Goal: Transaction & Acquisition: Obtain resource

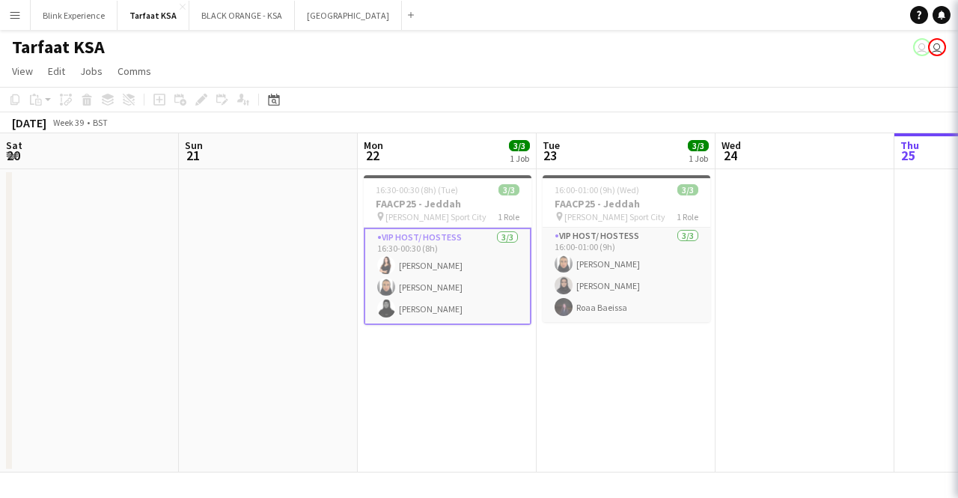
scroll to position [0, 358]
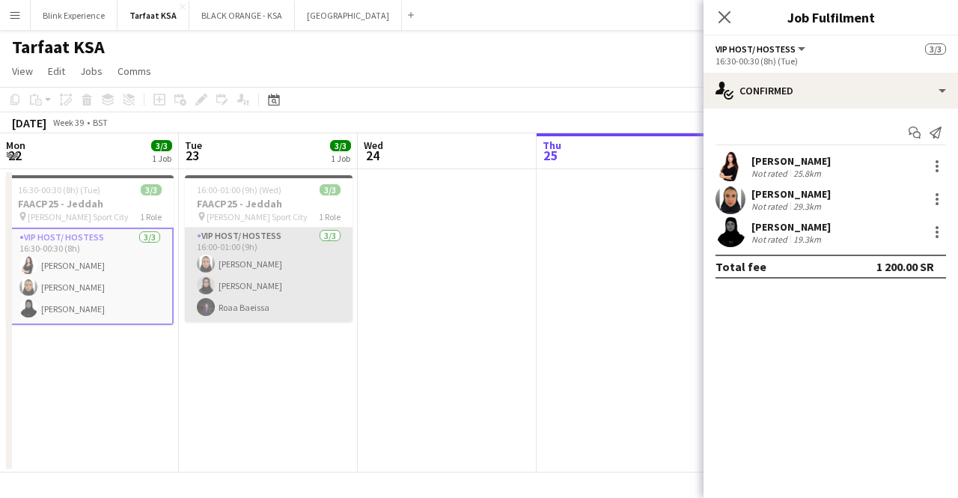
click at [275, 236] on app-card-role "VIP Host/ Hostess 3/3 16:00-01:00 (9h) Raneem Albishi Sarah Baghanim Roaa Baeis…" at bounding box center [269, 275] width 168 height 94
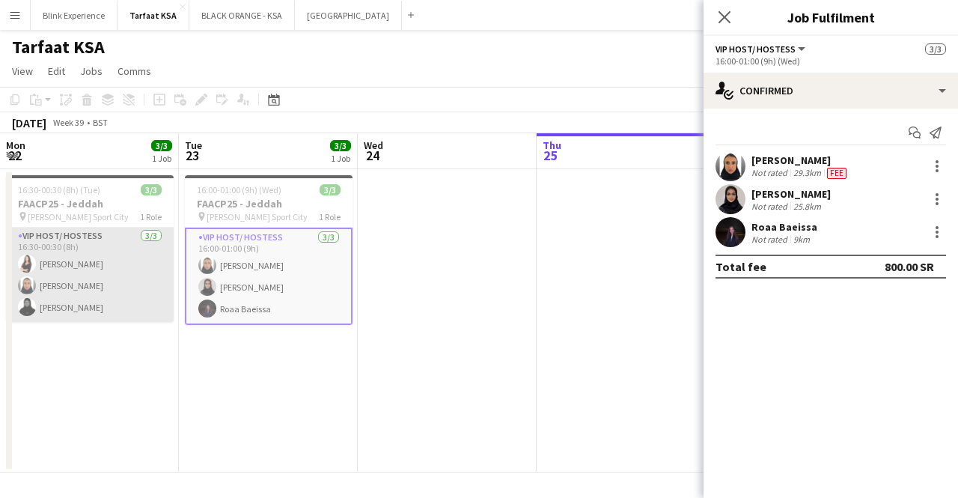
click at [135, 253] on app-card-role "VIP Host/ Hostess [DATE] 16:30-00:30 (8h) [PERSON_NAME] [PERSON_NAME] [PERSON_N…" at bounding box center [90, 275] width 168 height 94
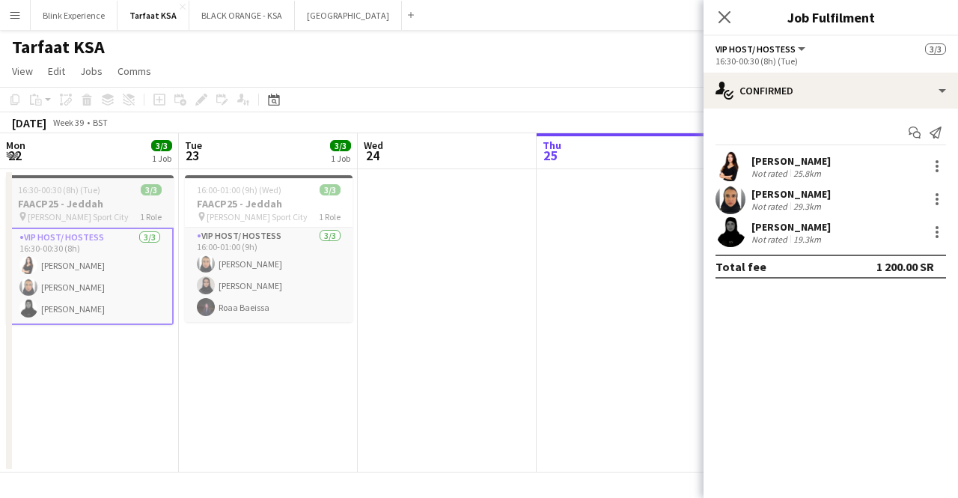
click at [94, 203] on h3 "FAACP25 - Jeddah" at bounding box center [90, 203] width 168 height 13
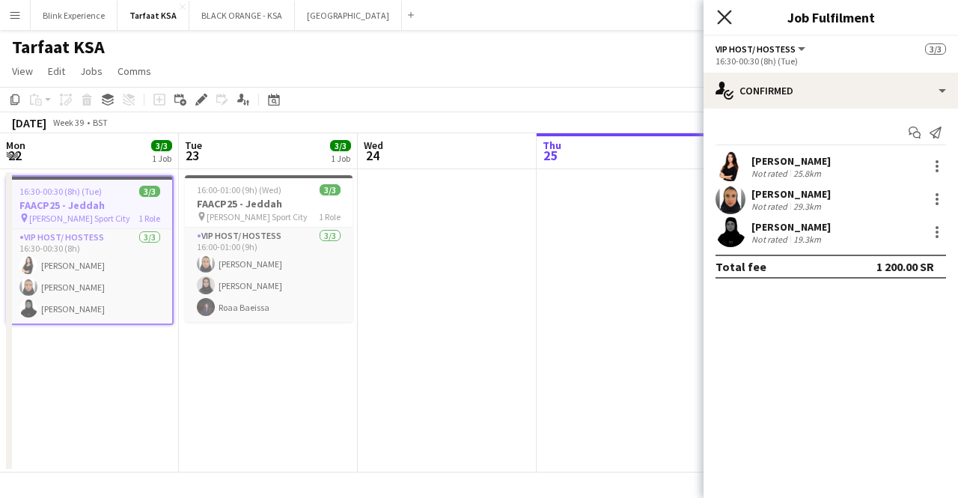
click at [724, 11] on icon "Close pop-in" at bounding box center [724, 17] width 14 height 14
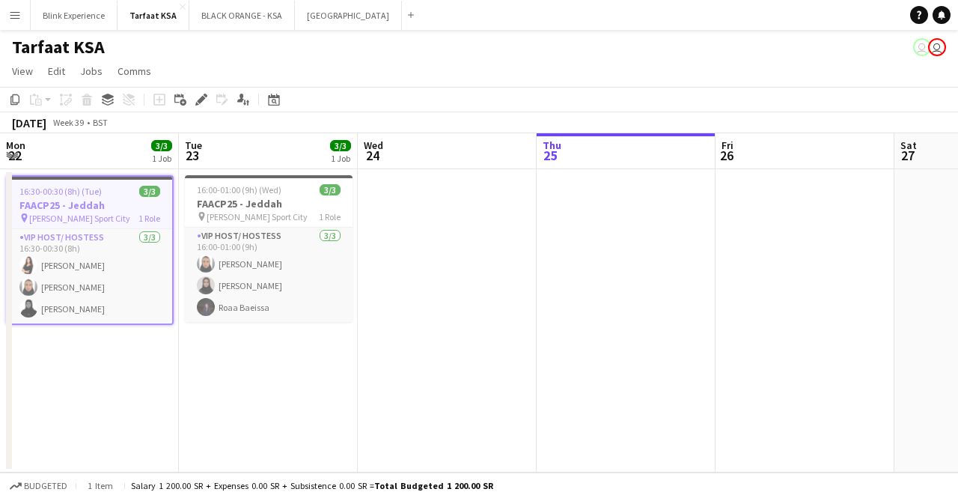
click at [935, 46] on app-user-avatar "user" at bounding box center [937, 47] width 18 height 18
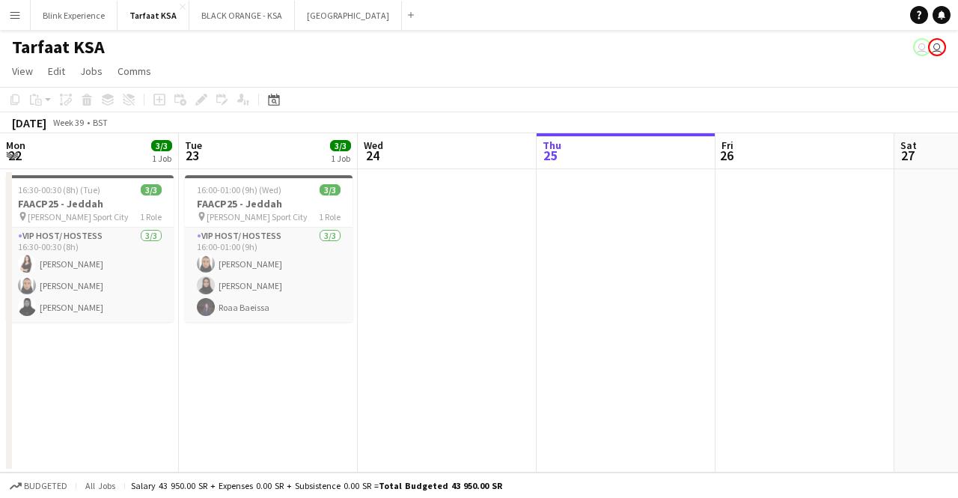
click at [937, 49] on app-user-avatar "user" at bounding box center [937, 47] width 18 height 18
click at [474, 216] on app-date-cell at bounding box center [447, 320] width 179 height 303
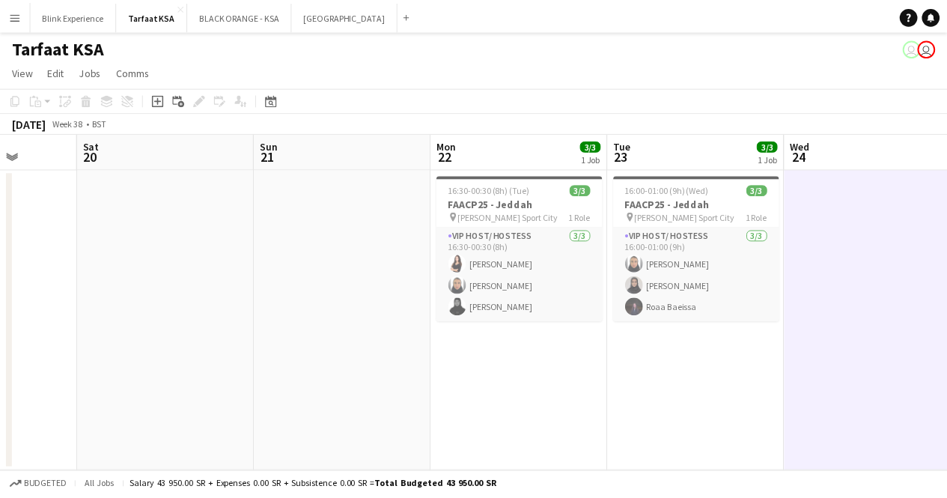
scroll to position [0, 456]
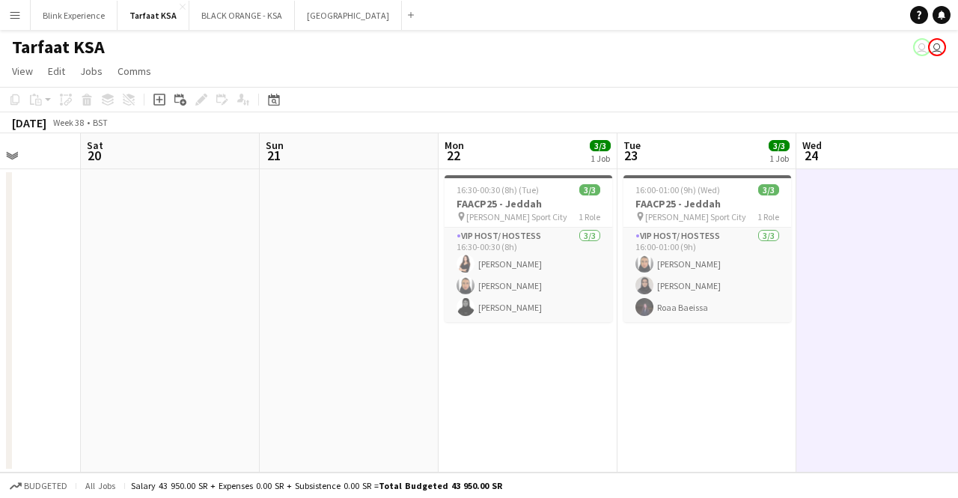
drag, startPoint x: 445, startPoint y: 222, endPoint x: 883, endPoint y: 213, distance: 438.7
click at [883, 213] on app-calendar-viewport "Wed 17 Thu 18 17/17 1 Job Fri 19 Sat 20 Sun 21 Mon 22 3/3 1 Job Tue 23 3/3 1 Jo…" at bounding box center [479, 302] width 958 height 339
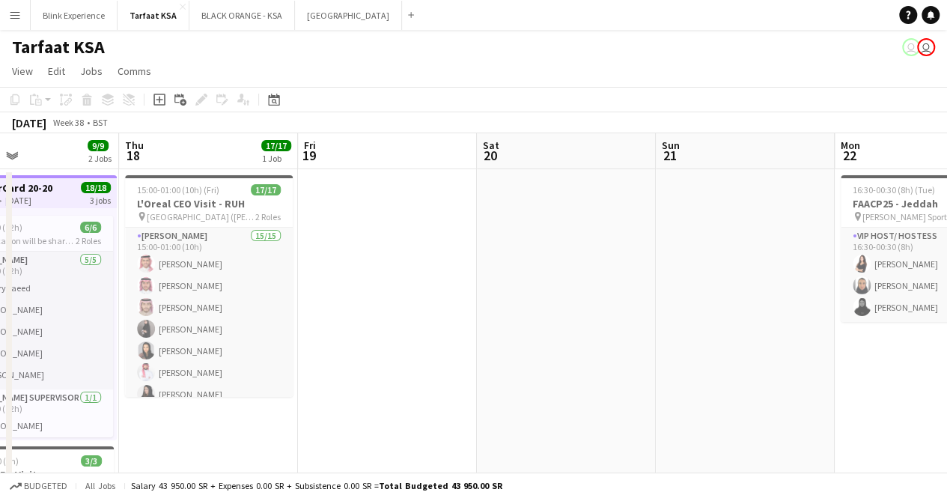
drag, startPoint x: 342, startPoint y: 243, endPoint x: 723, endPoint y: 216, distance: 381.9
click at [738, 215] on app-calendar-viewport "Mon 15 6/6 1 Job Tue 16 6/6 1 Job Wed 17 9/9 2 Jobs Thu 18 17/17 1 Job Fri 19 S…" at bounding box center [473, 385] width 947 height 504
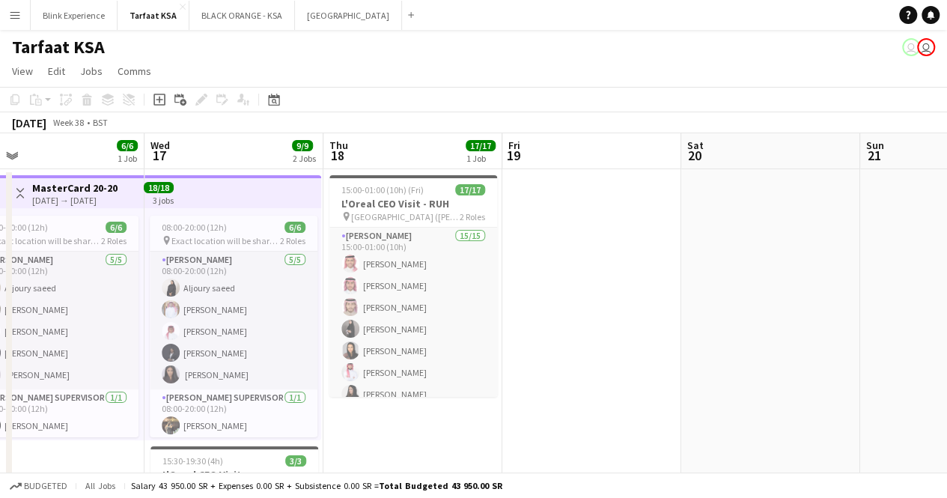
scroll to position [0, 389]
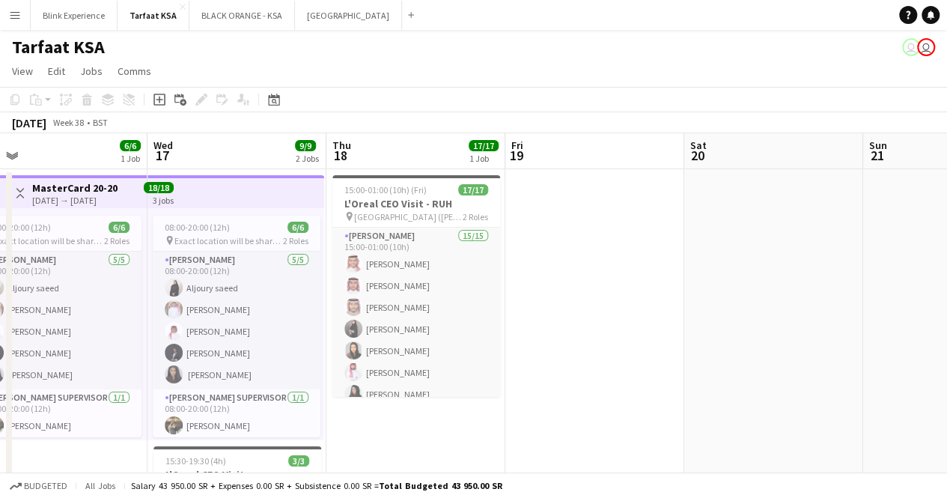
drag, startPoint x: 485, startPoint y: 223, endPoint x: 692, endPoint y: 204, distance: 208.1
click at [692, 204] on app-calendar-viewport "Sun 14 Mon 15 6/6 1 Job Tue 16 6/6 1 Job Wed 17 9/9 2 Jobs Thu 18 17/17 1 Job F…" at bounding box center [473, 385] width 947 height 504
click at [233, 228] on div "08:00-20:00 (12h) 6/6" at bounding box center [237, 227] width 168 height 11
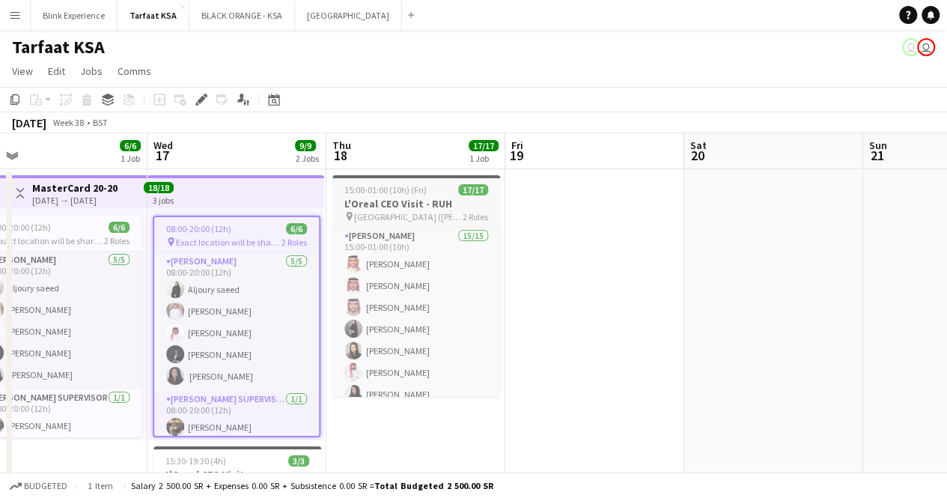
click at [426, 190] on div "15:00-01:00 (10h) (Fri) 17/17" at bounding box center [416, 189] width 168 height 11
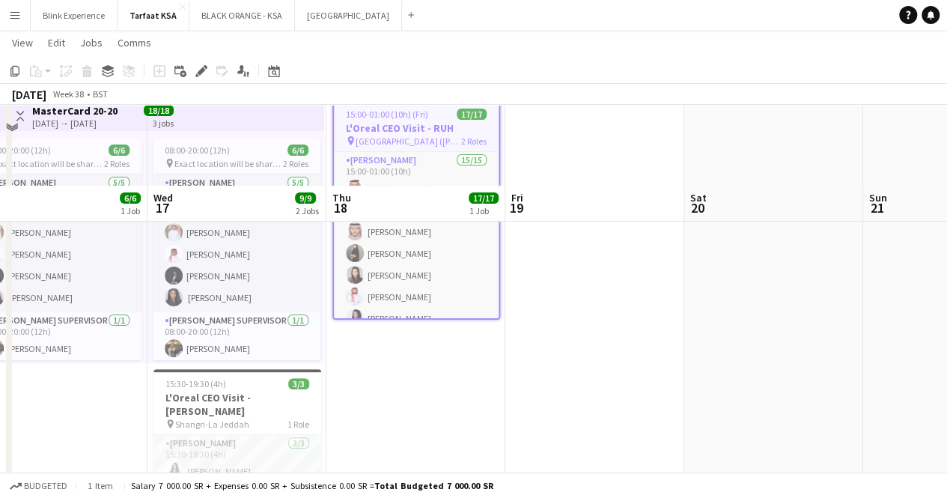
scroll to position [163, 0]
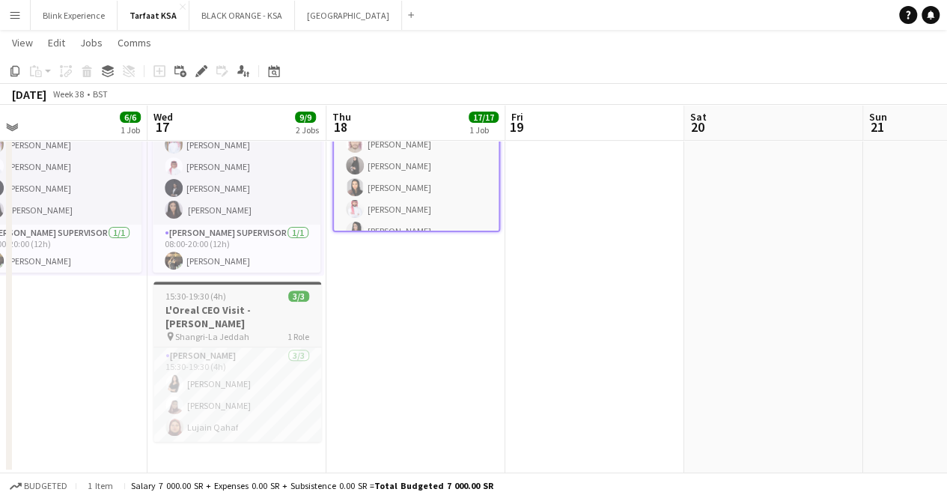
click at [229, 299] on div "15:30-19:30 (4h) 3/3" at bounding box center [237, 295] width 168 height 11
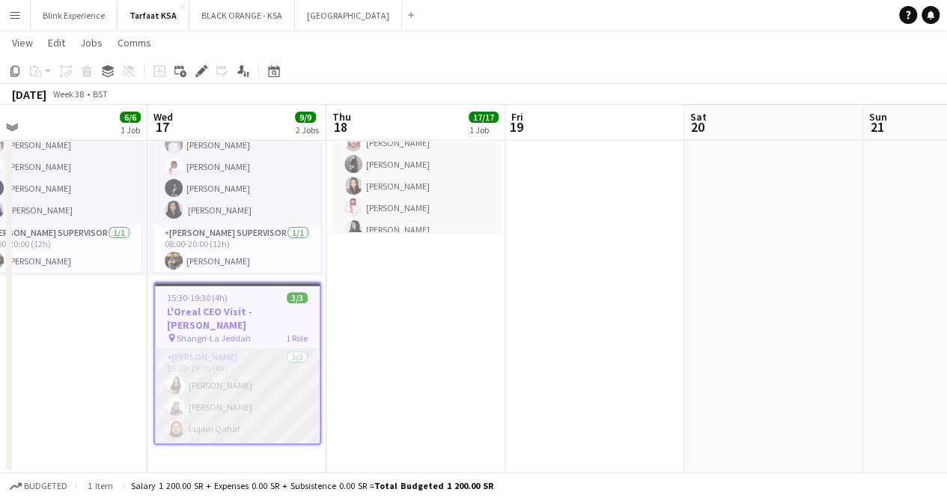
click at [224, 354] on app-card-role "Usher 3/3 15:30-19:30 (4h) Razan Hani Eithar Abdulsamad Lujain Qahaf" at bounding box center [237, 396] width 165 height 94
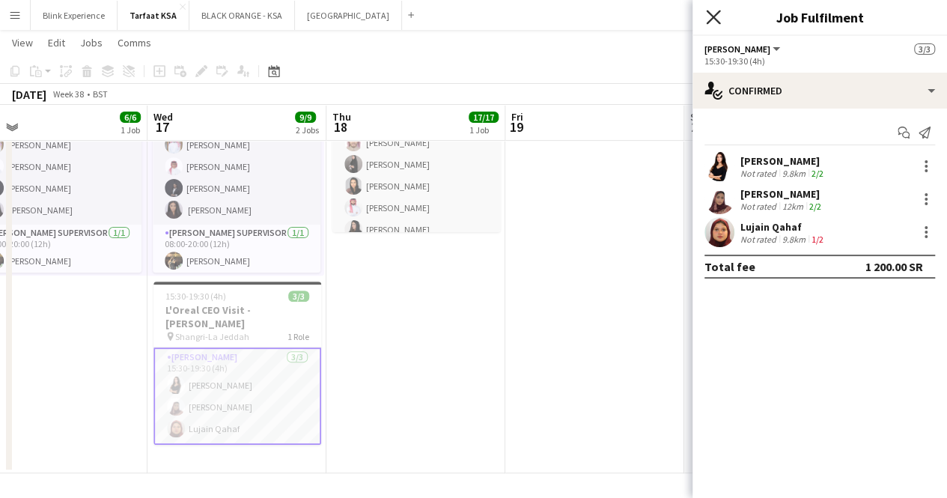
click at [706, 23] on icon "Close pop-in" at bounding box center [713, 17] width 14 height 14
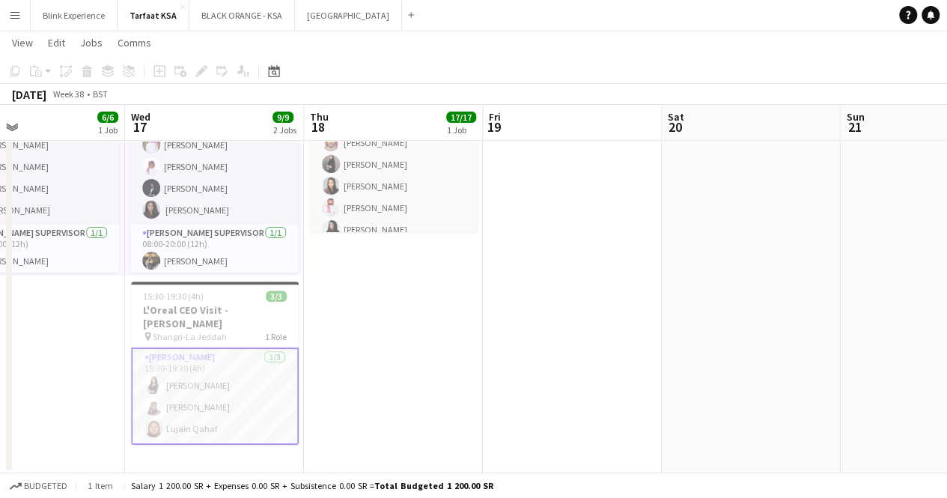
drag, startPoint x: 628, startPoint y: 322, endPoint x: 247, endPoint y: 317, distance: 381.0
click at [238, 329] on app-calendar-viewport "Sun 14 Mon 15 6/6 1 Job Tue 16 6/6 1 Job Wed 17 9/9 2 Jobs Thu 18 17/17 1 Job F…" at bounding box center [473, 184] width 947 height 578
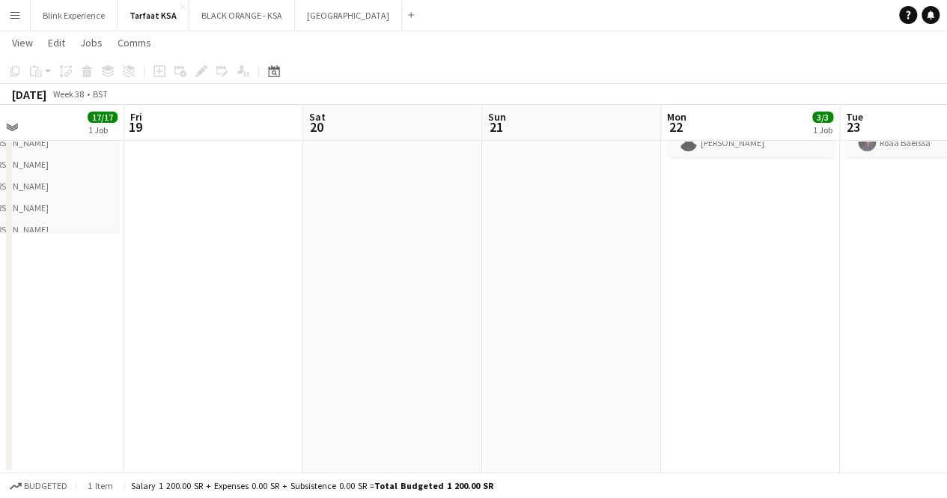
scroll to position [0, 406]
drag, startPoint x: 672, startPoint y: 201, endPoint x: 688, endPoint y: 347, distance: 146.0
click at [688, 347] on app-calendar-viewport "Tue 16 6/6 1 Job Wed 17 9/9 2 Jobs Thu 18 17/17 1 Job Fri 19 Sat 20 Sun 21 Mon …" at bounding box center [473, 184] width 947 height 578
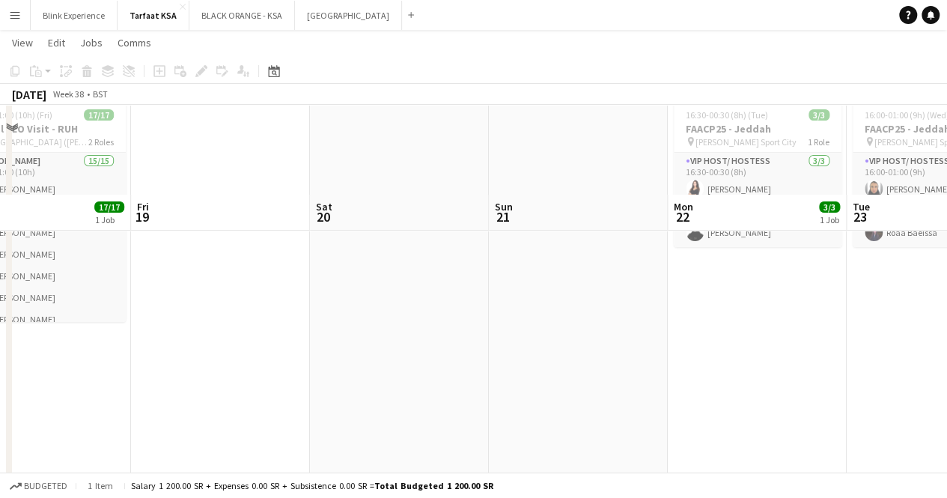
scroll to position [0, 0]
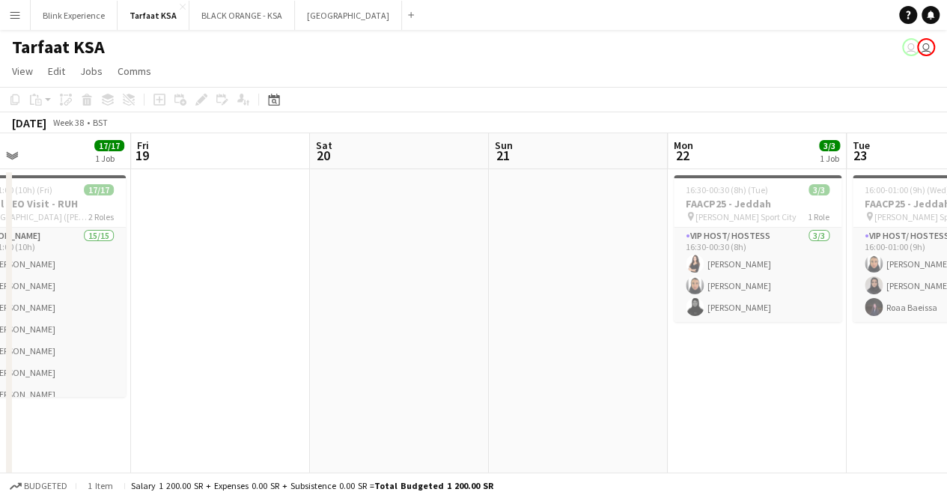
click at [909, 47] on app-user-avatar "user" at bounding box center [911, 47] width 18 height 18
click at [927, 43] on app-user-avatar "user" at bounding box center [926, 47] width 18 height 18
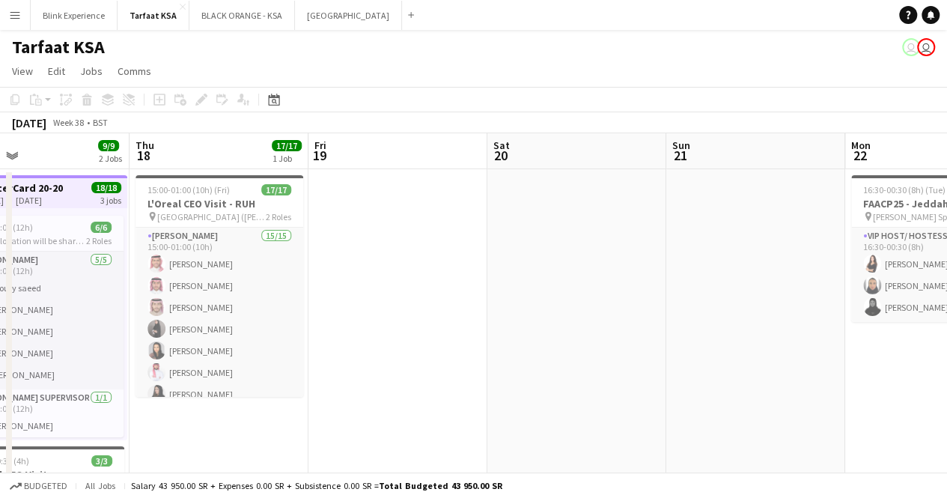
drag, startPoint x: 205, startPoint y: 314, endPoint x: 371, endPoint y: 300, distance: 166.7
click at [371, 300] on app-calendar-viewport "Mon 15 6/6 1 Job Tue 16 6/6 1 Job Wed 17 9/9 2 Jobs Thu 18 17/17 1 Job Fri 19 S…" at bounding box center [473, 385] width 947 height 504
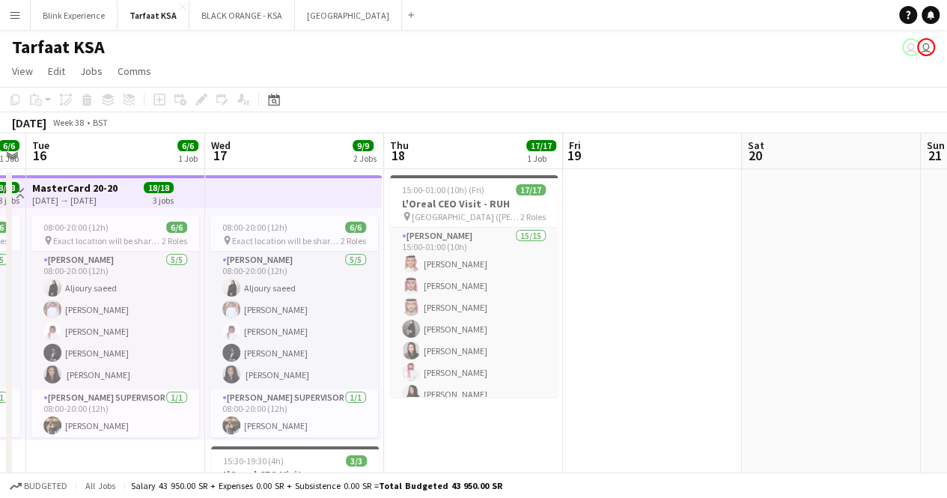
scroll to position [0, 464]
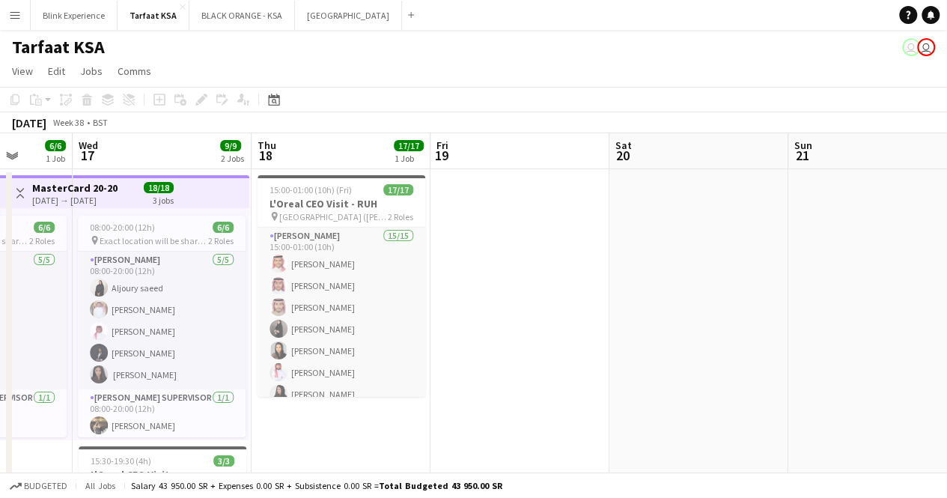
drag, startPoint x: 153, startPoint y: 448, endPoint x: 274, endPoint y: 424, distance: 123.6
click at [274, 424] on app-calendar-viewport "Sun 14 Mon 15 6/6 1 Job Tue 16 6/6 1 Job Wed 17 9/9 2 Jobs Thu 18 17/17 1 Job F…" at bounding box center [473, 385] width 947 height 504
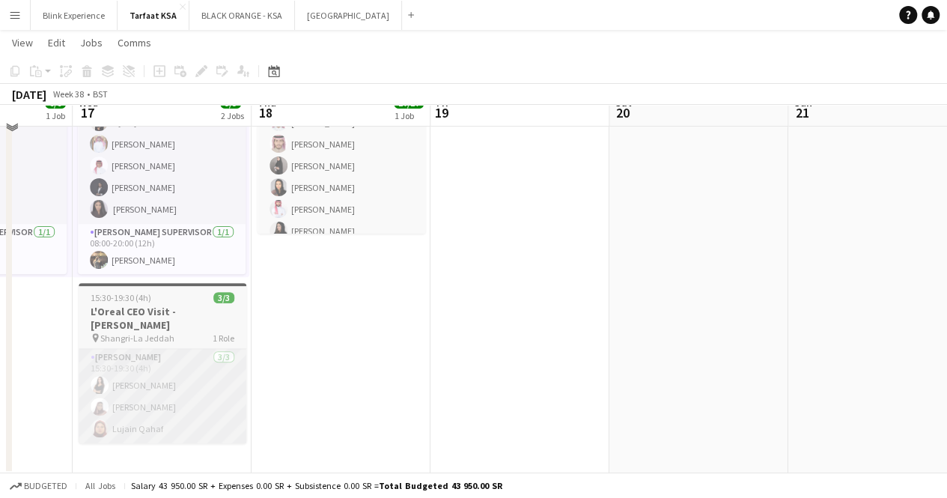
scroll to position [163, 0]
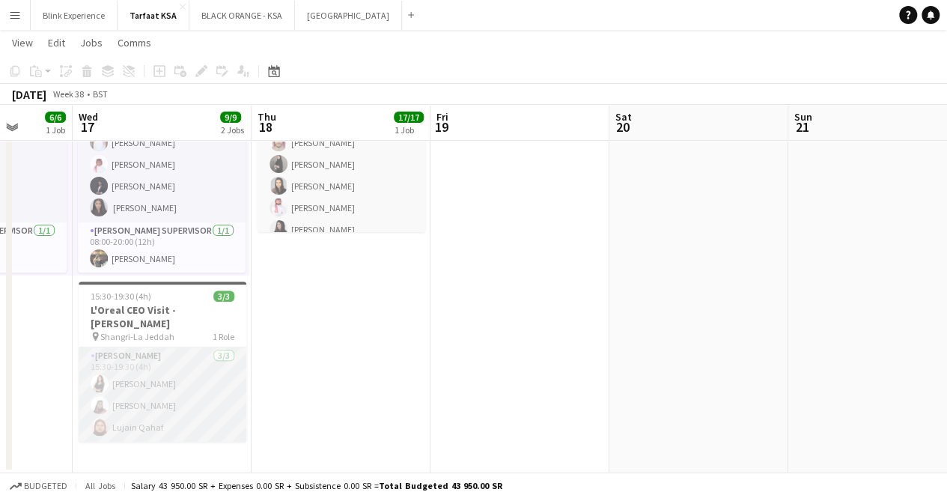
click at [213, 363] on app-card-role "Usher 3/3 15:30-19:30 (4h) Razan Hani Eithar Abdulsamad Lujain Qahaf" at bounding box center [163, 394] width 168 height 94
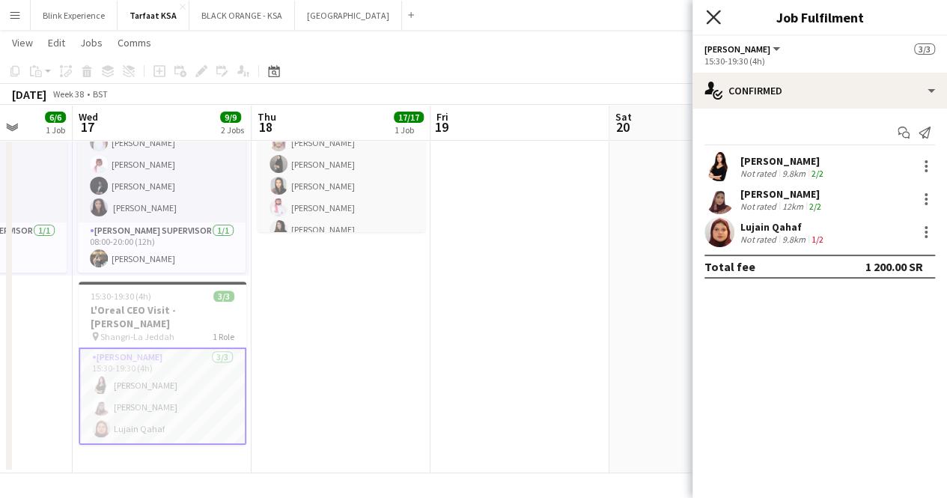
click at [712, 13] on icon "Close pop-in" at bounding box center [713, 17] width 14 height 14
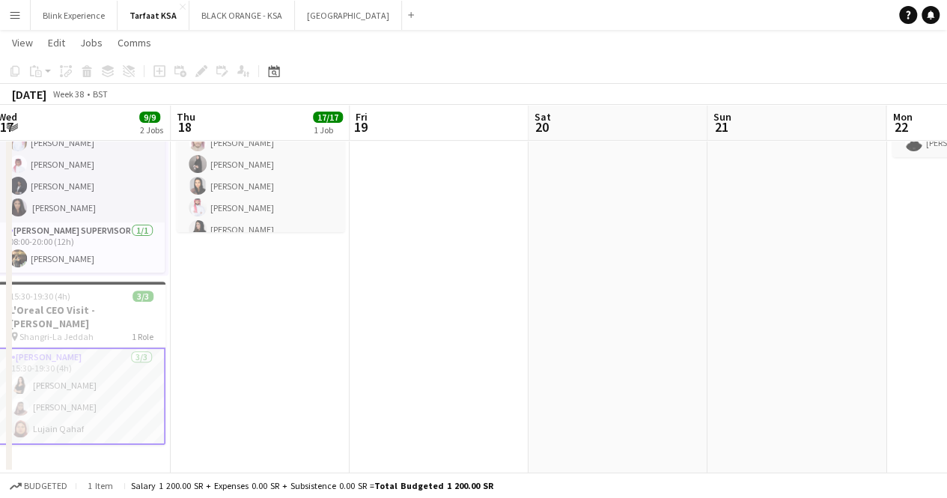
drag, startPoint x: 394, startPoint y: 352, endPoint x: 310, endPoint y: 367, distance: 85.0
click at [310, 367] on app-calendar-viewport "Sun 14 Mon 15 6/6 1 Job Tue 16 6/6 1 Job Wed 17 9/9 2 Jobs Thu 18 17/17 1 Job F…" at bounding box center [473, 184] width 947 height 578
click at [266, 352] on app-date-cell "15:00-01:00 (10h) (Fri) 17/17 L'Oreal CEO Visit - RUH pin Hittin Palace (Hariri…" at bounding box center [257, 238] width 179 height 468
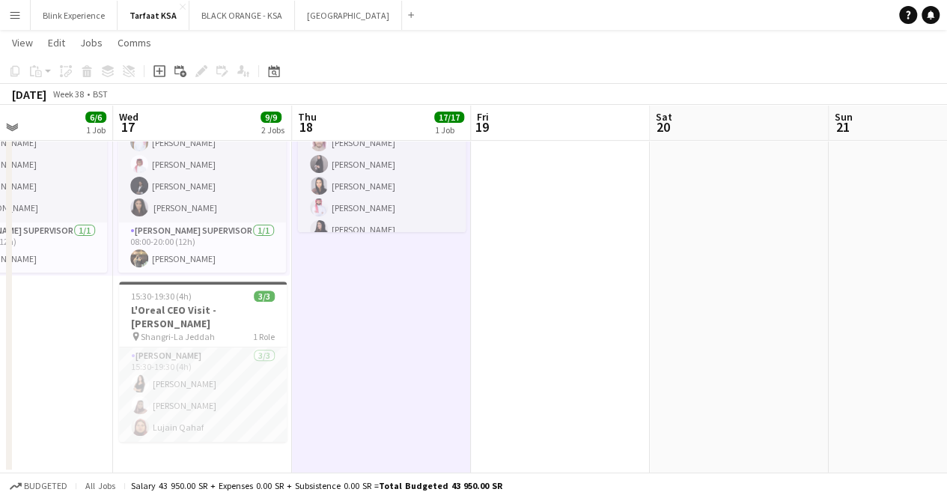
drag, startPoint x: 240, startPoint y: 335, endPoint x: 367, endPoint y: 313, distance: 129.2
click at [365, 313] on app-calendar-viewport "Sun 14 Mon 15 6/6 1 Job Tue 16 6/6 1 Job Wed 17 9/9 2 Jobs Thu 18 17/17 1 Job F…" at bounding box center [473, 184] width 947 height 578
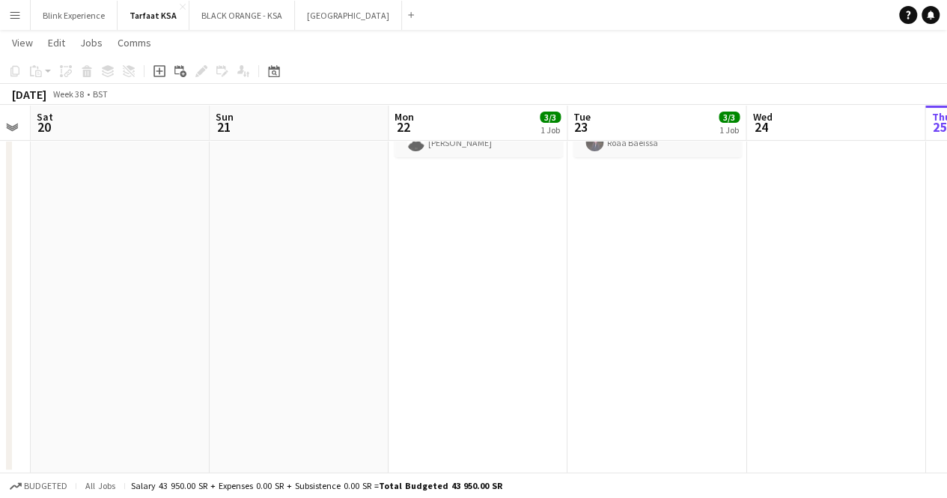
drag, startPoint x: 637, startPoint y: 269, endPoint x: 17, endPoint y: 341, distance: 623.9
click at [17, 341] on app-calendar-viewport "Tue 16 6/6 1 Job Wed 17 9/9 2 Jobs Thu 18 17/17 1 Job Fri 19 Sat 20 Sun 21 Mon …" at bounding box center [473, 184] width 947 height 578
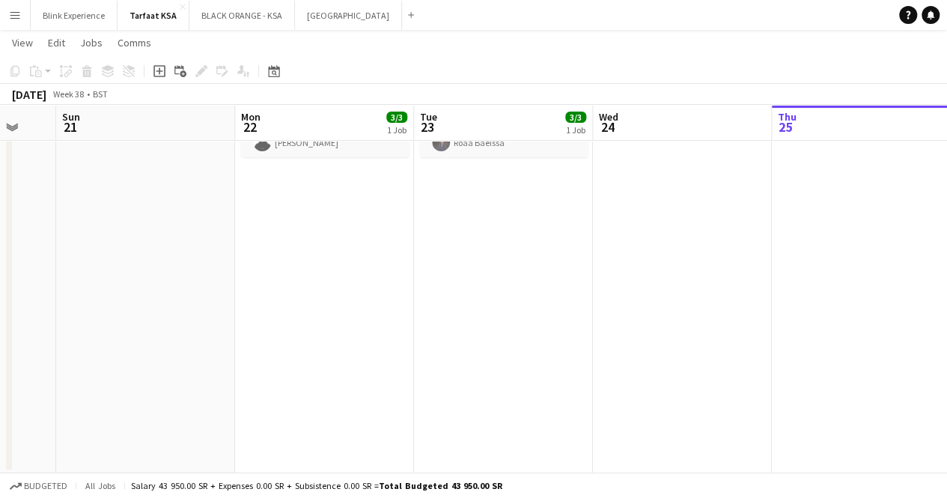
scroll to position [0, 527]
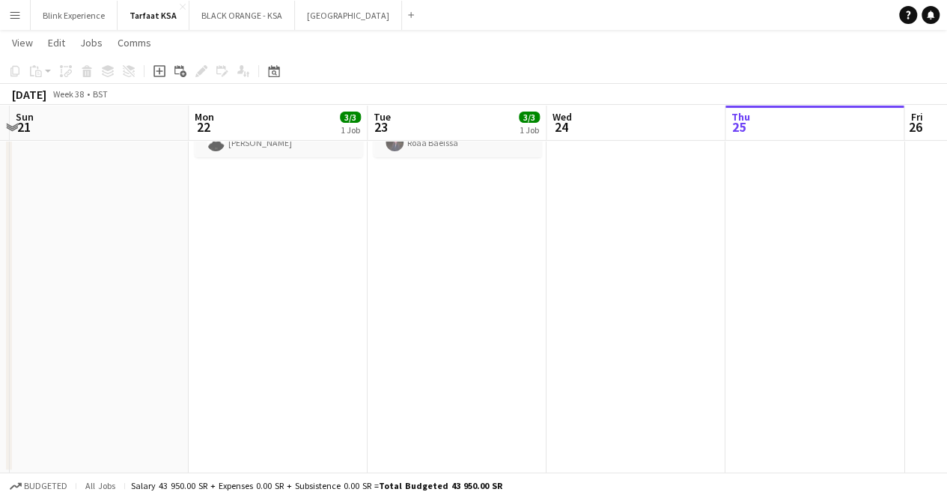
drag, startPoint x: 491, startPoint y: 248, endPoint x: 445, endPoint y: 258, distance: 47.4
click at [445, 258] on app-calendar-viewport "Thu 18 17/17 1 Job Fri 19 Sat 20 Sun 21 Mon 22 3/3 1 Job Tue 23 3/3 1 Job Wed 2…" at bounding box center [473, 184] width 947 height 578
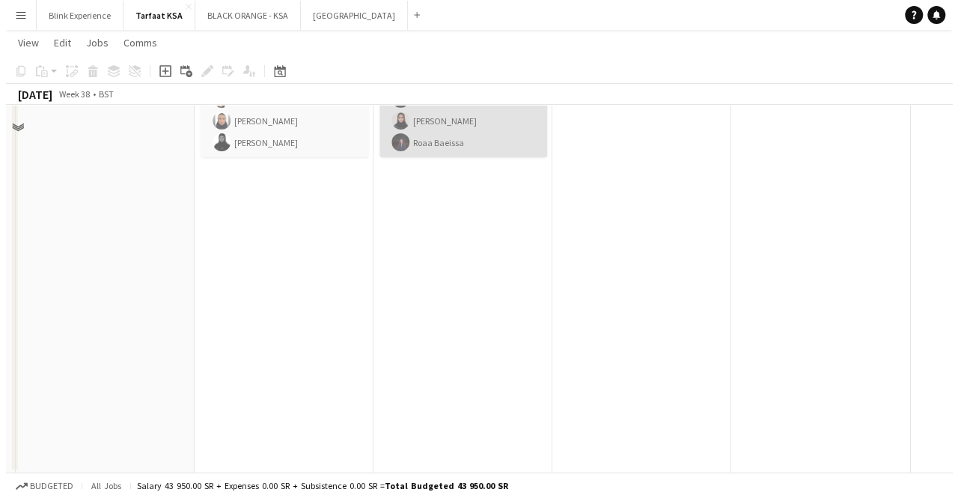
scroll to position [0, 0]
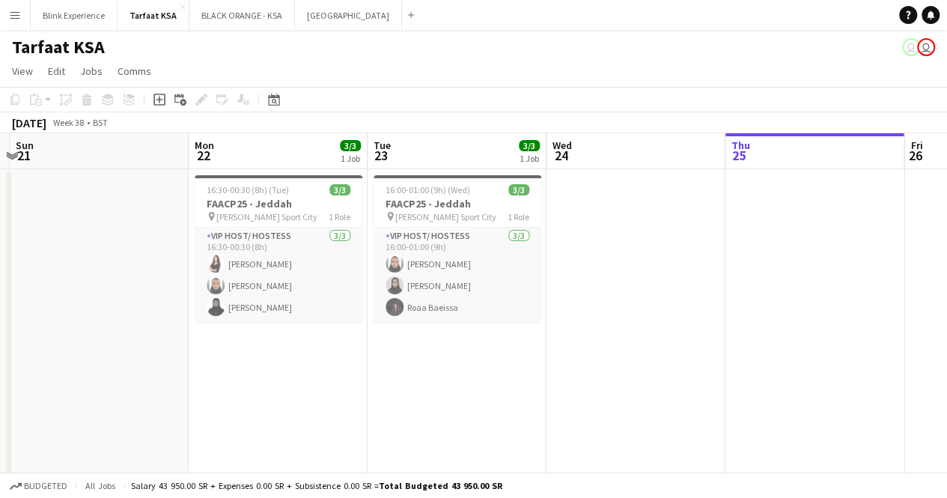
click at [924, 49] on app-user-avatar "user" at bounding box center [926, 47] width 18 height 18
click at [903, 44] on app-user-avatar "user" at bounding box center [911, 47] width 18 height 18
click at [910, 51] on app-user-avatar "user" at bounding box center [911, 47] width 18 height 18
click at [928, 46] on app-user-avatar "user" at bounding box center [926, 47] width 18 height 18
click at [912, 49] on app-user-avatar "user" at bounding box center [911, 47] width 18 height 18
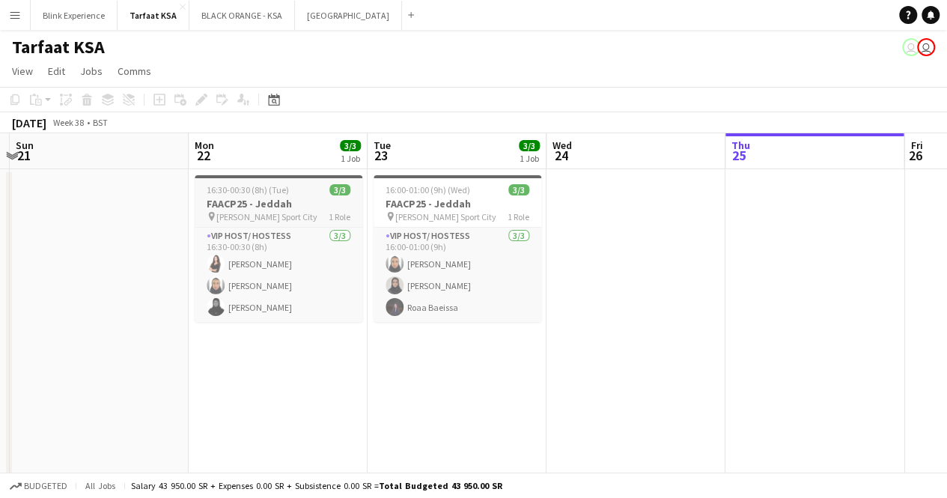
click at [265, 219] on span "King Abdullah Sport City" at bounding box center [266, 216] width 101 height 11
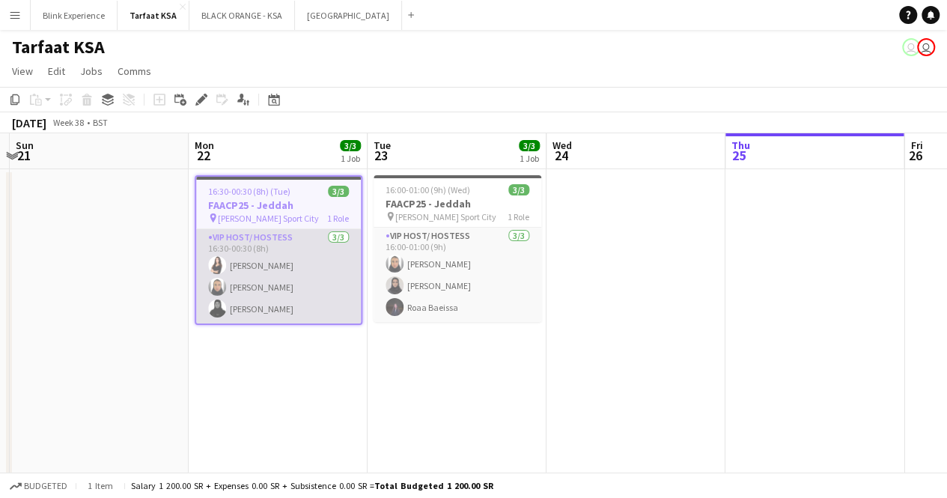
click at [284, 262] on app-card-role "VIP Host/ Hostess 3/3 16:30-00:30 (8h) Razan Hani Raneem Albishi Batool Alnajjar" at bounding box center [278, 276] width 165 height 94
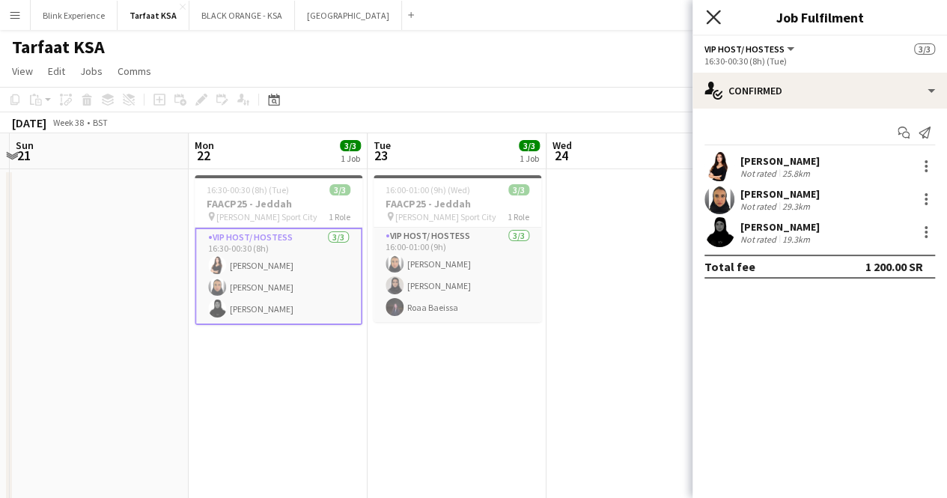
click at [710, 19] on icon at bounding box center [713, 17] width 14 height 14
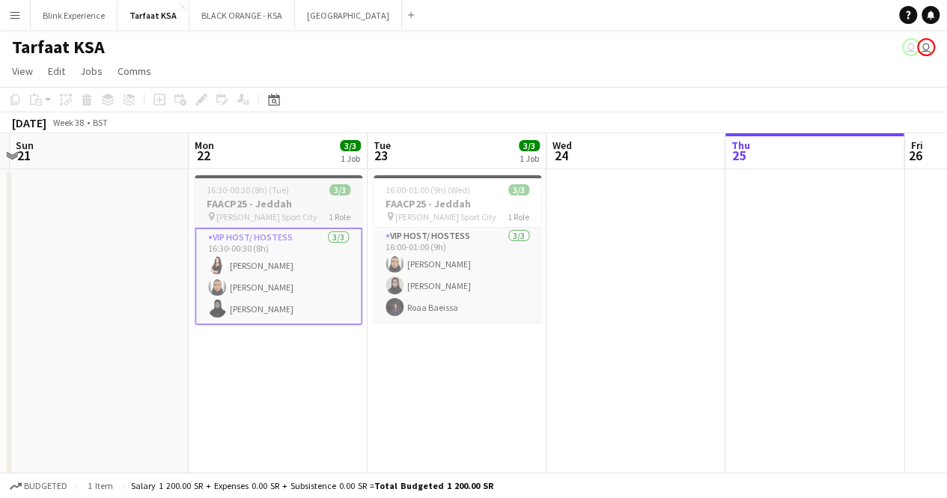
click at [254, 188] on span "16:30-00:30 (8h) (Tue)" at bounding box center [248, 189] width 82 height 11
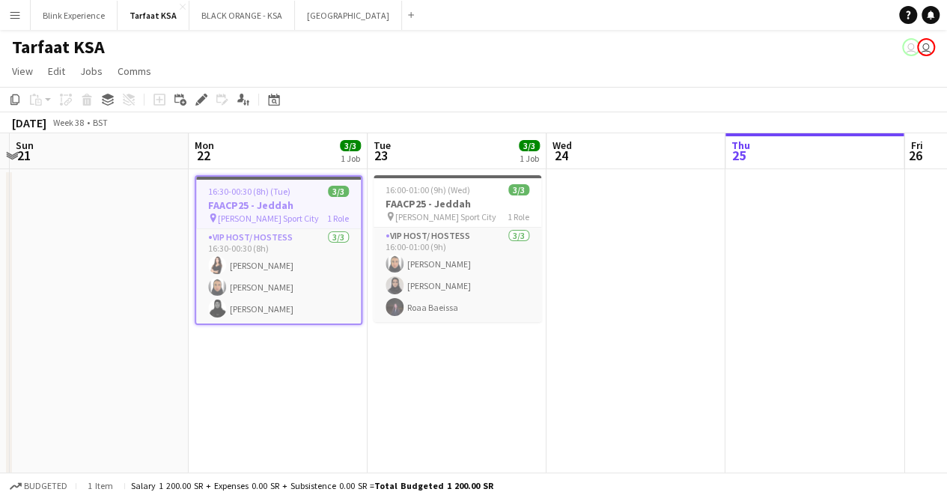
click at [15, 16] on app-icon "Menu" at bounding box center [15, 15] width 12 height 12
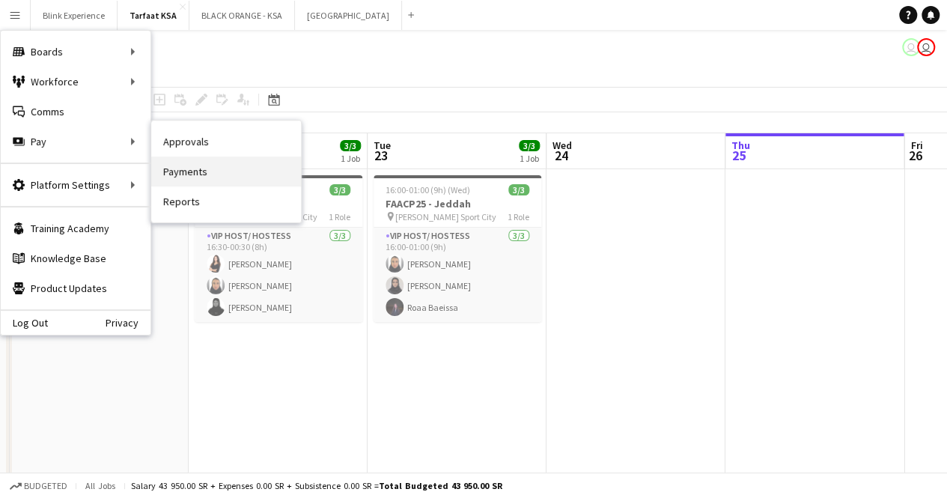
click at [210, 176] on link "Payments" at bounding box center [226, 171] width 150 height 30
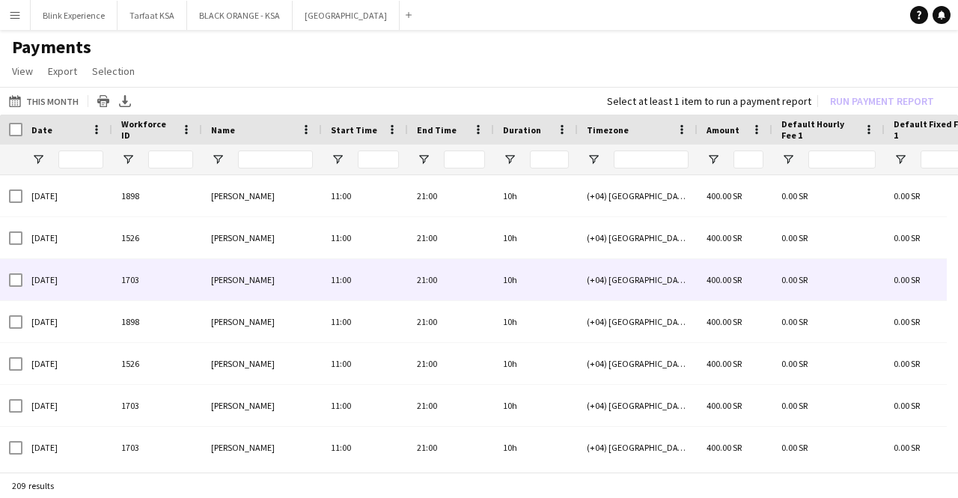
drag, startPoint x: 847, startPoint y: 278, endPoint x: 771, endPoint y: 285, distance: 76.6
click at [774, 285] on div "0.00 SR" at bounding box center [828, 279] width 112 height 41
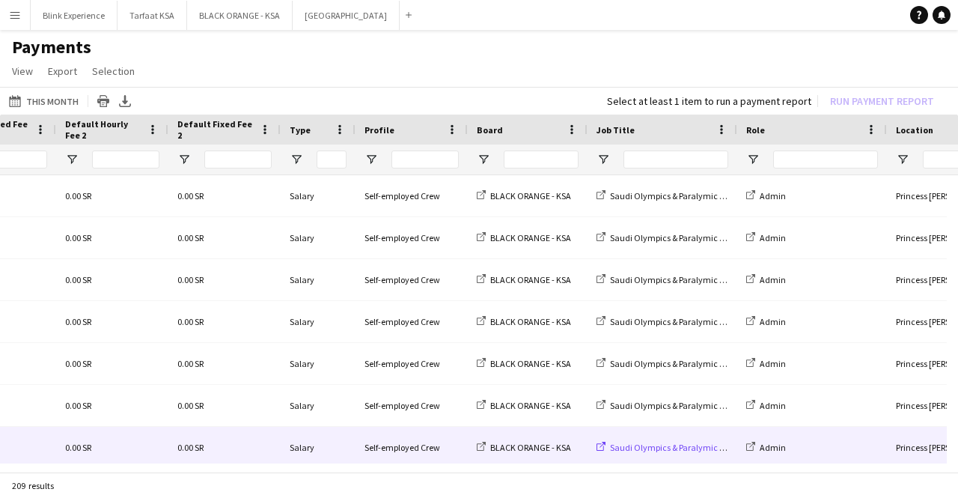
click at [675, 448] on span "Saudi Olympics & Paralymic Commitee" at bounding box center [685, 447] width 150 height 11
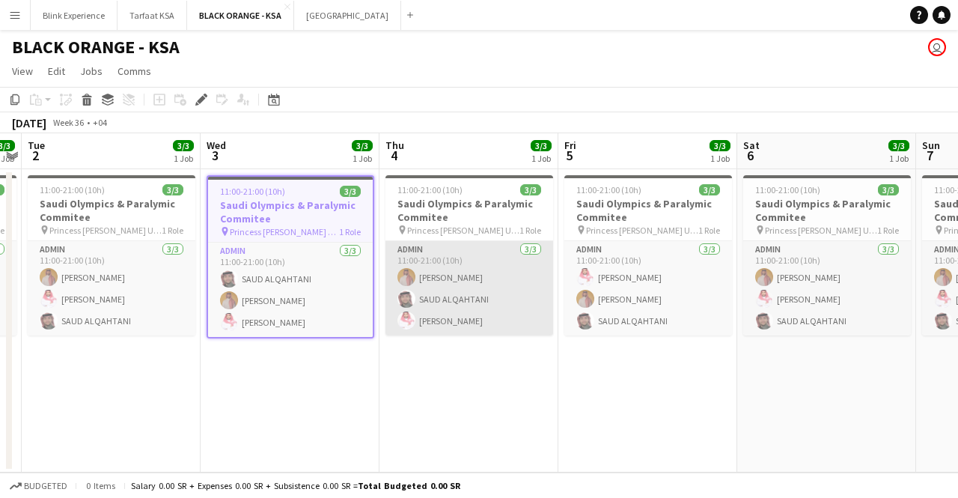
click at [480, 266] on app-card-role "Admin [DATE] 11:00-21:00 (10h) [PERSON_NAME] [PERSON_NAME]" at bounding box center [469, 288] width 168 height 94
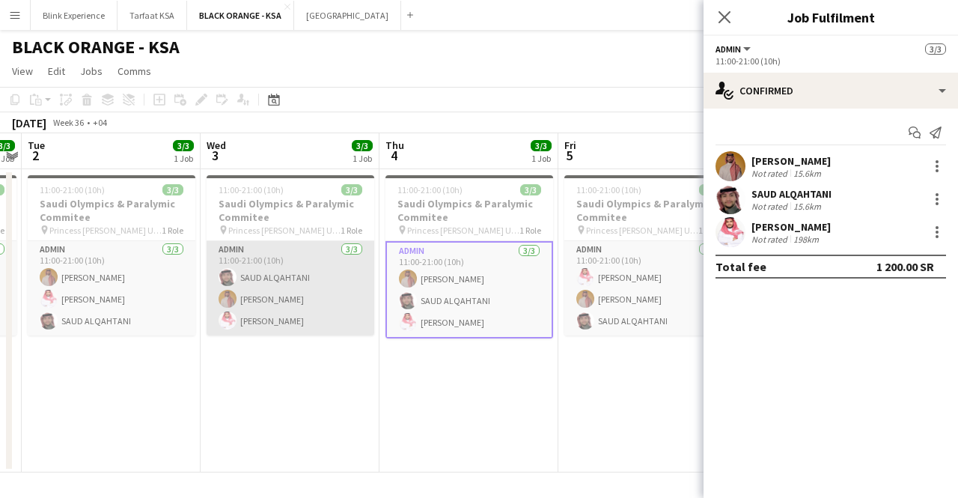
click at [252, 254] on app-card-role "Admin [DATE] 11:00-21:00 (10h) [PERSON_NAME]" at bounding box center [291, 288] width 168 height 94
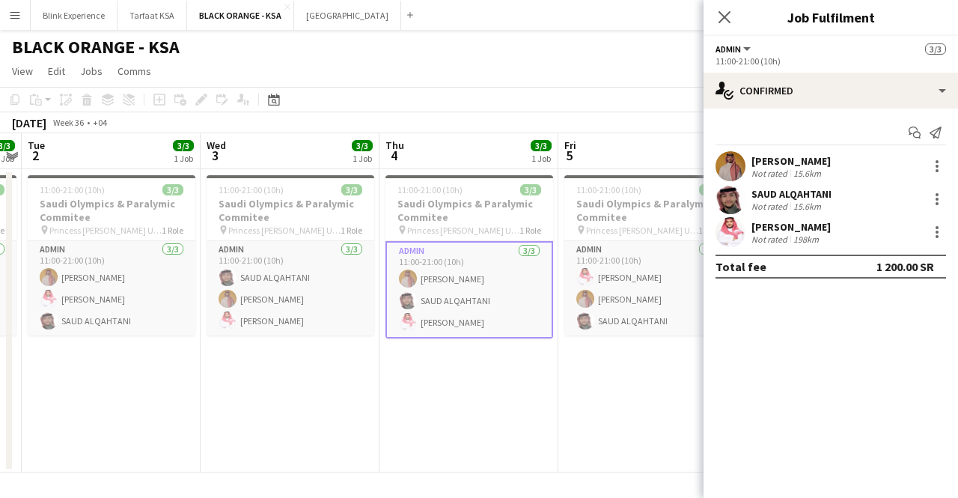
scroll to position [0, 516]
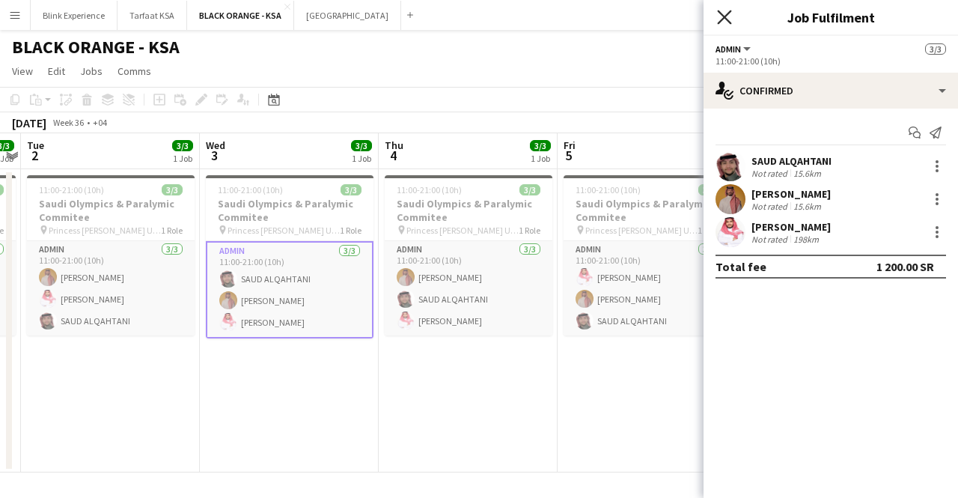
click at [727, 12] on icon "Close pop-in" at bounding box center [724, 17] width 14 height 14
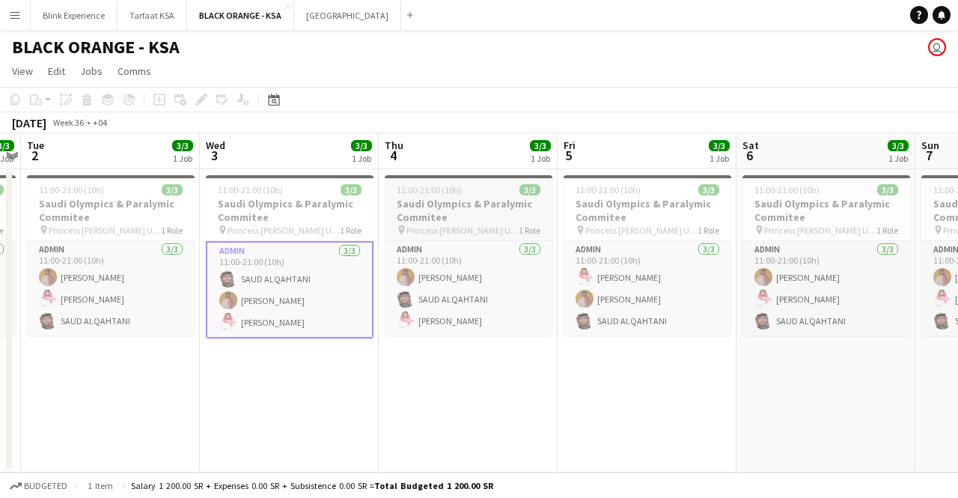
click at [461, 195] on app-job-card "11:00-21:00 (10h) 3/3 Saudi Olympics & Paralymic Commitee pin Princess [PERSON_…" at bounding box center [469, 255] width 168 height 160
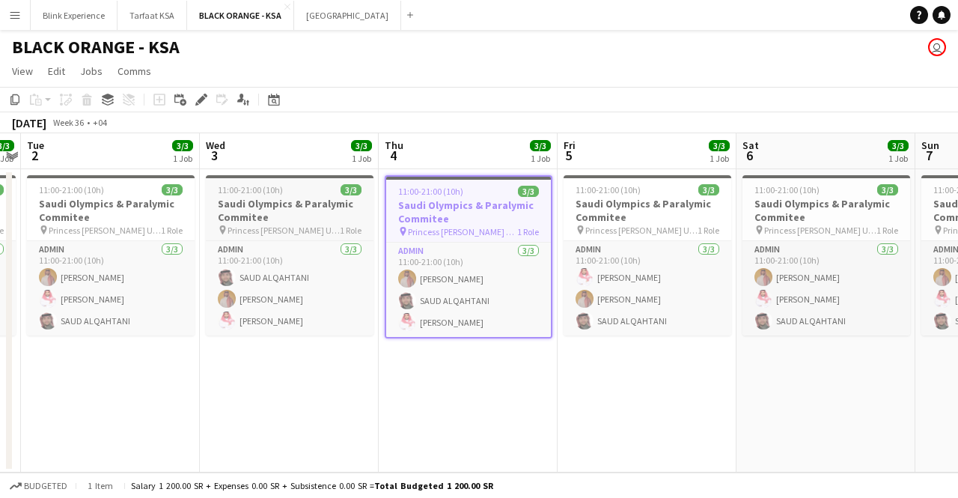
click at [290, 215] on h3 "Saudi Olympics & Paralymic Commitee" at bounding box center [290, 210] width 168 height 27
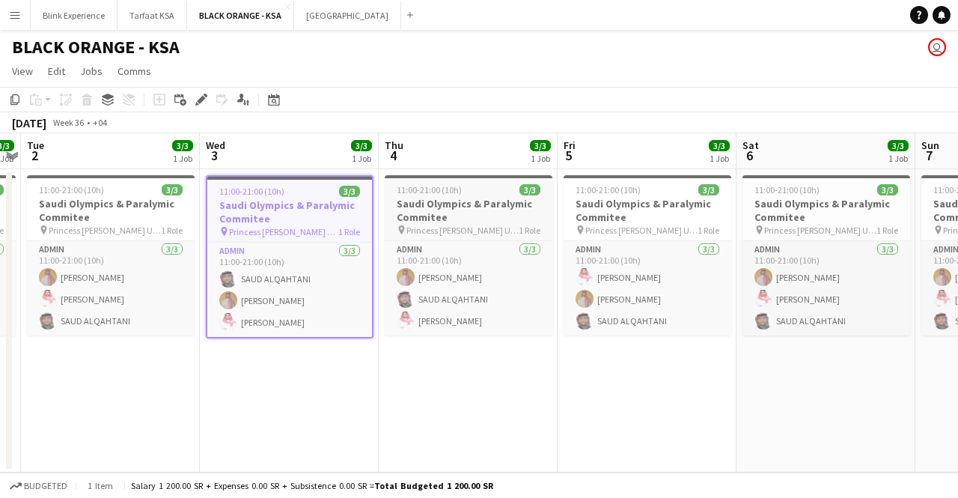
click at [494, 201] on h3 "Saudi Olympics & Paralymic Commitee" at bounding box center [469, 210] width 168 height 27
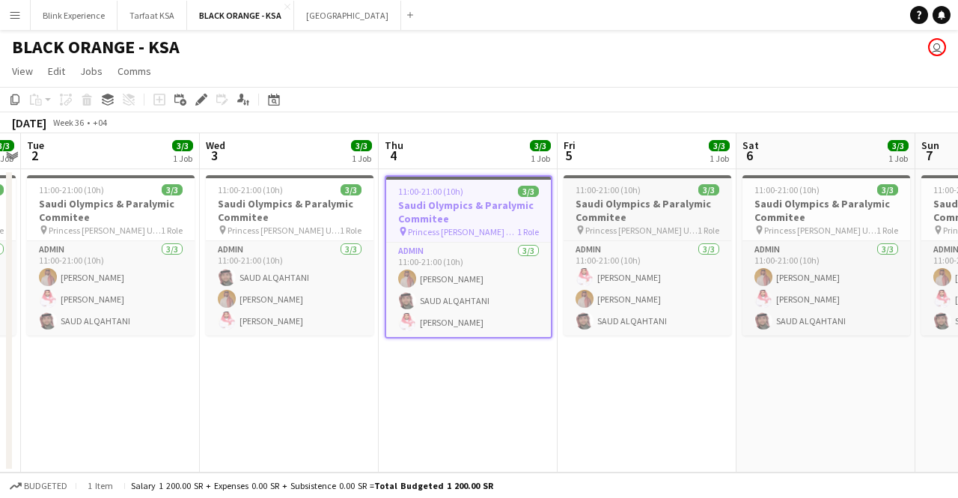
click at [686, 204] on h3 "Saudi Olympics & Paralymic Commitee" at bounding box center [648, 210] width 168 height 27
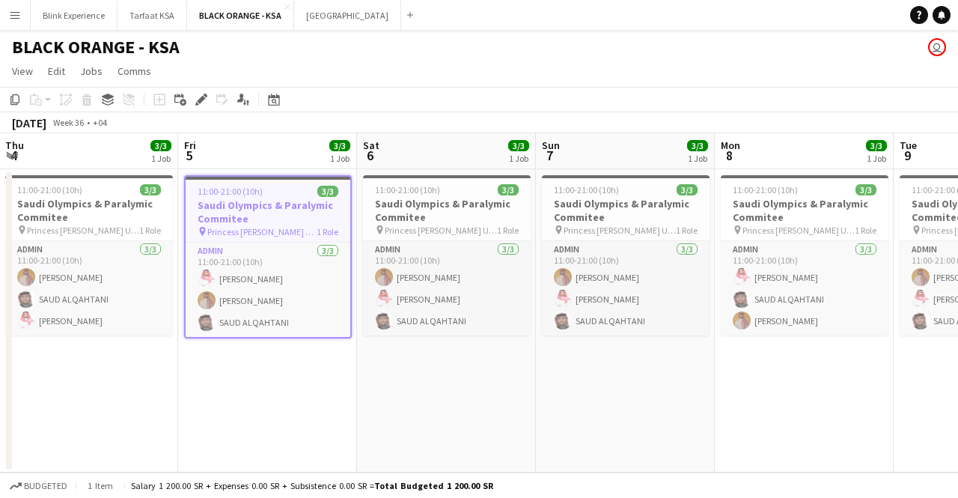
drag, startPoint x: 686, startPoint y: 204, endPoint x: 301, endPoint y: 217, distance: 384.9
click at [301, 217] on app-calendar-viewport "Mon 1 3/3 1 Job Tue 2 3/3 1 Job Wed 3 3/3 1 Job Thu 4 3/3 1 Job Fri 5 3/3 1 Job…" at bounding box center [479, 302] width 958 height 339
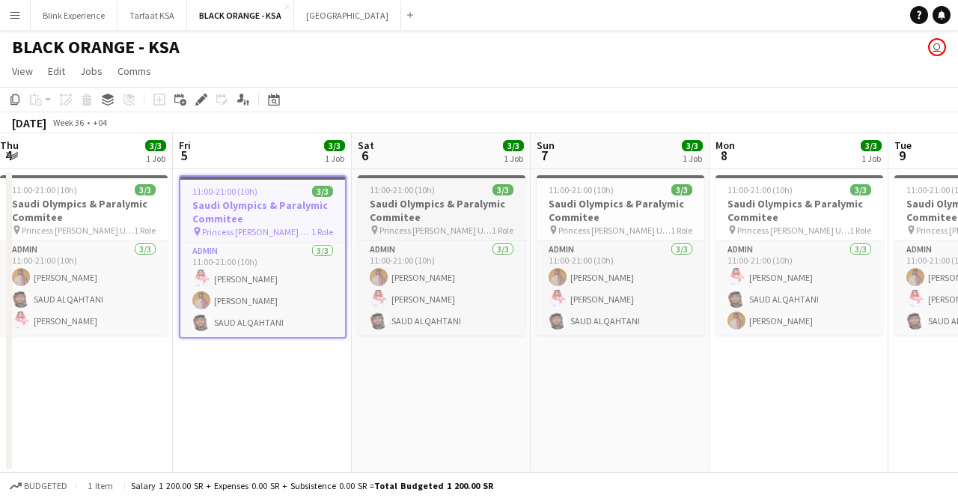
click at [439, 217] on h3 "Saudi Olympics & Paralymic Commitee" at bounding box center [442, 210] width 168 height 27
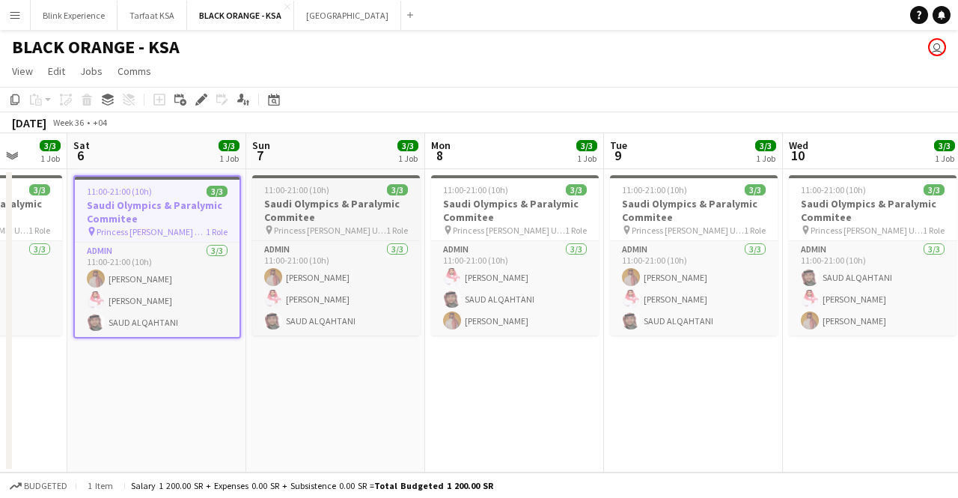
drag, startPoint x: 614, startPoint y: 207, endPoint x: 385, endPoint y: 203, distance: 228.3
click at [308, 213] on app-calendar-viewport "Wed 3 3/3 1 Job Thu 4 3/3 1 Job Fri 5 3/3 1 Job Sat 6 3/3 1 Job Sun 7 3/3 1 Job…" at bounding box center [479, 302] width 958 height 339
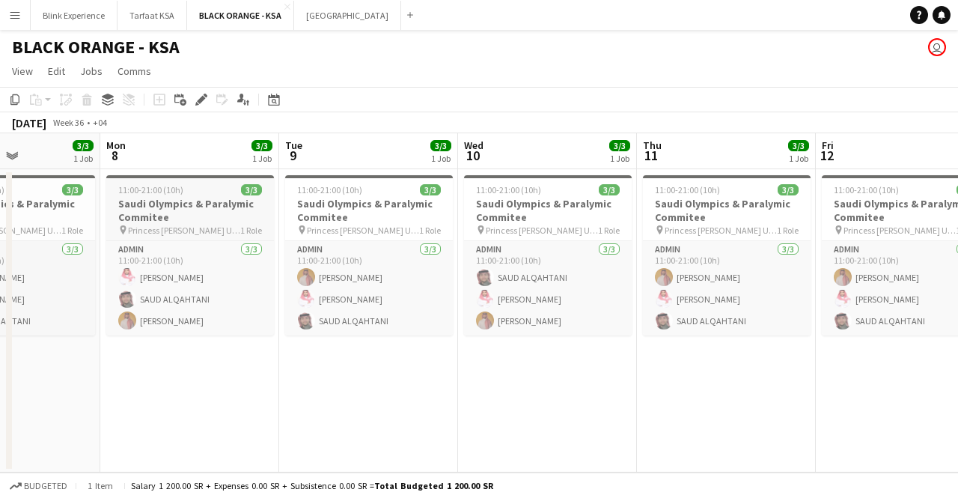
drag, startPoint x: 495, startPoint y: 201, endPoint x: 204, endPoint y: 202, distance: 291.1
click at [192, 203] on app-calendar-viewport "Fri 5 3/3 1 Job Sat 6 3/3 1 Job Sun 7 3/3 1 Job Mon 8 3/3 1 Job Tue 9 3/3 1 Job…" at bounding box center [479, 302] width 958 height 339
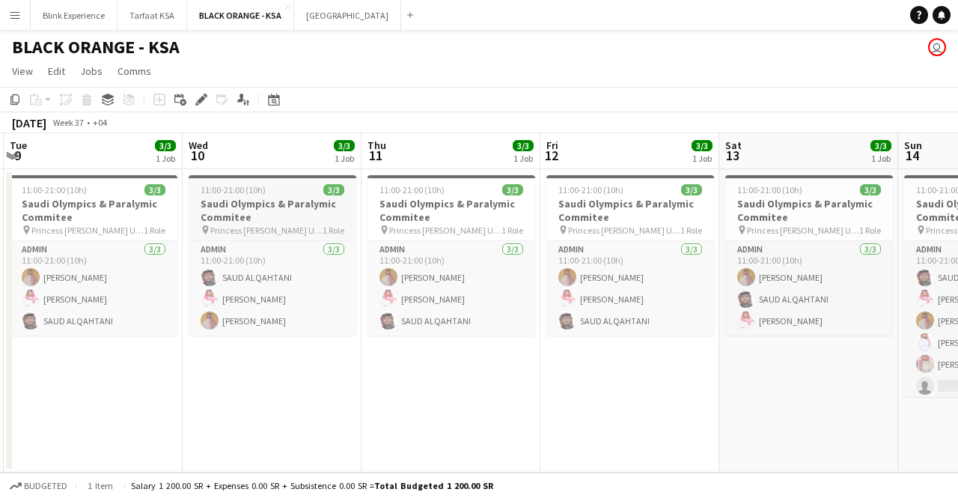
drag, startPoint x: 561, startPoint y: 197, endPoint x: 243, endPoint y: 185, distance: 318.3
click at [192, 183] on app-calendar-viewport "Sat 6 3/3 1 Job Sun 7 3/3 1 Job Mon 8 3/3 1 Job Tue 9 3/3 1 Job Wed 10 3/3 1 Jo…" at bounding box center [479, 302] width 958 height 339
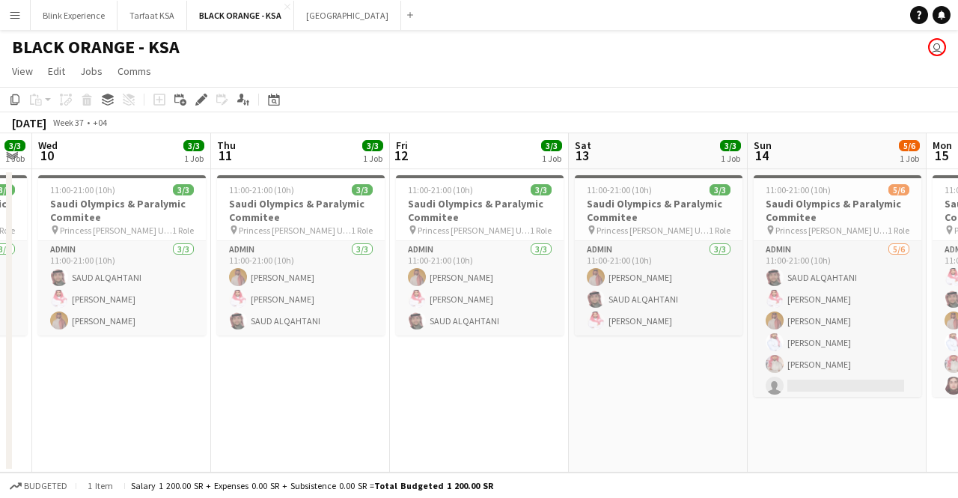
drag, startPoint x: 605, startPoint y: 244, endPoint x: 180, endPoint y: 230, distance: 425.3
click at [180, 230] on app-calendar-viewport "Sat 6 3/3 1 Job Sun 7 3/3 1 Job Mon 8 3/3 1 Job Tue 9 3/3 1 Job Wed 10 3/3 1 Jo…" at bounding box center [479, 302] width 958 height 339
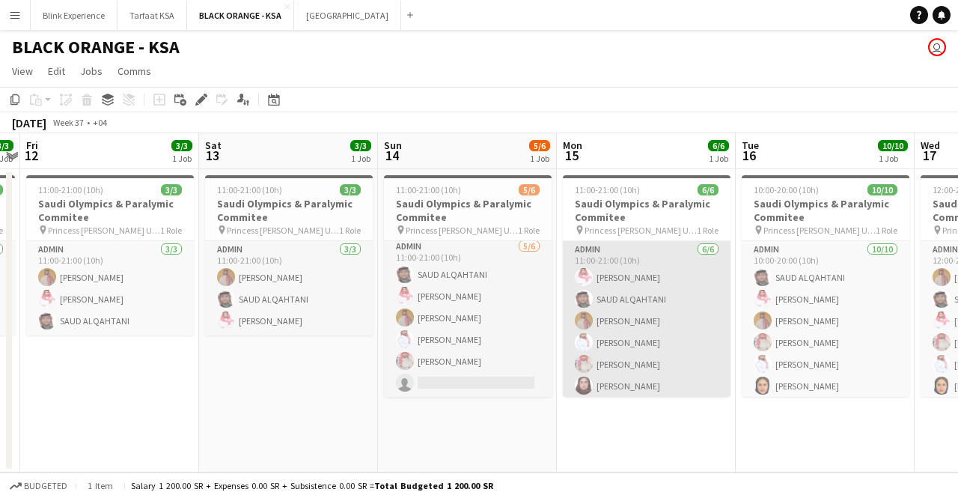
scroll to position [3, 0]
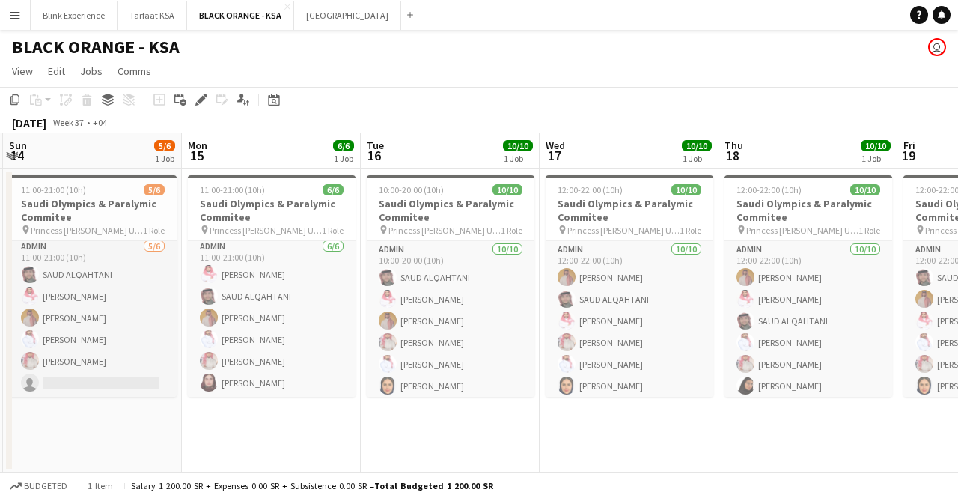
drag, startPoint x: 841, startPoint y: 329, endPoint x: 436, endPoint y: 291, distance: 406.6
click at [439, 292] on app-calendar-viewport "Thu 11 3/3 1 Job Fri 12 3/3 1 Job Sat 13 3/3 1 Job Sun 14 5/6 1 Job Mon 15 6/6 …" at bounding box center [479, 302] width 958 height 339
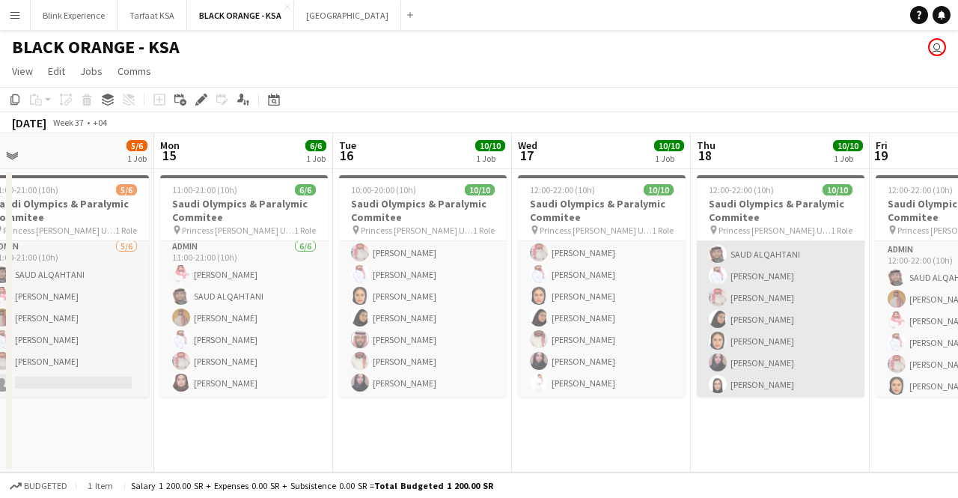
scroll to position [90, 0]
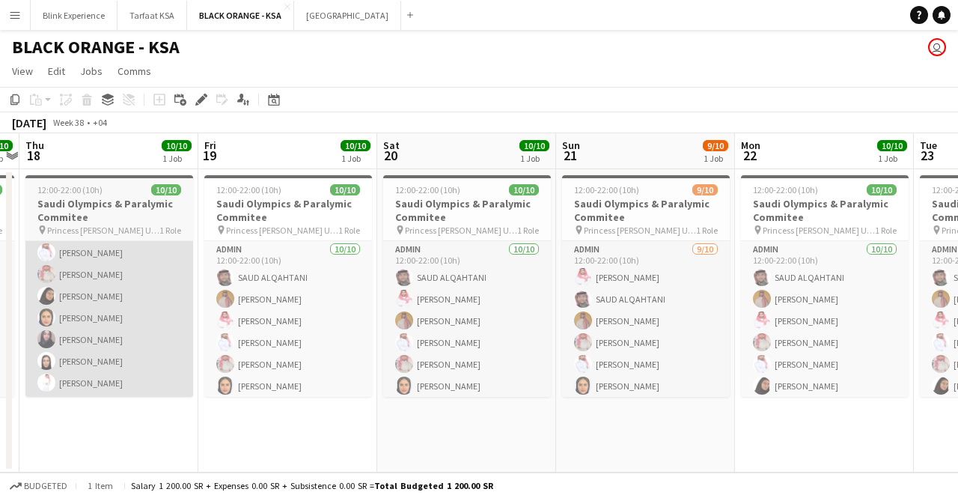
drag, startPoint x: 780, startPoint y: 305, endPoint x: 294, endPoint y: 288, distance: 486.0
click at [289, 296] on app-calendar-viewport "Sun 14 5/6 1 Job Mon 15 6/6 1 Job Tue 16 10/10 1 Job Wed 17 10/10 1 Job Thu 18 …" at bounding box center [479, 302] width 958 height 339
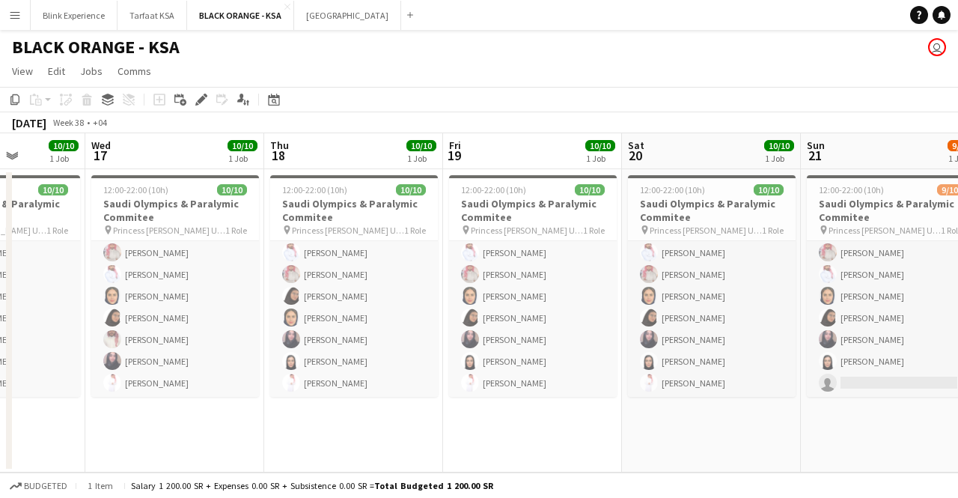
drag, startPoint x: 800, startPoint y: 309, endPoint x: 488, endPoint y: 326, distance: 312.5
click at [489, 326] on app-calendar-viewport "Sun 14 5/6 1 Job Mon 15 6/6 1 Job Tue 16 10/10 1 Job Wed 17 10/10 1 Job Thu 18 …" at bounding box center [479, 302] width 958 height 339
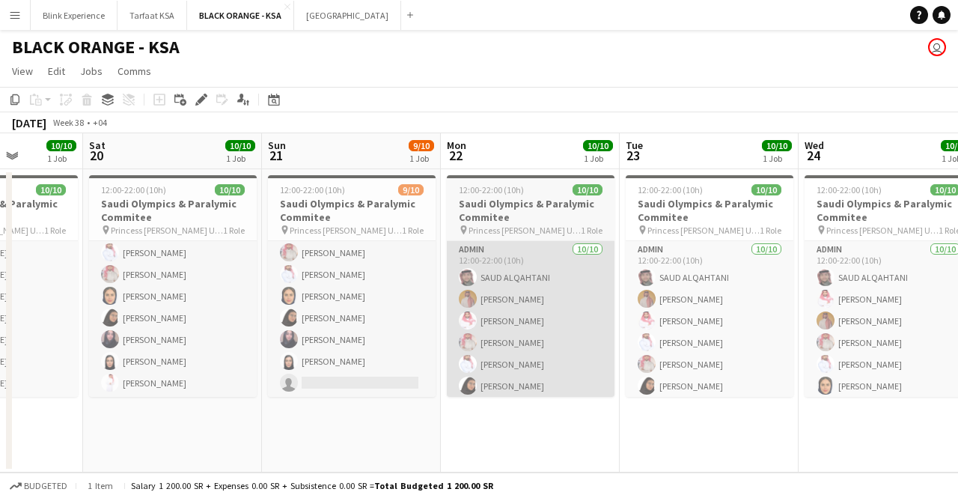
drag, startPoint x: 671, startPoint y: 286, endPoint x: 445, endPoint y: 293, distance: 225.4
click at [446, 293] on app-calendar-viewport "Tue 16 10/10 1 Job Wed 17 10/10 1 Job Thu 18 10/10 1 Job Fri 19 10/10 1 Job Sat…" at bounding box center [479, 302] width 958 height 339
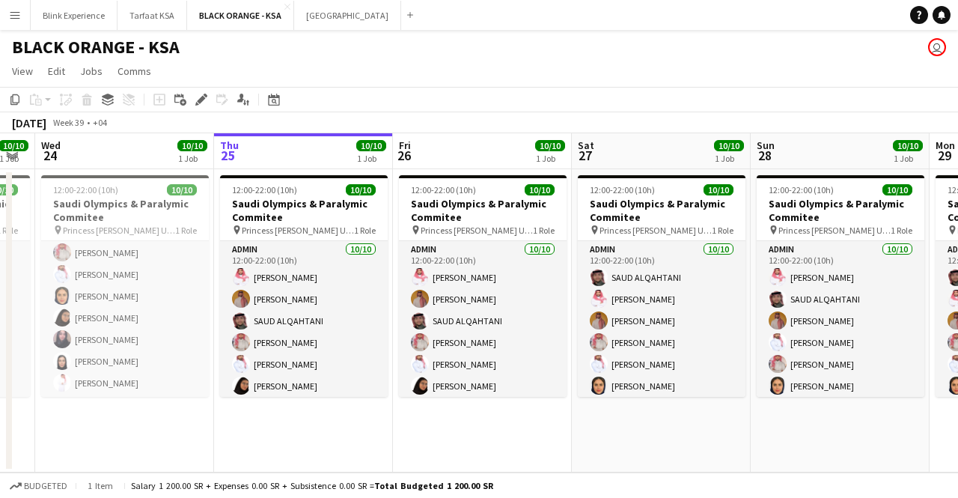
scroll to position [0, 633]
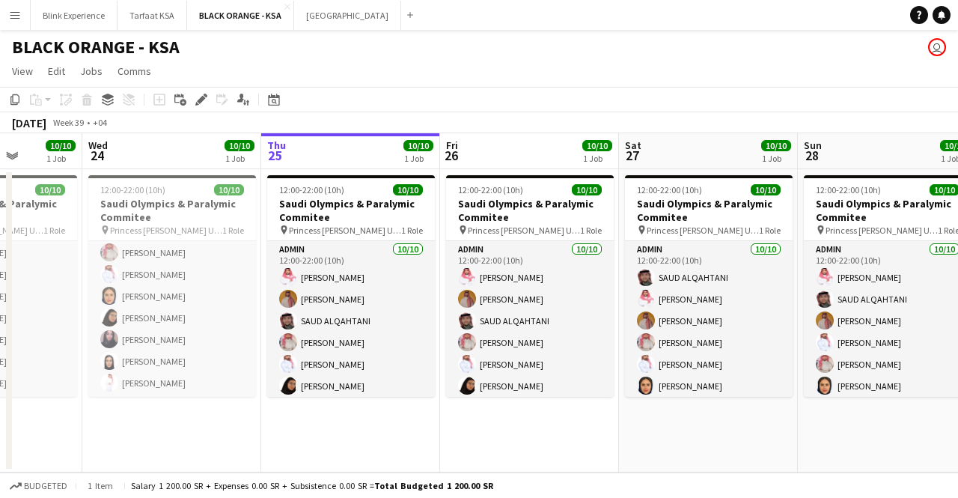
drag, startPoint x: 820, startPoint y: 311, endPoint x: 170, endPoint y: 259, distance: 652.5
click at [170, 259] on app-calendar-viewport "Sat 20 10/10 1 Job Sun 21 9/10 1 Job Mon 22 10/10 1 Job Tue 23 10/10 1 Job Wed …" at bounding box center [479, 302] width 958 height 339
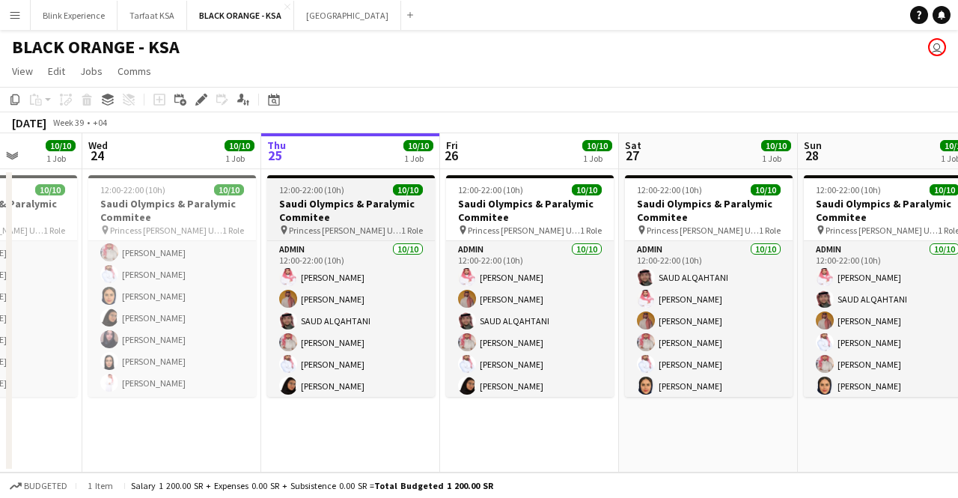
click at [346, 204] on h3 "Saudi Olympics & Paralymic Commitee" at bounding box center [351, 210] width 168 height 27
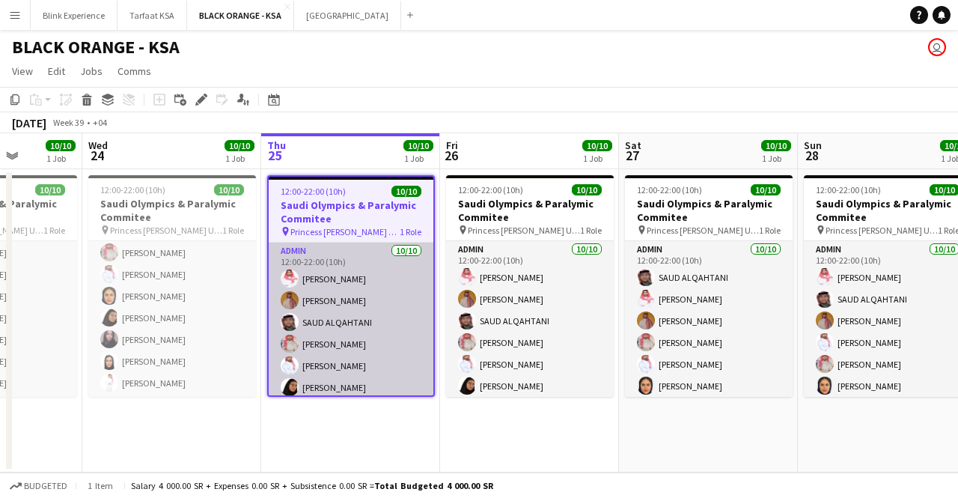
click at [343, 293] on app-card-role "Admin [DATE] 12:00-22:00 (10h) [PERSON_NAME] [PERSON_NAME] [PERSON_NAME] Albass…" at bounding box center [351, 365] width 165 height 246
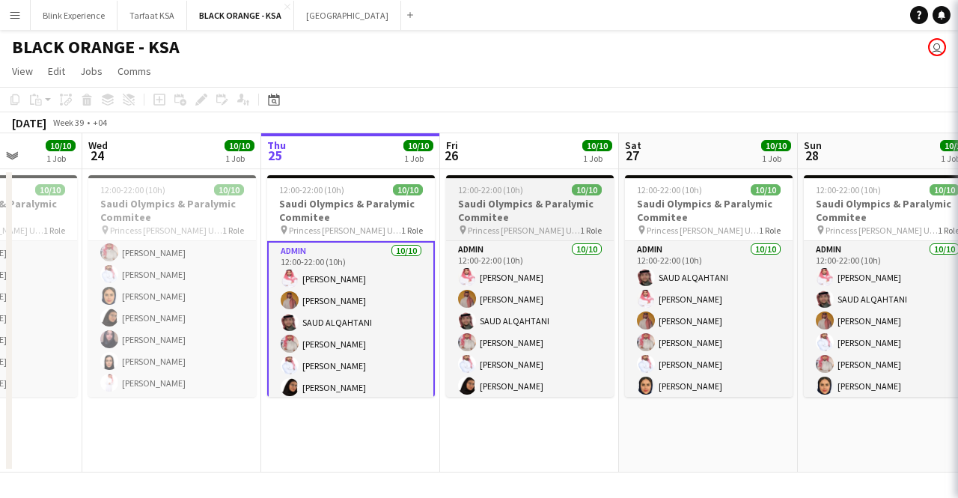
click at [519, 192] on span "12:00-22:00 (10h)" at bounding box center [490, 189] width 65 height 11
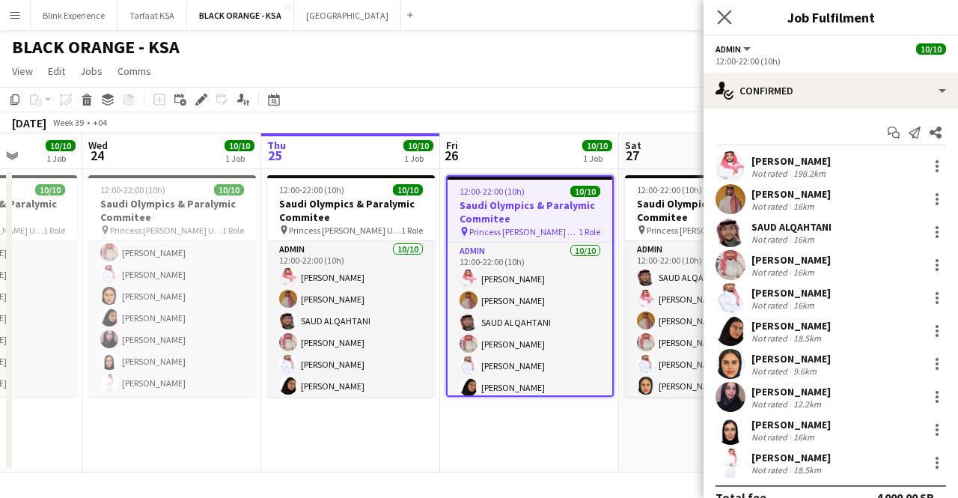
click at [723, 10] on icon "Close pop-in" at bounding box center [724, 17] width 14 height 14
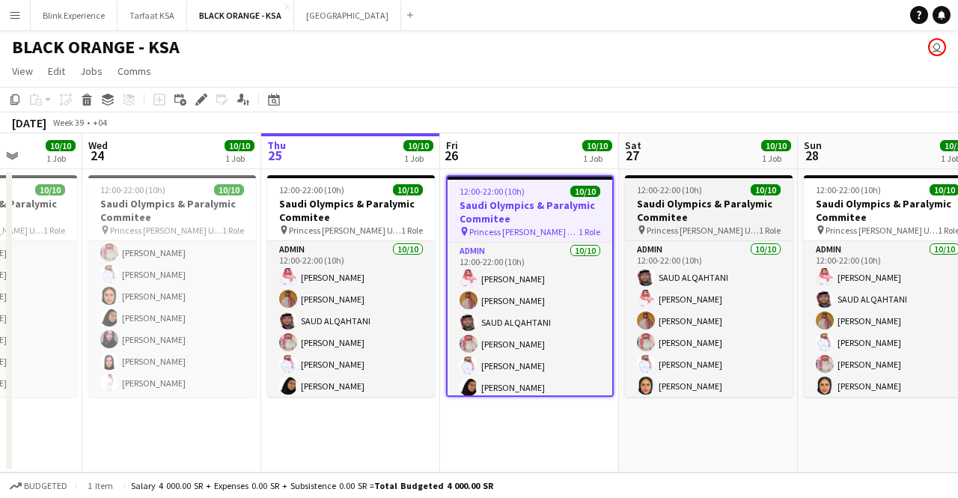
click at [674, 188] on span "12:00-22:00 (10h)" at bounding box center [669, 189] width 65 height 11
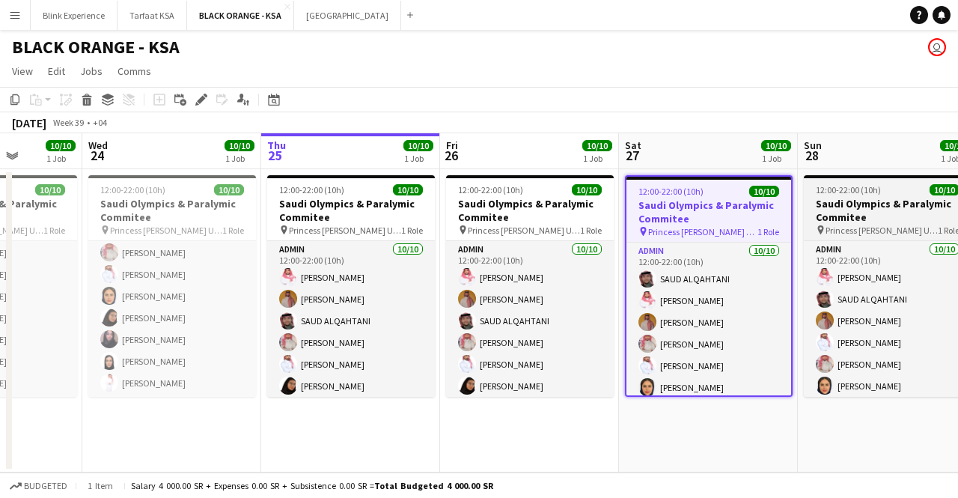
click at [841, 202] on h3 "Saudi Olympics & Paralymic Commitee" at bounding box center [888, 210] width 168 height 27
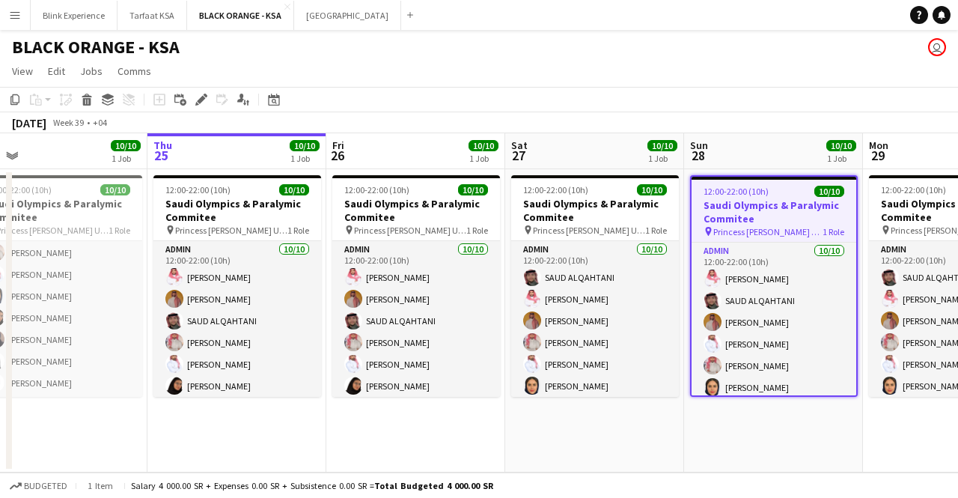
drag, startPoint x: 883, startPoint y: 194, endPoint x: 386, endPoint y: 143, distance: 499.5
click at [386, 143] on app-calendar-viewport "Mon 22 10/10 1 Job Tue 23 10/10 1 Job Wed 24 10/10 1 Job Thu 25 10/10 1 Job Fri…" at bounding box center [479, 302] width 958 height 339
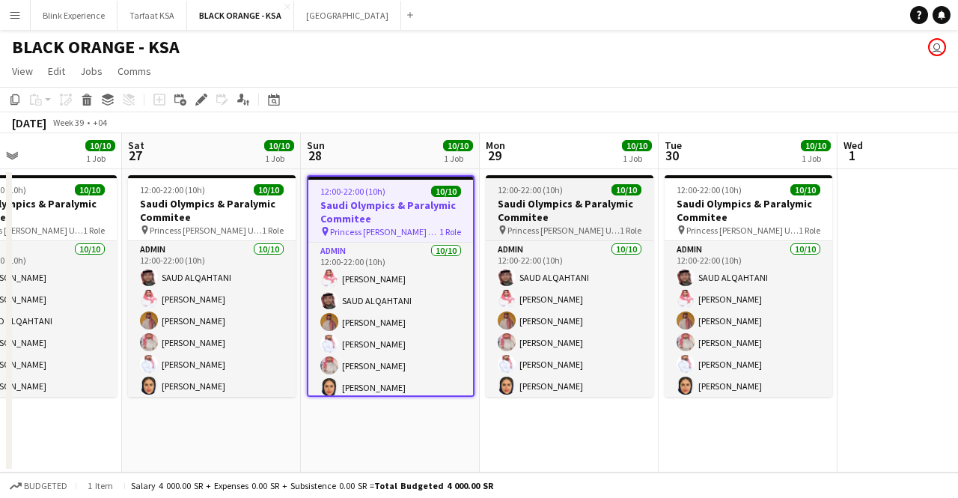
click at [550, 198] on h3 "Saudi Olympics & Paralymic Commitee" at bounding box center [570, 210] width 168 height 27
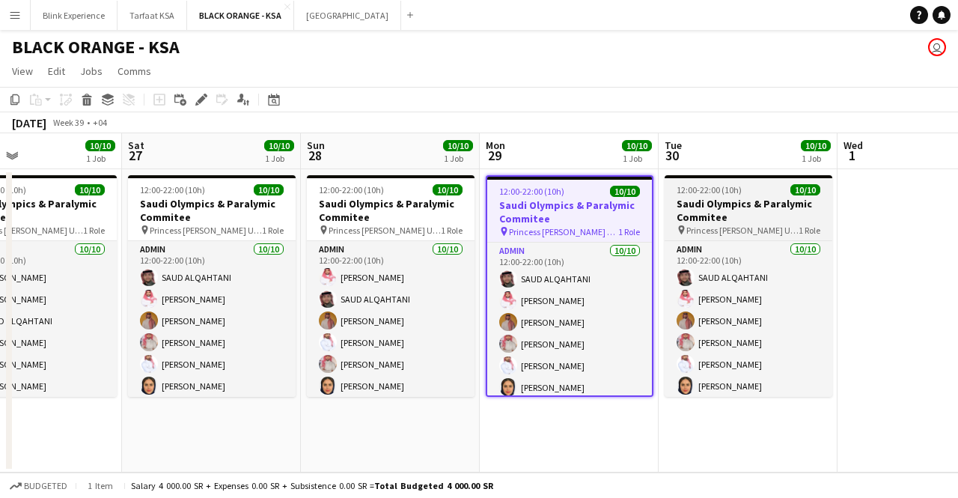
click at [742, 197] on h3 "Saudi Olympics & Paralymic Commitee" at bounding box center [749, 210] width 168 height 27
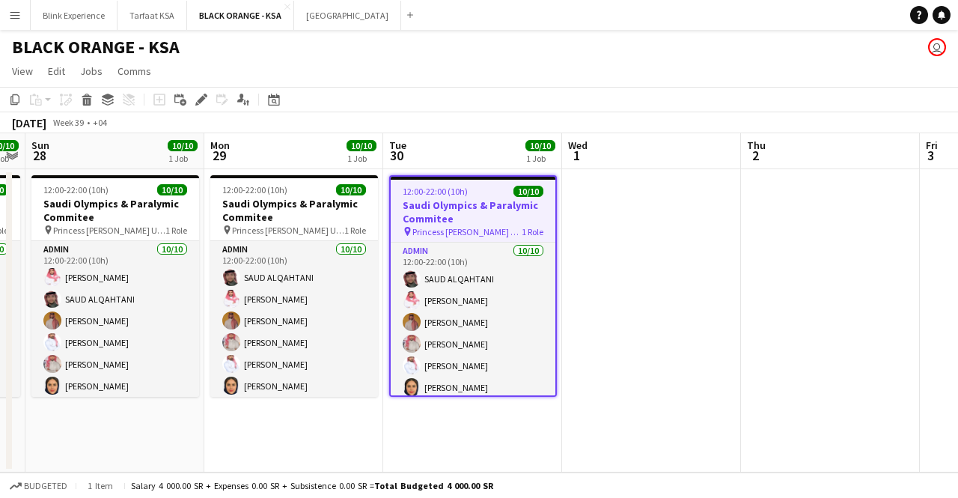
drag, startPoint x: 760, startPoint y: 195, endPoint x: 479, endPoint y: 186, distance: 281.5
click at [479, 186] on app-calendar-viewport "Wed 24 10/10 1 Job Thu 25 10/10 1 Job Fri 26 10/10 1 Job Sat 27 10/10 1 Job Sun…" at bounding box center [479, 302] width 958 height 339
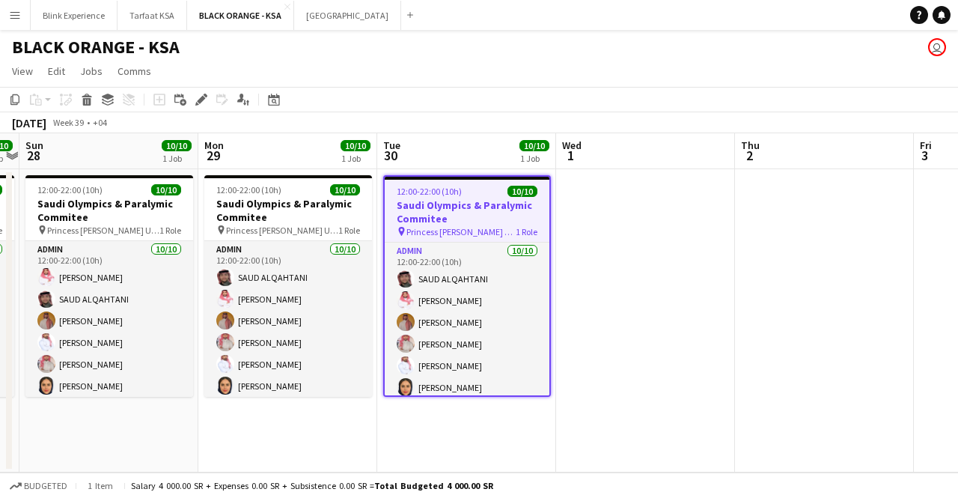
click at [672, 192] on app-date-cell at bounding box center [645, 320] width 179 height 303
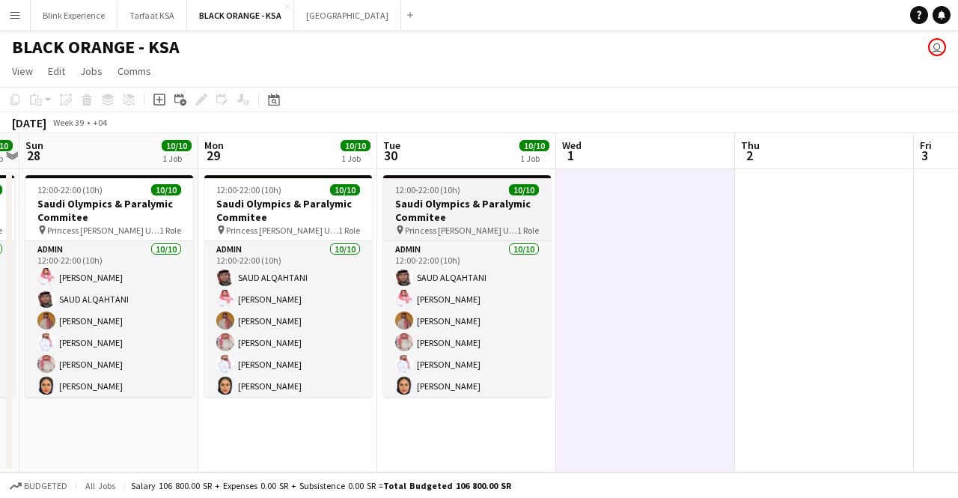
click at [480, 200] on h3 "Saudi Olympics & Paralymic Commitee" at bounding box center [467, 210] width 168 height 27
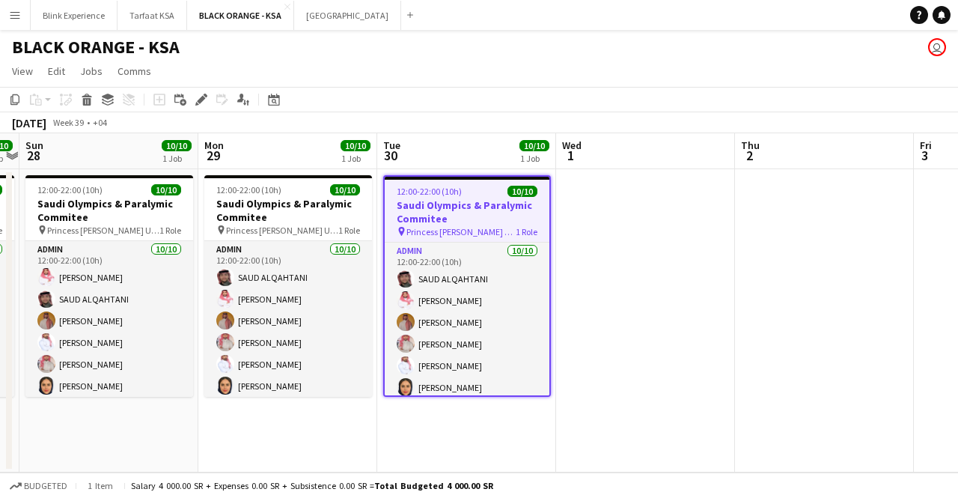
click at [649, 218] on app-date-cell at bounding box center [645, 320] width 179 height 303
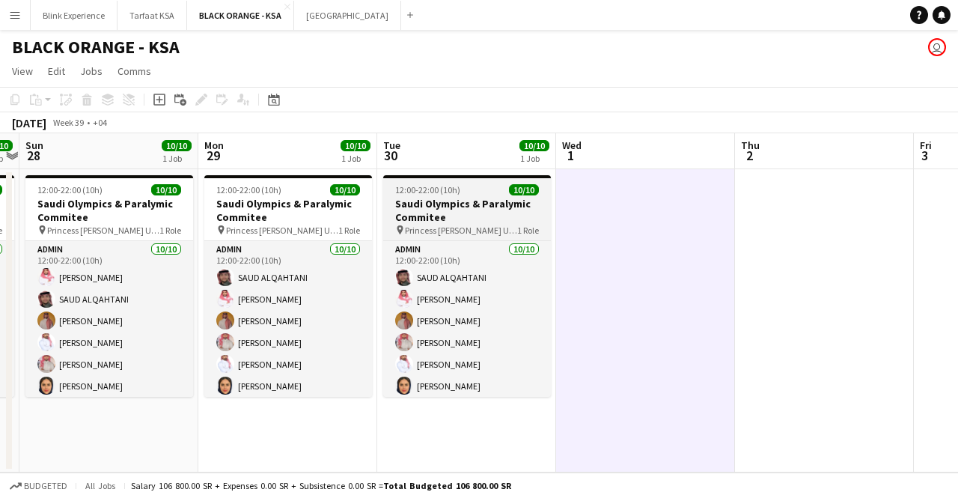
click at [471, 216] on h3 "Saudi Olympics & Paralymic Commitee" at bounding box center [467, 210] width 168 height 27
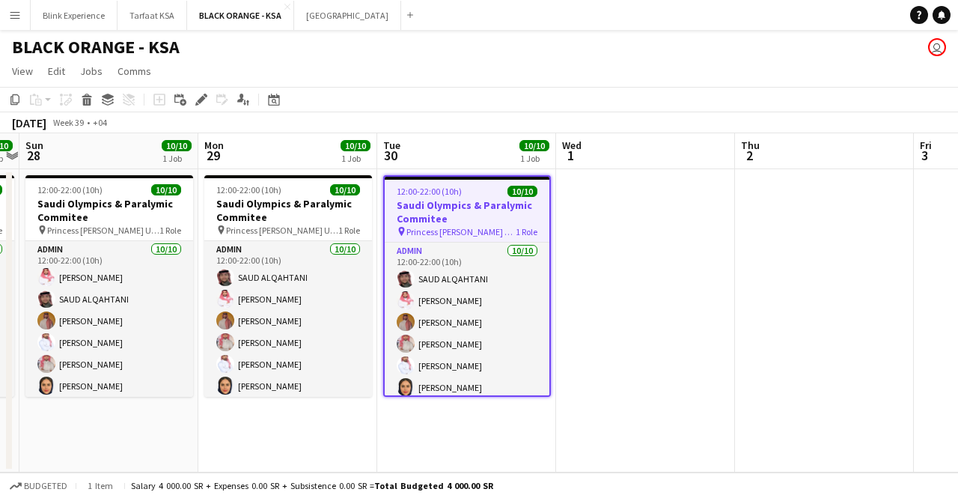
click at [669, 219] on app-date-cell at bounding box center [645, 320] width 179 height 303
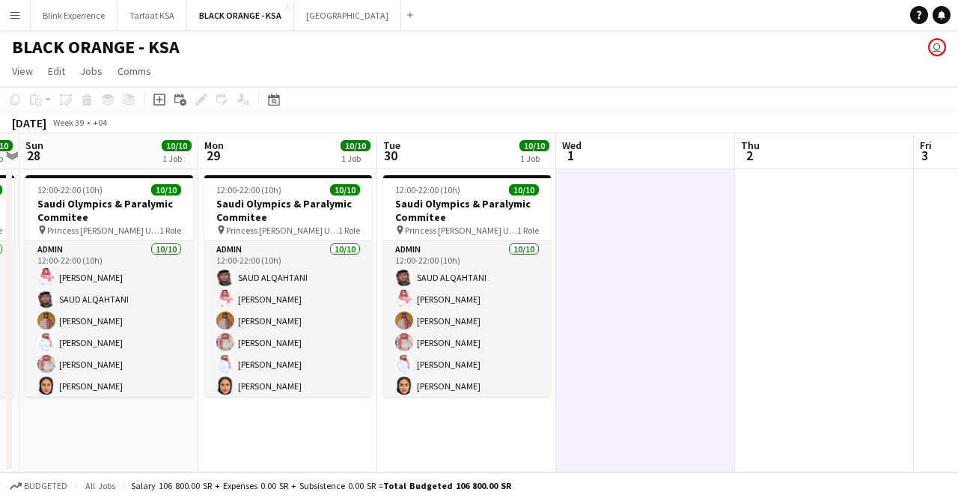
drag, startPoint x: 847, startPoint y: 201, endPoint x: 834, endPoint y: 203, distance: 13.7
click at [843, 201] on app-calendar-viewport "Wed 24 10/10 1 Job Thu 25 10/10 1 Job Fri 26 10/10 1 Job Sat 27 10/10 1 Job Sun…" at bounding box center [479, 302] width 958 height 339
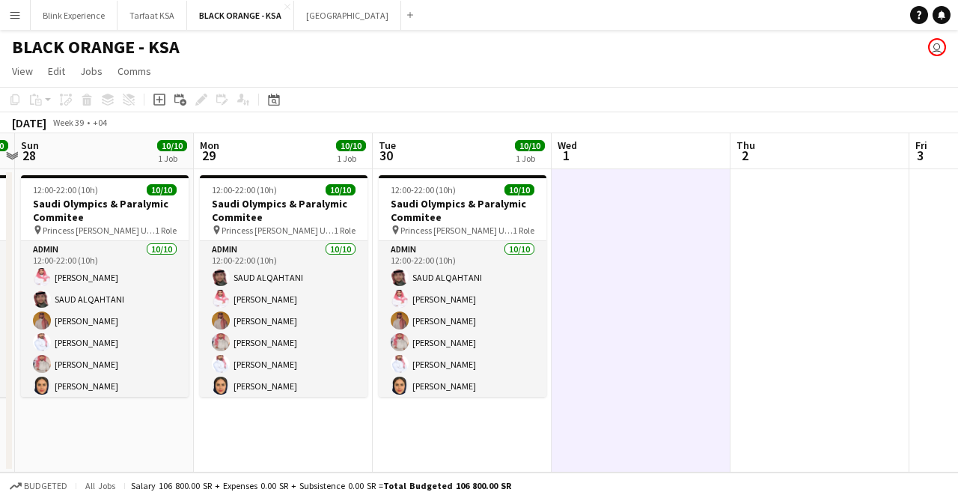
click at [789, 210] on app-date-cell at bounding box center [819, 320] width 179 height 303
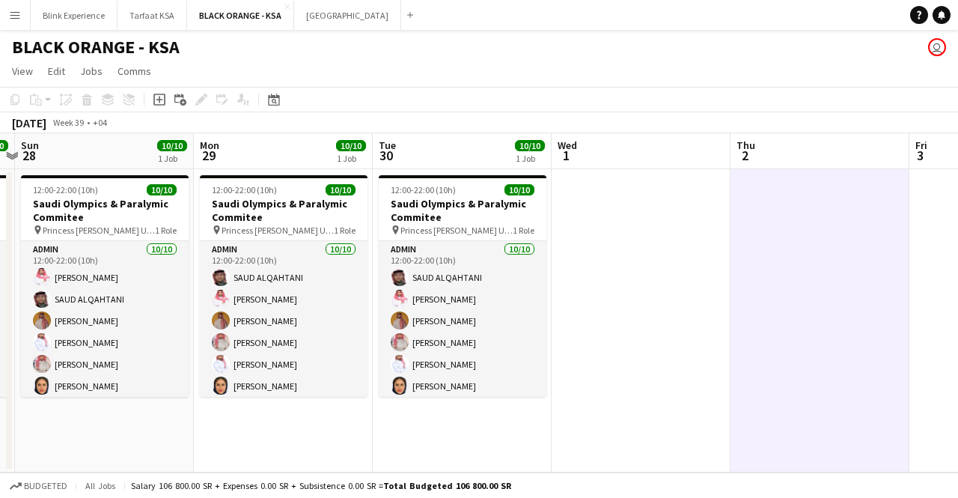
click at [615, 231] on app-date-cell at bounding box center [641, 320] width 179 height 303
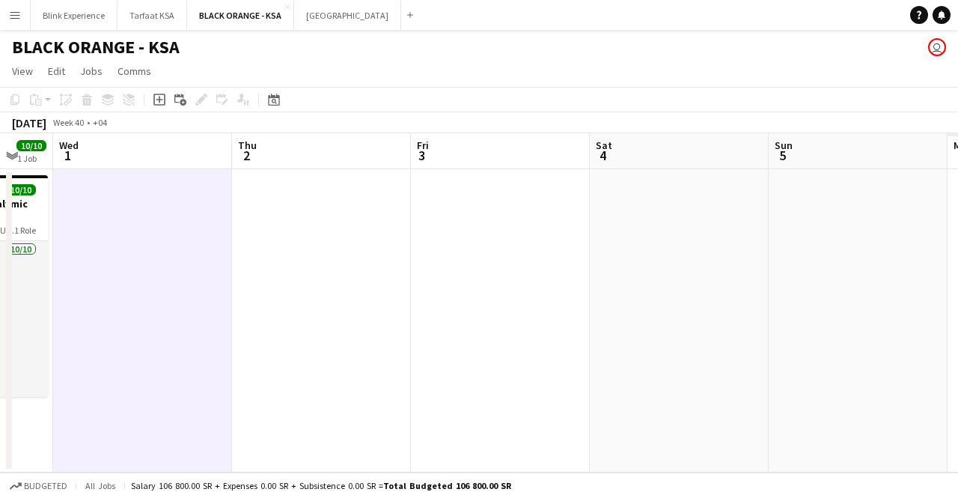
drag, startPoint x: 802, startPoint y: 221, endPoint x: 303, endPoint y: 212, distance: 498.5
click at [303, 212] on app-calendar-viewport "Sat 27 10/10 1 Job Sun 28 10/10 1 Job Mon 29 10/10 1 Job Tue 30 10/10 1 Job Wed…" at bounding box center [479, 302] width 958 height 339
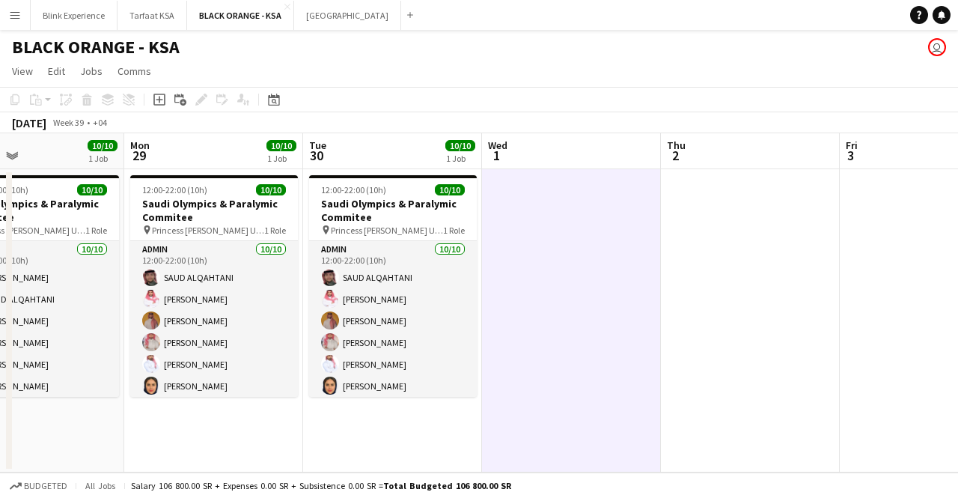
drag, startPoint x: 290, startPoint y: 222, endPoint x: 720, endPoint y: 201, distance: 430.8
click at [720, 201] on app-calendar-viewport "Fri 26 10/10 1 Job Sat 27 10/10 1 Job Sun 28 10/10 1 Job Mon 29 10/10 1 Job Tue…" at bounding box center [479, 302] width 958 height 339
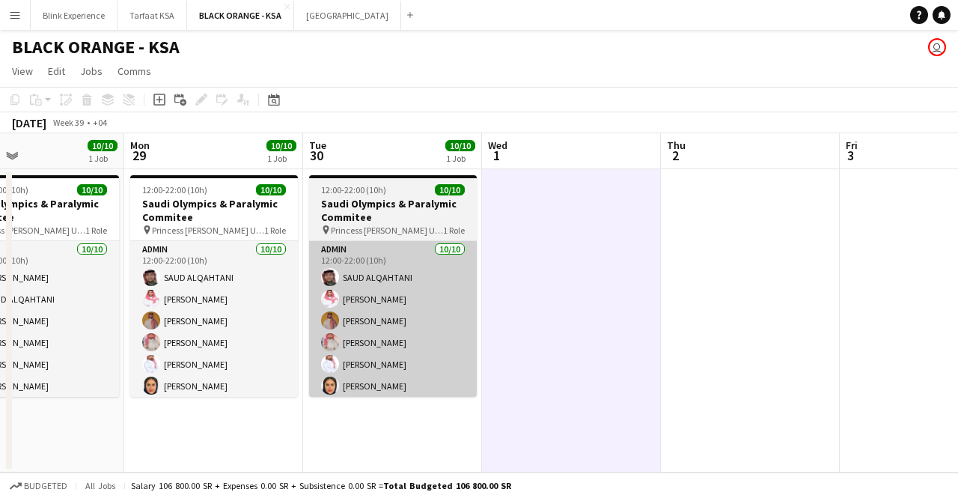
scroll to position [0, 412]
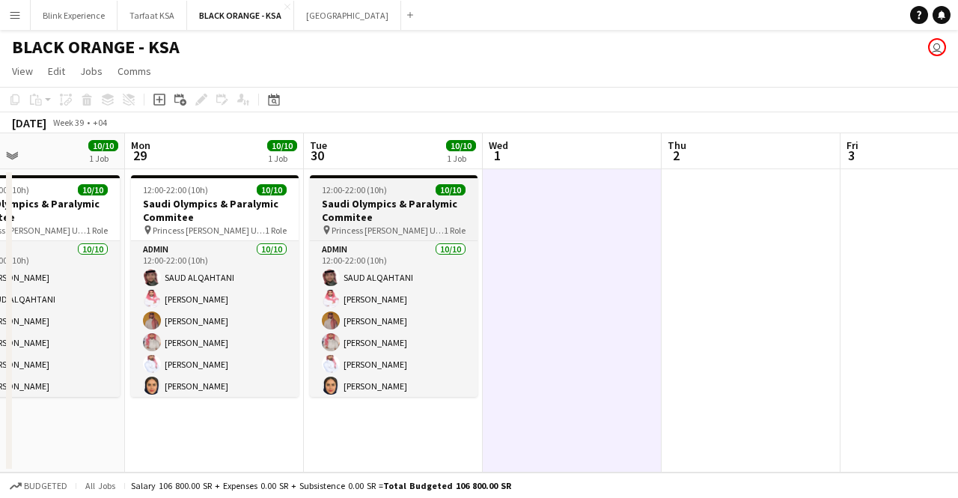
click at [325, 195] on app-job-card "12:00-22:00 (10h) 10/10 Saudi Olympics & Paralymic Commitee pin Princess [PERSO…" at bounding box center [394, 286] width 168 height 222
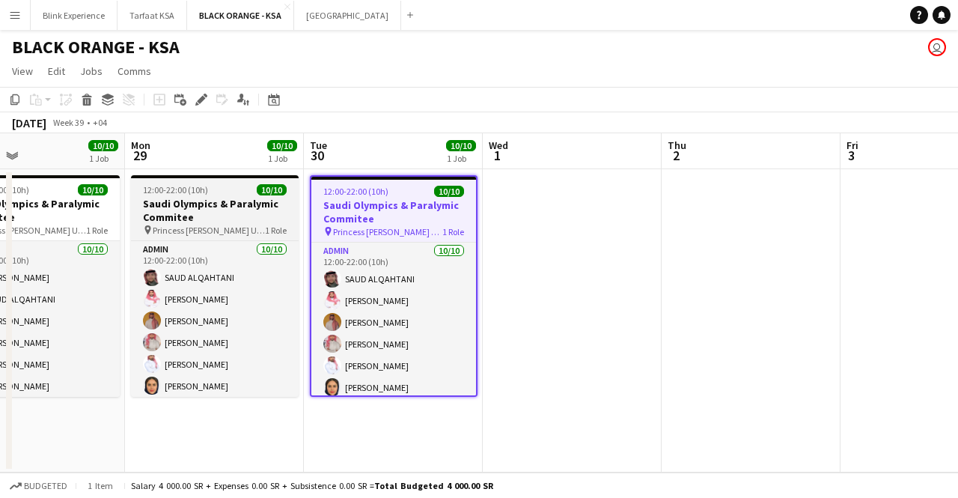
click at [209, 207] on h3 "Saudi Olympics & Paralymic Commitee" at bounding box center [215, 210] width 168 height 27
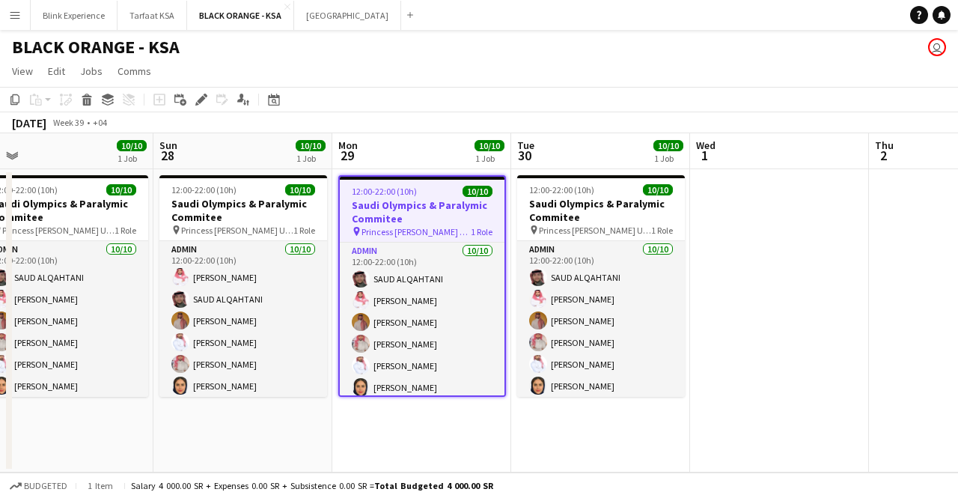
drag, startPoint x: 175, startPoint y: 215, endPoint x: 383, endPoint y: 219, distance: 208.1
click at [383, 219] on app-calendar-viewport "Thu 25 10/10 1 Job Fri 26 10/10 1 Job Sat 27 10/10 1 Job Sun 28 10/10 1 Job Mon…" at bounding box center [479, 302] width 958 height 339
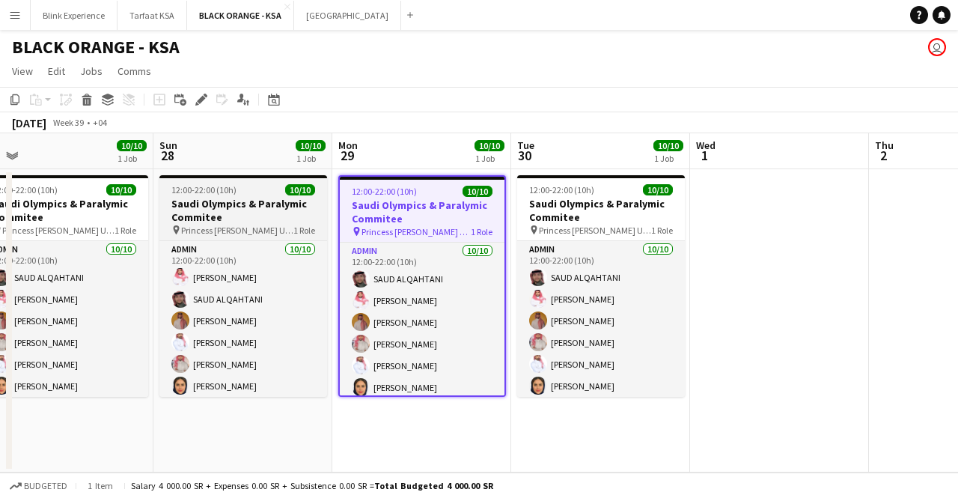
scroll to position [0, 382]
click at [197, 221] on h3 "Saudi Olympics & Paralymic Commitee" at bounding box center [244, 210] width 168 height 27
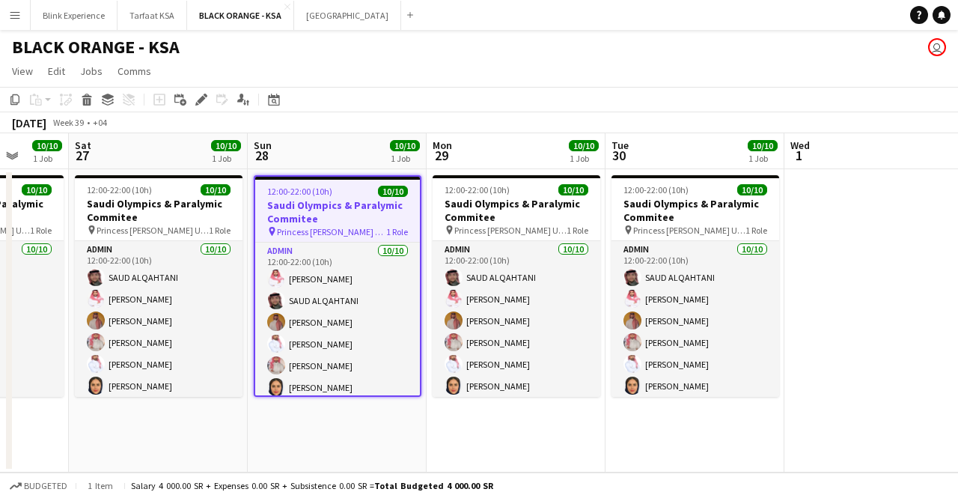
scroll to position [0, 433]
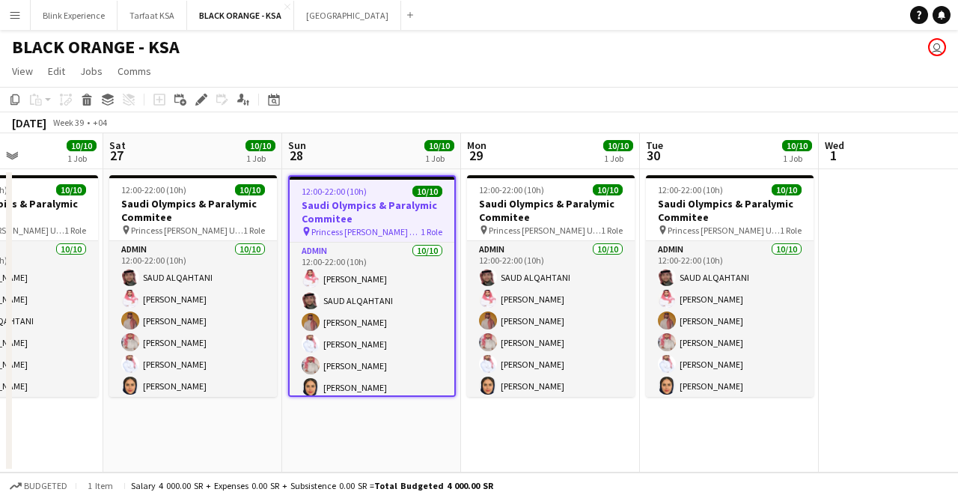
drag, startPoint x: 250, startPoint y: 199, endPoint x: 379, endPoint y: 191, distance: 129.0
click at [379, 191] on app-calendar-viewport "Wed 24 10/10 1 Job Thu 25 10/10 1 Job Fri 26 10/10 1 Job Sat 27 10/10 1 Job Sun…" at bounding box center [479, 302] width 958 height 339
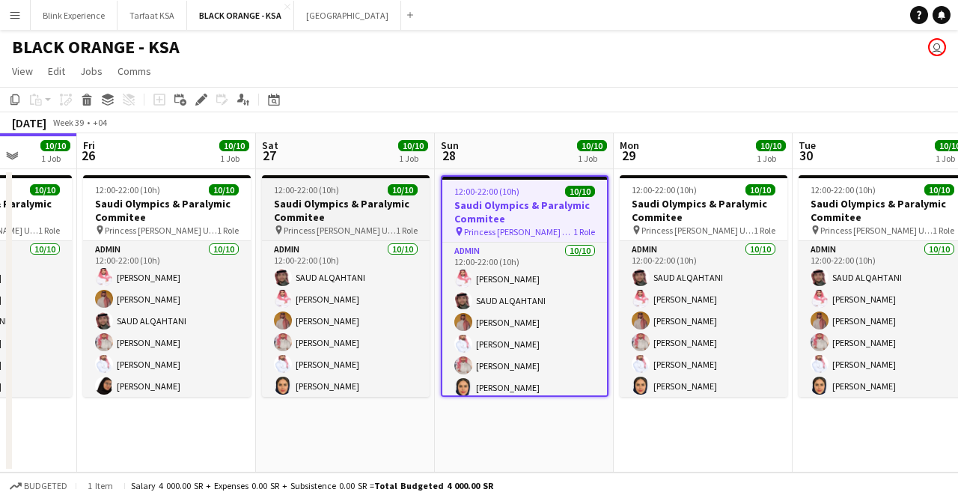
drag, startPoint x: 164, startPoint y: 218, endPoint x: 317, endPoint y: 217, distance: 152.7
click at [317, 217] on app-calendar-viewport "Tue 23 10/10 1 Job Wed 24 10/10 1 Job Thu 25 10/10 1 Job Fri 26 10/10 1 Job Sat…" at bounding box center [479, 302] width 958 height 339
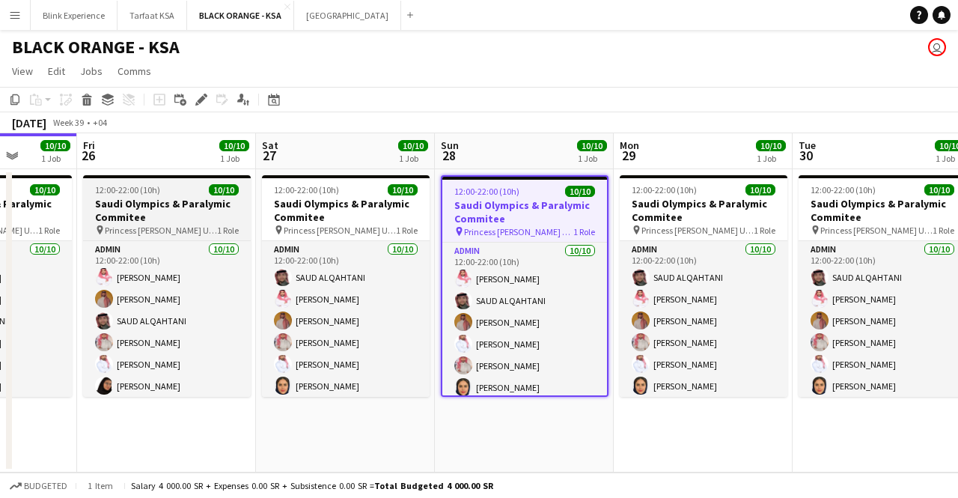
scroll to position [0, 460]
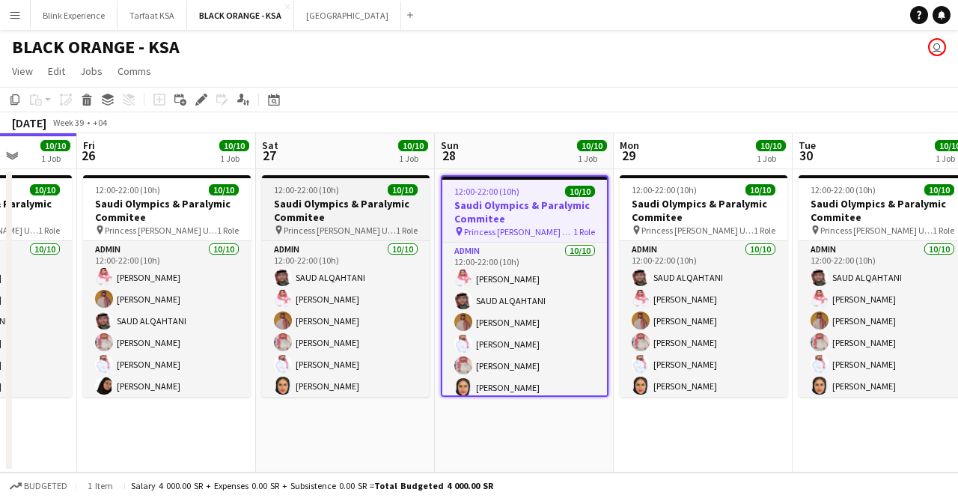
click at [350, 225] on span "Princess [PERSON_NAME] University" at bounding box center [340, 230] width 112 height 11
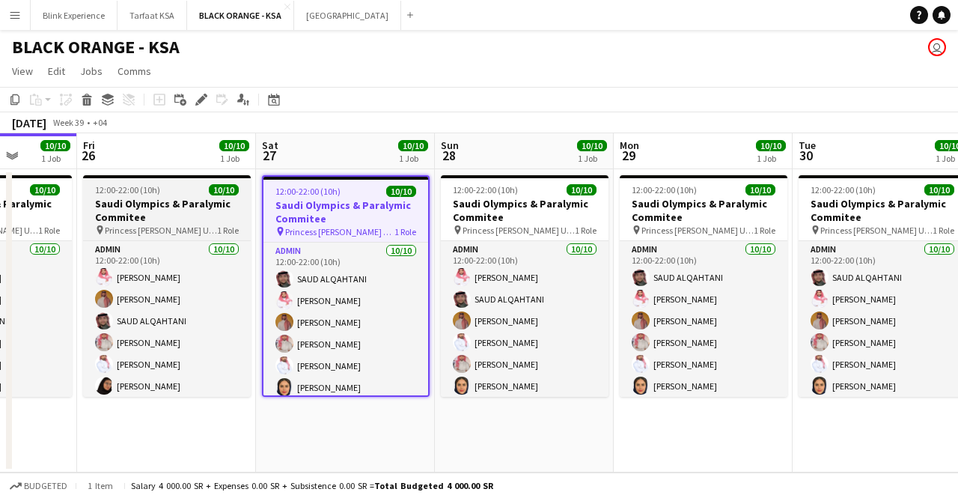
click at [110, 204] on h3 "Saudi Olympics & Paralymic Commitee" at bounding box center [167, 210] width 168 height 27
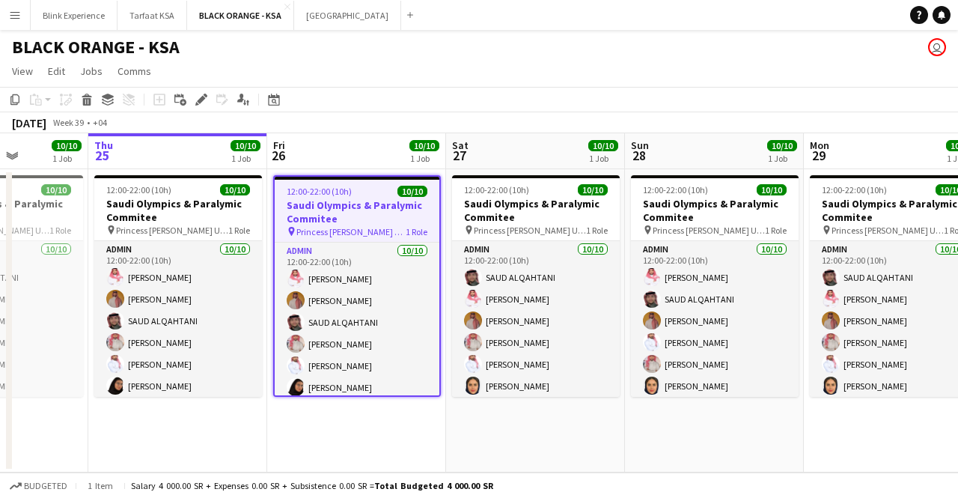
drag, startPoint x: 139, startPoint y: 197, endPoint x: 332, endPoint y: 195, distance: 192.3
click at [332, 195] on app-calendar-viewport "Mon 22 10/10 1 Job Tue 23 10/10 1 Job Wed 24 10/10 1 Job Thu 25 10/10 1 Job Fri…" at bounding box center [479, 302] width 958 height 339
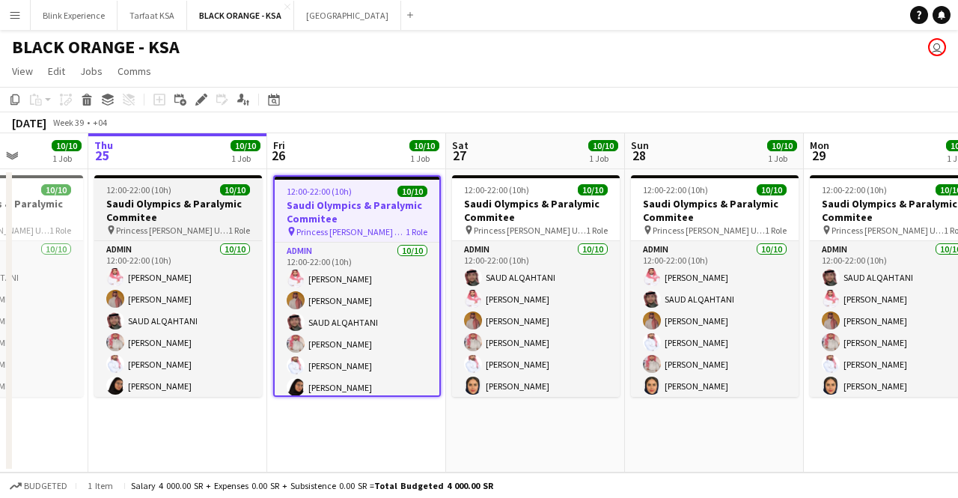
scroll to position [0, 446]
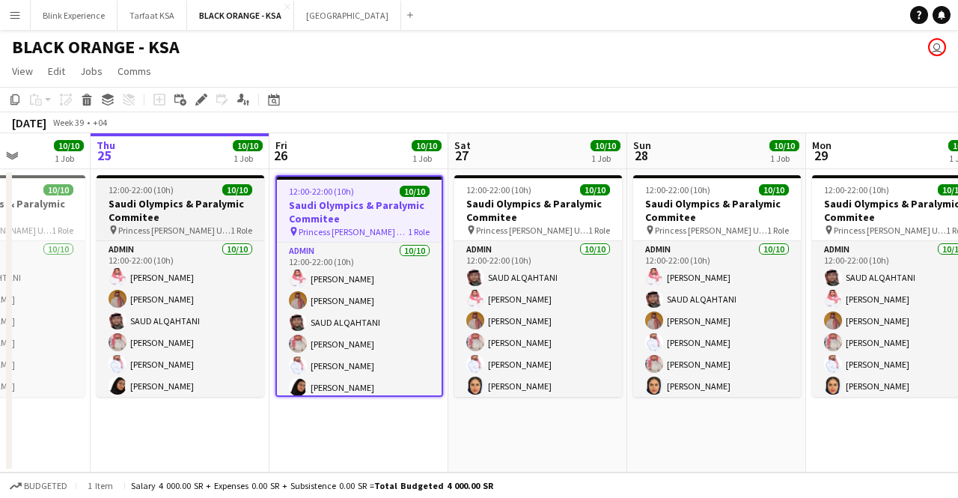
click at [177, 215] on h3 "Saudi Olympics & Paralymic Commitee" at bounding box center [181, 210] width 168 height 27
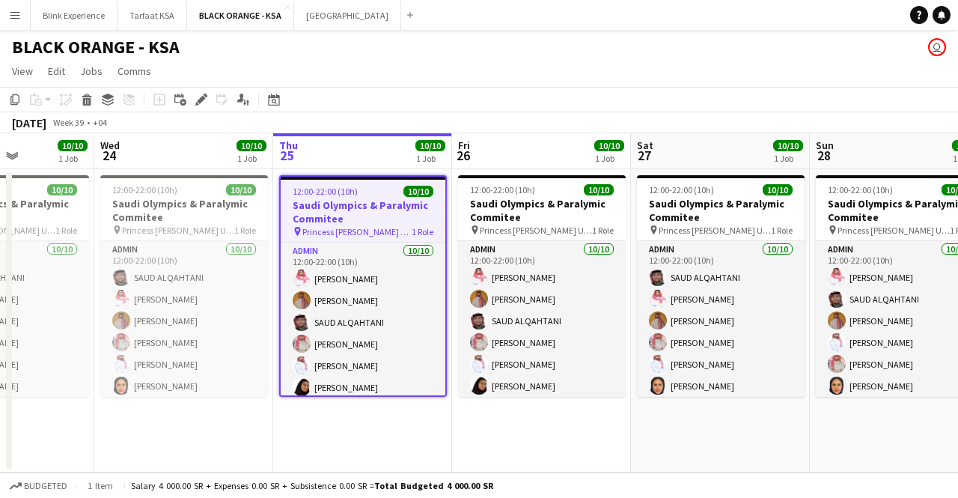
drag, startPoint x: 156, startPoint y: 218, endPoint x: 341, endPoint y: 215, distance: 184.9
click at [341, 215] on app-calendar-viewport "Sun 21 9/10 1 Job Mon 22 10/10 1 Job Tue 23 10/10 1 Job Wed 24 10/10 1 Job Thu …" at bounding box center [479, 302] width 958 height 339
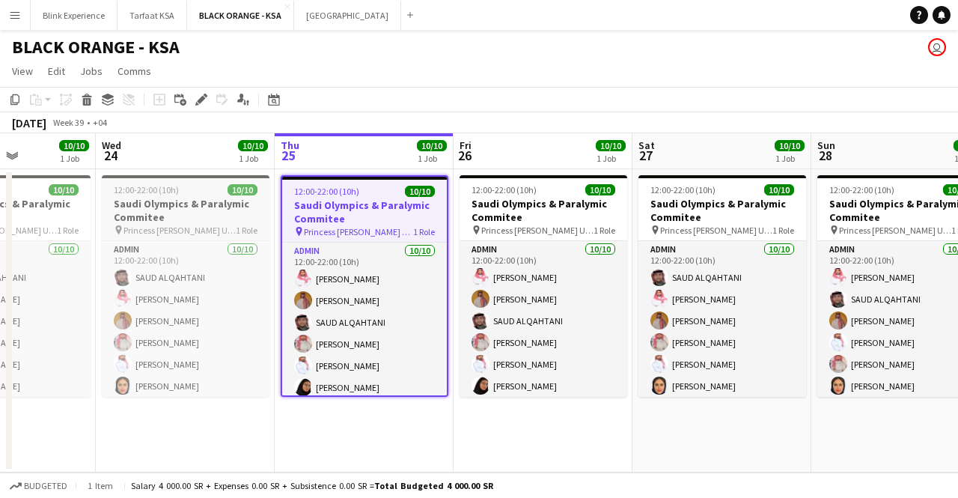
click at [129, 192] on span "12:00-22:00 (10h)" at bounding box center [146, 189] width 65 height 11
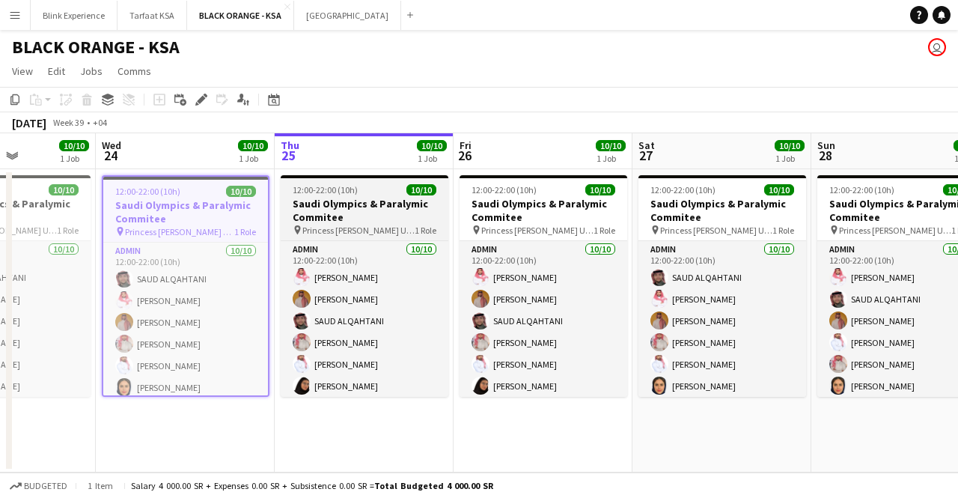
click at [326, 204] on h3 "Saudi Olympics & Paralymic Commitee" at bounding box center [365, 210] width 168 height 27
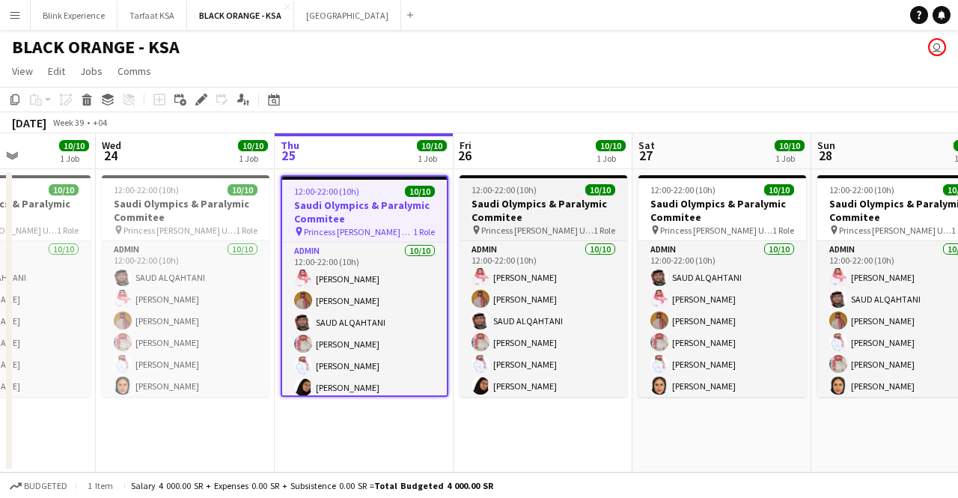
click at [521, 198] on h3 "Saudi Olympics & Paralymic Commitee" at bounding box center [544, 210] width 168 height 27
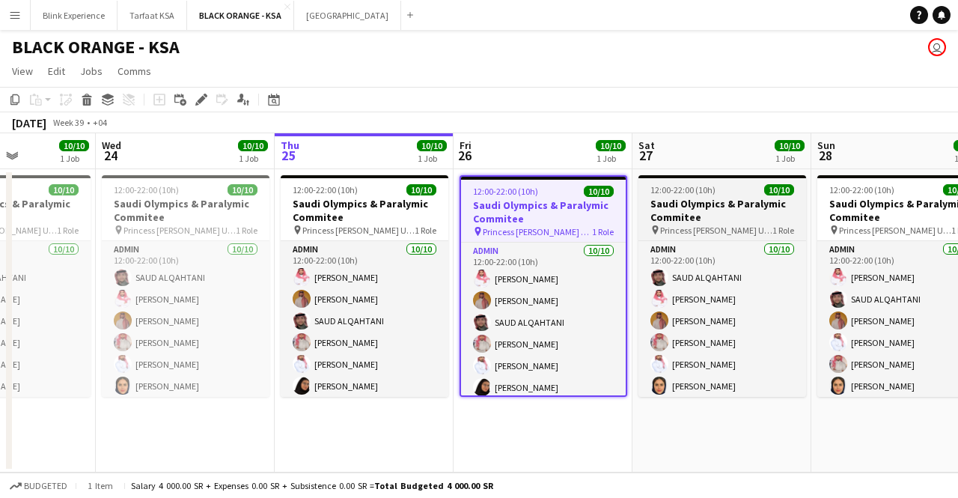
click at [685, 203] on h3 "Saudi Olympics & Paralymic Commitee" at bounding box center [722, 210] width 168 height 27
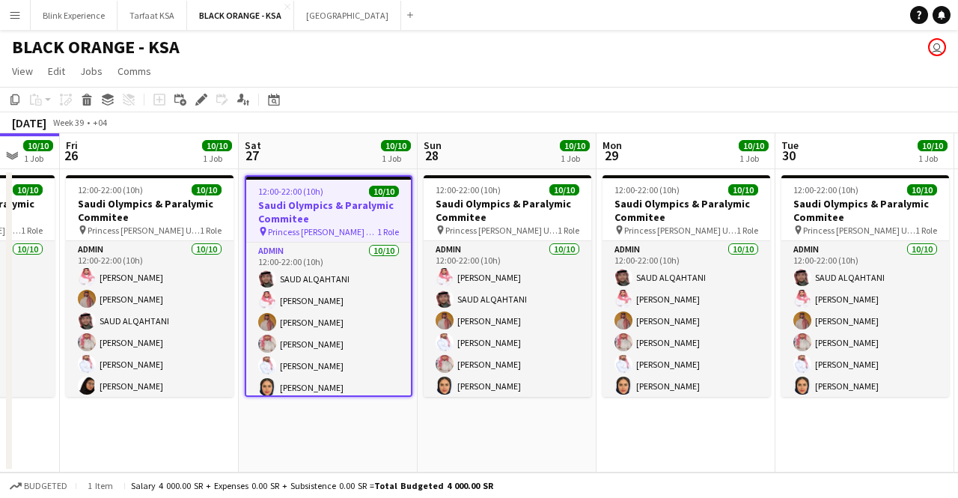
drag, startPoint x: 687, startPoint y: 203, endPoint x: 258, endPoint y: 178, distance: 429.5
click at [258, 178] on app-calendar-viewport "Tue 23 10/10 1 Job Wed 24 10/10 1 Job Thu 25 10/10 1 Job Fri 26 10/10 1 Job Sat…" at bounding box center [479, 302] width 958 height 339
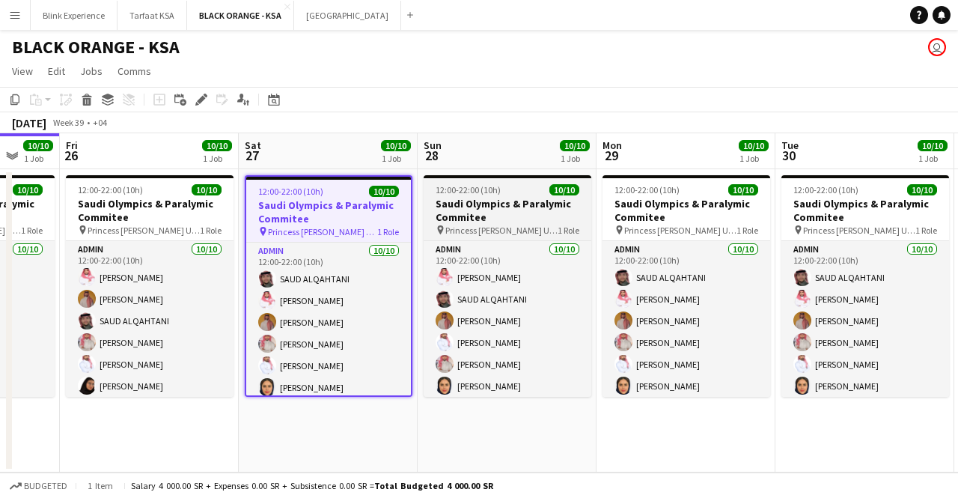
scroll to position [0, 512]
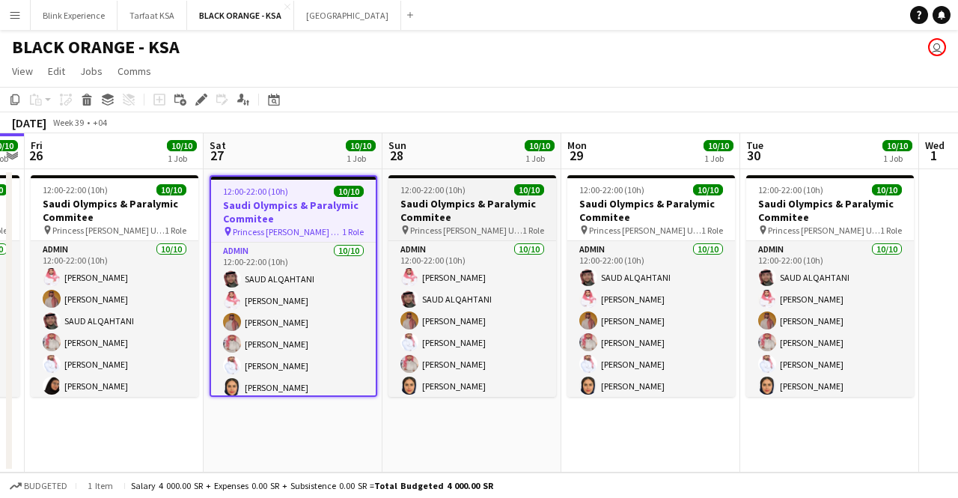
click at [479, 207] on h3 "Saudi Olympics & Paralymic Commitee" at bounding box center [472, 210] width 168 height 27
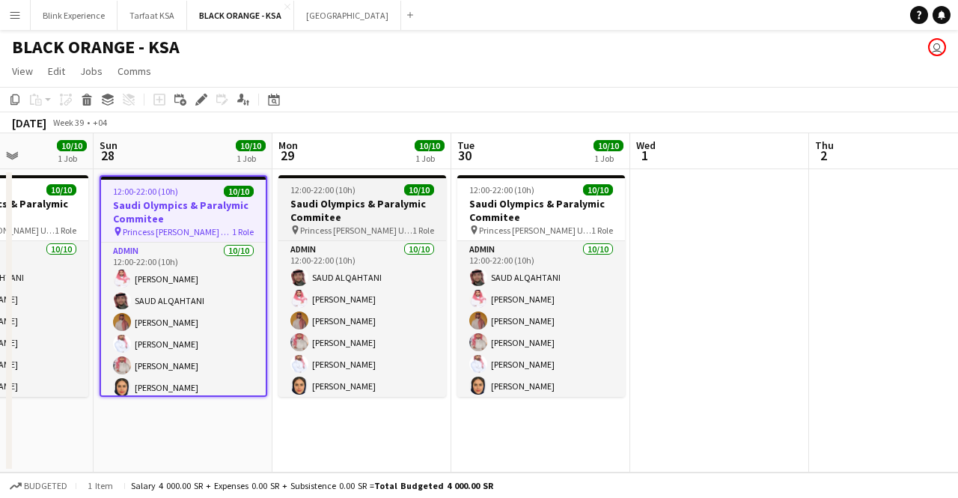
scroll to position [0, 483]
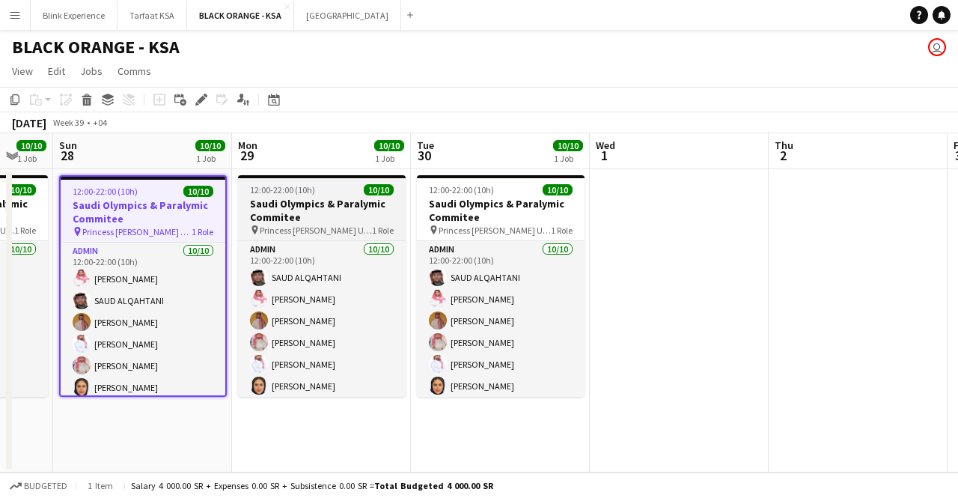
drag, startPoint x: 623, startPoint y: 224, endPoint x: 326, endPoint y: 185, distance: 299.7
click at [294, 185] on app-calendar-viewport "Thu 25 10/10 1 Job Fri 26 10/10 1 Job Sat 27 10/10 1 Job Sun 28 10/10 1 Job Mon…" at bounding box center [479, 302] width 958 height 339
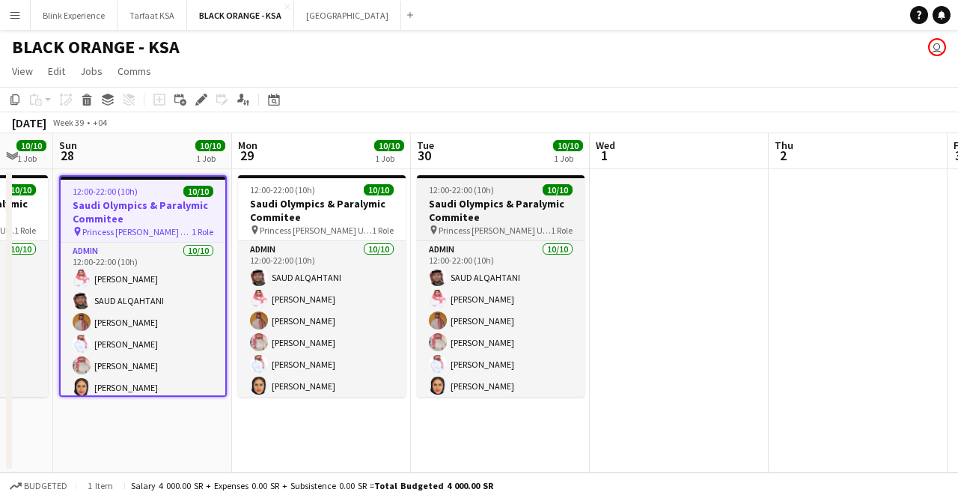
click at [479, 210] on h3 "Saudi Olympics & Paralymic Commitee" at bounding box center [501, 210] width 168 height 27
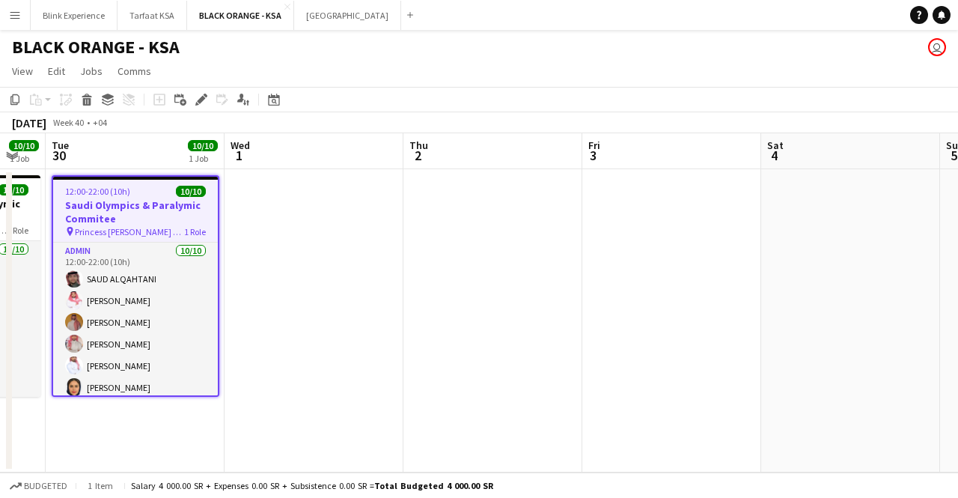
drag, startPoint x: 661, startPoint y: 221, endPoint x: 284, endPoint y: 229, distance: 377.3
click at [284, 229] on app-calendar-viewport "Sat 27 10/10 1 Job Sun 28 10/10 1 Job Mon 29 10/10 1 Job Tue 30 10/10 1 Job Wed…" at bounding box center [479, 302] width 958 height 339
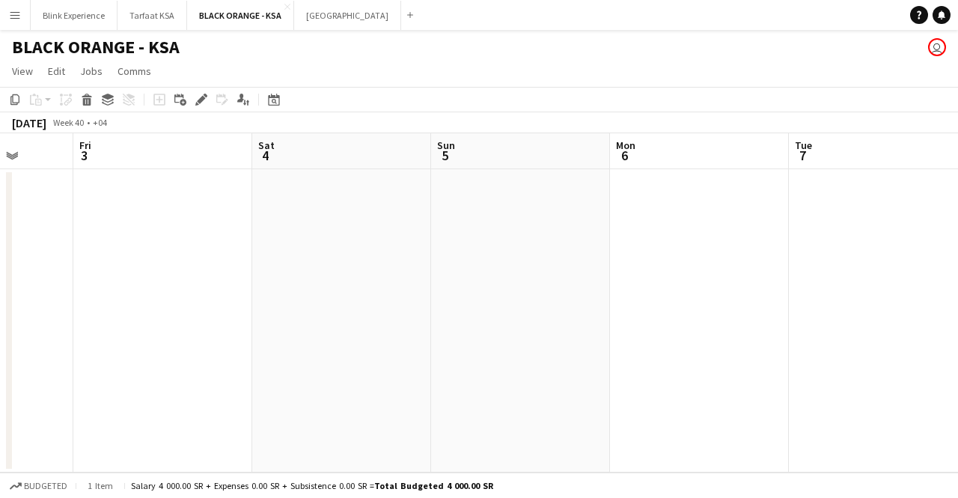
drag, startPoint x: 608, startPoint y: 237, endPoint x: 112, endPoint y: 189, distance: 498.5
click at [112, 189] on app-calendar-viewport "Mon 29 10/10 1 Job Tue 30 10/10 1 Job Wed 1 Thu 2 Fri 3 Sat 4 Sun 5 Mon 6 Tue 7…" at bounding box center [479, 302] width 958 height 339
drag, startPoint x: 512, startPoint y: 200, endPoint x: 74, endPoint y: 209, distance: 437.9
click at [74, 209] on app-calendar-viewport "Wed 1 Thu 2 Fri 3 Sat 4 Sun 5 Mon 6 Tue 7 Wed 8 Thu 9 Fri 10 Sat 11" at bounding box center [479, 302] width 958 height 339
drag, startPoint x: 587, startPoint y: 233, endPoint x: 93, endPoint y: 229, distance: 494.0
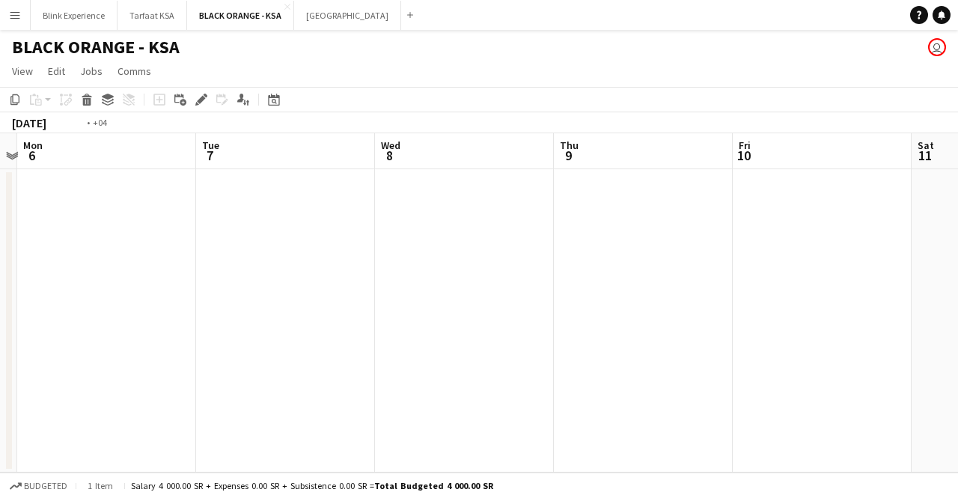
click at [91, 230] on app-calendar-viewport "Fri 3 Sat 4 Sun 5 Mon 6 Tue 7 Wed 8 Thu 9 Fri 10 Sat 11 Sun 12 Mon 13" at bounding box center [479, 302] width 958 height 339
drag, startPoint x: 613, startPoint y: 251, endPoint x: 96, endPoint y: 241, distance: 517.2
click at [96, 241] on app-calendar-viewport "Tue 7 Wed 8 Thu 9 Fri 10 Sat 11 Sun 12 Mon 13 Tue 14 Wed 15 Thu 16 Fri 17" at bounding box center [479, 302] width 958 height 339
drag, startPoint x: 683, startPoint y: 230, endPoint x: 228, endPoint y: 222, distance: 454.4
click at [228, 222] on app-calendar-viewport "Sat 11 Sun 12 Mon 13 Tue 14 Wed 15 Thu 16 Fri 17 Sat 18 Sun 19 Mon 20 Tue 21" at bounding box center [479, 302] width 958 height 339
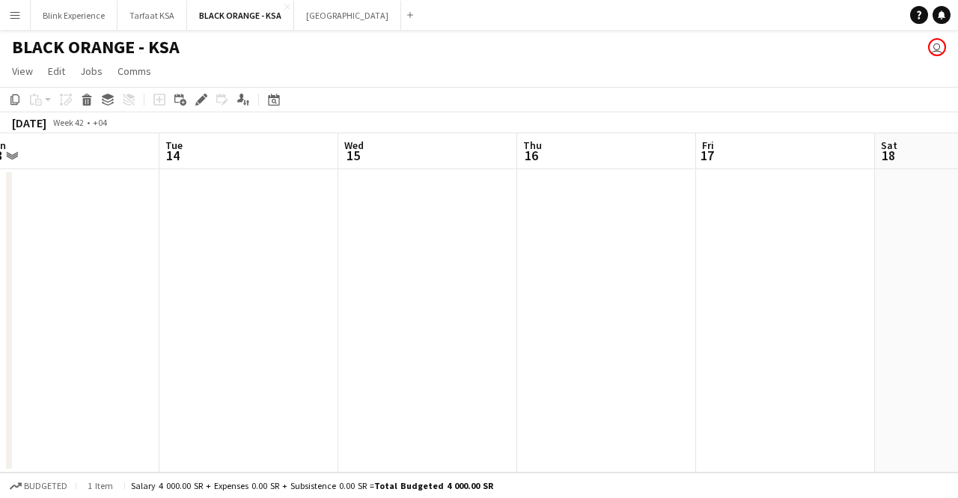
drag, startPoint x: 703, startPoint y: 218, endPoint x: 387, endPoint y: 225, distance: 316.6
click at [387, 225] on app-calendar-viewport "Sat 11 Sun 12 Mon 13 Tue 14 Wed 15 Thu 16 Fri 17 Sat 18 Sun 19 Mon 20 Tue 21" at bounding box center [479, 302] width 958 height 339
drag, startPoint x: 732, startPoint y: 246, endPoint x: 382, endPoint y: 263, distance: 350.6
click at [382, 263] on app-calendar-viewport "Wed 15 Thu 16 Fri 17 Sat 18 Sun 19 Mon 20 Tue 21 Wed 22 Thu 23 Fri 24 Sat 25" at bounding box center [479, 302] width 958 height 339
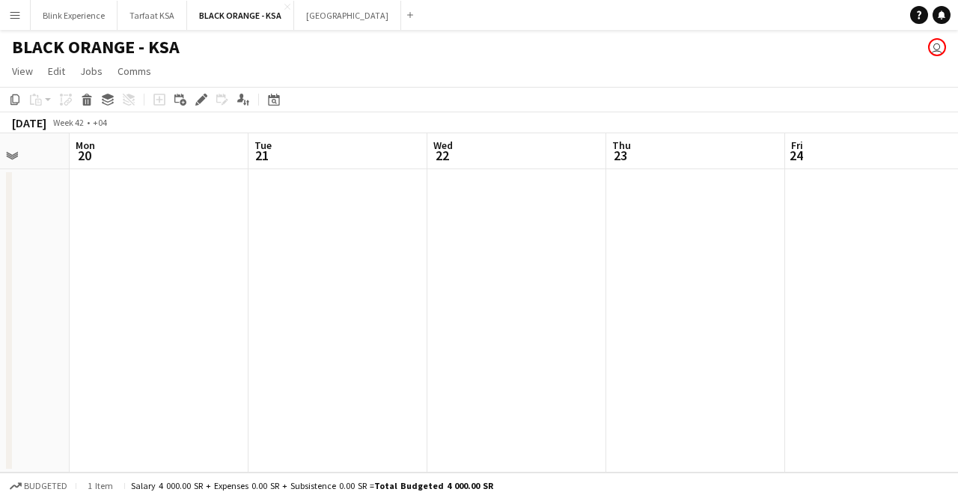
drag, startPoint x: 666, startPoint y: 255, endPoint x: 485, endPoint y: 232, distance: 182.6
click at [329, 249] on app-calendar-viewport "Fri 17 Sat 18 Sun 19 Mon 20 Tue 21 Wed 22 Thu 23 Fri 24 Sat 25 Sun 26 Mon 27" at bounding box center [479, 302] width 958 height 339
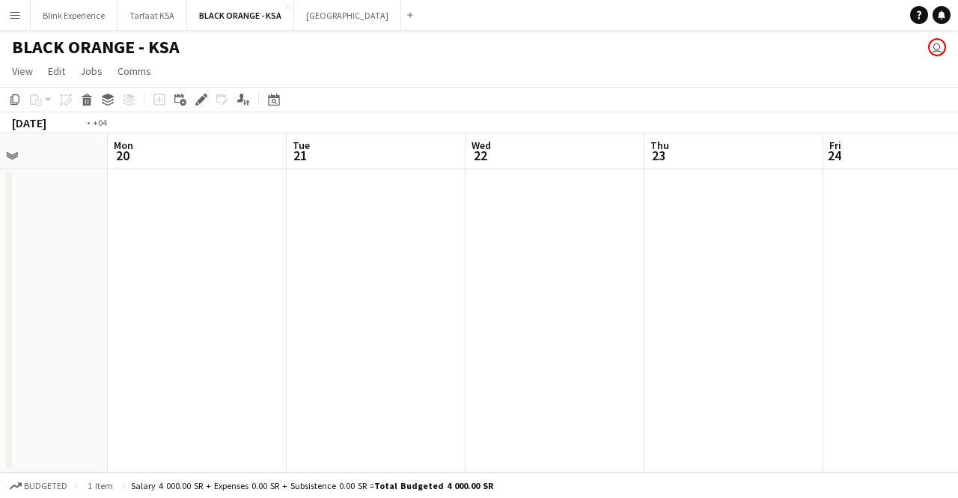
drag
click at [166, 243] on app-calendar-viewport "Fri 17 Sat 18 Sun 19 Mon 20 Tue 21 Wed 22 Thu 23 Fri 24 Sat 25 Sun 26 Mon 27" at bounding box center [479, 302] width 958 height 339
click at [257, 259] on app-calendar-viewport "Mon 20 Tue 21 Wed 22 Thu 23 Fri 24 Sat 25 Sun 26 Mon 27 Tue 28 Wed 29 Thu 30" at bounding box center [479, 302] width 958 height 339
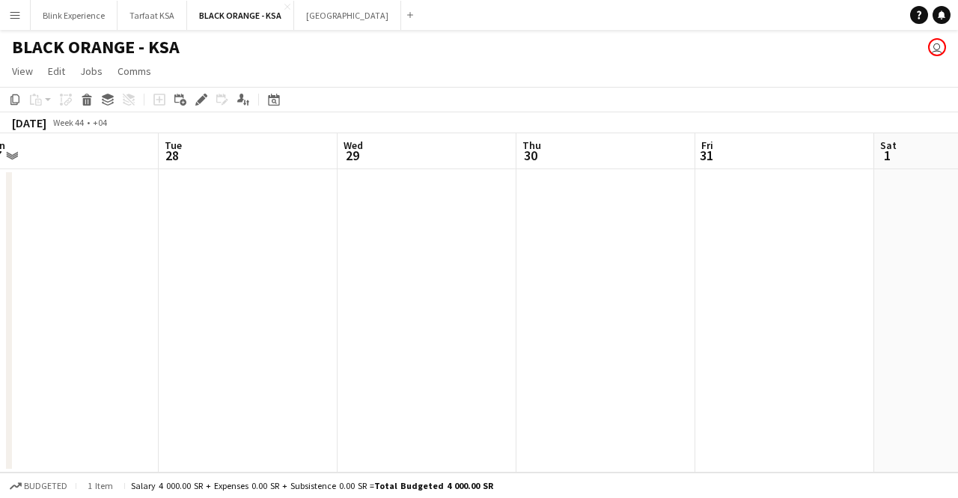
click at [182, 252] on app-calendar-viewport "Fri 24 Sat 25 Sun 26 Mon 27 Tue 28 Wed 29 Thu 30 Fri 31 Sat 1 Sun 2 Mon 3" at bounding box center [479, 302] width 958 height 339
click at [291, 225] on app-calendar-viewport "Sun 26 Mon 27 Tue 28 Wed 29 Thu 30 Fri 31 Sat 1 Sun 2 Mon 3 Tue 4 Wed 5" at bounding box center [479, 302] width 958 height 339
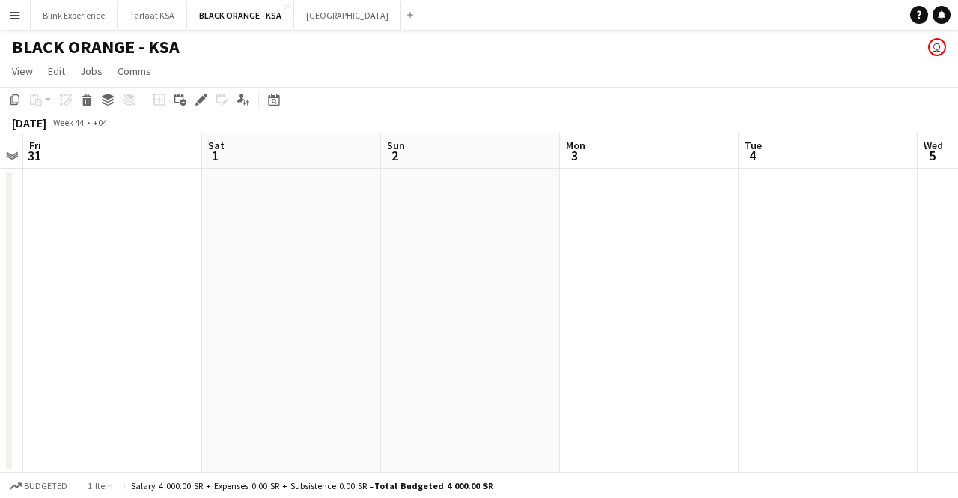
click at [397, 230] on app-calendar-viewport "Tue 28 Wed 29 Thu 30 Fri 31 Sat 1 Sun 2 Mon 3 Tue 4 Wed 5 Thu 6 Fri 7" at bounding box center [479, 302] width 958 height 339
click at [879, 201] on app-calendar-viewport "Sun 26 Mon 27 Tue 28 Wed 29 Thu 30 Fri 31 Sat 1 Sun 2 Mon 3 Tue 4 Wed 5" at bounding box center [479, 302] width 958 height 339
click at [803, 293] on app-calendar-viewport "Sat 25 Sun 26 Mon 27 Tue 28 Wed 29 Thu 30 Fri 31 Sat 1 Sun 2 Mon 3 Tue 4" at bounding box center [479, 302] width 958 height 339
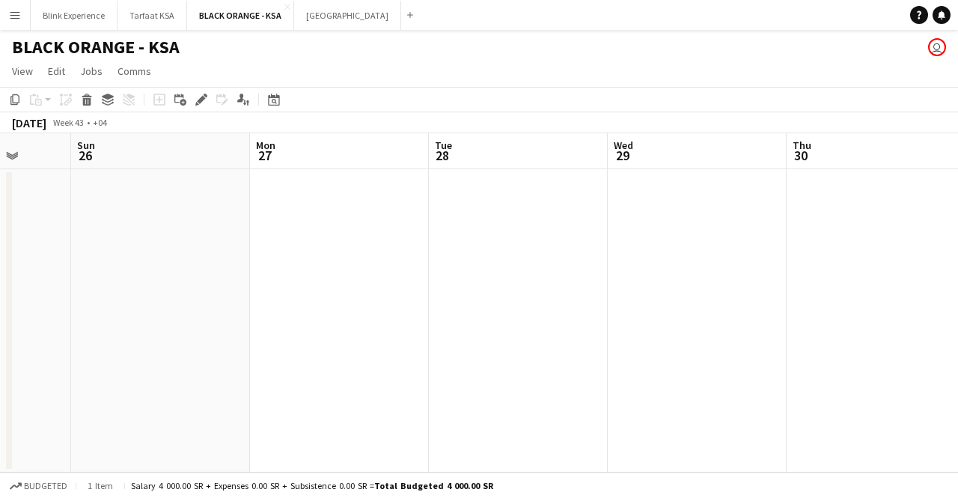
click at [721, 284] on app-calendar-viewport "Thu 23 Fri 24 Sat 25 Sun 26 Mon 27 Tue 28 Wed 29 Thu 30 Fri 31 Sat 1 Sun 2" at bounding box center [479, 302] width 958 height 339
click at [693, 270] on app-calendar-viewport "Tue 21 Wed 22 Thu 23 Fri 24 Sat 25 Sun 26 Mon 27 Tue 28 Wed 29 Thu 30 Fri 31" at bounding box center [479, 302] width 958 height 339
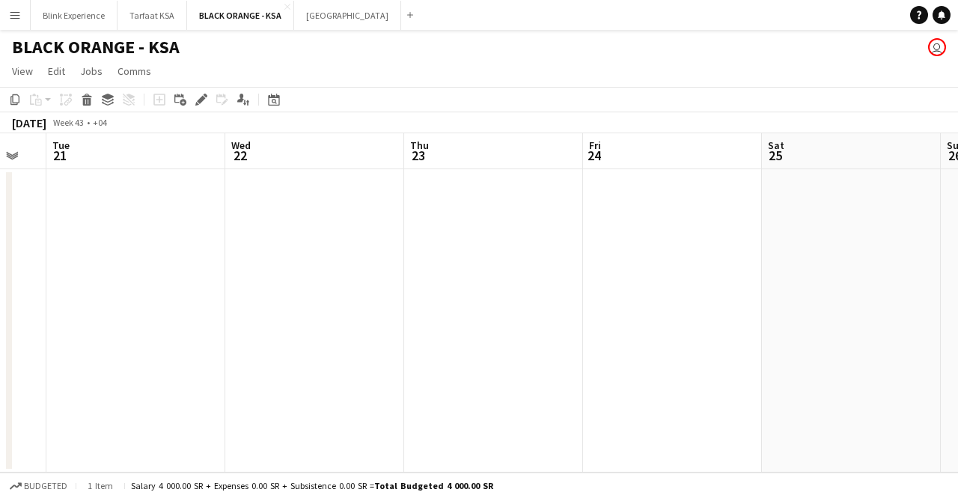
click at [596, 269] on app-calendar-viewport "Sun 19 Mon 20 Tue 21 Wed 22 Thu 23 Fri 24 Sat 25 Sun 26 Mon 27 Tue 28 Wed 29" at bounding box center [479, 302] width 958 height 339
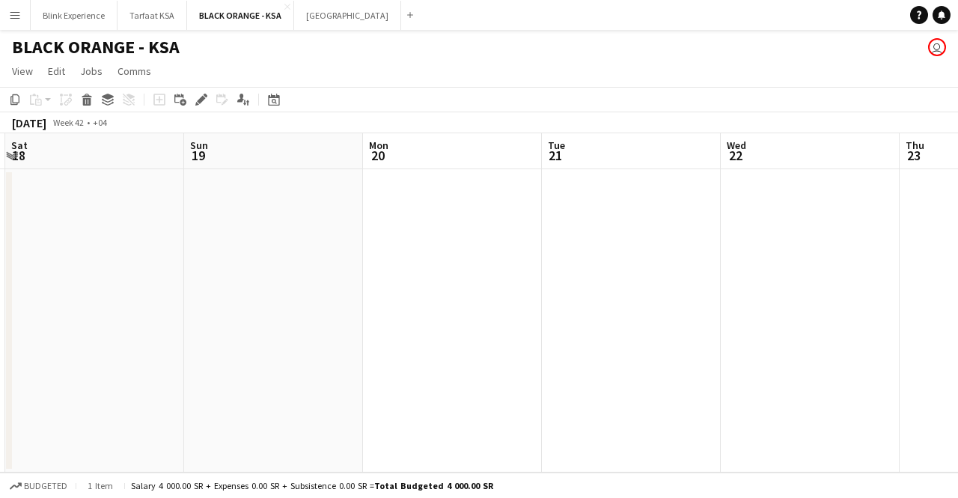
click at [834, 296] on app-calendar-viewport "Thu 16 Fri 17 Sat 18 Sun 19 Mon 20 Tue 21 Wed 22 Thu 23 Fri 24 Sat 25 Sun 26" at bounding box center [479, 302] width 958 height 339
click at [593, 267] on app-calendar-viewport "Tue 14 Wed 15 Thu 16 Fri 17 Sat 18 Sun 19 Mon 20 Tue 21 Wed 22 Thu 23 Fri 24" at bounding box center [479, 302] width 958 height 339
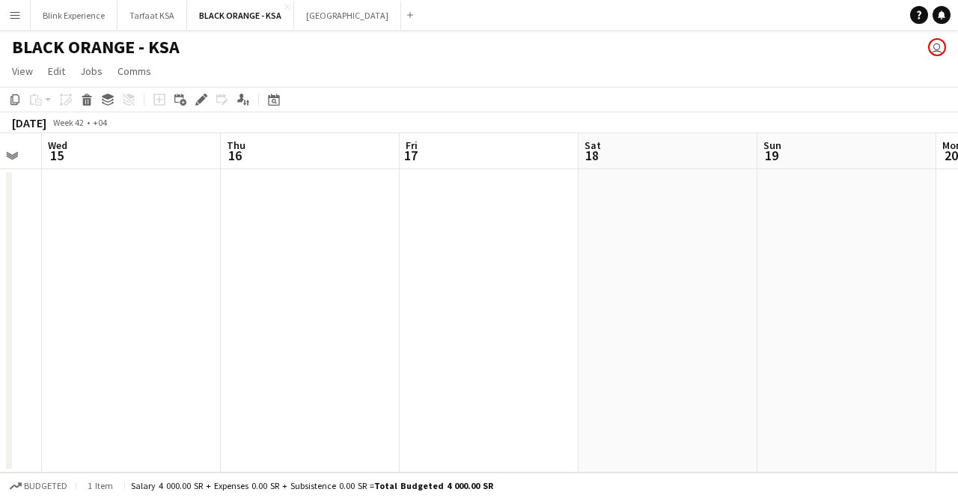
click at [563, 269] on app-calendar-viewport "Mon 13 Tue 14 Wed 15 Thu 16 Fri 17 Sat 18 Sun 19 Mon 20 Tue 21 Wed 22 Thu 23" at bounding box center [479, 302] width 958 height 339
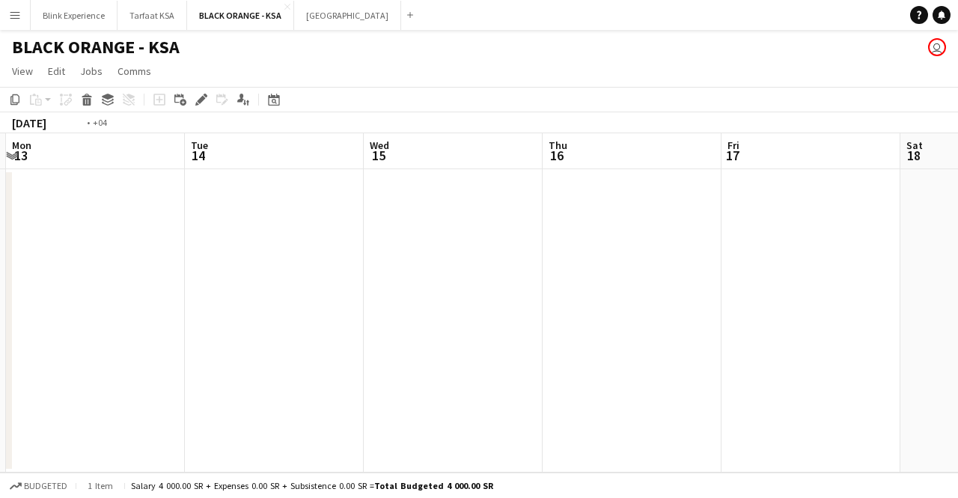
click at [656, 236] on app-calendar-viewport "Sat 11 Sun 12 Mon 13 Tue 14 Wed 15 Thu 16 Fri 17 Sat 18 Sun 19 Mon 20 Tue 21" at bounding box center [479, 302] width 958 height 339
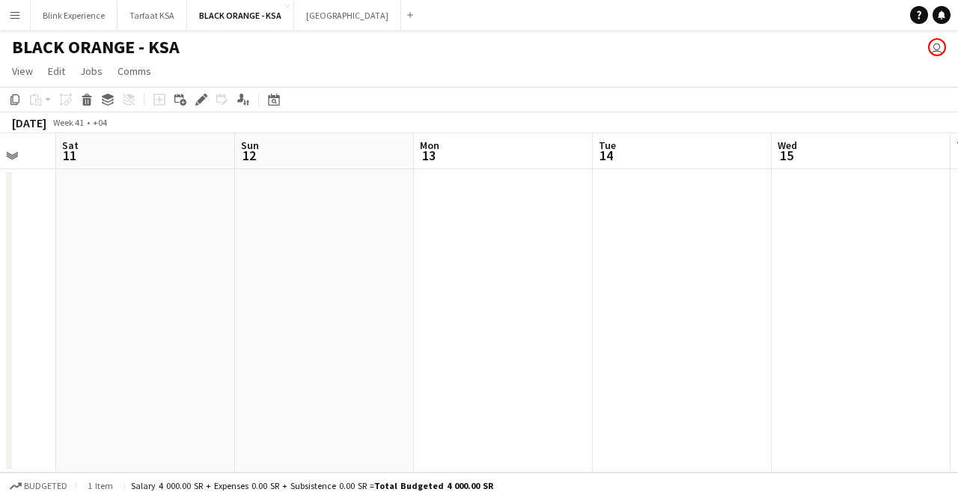
click at [736, 257] on app-calendar-viewport "Wed 8 Thu 9 Fri 10 Sat 11 Sun 12 Mon 13 Tue 14 Wed 15 Thu 16 Fri 17 Sat 18" at bounding box center [479, 302] width 958 height 339
click at [721, 267] on app-calendar-viewport "Mon 6 Tue 7 Wed 8 Thu 9 Fri 10 Sat 11 Sun 12 Mon 13 Tue 14 Wed 15 Thu 16" at bounding box center [479, 302] width 958 height 339
click at [661, 260] on app-calendar-viewport "Mon 6 Tue 7 Wed 8 Thu 9 Fri 10 Sat 11 Sun 12 Mon 13 Tue 14 Wed 15 Thu 16" at bounding box center [479, 302] width 958 height 339
click at [745, 273] on app-calendar-viewport "Fri 3 Sat 4 Sun 5 Mon 6 Tue 7 Wed 8 Thu 9 Fri 10 Sat 11 Sun 12 Mon 13" at bounding box center [479, 302] width 958 height 339
click at [792, 257] on app-calendar-viewport "Mon 29 10/10 1 Job Tue 30 10/10 1 Job Wed 1 Thu 2 Fri 3 Sat 4 Sun 5 Mon 6 Tue 7…" at bounding box center [479, 302] width 958 height 339
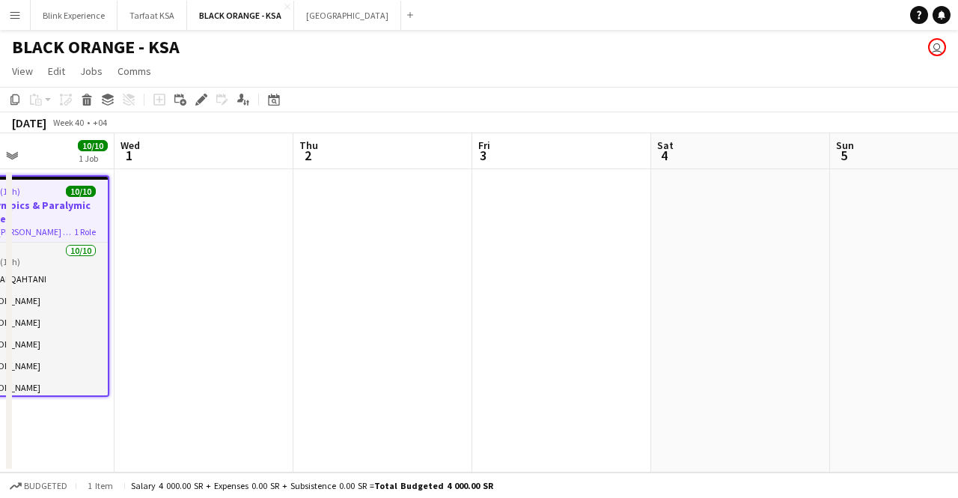
click at [612, 225] on app-calendar-viewport "Sun 28 10/10 1 Job Mon 29 10/10 1 Job Tue 30 10/10 1 Job Wed 1 Thu 2 Fri 3 Sat …" at bounding box center [479, 302] width 958 height 339
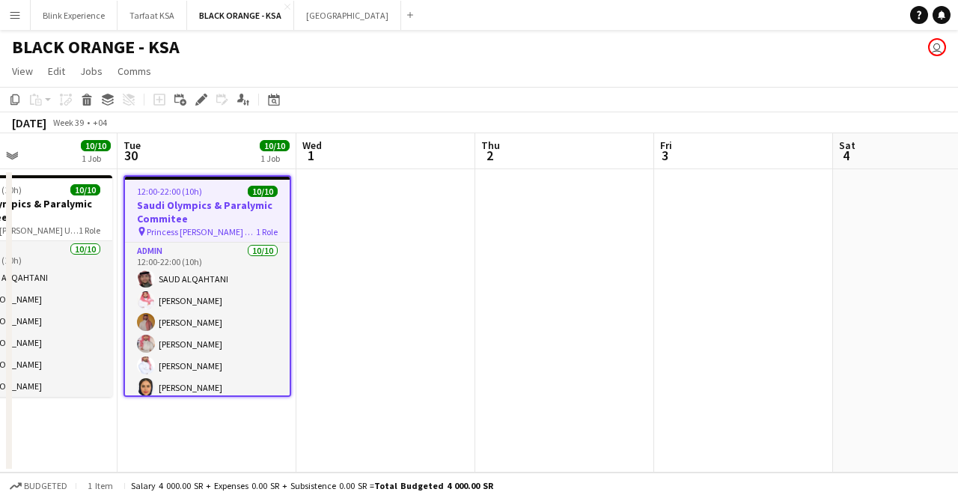
click at [573, 269] on app-calendar-viewport "Sat 27 10/10 1 Job Sun 28 10/10 1 Job Mon 29 10/10 1 Job Tue 30 10/10 1 Job Wed…" at bounding box center [479, 302] width 958 height 339
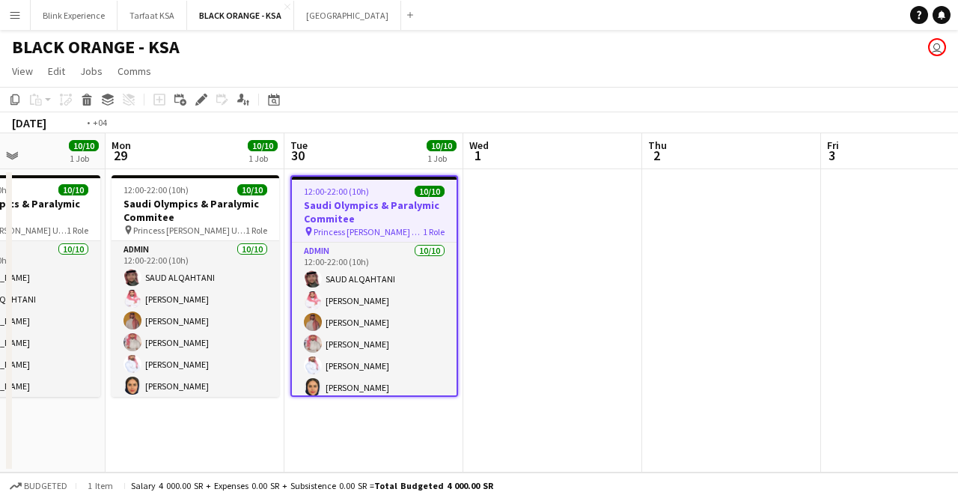
click at [64, 216] on app-calendar-viewport "Fri 26 10/10 1 Job Sat 27 10/10 1 Job Sun 28 10/10 1 Job Mon 29 10/10 1 Job Tue…" at bounding box center [479, 302] width 958 height 339
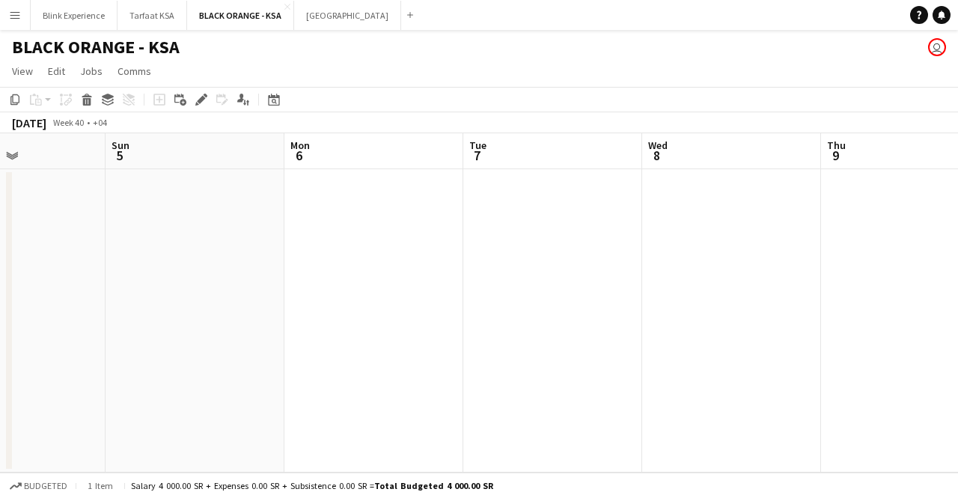
click at [171, 257] on app-calendar-viewport "Thu 2 Fri 3 Sat 4 Sun 5 Mon 6 Tue 7 Wed 8 Thu 9 Fri 10 Sat 11 Sun 12" at bounding box center [479, 302] width 958 height 339
click at [211, 277] on app-calendar-viewport "Thu 2 Fri 3 Sat 4 Sun 5 Mon 6 Tue 7 Wed 8 Thu 9 Fri 10 Sat 11 Sun 12" at bounding box center [479, 302] width 958 height 339
click at [133, 251] on app-calendar-viewport "Tue 7 Wed 8 Thu 9 Fri 10 Sat 11 Sun 12 Mon 13 Tue 14 Wed 15 Thu 16 Fri 17" at bounding box center [479, 302] width 958 height 339
click at [151, 209] on app-calendar-viewport "Sat 11 Sun 12 Mon 13 Tue 14 Wed 15 Thu 16 Fri 17 Sat 18 Sun 19 Mon 20 Tue 21" at bounding box center [479, 302] width 958 height 339
click at [209, 204] on app-calendar-viewport "Sat 11 Sun 12 Mon 13 Tue 14 Wed 15 Thu 16 Fri 17 Sat 18 Sun 19 Mon 20 Tue 21" at bounding box center [479, 302] width 958 height 339
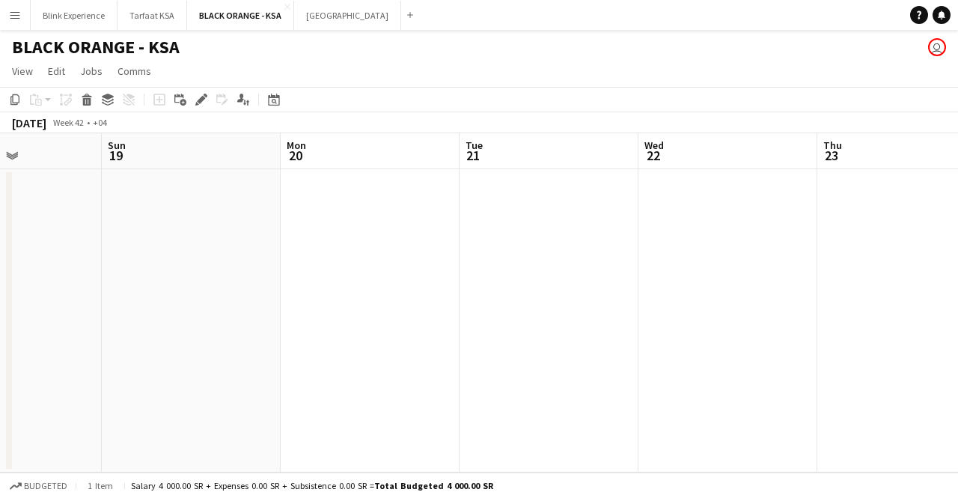
click at [132, 189] on app-calendar-viewport "Wed 15 Thu 16 Fri 17 Sat 18 Sun 19 Mon 20 Tue 21 Wed 22 Thu 23 Fri 24 Sat 25" at bounding box center [479, 302] width 958 height 339
click at [326, 201] on app-calendar-viewport "Wed 15 Thu 16 Fri 17 Sat 18 Sun 19 Mon 20 Tue 21 Wed 22 Thu 23 Fri 24 Sat 25" at bounding box center [479, 302] width 958 height 339
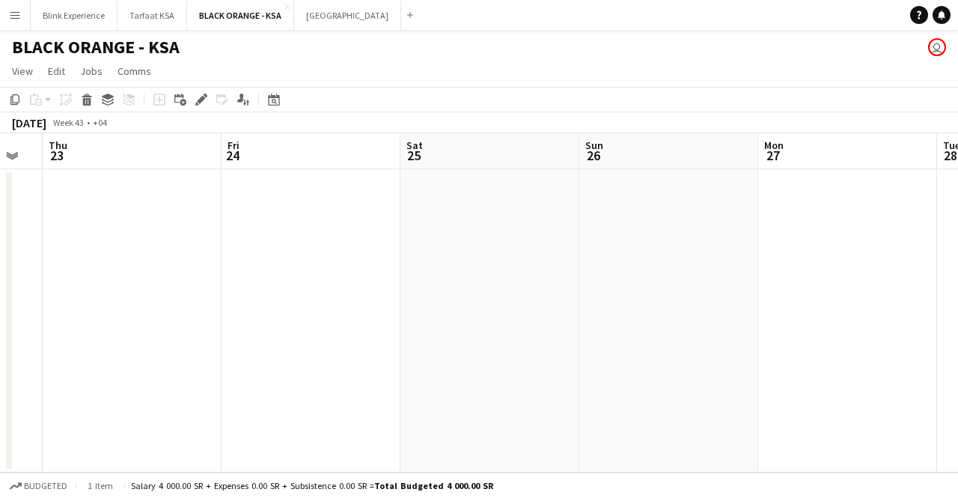
click at [261, 206] on app-calendar-viewport "Sun 19 Mon 20 Tue 21 Wed 22 Thu 23 Fri 24 Sat 25 Sun 26 Mon 27 Tue 28 Wed 29" at bounding box center [479, 302] width 958 height 339
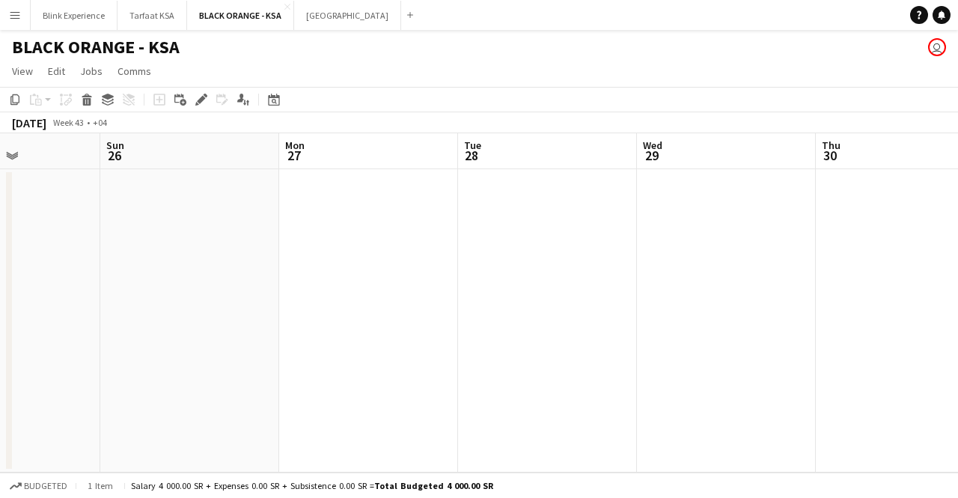
click at [206, 188] on app-calendar-viewport "Wed 22 Thu 23 Fri 24 Sat 25 Sun 26 Mon 27 Tue 28 Wed 29 Thu 30 Fri 31 Sat 1" at bounding box center [479, 302] width 958 height 339
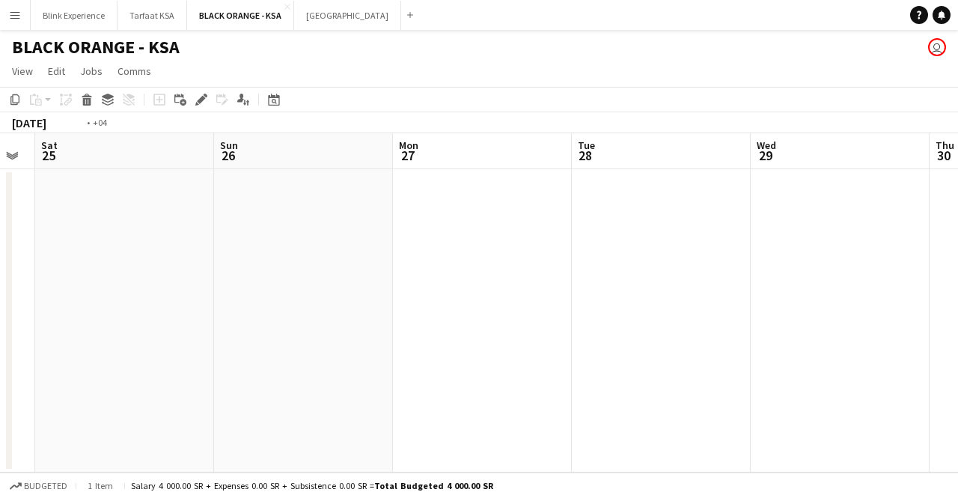
click at [346, 242] on app-calendar-viewport "Wed 22 Thu 23 Fri 24 Sat 25 Sun 26 Mon 27 Tue 28 Wed 29 Thu 30 Fri 31 Sat 1" at bounding box center [479, 302] width 958 height 339
click at [803, 221] on app-calendar-viewport "Thu 23 Fri 24 Sat 25 Sun 26 Mon 27 Tue 28 Wed 29 Thu 30 Fri 31 Sat 1 Sun 2" at bounding box center [479, 302] width 958 height 339
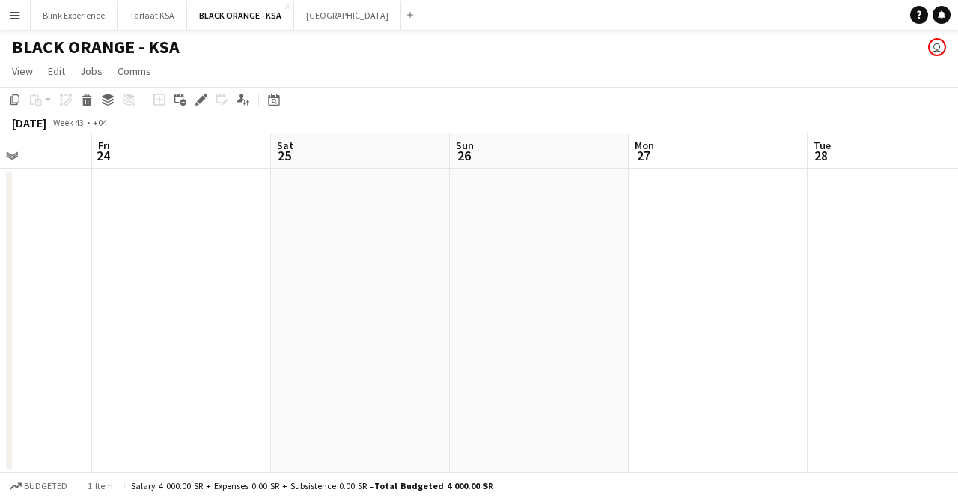
click at [799, 283] on app-calendar-viewport "Tue 21 Wed 22 Thu 23 Fri 24 Sat 25 Sun 26 Mon 27 Tue 28 Wed 29 Thu 30 Fri 31" at bounding box center [479, 302] width 958 height 339
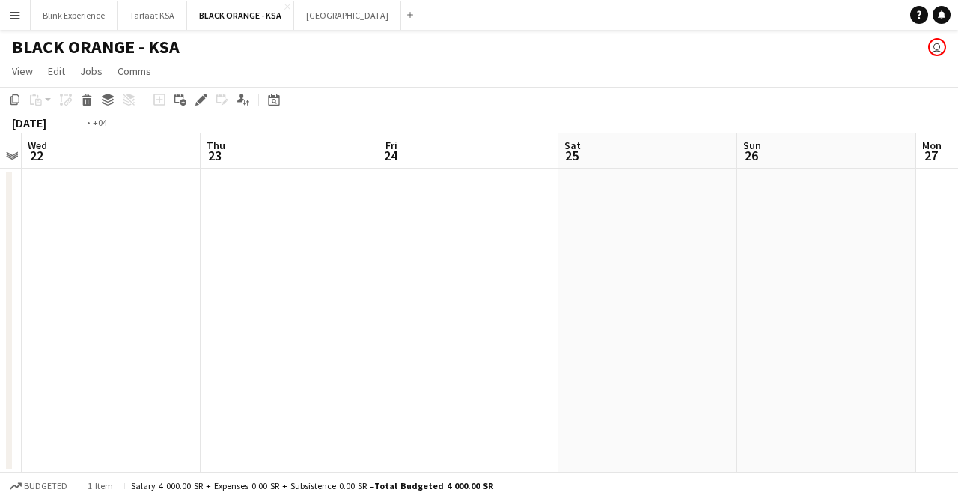
click at [796, 311] on app-calendar-viewport "Mon 20 Tue 21 Wed 22 Thu 23 Fri 24 Sat 25 Sun 26 Mon 27 Tue 28 Wed 29 Thu 30" at bounding box center [479, 302] width 958 height 339
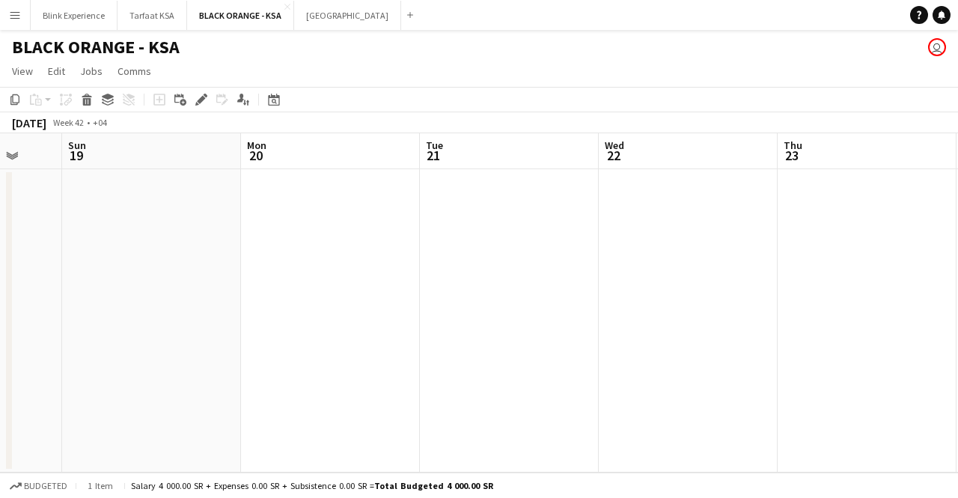
scroll to position [0, 315]
click at [620, 279] on app-calendar-viewport "Thu 16 Fri 17 Sat 18 Sun 19 Mon 20 Tue 21 Wed 22 Thu 23 Fri 24 Sat 25 Sun 26" at bounding box center [479, 302] width 958 height 339
click at [244, 242] on app-date-cell at bounding box center [311, 320] width 179 height 303
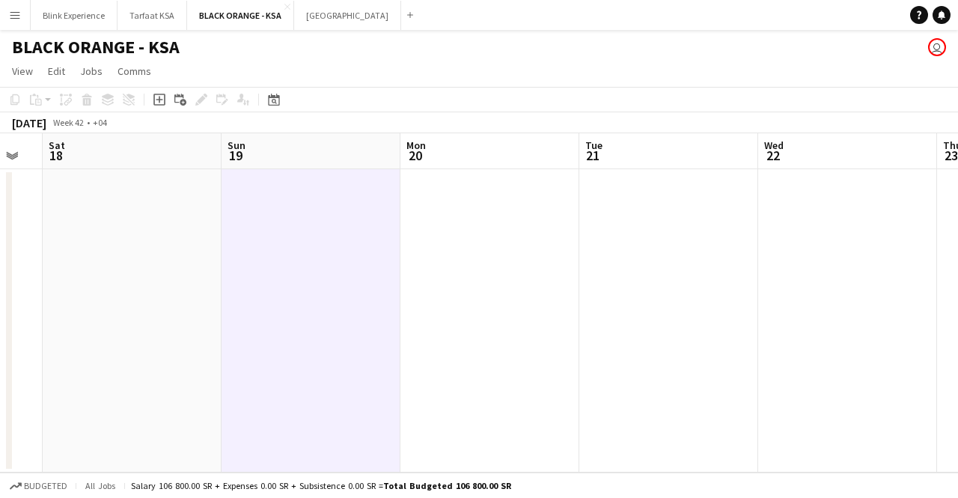
click at [99, 168] on app-board-header-date "Sat 18" at bounding box center [132, 151] width 179 height 36
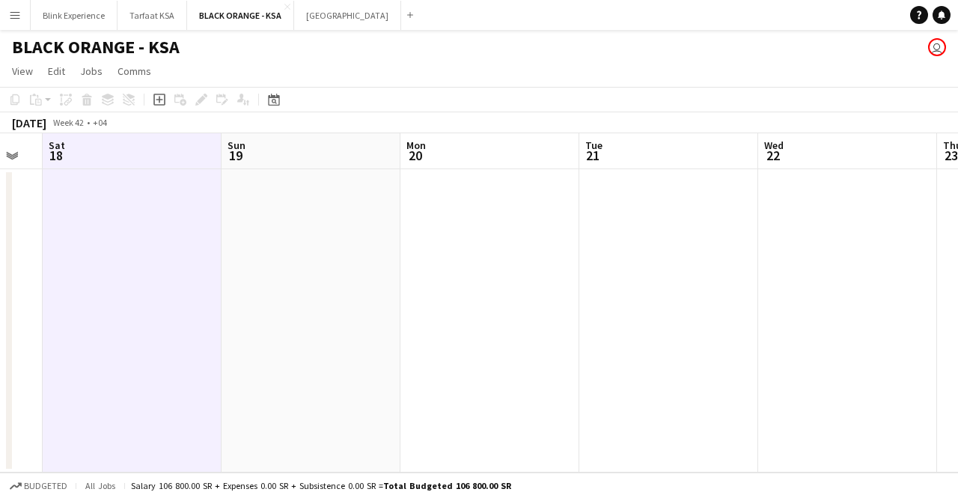
click at [117, 246] on app-date-cell at bounding box center [132, 320] width 179 height 303
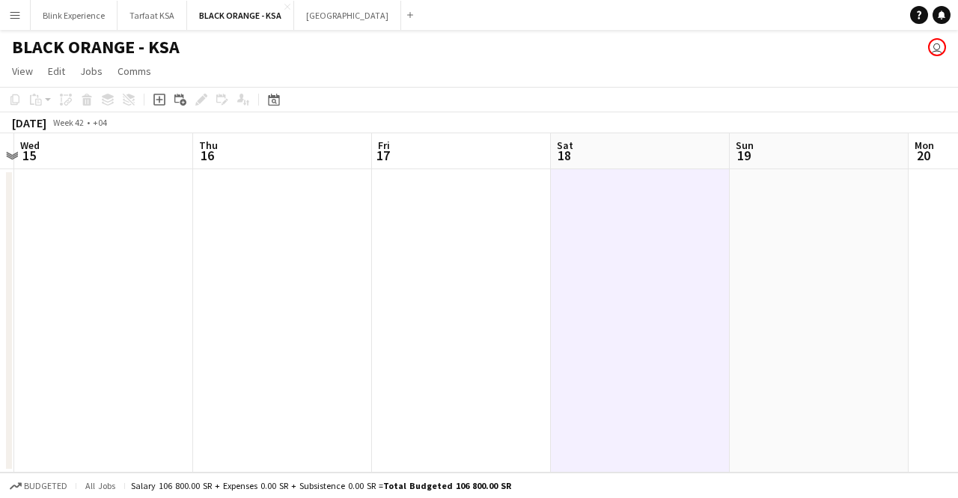
click at [606, 264] on app-calendar-viewport "Mon 13 Tue 14 Wed 15 Thu 16 Fri 17 Sat 18 Sun 19 Mon 20 Tue 21 Wed 22 Thu 23" at bounding box center [479, 302] width 958 height 339
click at [409, 285] on app-date-cell at bounding box center [465, 320] width 179 height 303
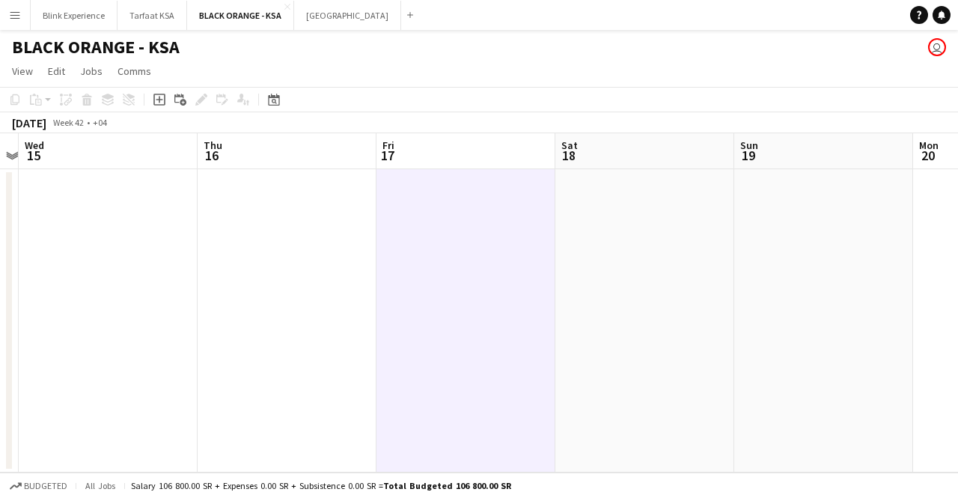
click at [239, 219] on app-date-cell at bounding box center [287, 320] width 179 height 303
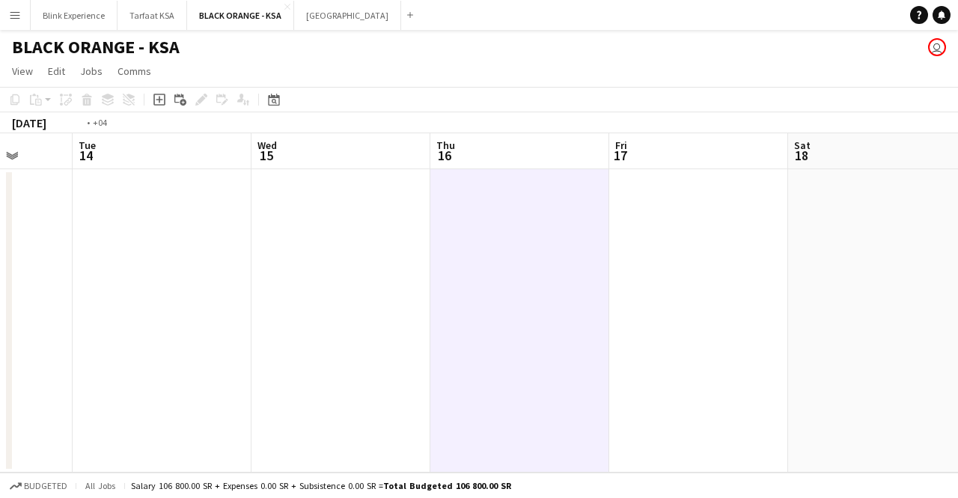
click at [498, 249] on app-calendar-viewport "Sat 11 Sun 12 Mon 13 Tue 14 Wed 15 Thu 16 Fri 17 Sat 18 Sun 19 Mon 20 Tue 21" at bounding box center [479, 302] width 958 height 339
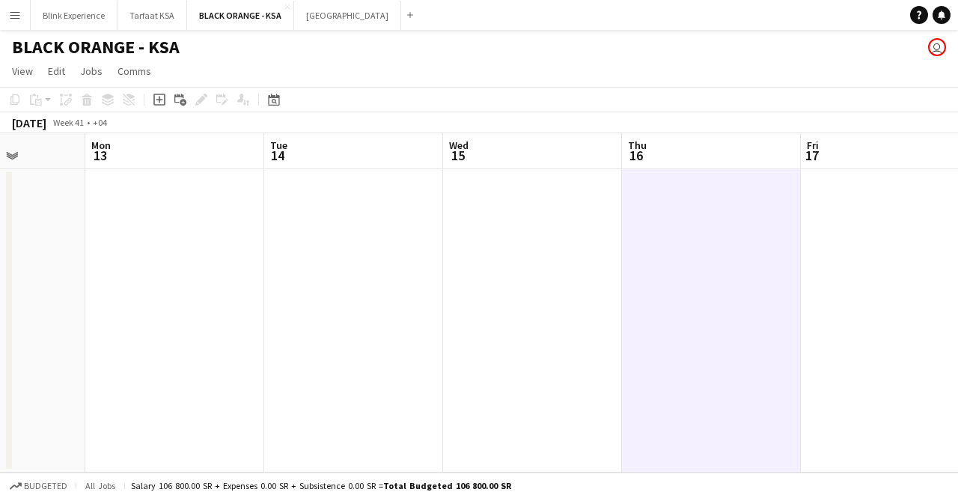
scroll to position [0, 433]
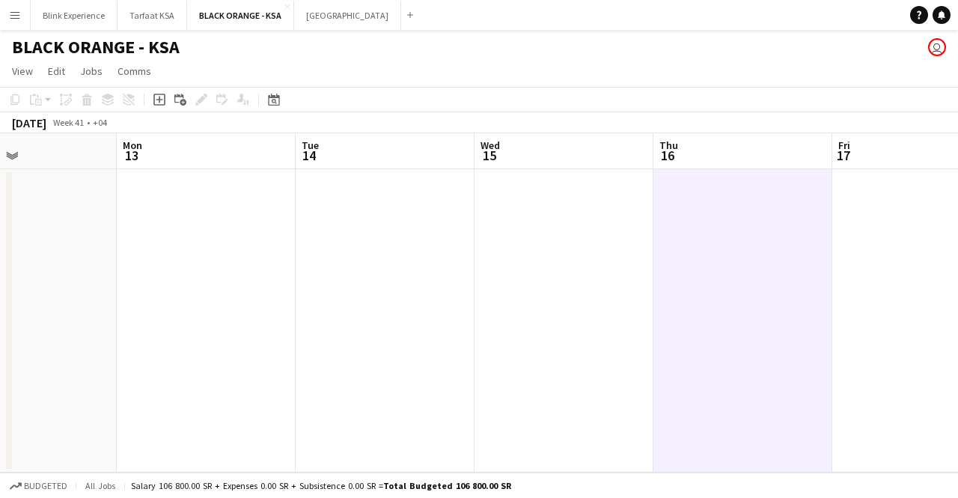
click at [636, 254] on app-calendar-viewport "Fri 10 Sat 11 Sun 12 Mon 13 Tue 14 Wed 15 Thu 16 Fri 17 Sat 18 Sun 19 Mon 20" at bounding box center [479, 302] width 958 height 339
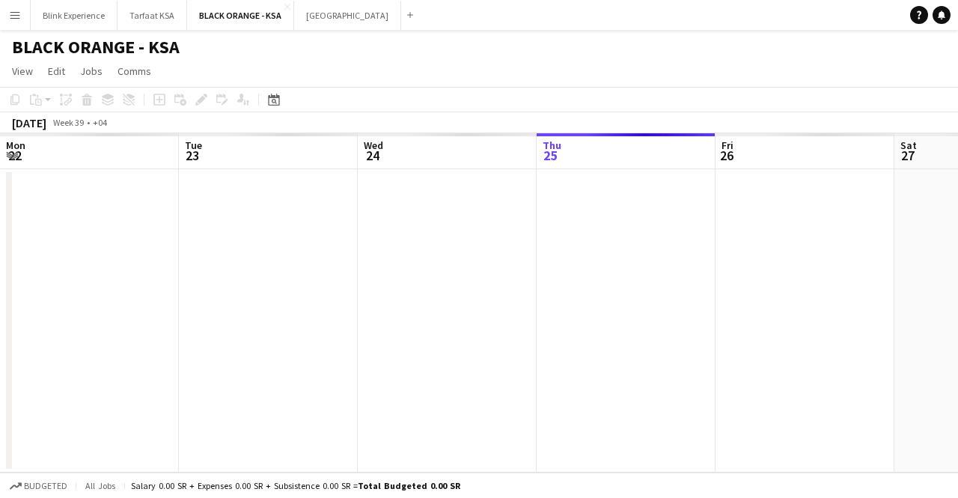
scroll to position [0, 358]
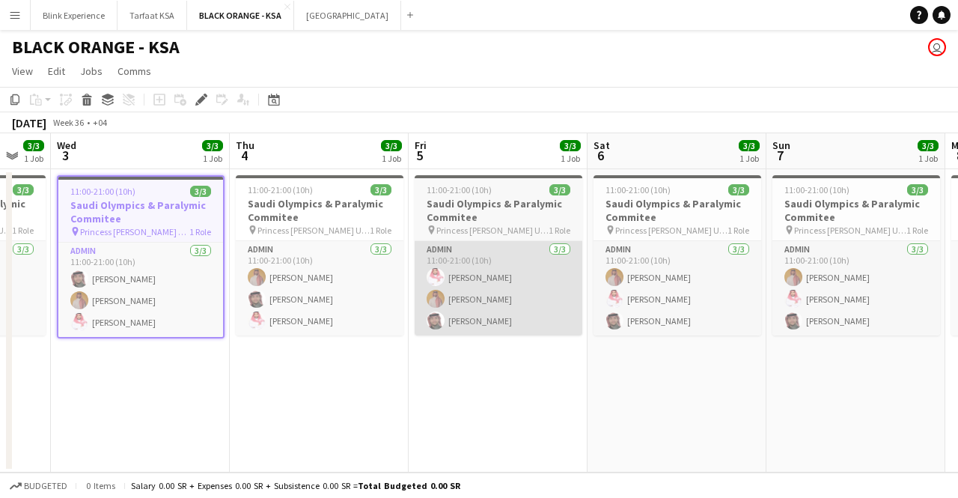
click at [528, 269] on app-calendar-viewport "Sat 30 3/3 1 Job Sun 31 3/3 1 Job Mon 1 3/3 1 Job Tue 2 3/3 1 Job Wed 3 3/3 1 J…" at bounding box center [479, 302] width 958 height 339
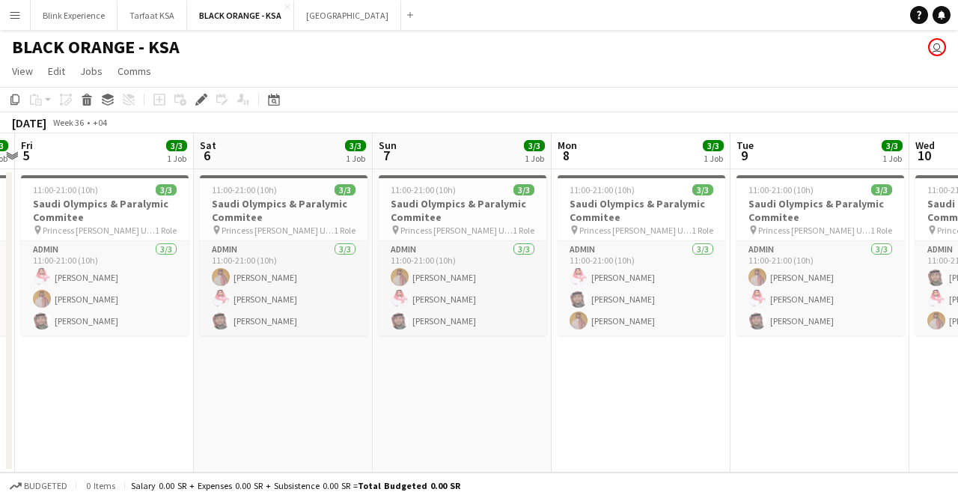
drag, startPoint x: 819, startPoint y: 375, endPoint x: 446, endPoint y: 374, distance: 373.4
click at [446, 374] on app-calendar-viewport "Mon 1 3/3 1 Job Tue 2 3/3 1 Job Wed 3 3/3 1 Job Thu 4 3/3 1 Job Fri 5 3/3 1 Job…" at bounding box center [479, 302] width 958 height 339
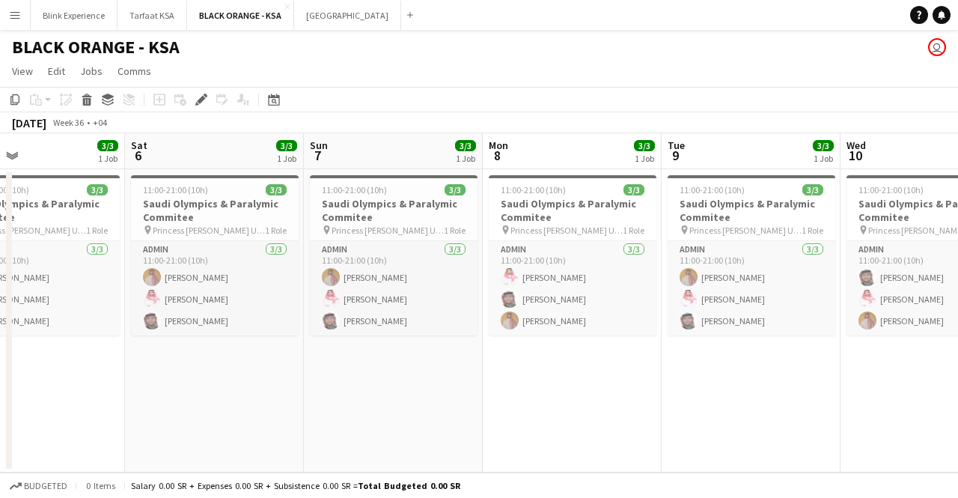
drag, startPoint x: 783, startPoint y: 312, endPoint x: 335, endPoint y: 280, distance: 449.4
click at [335, 281] on app-calendar-viewport "Wed 3 3/3 1 Job Thu 4 3/3 1 Job Fri 5 3/3 1 Job Sat 6 3/3 1 Job Sun 7 3/3 1 Job…" at bounding box center [479, 302] width 958 height 339
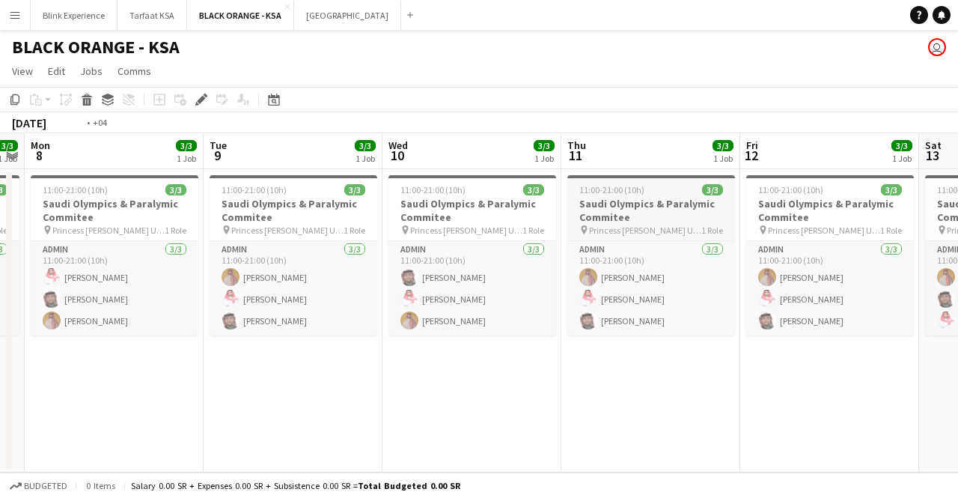
drag, startPoint x: 758, startPoint y: 249, endPoint x: 323, endPoint y: 237, distance: 435.0
click at [323, 237] on app-calendar-viewport "Fri 5 3/3 1 Job Sat 6 3/3 1 Job Sun 7 3/3 1 Job Mon 8 3/3 1 Job Tue 9 3/3 1 Job…" at bounding box center [479, 302] width 958 height 339
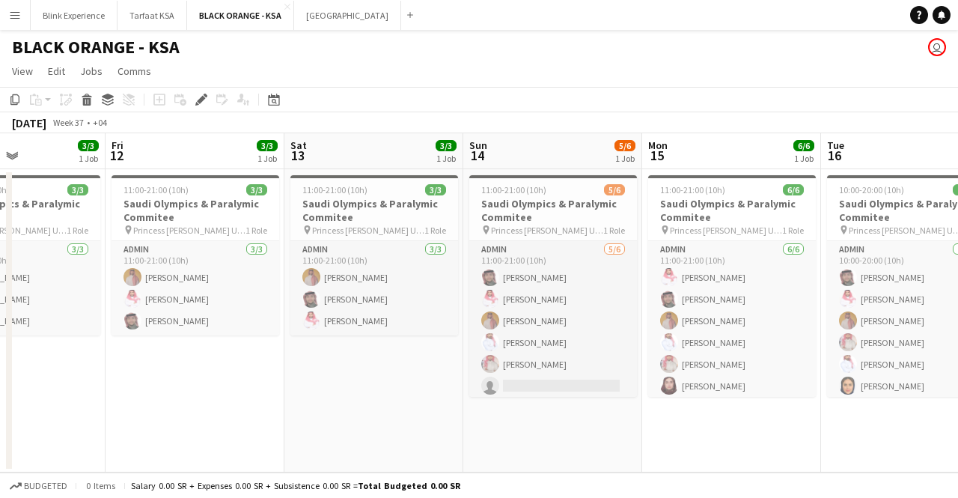
scroll to position [0, 586]
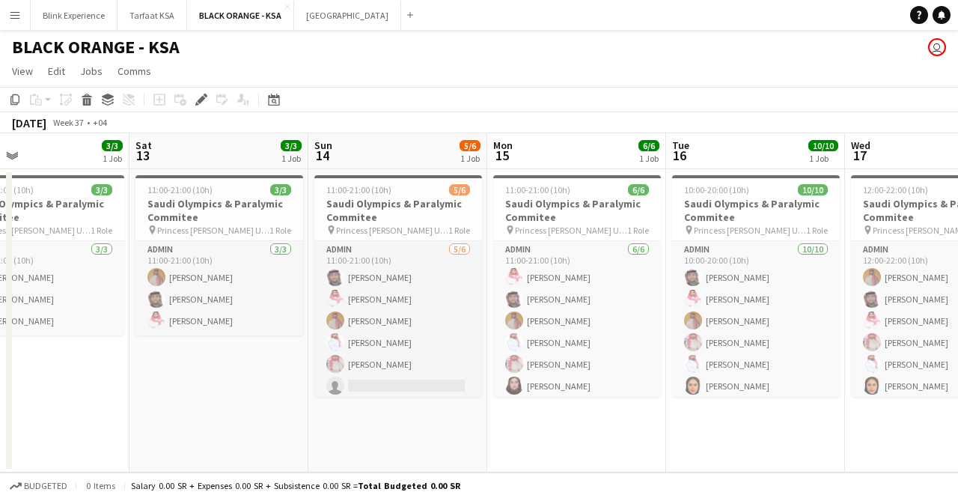
drag, startPoint x: 523, startPoint y: 248, endPoint x: 226, endPoint y: 233, distance: 297.5
click at [226, 233] on app-calendar-viewport "Tue 9 3/3 1 Job Wed 10 3/3 1 Job Thu 11 3/3 1 Job Fri 12 3/3 1 Job Sat 13 3/3 1…" at bounding box center [479, 302] width 958 height 339
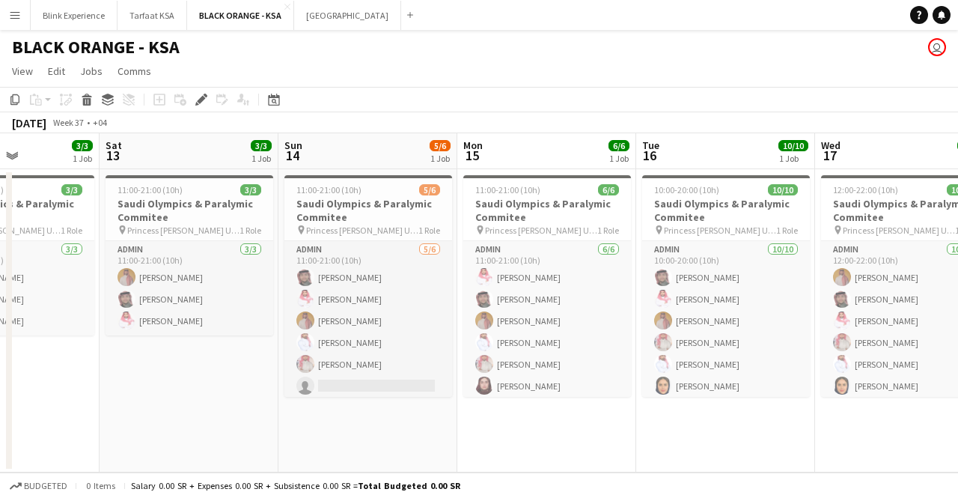
drag, startPoint x: 729, startPoint y: 246, endPoint x: 334, endPoint y: 215, distance: 396.4
click at [334, 215] on app-calendar-viewport "Tue 9 3/3 1 Job Wed 10 3/3 1 Job Thu 11 3/3 1 Job Fri 12 3/3 1 Job Sat 13 3/3 1…" at bounding box center [479, 302] width 958 height 339
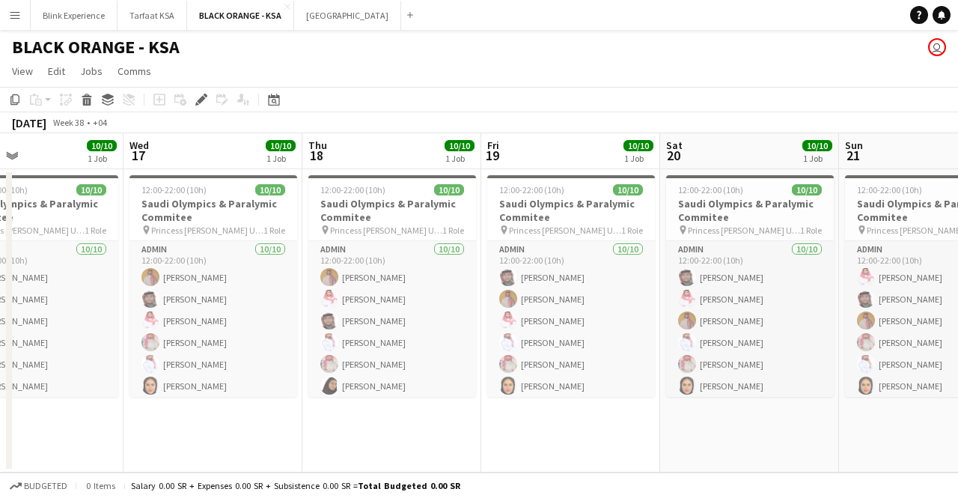
drag, startPoint x: 802, startPoint y: 266, endPoint x: 474, endPoint y: 243, distance: 327.8
click at [474, 243] on app-calendar-viewport "Sat 13 3/3 1 Job Sun 14 5/6 1 Job Mon 15 6/6 1 Job Tue 16 10/10 1 Job Wed 17 10…" at bounding box center [479, 302] width 958 height 339
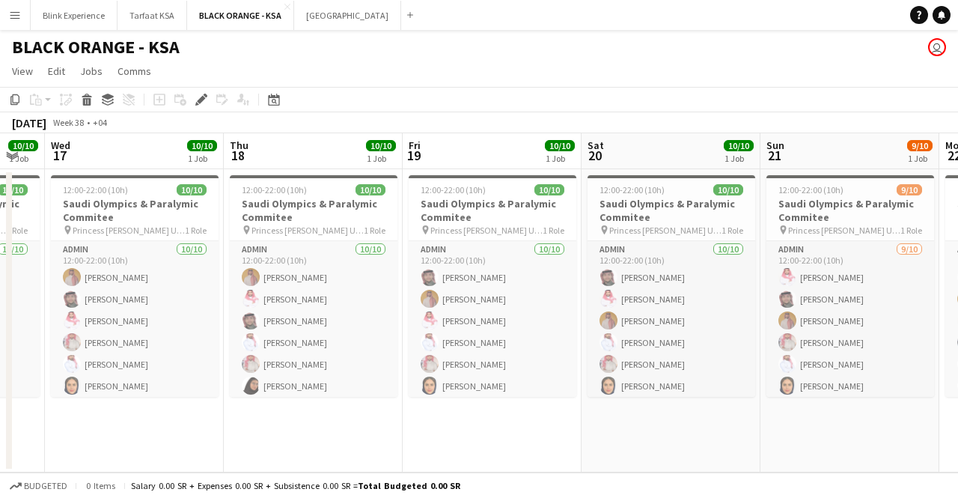
drag, startPoint x: 790, startPoint y: 239, endPoint x: 534, endPoint y: 215, distance: 257.1
click at [534, 215] on app-calendar-viewport "Sat 13 3/3 1 Job Sun 14 5/6 1 Job Mon 15 6/6 1 Job Tue 16 10/10 1 Job Wed 17 10…" at bounding box center [479, 302] width 958 height 339
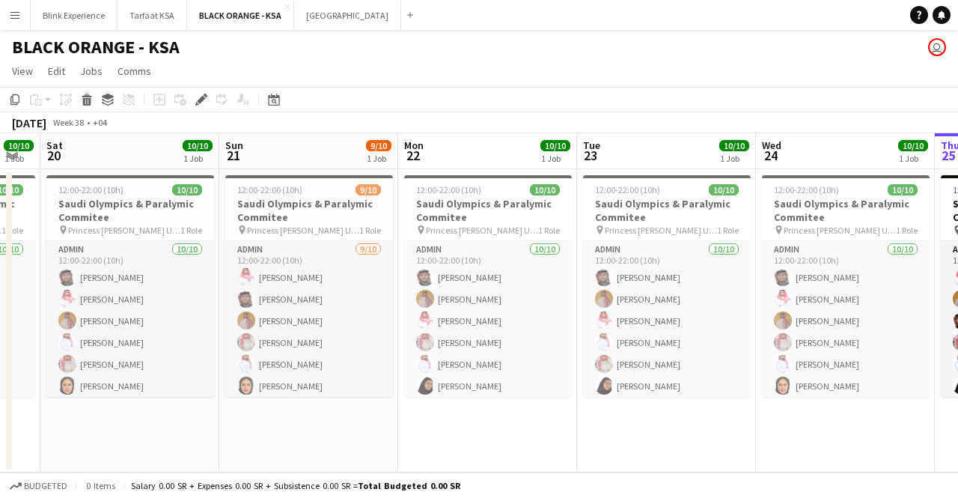
drag, startPoint x: 805, startPoint y: 251, endPoint x: 455, endPoint y: 224, distance: 351.3
click at [455, 224] on app-calendar-viewport "Wed 17 10/10 1 Job Thu 18 10/10 1 Job Fri 19 10/10 1 Job Sat 20 10/10 1 Job Sun…" at bounding box center [479, 302] width 958 height 339
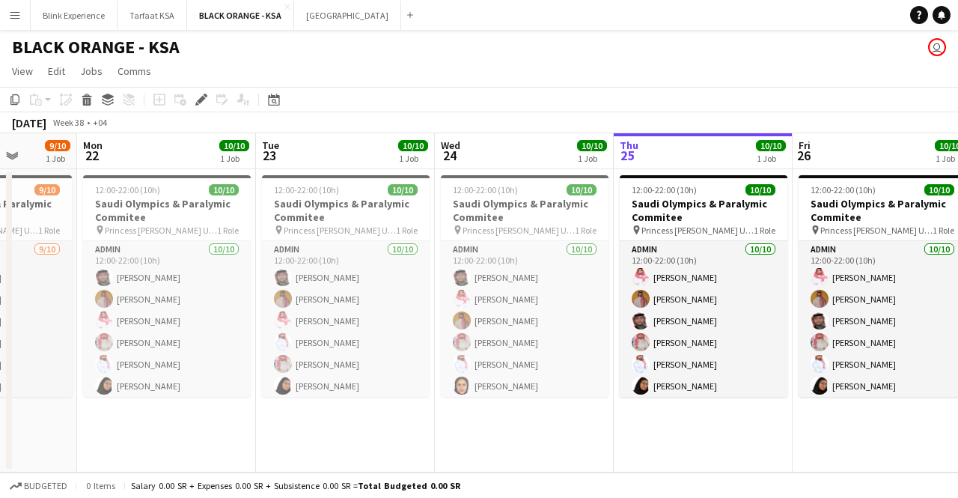
drag, startPoint x: 757, startPoint y: 237, endPoint x: 435, endPoint y: 222, distance: 322.9
click at [435, 222] on app-calendar-viewport "Fri 19 10/10 1 Job Sat 20 10/10 1 Job Sun 21 9/10 1 Job Mon 22 10/10 1 Job Tue …" at bounding box center [479, 302] width 958 height 339
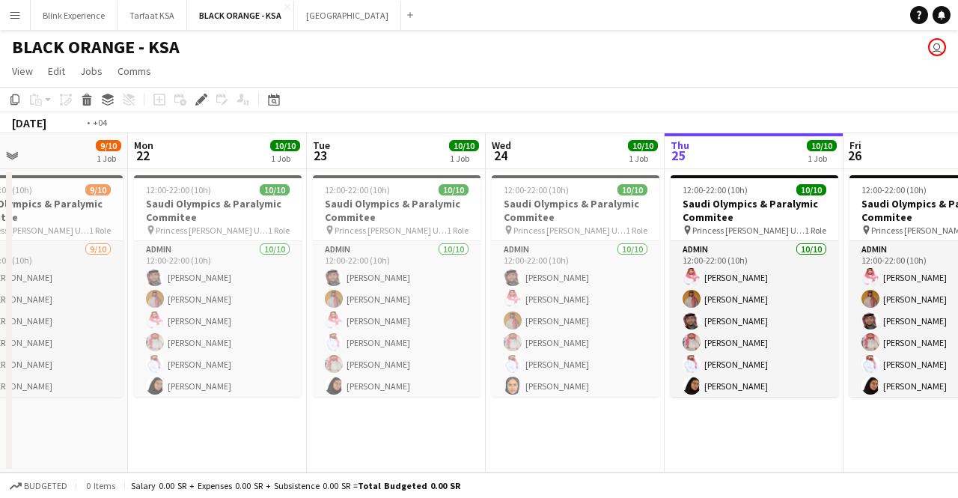
drag, startPoint x: 859, startPoint y: 275, endPoint x: 539, endPoint y: 234, distance: 322.9
click at [539, 234] on app-calendar-viewport "Fri 19 10/10 1 Job Sat 20 10/10 1 Job Sun 21 9/10 1 Job Mon 22 10/10 1 Job Tue …" at bounding box center [479, 302] width 958 height 339
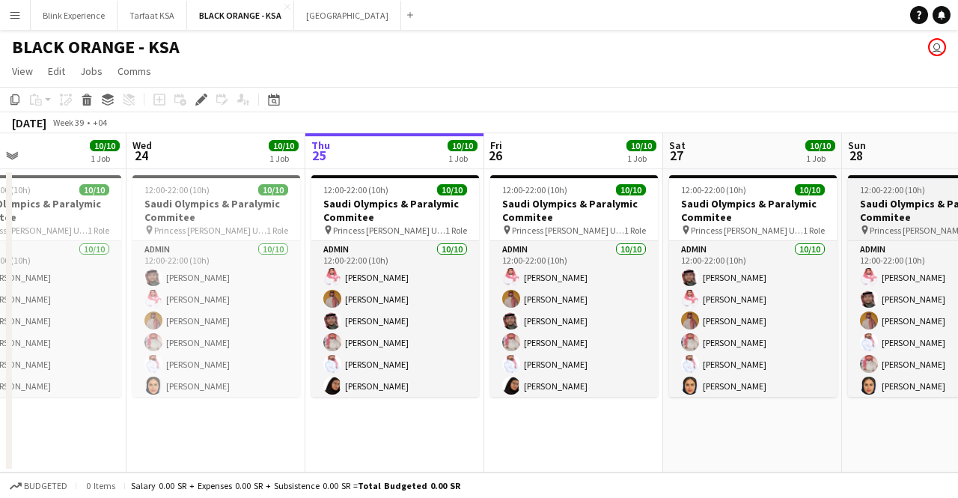
drag, startPoint x: 669, startPoint y: 239, endPoint x: 491, endPoint y: 228, distance: 178.5
click at [491, 228] on app-calendar-viewport "Sun 21 9/10 1 Job Mon 22 10/10 1 Job Tue 23 10/10 1 Job Wed 24 10/10 1 Job Thu …" at bounding box center [479, 302] width 958 height 339
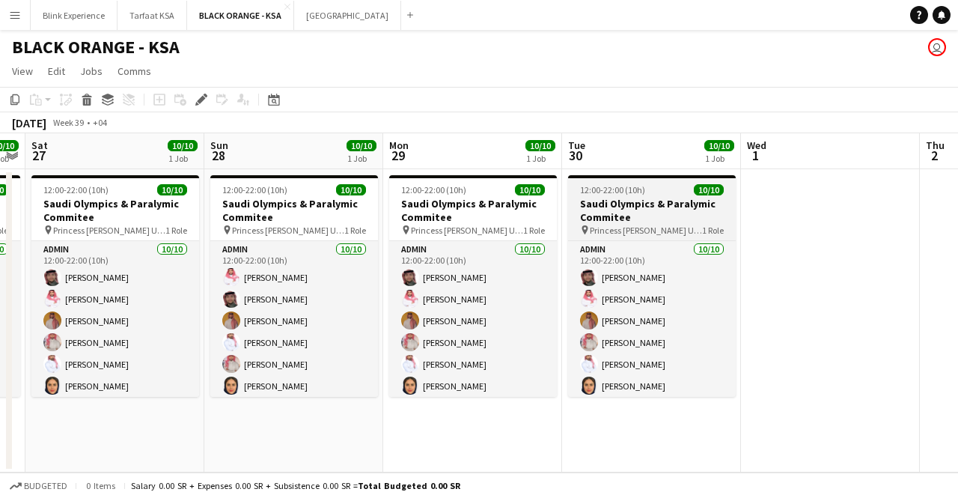
drag, startPoint x: 750, startPoint y: 251, endPoint x: 569, endPoint y: 237, distance: 181.6
click at [560, 240] on app-calendar-viewport "Tue 23 10/10 1 Job Wed 24 10/10 1 Job Thu 25 10/10 1 Job Fri 26 10/10 1 Job Sat…" at bounding box center [479, 302] width 958 height 339
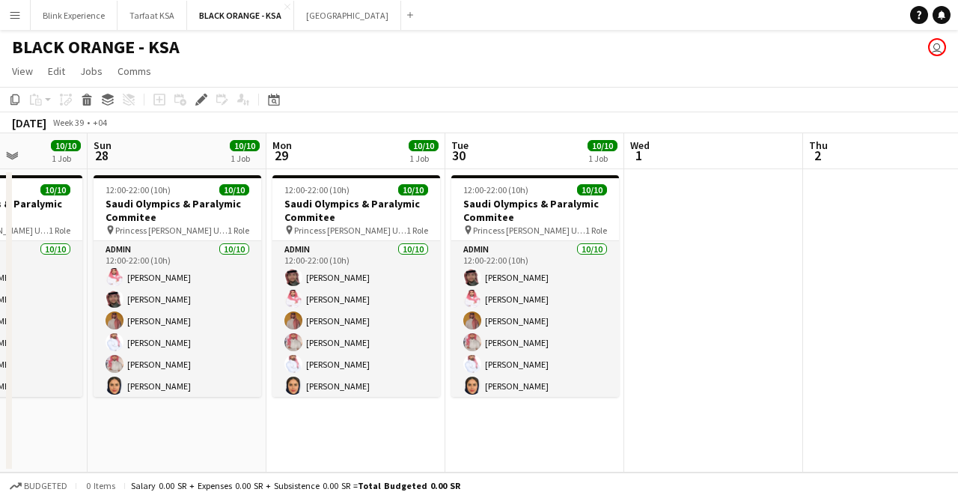
scroll to position [0, 573]
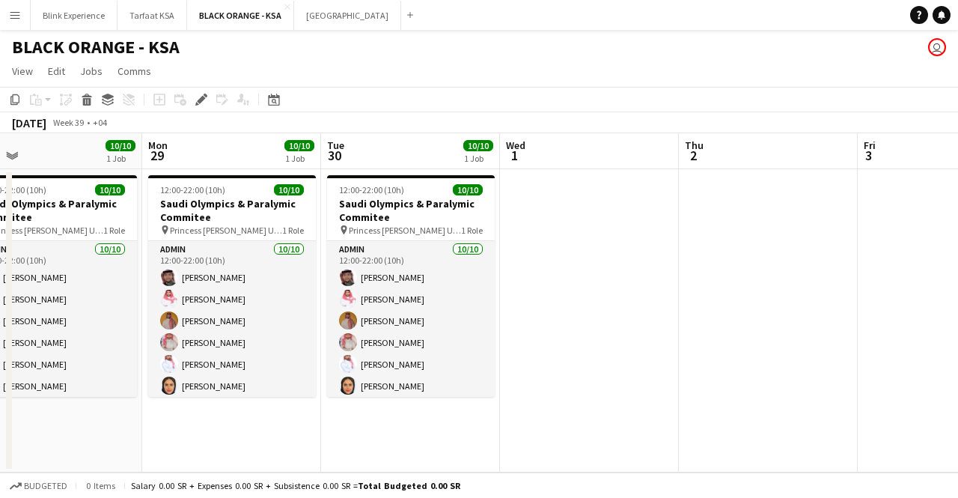
drag, startPoint x: 683, startPoint y: 231, endPoint x: 558, endPoint y: 218, distance: 125.7
click at [558, 218] on app-calendar-viewport "Thu 25 10/10 1 Job Fri 26 10/10 1 Job Sat 27 10/10 1 Job Sun 28 10/10 1 Job Mon…" at bounding box center [479, 302] width 958 height 339
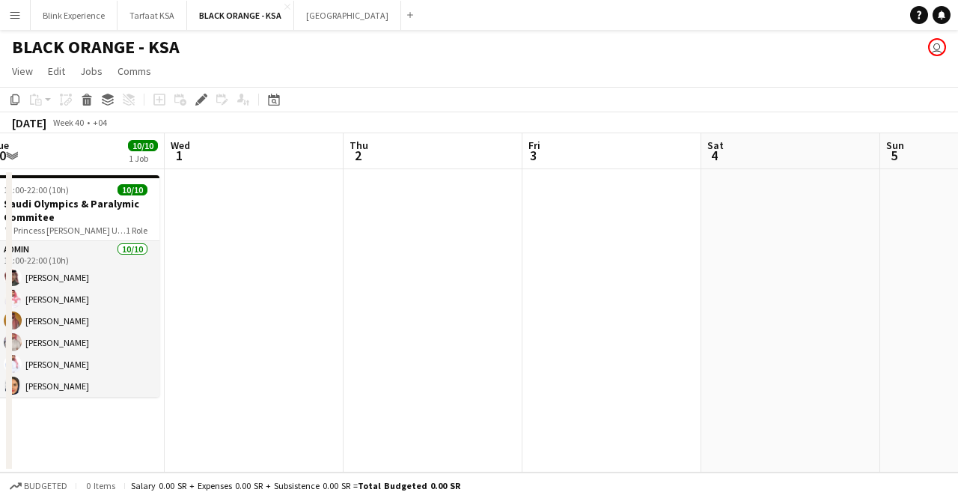
drag, startPoint x: 721, startPoint y: 275, endPoint x: 386, endPoint y: 272, distance: 335.3
click at [380, 272] on app-calendar-viewport "Sat 27 10/10 1 Job Sun 28 10/10 1 Job Mon 29 10/10 1 Job Tue 30 10/10 1 Job Wed…" at bounding box center [479, 302] width 958 height 339
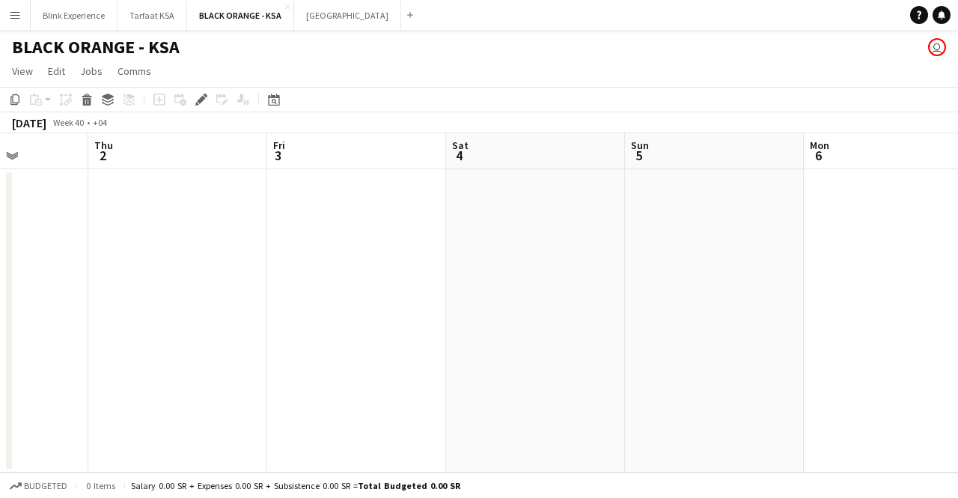
drag, startPoint x: 744, startPoint y: 275, endPoint x: 166, endPoint y: 210, distance: 581.3
click at [154, 213] on app-calendar-viewport "Mon 29 10/10 1 Job Tue 30 10/10 1 Job Wed 1 Thu 2 Fri 3 Sat 4 Sun 5 Mon 6 Tue 7…" at bounding box center [479, 302] width 958 height 339
drag, startPoint x: 634, startPoint y: 269, endPoint x: 388, endPoint y: 263, distance: 246.3
click at [388, 263] on app-calendar-viewport "Wed 1 Thu 2 Fri 3 Sat 4 Sun 5 Mon 6 Tue 7 Wed 8 Thu 9 Fri 10 Sat 11" at bounding box center [479, 302] width 958 height 339
drag, startPoint x: 355, startPoint y: 255, endPoint x: 573, endPoint y: 257, distance: 218.5
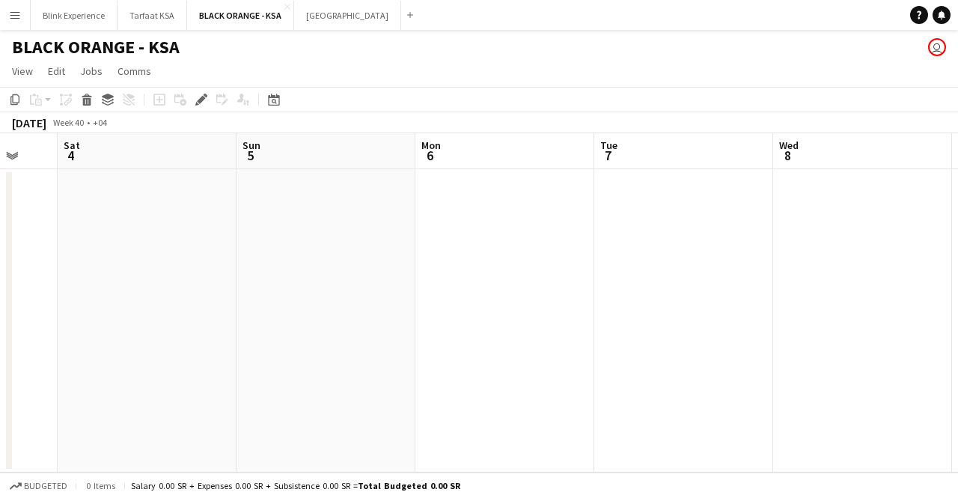
click at [573, 257] on app-calendar-viewport "Wed 1 Thu 2 Fri 3 Sat 4 Sun 5 Mon 6 Tue 7 Wed 8 Thu 9 Fri 10 Sat 11" at bounding box center [479, 302] width 958 height 339
drag, startPoint x: 262, startPoint y: 225, endPoint x: 587, endPoint y: 233, distance: 325.7
click at [590, 233] on app-calendar-viewport "Tue 30 10/10 1 Job Wed 1 Thu 2 Fri 3 Sat 4 Sun 5 Mon 6 Tue 7 Wed 8 Thu 9 Fri 10…" at bounding box center [479, 302] width 958 height 339
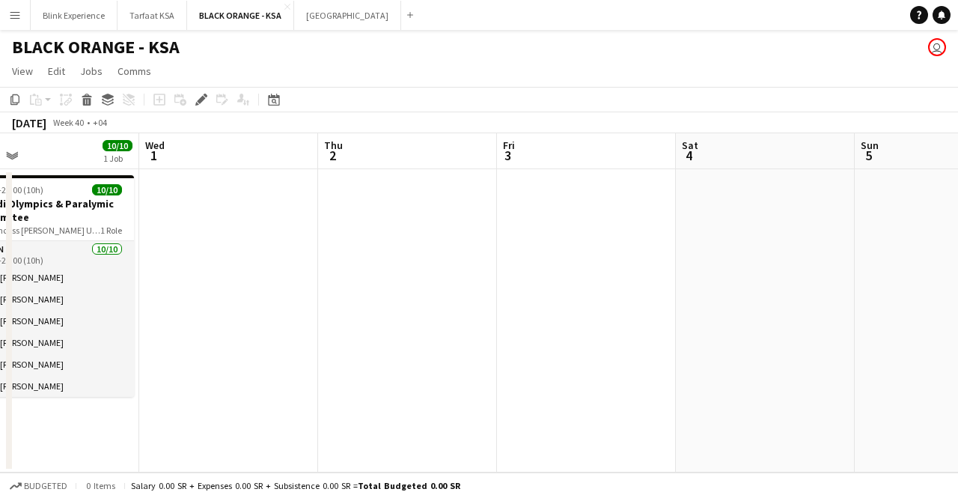
drag, startPoint x: 204, startPoint y: 223, endPoint x: 492, endPoint y: 217, distance: 288.9
click at [492, 217] on app-calendar-viewport "Sun 28 10/10 1 Job Mon 29 10/10 1 Job Tue 30 10/10 1 Job Wed 1 Thu 2 Fri 3 Sat …" at bounding box center [479, 302] width 958 height 339
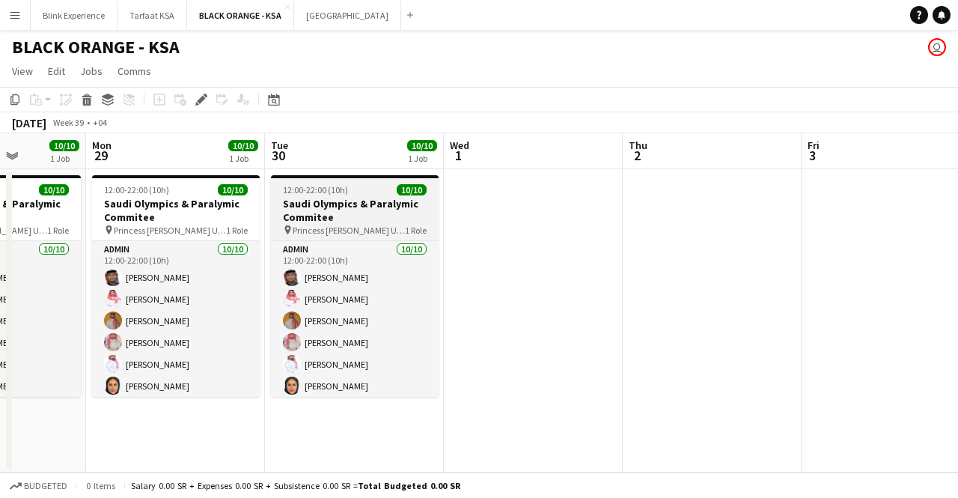
drag, startPoint x: 159, startPoint y: 226, endPoint x: 431, endPoint y: 218, distance: 272.5
click at [460, 213] on app-calendar-viewport "Fri 26 10/10 1 Job Sat 27 10/10 1 Job Sun 28 10/10 1 Job Mon 29 10/10 1 Job Tue…" at bounding box center [479, 302] width 958 height 339
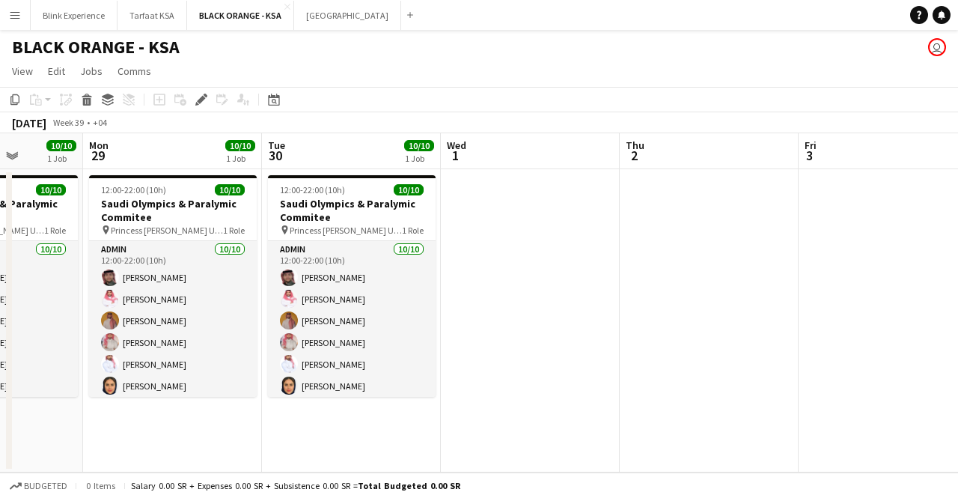
drag, startPoint x: 322, startPoint y: 217, endPoint x: 498, endPoint y: 213, distance: 176.7
click at [498, 213] on app-calendar-viewport "Fri 26 10/10 1 Job Sat 27 10/10 1 Job Sun 28 10/10 1 Job Mon 29 10/10 1 Job Tue…" at bounding box center [479, 302] width 958 height 339
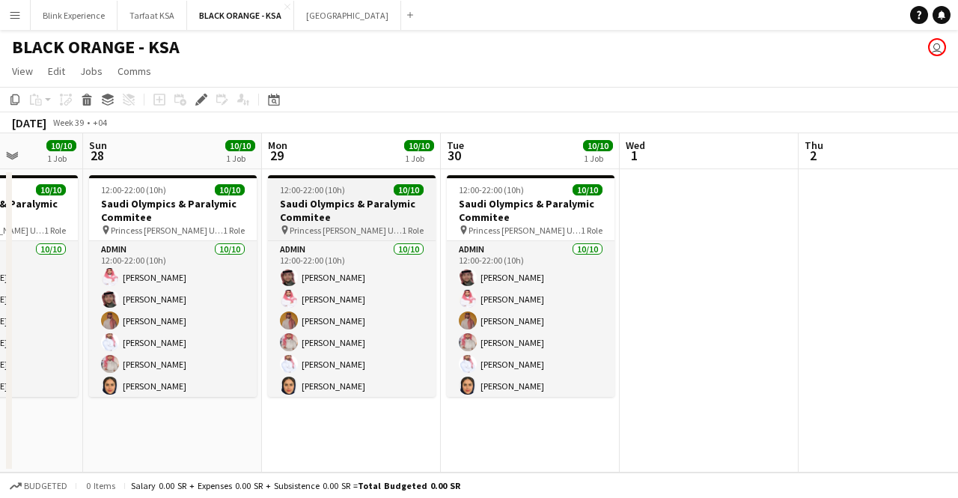
scroll to position [0, 455]
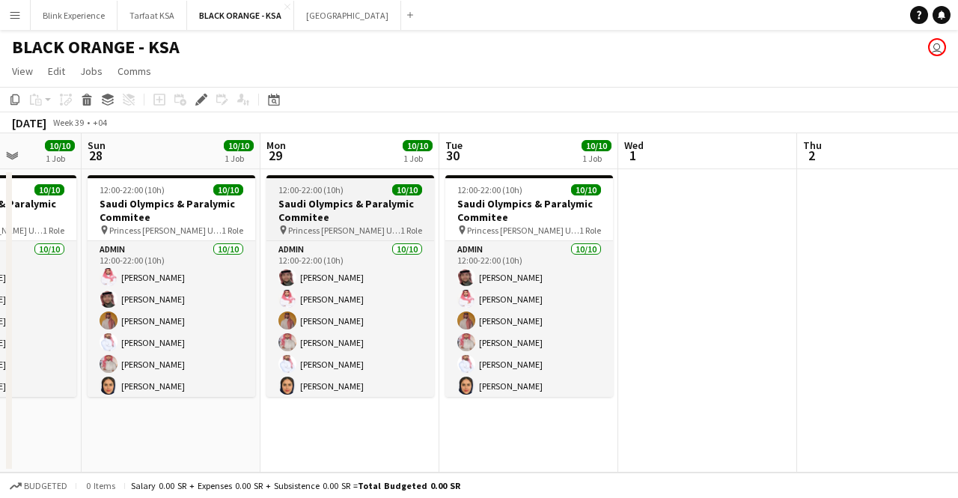
click at [350, 198] on h3 "Saudi Olympics & Paralymic Commitee" at bounding box center [350, 210] width 168 height 27
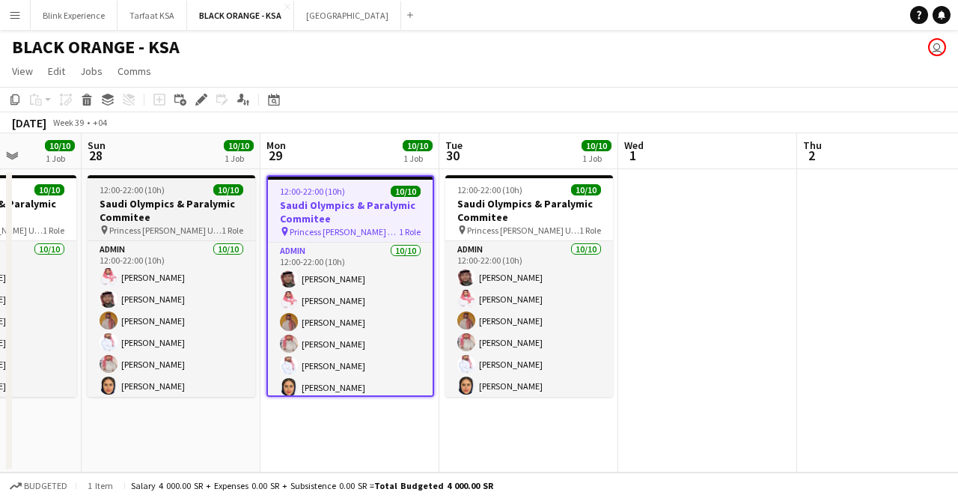
click at [195, 204] on h3 "Saudi Olympics & Paralymic Commitee" at bounding box center [172, 210] width 168 height 27
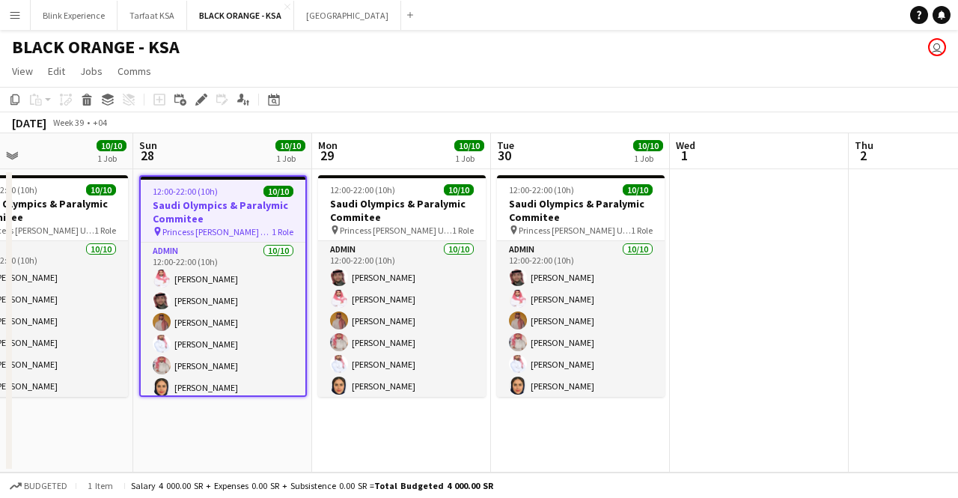
drag, startPoint x: 324, startPoint y: 203, endPoint x: 552, endPoint y: 201, distance: 228.3
click at [553, 201] on app-calendar-viewport "Thu 25 10/10 1 Job Fri 26 10/10 1 Job Sat 27 10/10 1 Job Sun 28 10/10 1 Job Mon…" at bounding box center [479, 302] width 958 height 339
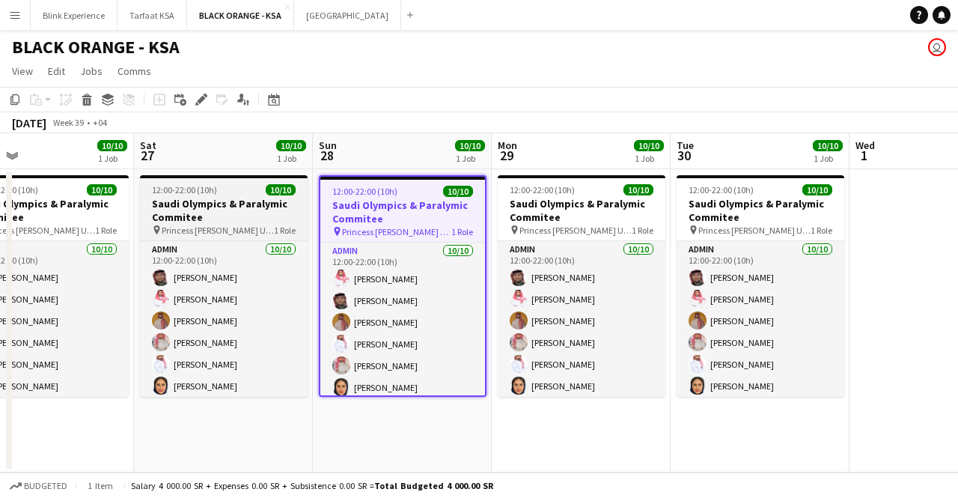
click at [218, 195] on app-job-card "12:00-22:00 (10h) 10/10 Saudi Olympics & Paralymic Commitee pin Princess [PERSO…" at bounding box center [224, 286] width 168 height 222
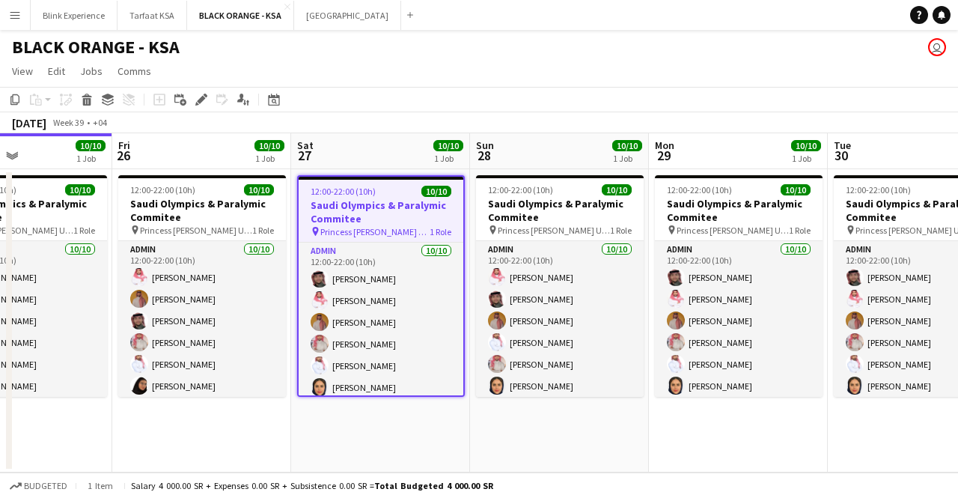
scroll to position [0, 323]
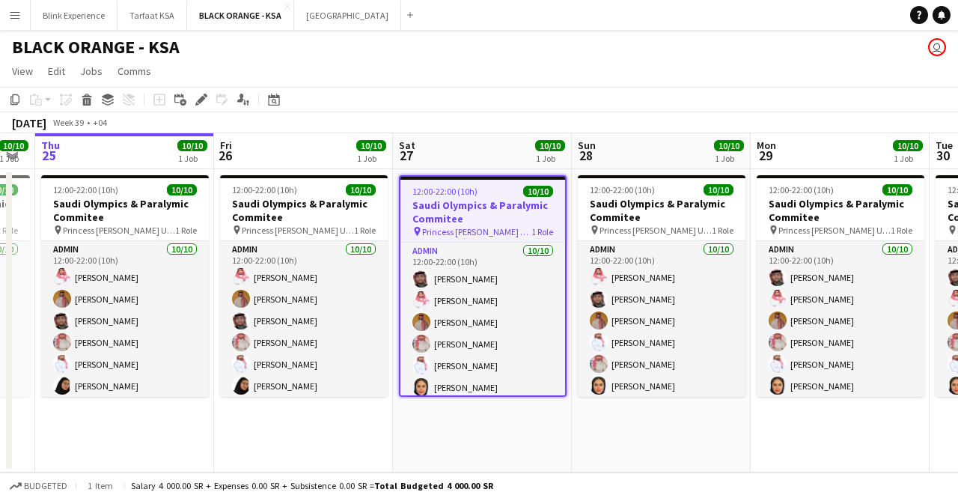
drag, startPoint x: 77, startPoint y: 195, endPoint x: 337, endPoint y: 174, distance: 260.5
click at [337, 174] on app-calendar-viewport "Tue 23 10/10 1 Job Wed 24 10/10 1 Job Thu 25 10/10 1 Job Fri 26 10/10 1 Job Sat…" at bounding box center [479, 302] width 958 height 339
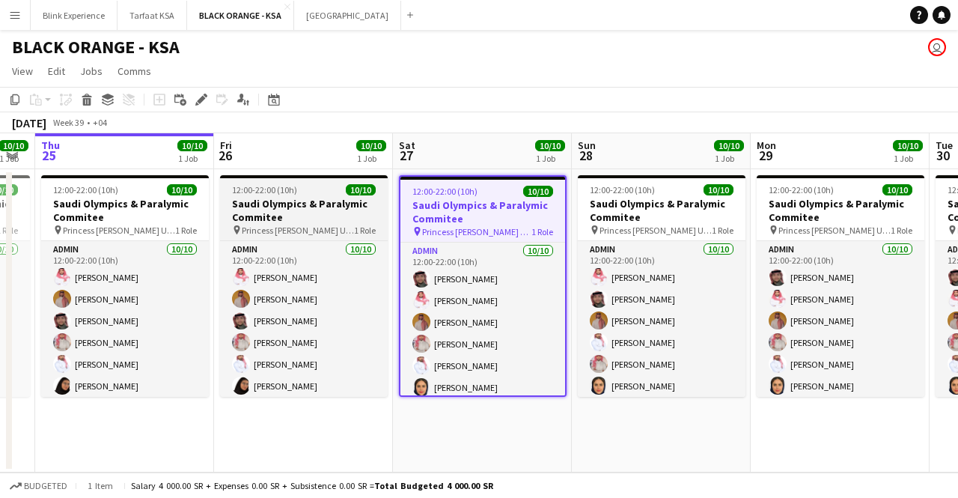
click at [298, 197] on h3 "Saudi Olympics & Paralymic Commitee" at bounding box center [304, 210] width 168 height 27
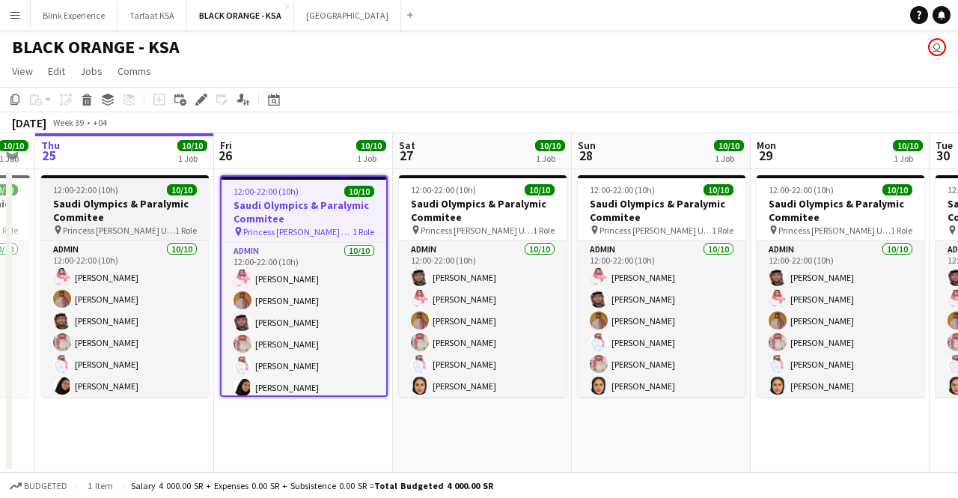
click at [120, 195] on app-job-card "12:00-22:00 (10h) 10/10 Saudi Olympics & Paralymic Commitee pin Princess [PERSO…" at bounding box center [125, 286] width 168 height 222
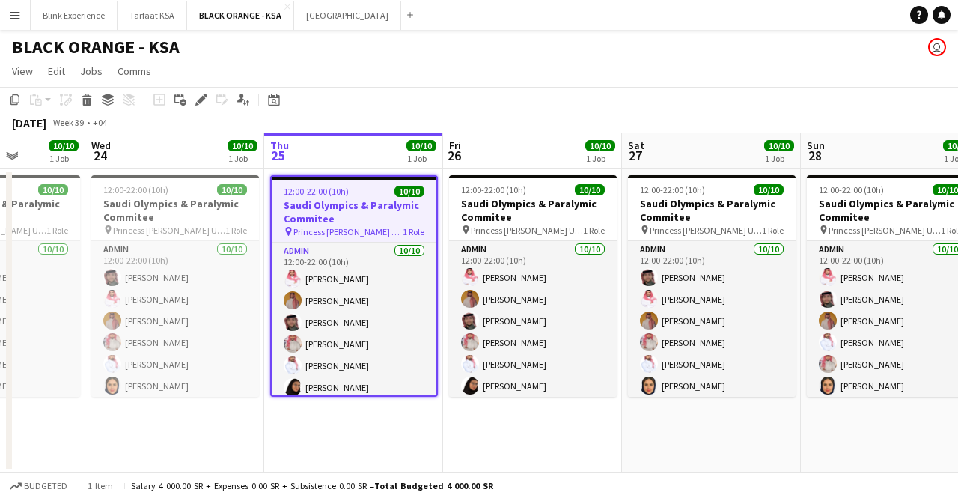
drag, startPoint x: 164, startPoint y: 211, endPoint x: 391, endPoint y: 221, distance: 227.7
click at [391, 221] on app-calendar-viewport "Sun 21 9/10 1 Job Mon 22 10/10 1 Job Tue 23 10/10 1 Job Wed 24 10/10 1 Job Thu …" at bounding box center [479, 302] width 958 height 339
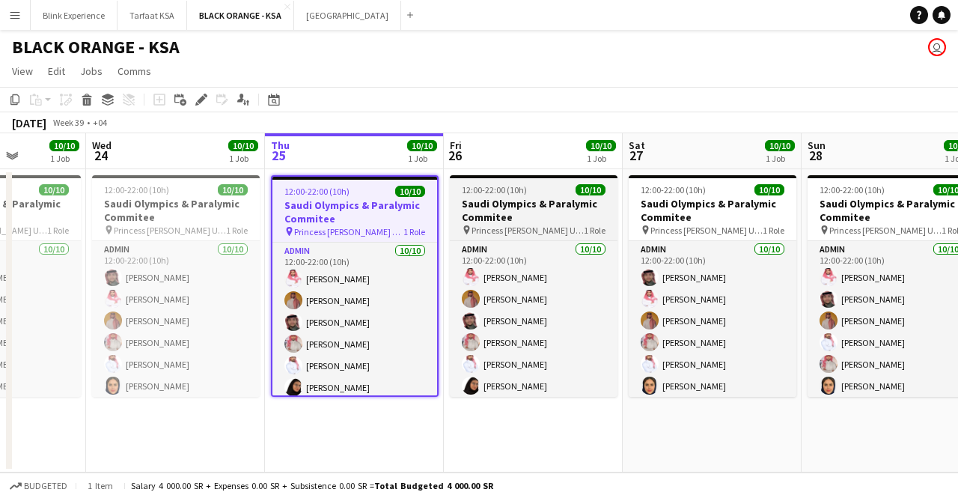
click at [511, 207] on h3 "Saudi Olympics & Paralymic Commitee" at bounding box center [534, 210] width 168 height 27
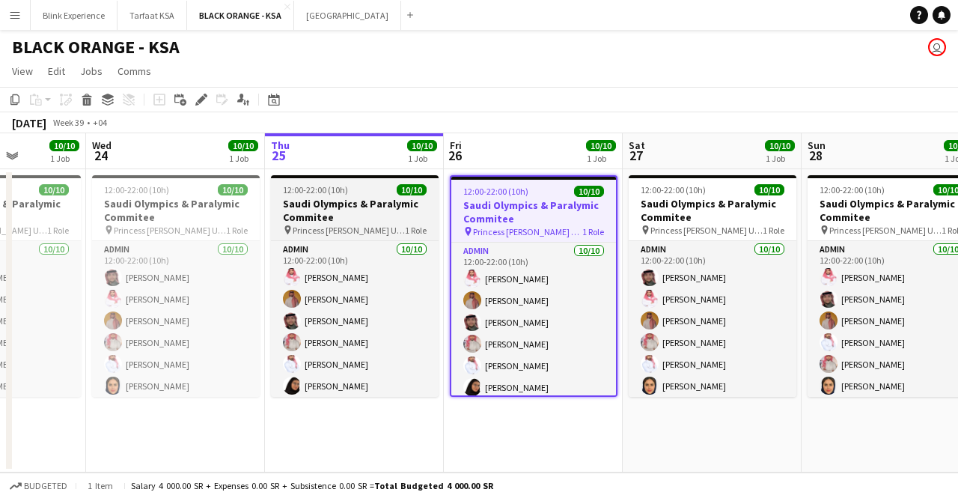
click at [359, 216] on h3 "Saudi Olympics & Paralymic Commitee" at bounding box center [355, 210] width 168 height 27
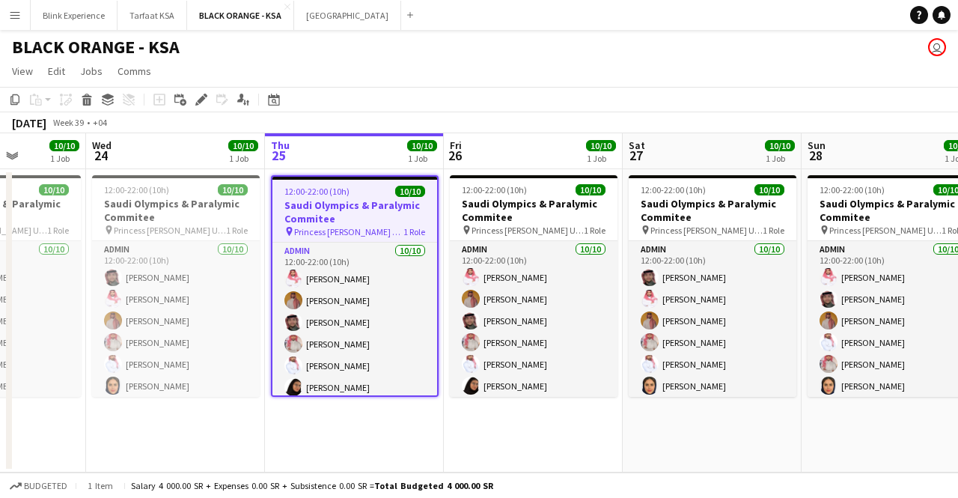
click at [345, 207] on h3 "Saudi Olympics & Paralymic Commitee" at bounding box center [354, 211] width 165 height 27
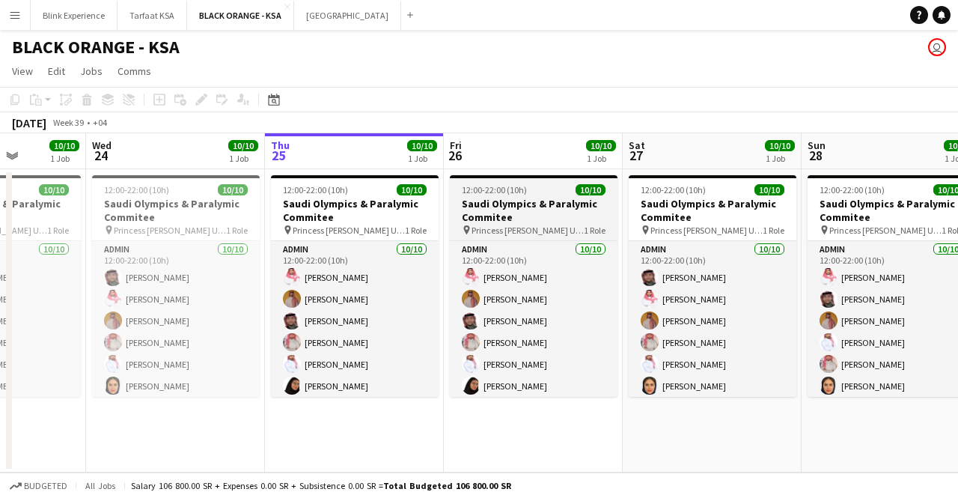
click at [513, 222] on h3 "Saudi Olympics & Paralymic Commitee" at bounding box center [534, 210] width 168 height 27
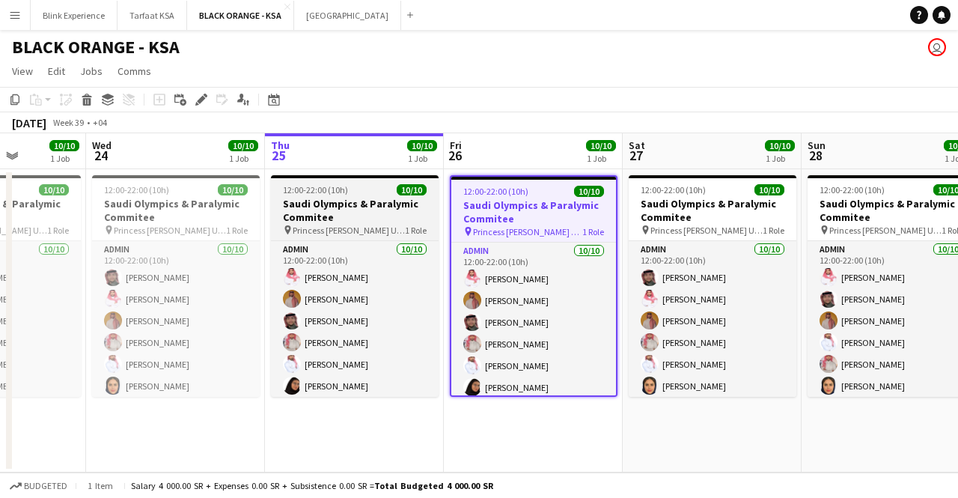
click at [335, 225] on span "Princess [PERSON_NAME] University" at bounding box center [349, 230] width 112 height 11
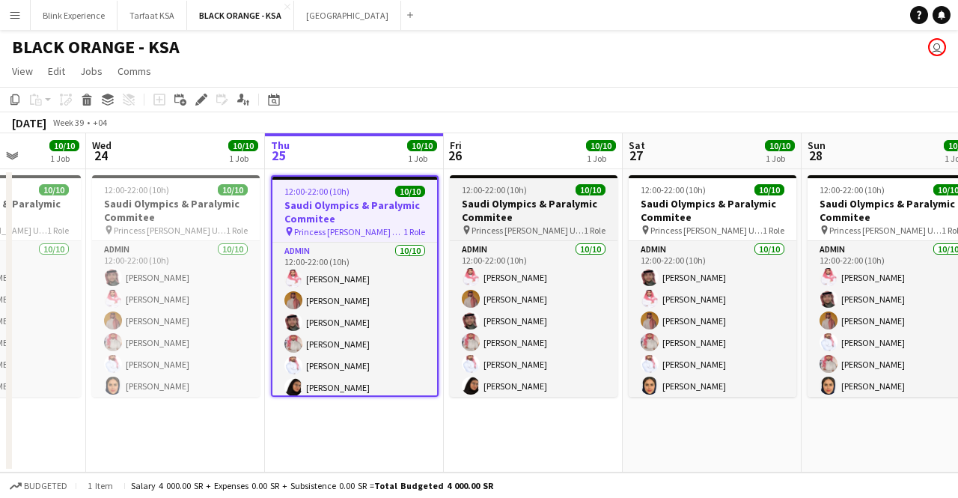
click at [549, 218] on h3 "Saudi Olympics & Paralymic Commitee" at bounding box center [534, 210] width 168 height 27
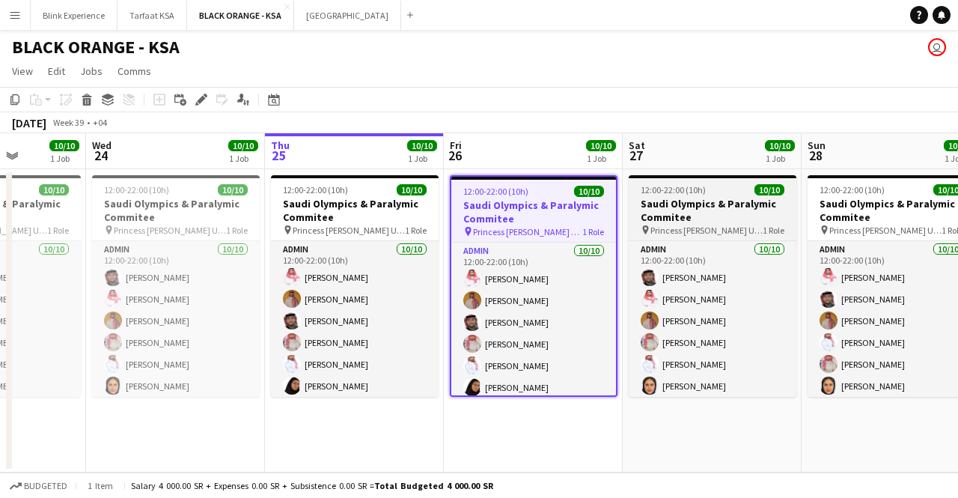
click at [681, 209] on h3 "Saudi Olympics & Paralymic Commitee" at bounding box center [713, 210] width 168 height 27
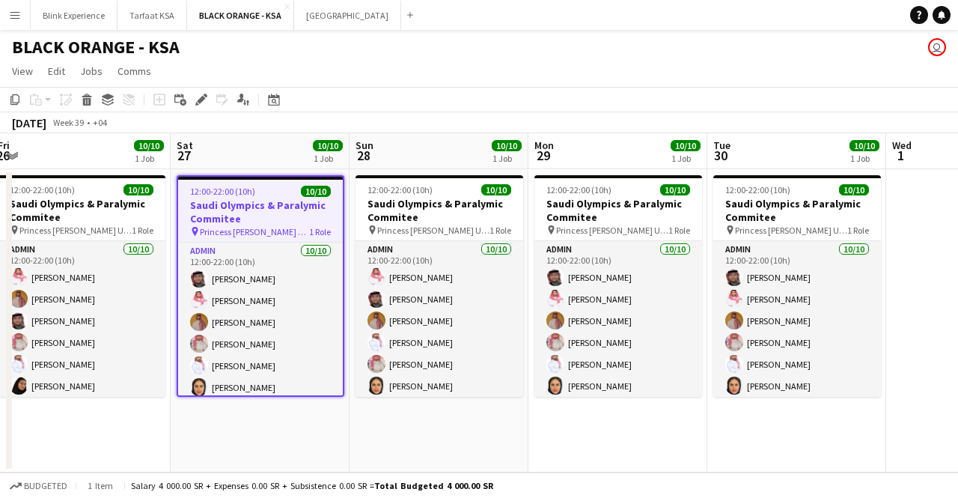
drag, startPoint x: 713, startPoint y: 209, endPoint x: 186, endPoint y: 177, distance: 527.8
click at [171, 183] on app-calendar-viewport "Tue 23 10/10 1 Job Wed 24 10/10 1 Job Thu 25 10/10 1 Job Fri 26 10/10 1 Job Sat…" at bounding box center [479, 302] width 958 height 339
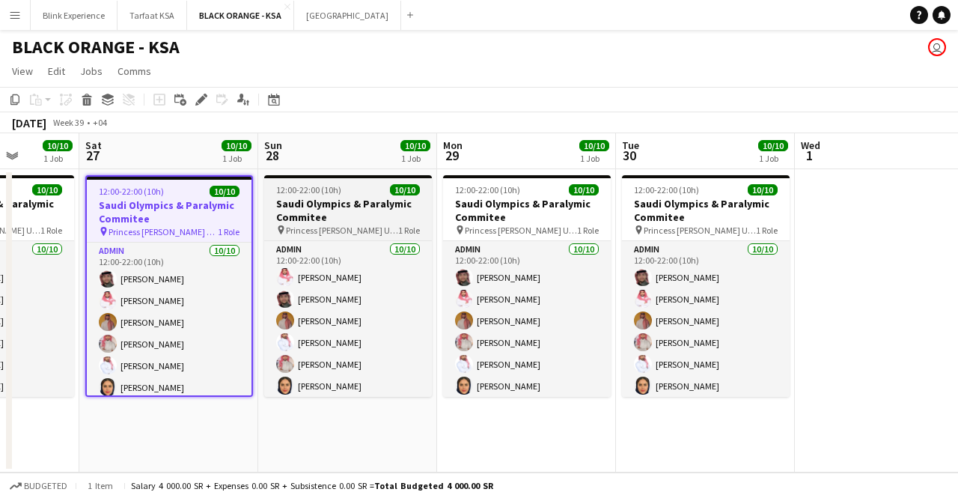
click at [328, 204] on h3 "Saudi Olympics & Paralymic Commitee" at bounding box center [348, 210] width 168 height 27
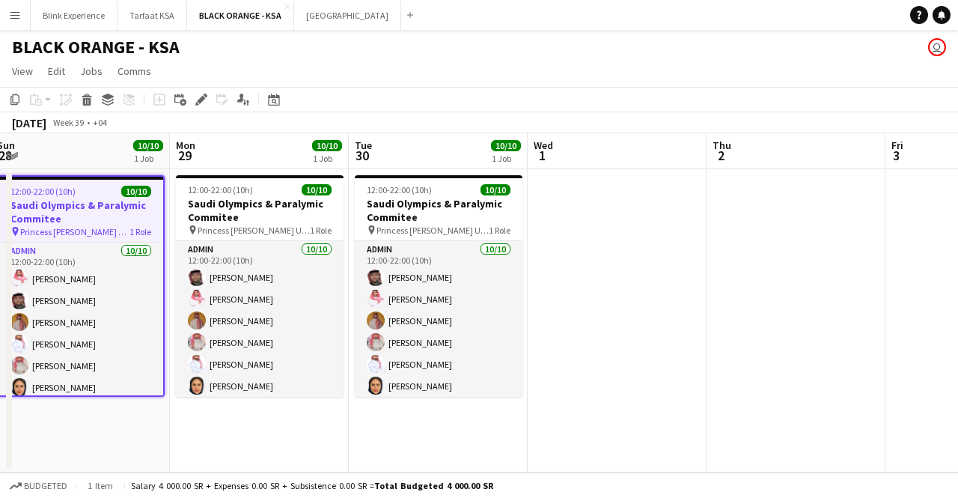
drag, startPoint x: 562, startPoint y: 213, endPoint x: 293, endPoint y: 213, distance: 269.4
click at [293, 213] on app-calendar-viewport "Thu 25 10/10 1 Job Fri 26 10/10 1 Job Sat 27 10/10 1 Job Sun 28 10/10 1 Job Mon…" at bounding box center [479, 302] width 958 height 339
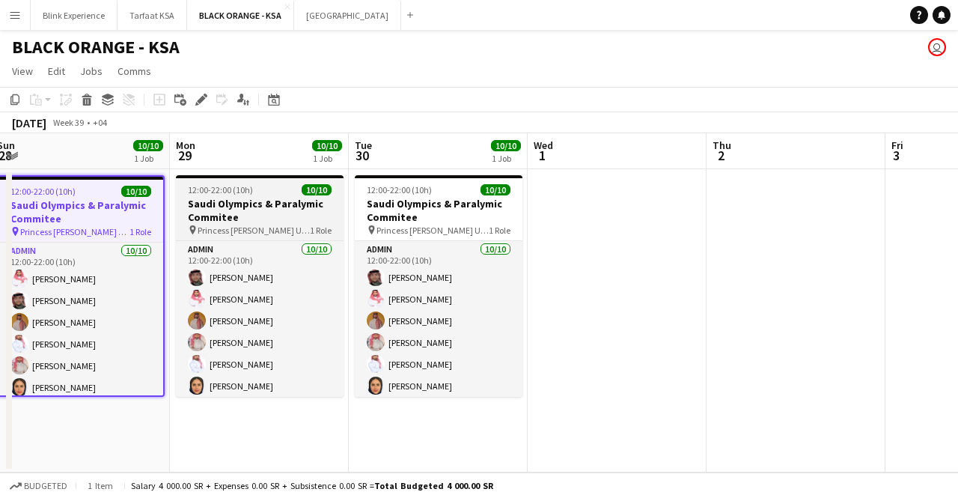
scroll to position [0, 547]
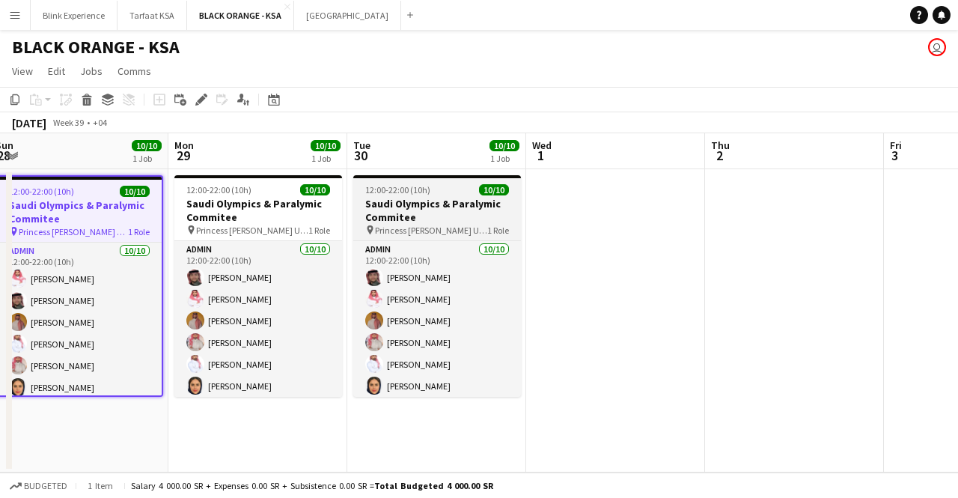
click at [434, 214] on h3 "Saudi Olympics & Paralymic Commitee" at bounding box center [437, 210] width 168 height 27
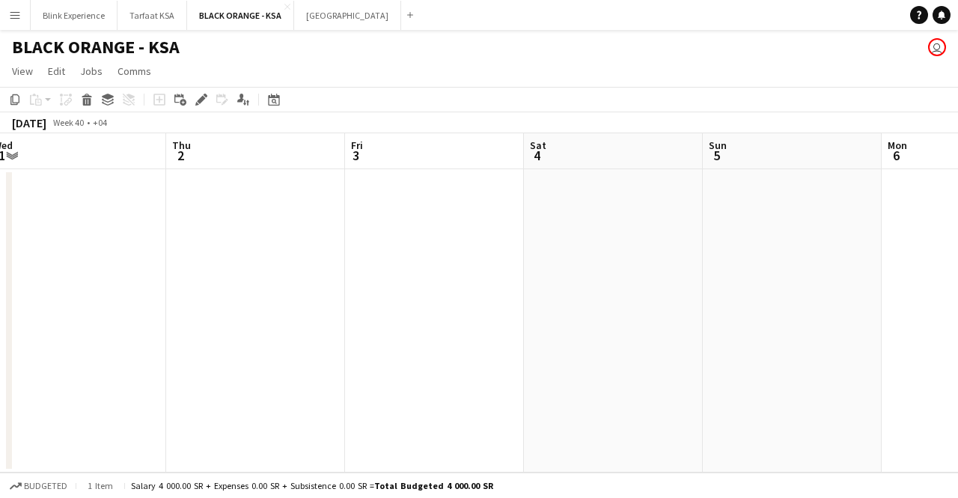
scroll to position [0, 516]
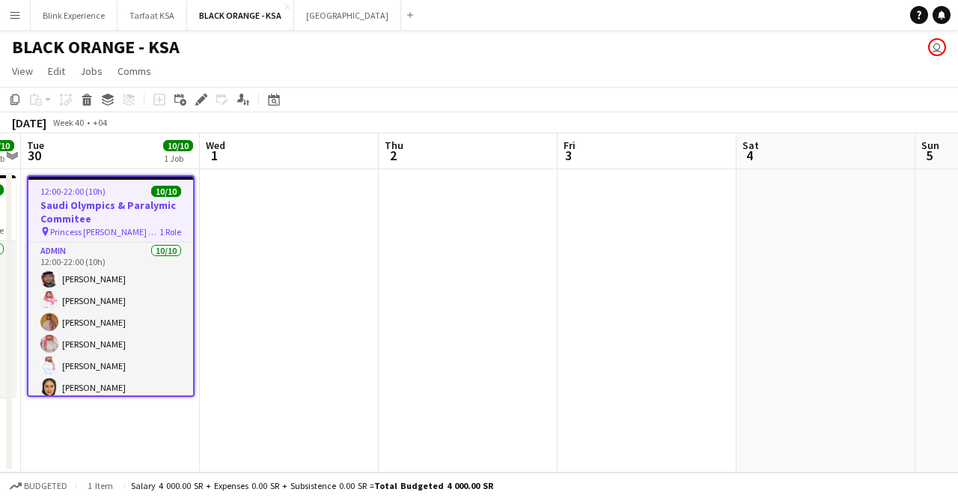
drag, startPoint x: 618, startPoint y: 210, endPoint x: 292, endPoint y: 213, distance: 326.3
click at [292, 213] on app-calendar-viewport "Sat 27 10/10 1 Job Sun 28 10/10 1 Job Mon 29 10/10 1 Job Tue 30 10/10 1 Job Wed…" at bounding box center [479, 302] width 958 height 339
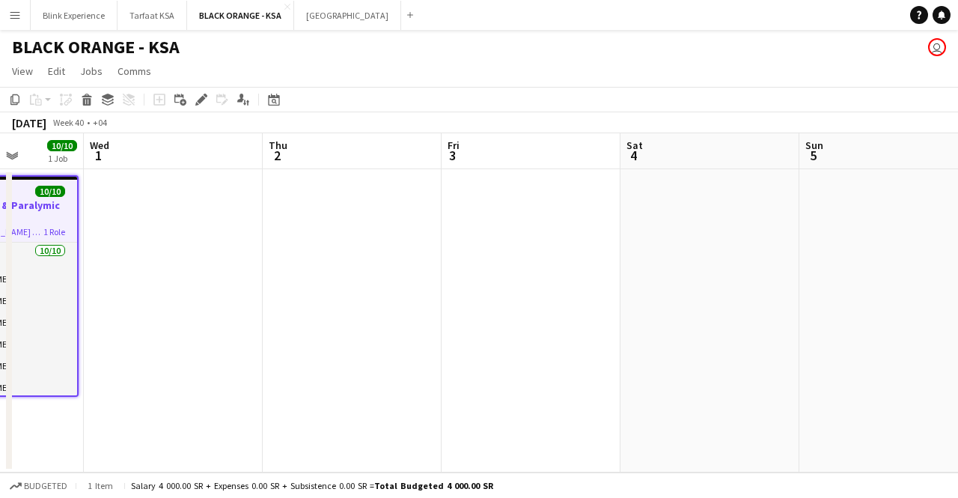
drag, startPoint x: 585, startPoint y: 205, endPoint x: 467, endPoint y: 211, distance: 118.4
click at [468, 211] on app-calendar-viewport "Sat 27 10/10 1 Job Sun 28 10/10 1 Job Mon 29 10/10 1 Job Tue 30 10/10 1 Job Wed…" at bounding box center [479, 302] width 958 height 339
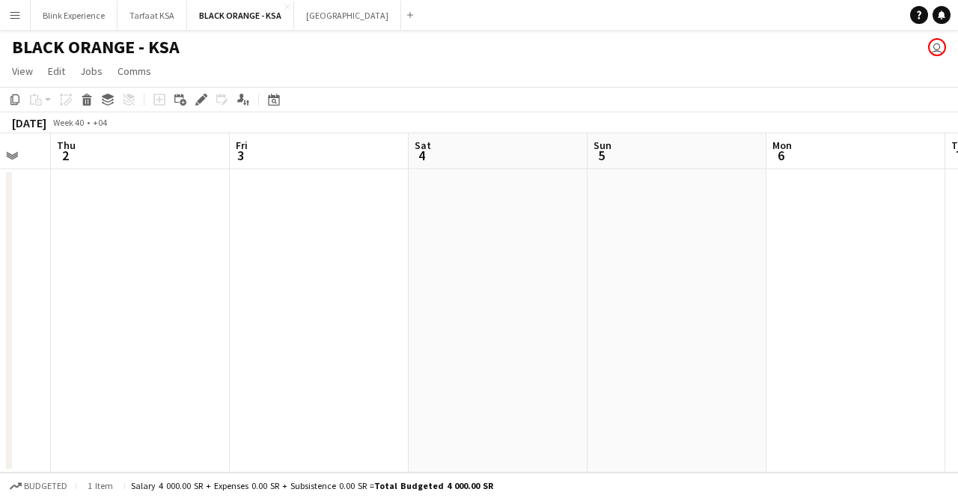
drag, startPoint x: 642, startPoint y: 212, endPoint x: 428, endPoint y: 211, distance: 214.0
click at [430, 211] on app-calendar-viewport "Mon 29 10/10 1 Job Tue 30 10/10 1 Job Wed 1 Thu 2 Fri 3 Sat 4 Sun 5 Mon 6 Tue 7…" at bounding box center [479, 302] width 958 height 339
drag, startPoint x: 688, startPoint y: 206, endPoint x: 326, endPoint y: 201, distance: 362.3
click at [326, 201] on app-calendar-viewport "Wed 1 Thu 2 Fri 3 Sat 4 Sun 5 Mon 6 Tue 7 Wed 8 Thu 9 Fri 10 Sat 11" at bounding box center [479, 302] width 958 height 339
drag
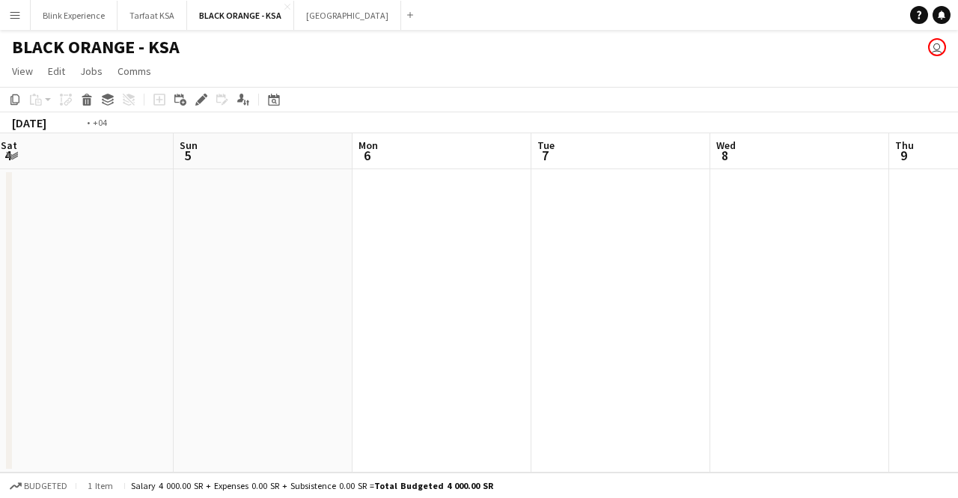
click at [273, 210] on app-calendar-viewport "Wed 1 Thu 2 Fri 3 Sat 4 Sun 5 Mon 6 Tue 7 Wed 8 Thu 9 Fri 10 Sat 11" at bounding box center [479, 302] width 958 height 339
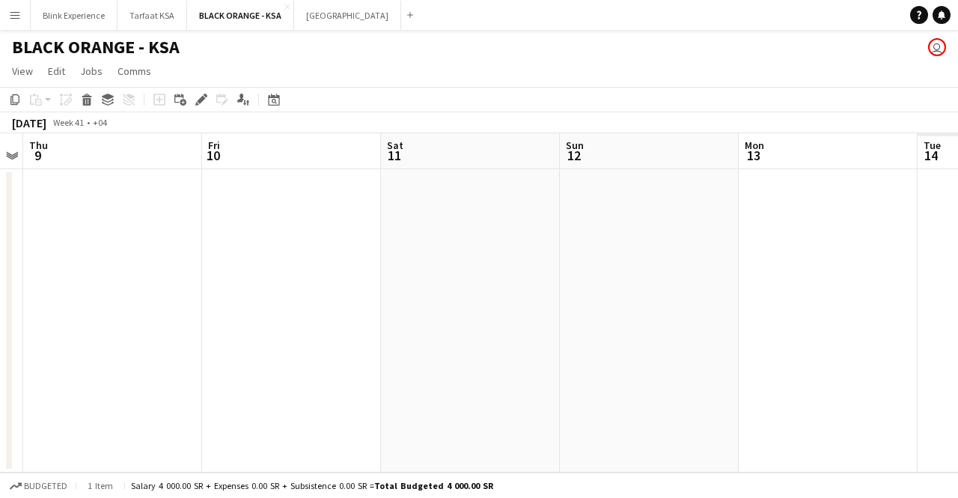
click at [228, 228] on app-calendar-viewport "Sun 5 Mon 6 Tue 7 Wed 8 Thu 9 Fri 10 Sat 11 Sun 12 Mon 13 Tue 14 Wed 15" at bounding box center [479, 302] width 958 height 339
click at [359, 248] on app-calendar-viewport "Tue 7 Wed 8 Thu 9 Fri 10 Sat 11 Sun 12 Mon 13 Tue 14 Wed 15 Thu 16 Fri 17" at bounding box center [479, 302] width 958 height 339
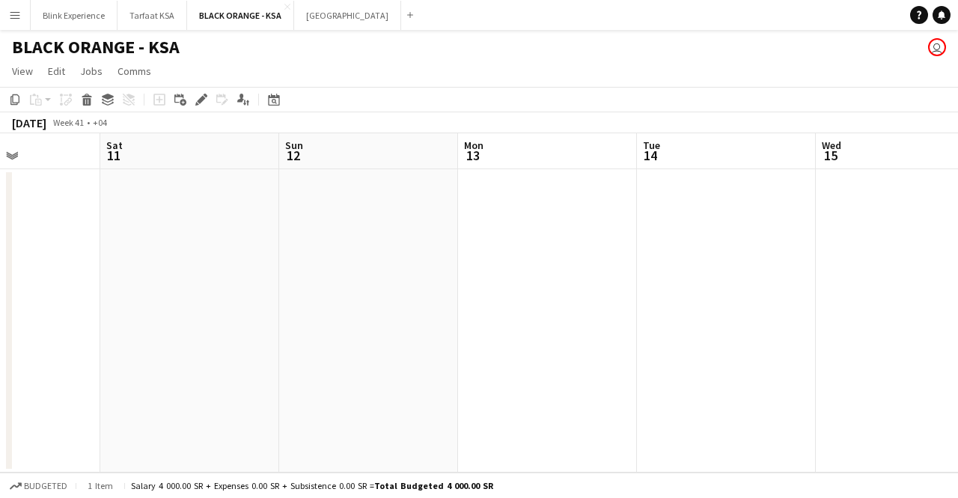
click at [446, 233] on app-calendar-viewport "Wed 8 Thu 9 Fri 10 Sat 11 Sun 12 Mon 13 Tue 14 Wed 15 Thu 16 Fri 17 Sat 18" at bounding box center [479, 302] width 958 height 339
click at [419, 233] on app-calendar-viewport "Sun 12 Mon 13 Tue 14 Wed 15 Thu 16 Fri 17 Sat 18 Sun 19 Mon 20 Tue 21 Wed 22" at bounding box center [479, 302] width 958 height 339
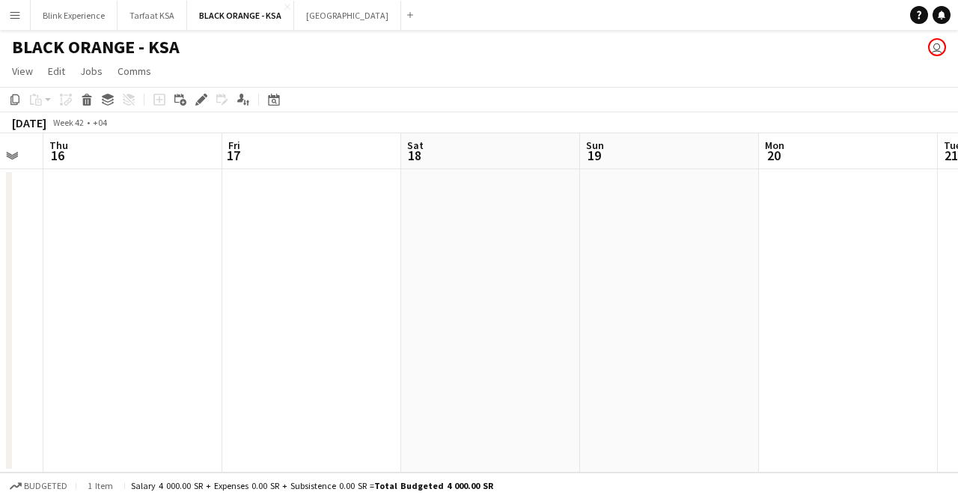
click at [510, 231] on app-calendar-viewport "Sun 12 Mon 13 Tue 14 Wed 15 Thu 16 Fri 17 Sat 18 Sun 19 Mon 20 Tue 21 Wed 22" at bounding box center [479, 302] width 958 height 339
click at [425, 222] on app-calendar-viewport "Tue 14 Wed 15 Thu 16 Fri 17 Sat 18 Sun 19 Mon 20 Tue 21 Wed 22 Thu 23 Fri 24" at bounding box center [479, 302] width 958 height 339
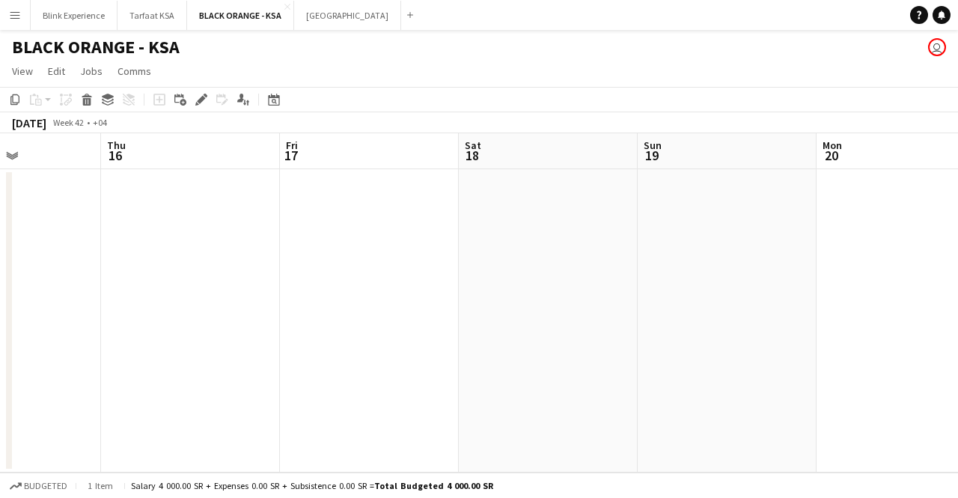
click at [827, 206] on app-calendar-viewport "Mon 13 Tue 14 Wed 15 Thu 16 Fri 17 Sat 18 Sun 19 Mon 20 Tue 21 Wed 22 Thu 23" at bounding box center [479, 302] width 958 height 339
click at [594, 201] on app-calendar-viewport "Sat 11 Sun 12 Mon 13 Tue 14 Wed 15 Thu 16 Fri 17 Sat 18 Sun 19 Mon 20 Tue 21" at bounding box center [479, 302] width 958 height 339
click at [666, 262] on app-calendar-viewport "Wed 8 Thu 9 Fri 10 Sat 11 Sun 12 Mon 13 Tue 14 Wed 15 Thu 16 Fri 17 Sat 18" at bounding box center [479, 302] width 958 height 339
click at [648, 260] on app-calendar-viewport "Mon 6 Tue 7 Wed 8 Thu 9 Fri 10 Sat 11 Sun 12 Mon 13 Tue 14 Wed 15 Thu 16" at bounding box center [479, 302] width 958 height 339
click at [572, 260] on app-calendar-viewport "Sun 5 Mon 6 Tue 7 Wed 8 Thu 9 Fri 10 Sat 11 Sun 12 Mon 13 Tue 14 Wed 15" at bounding box center [479, 302] width 958 height 339
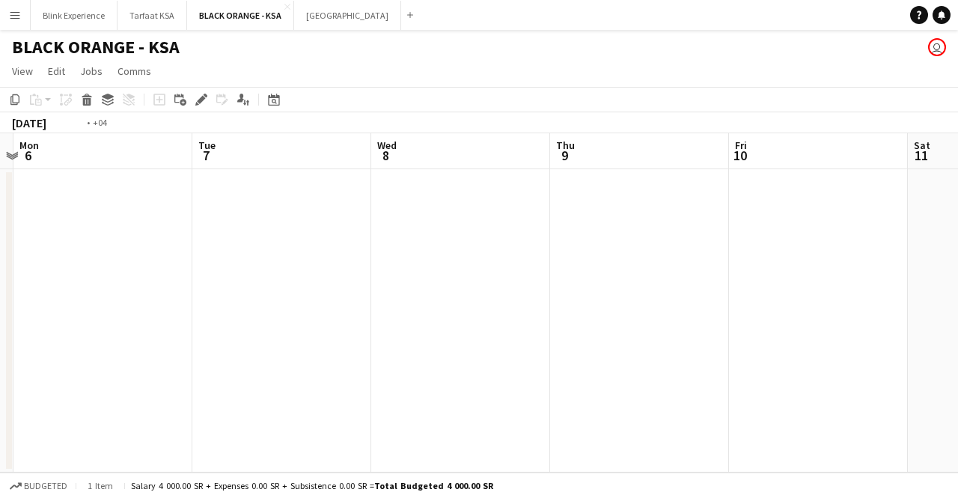
click at [597, 250] on app-calendar-viewport "Sat 4 Sun 5 Mon 6 Tue 7 Wed 8 Thu 9 Fri 10 Sat 11 Sun 12 Mon 13 Tue 14" at bounding box center [479, 302] width 958 height 339
click at [573, 268] on app-calendar-viewport "Fri 3 Sat 4 Sun 5 Mon 6 Tue 7 Wed 8 Thu 9 Fri 10 Sat 11 Sun 12 Mon 13" at bounding box center [479, 302] width 958 height 339
click at [573, 265] on app-calendar-viewport "Thu 2 Fri 3 Sat 4 Sun 5 Mon 6 Tue 7 Wed 8 Thu 9 Fri 10 Sat 11 Sun 12" at bounding box center [479, 302] width 958 height 339
drag, startPoint x: 208, startPoint y: 275, endPoint x: 490, endPoint y: 260, distance: 282.5
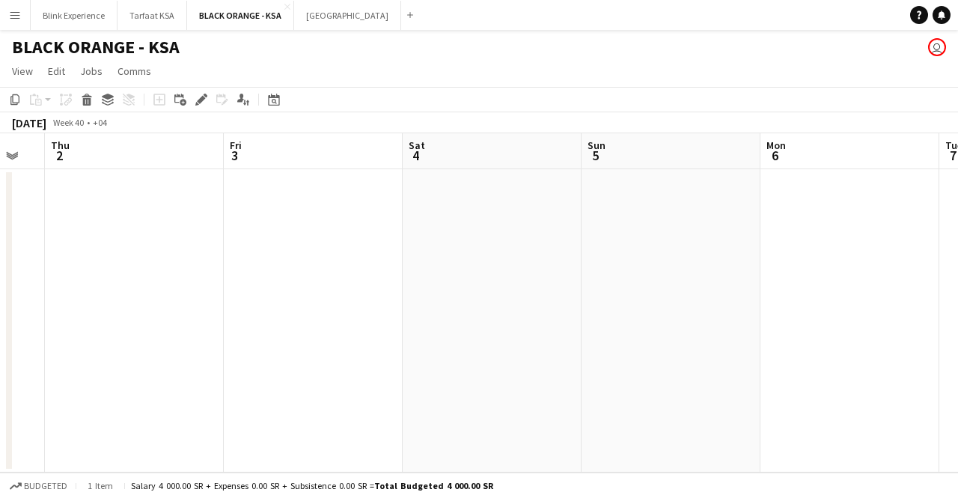
click at [490, 260] on app-calendar-viewport "Tue 30 10/10 1 Job Wed 1 Thu 2 Fri 3 Sat 4 Sun 5 Mon 6 Tue 7 Wed 8 Thu 9 Fri 10…" at bounding box center [479, 302] width 958 height 339
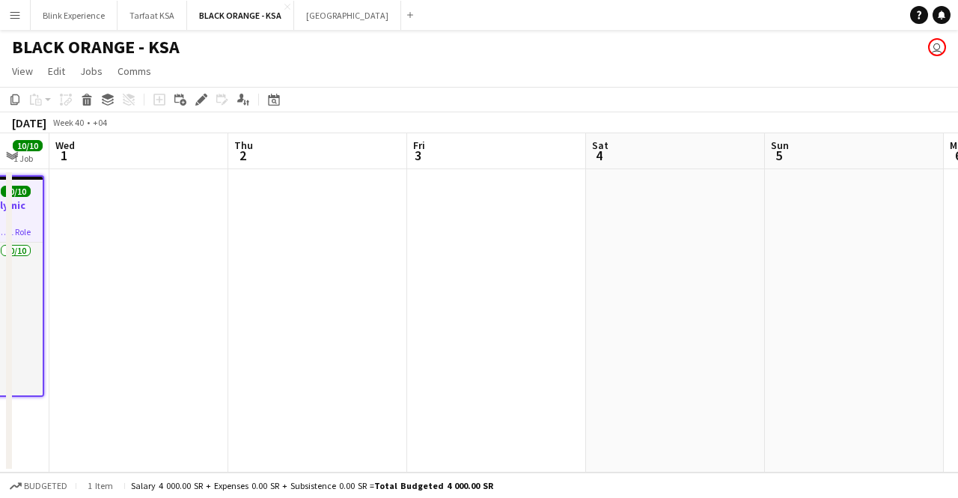
click at [433, 216] on app-calendar-viewport "Mon 29 10/10 1 Job Tue 30 10/10 1 Job Wed 1 Thu 2 Fri 3 Sat 4 Sun 5 Mon 6 Tue 7…" at bounding box center [479, 302] width 958 height 339
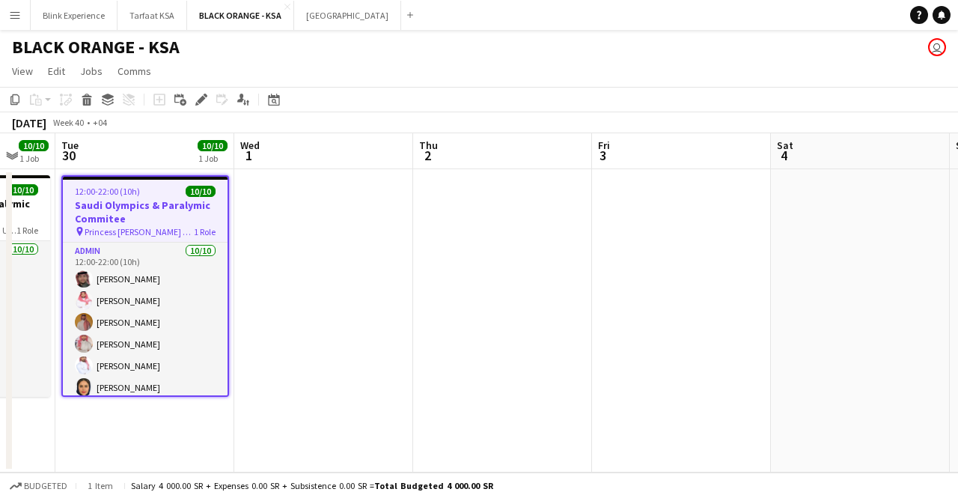
scroll to position [0, 471]
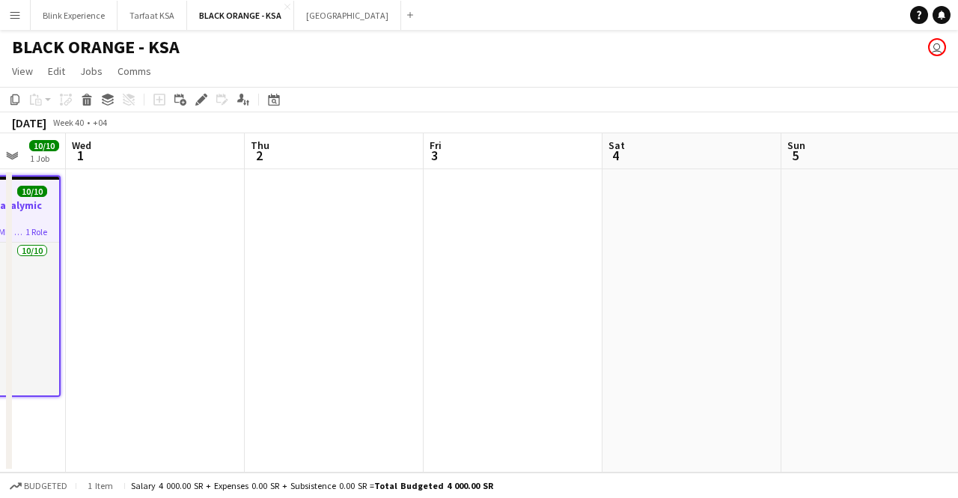
click at [417, 233] on app-calendar-viewport "Sun 28 10/10 1 Job Mon 29 10/10 1 Job Tue 30 10/10 1 Job Wed 1 Thu 2 Fri 3 Sat …" at bounding box center [479, 302] width 958 height 339
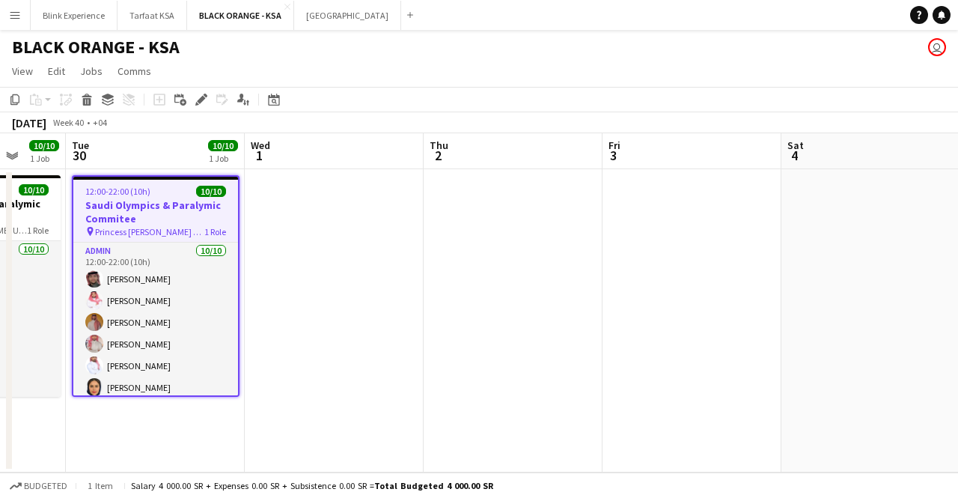
click at [362, 241] on app-date-cell at bounding box center [334, 320] width 179 height 303
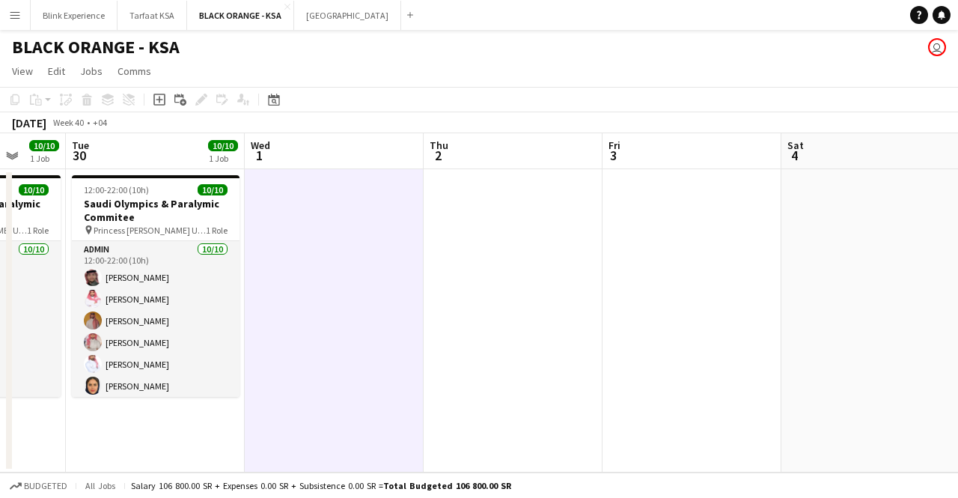
click at [454, 218] on app-date-cell at bounding box center [513, 320] width 179 height 303
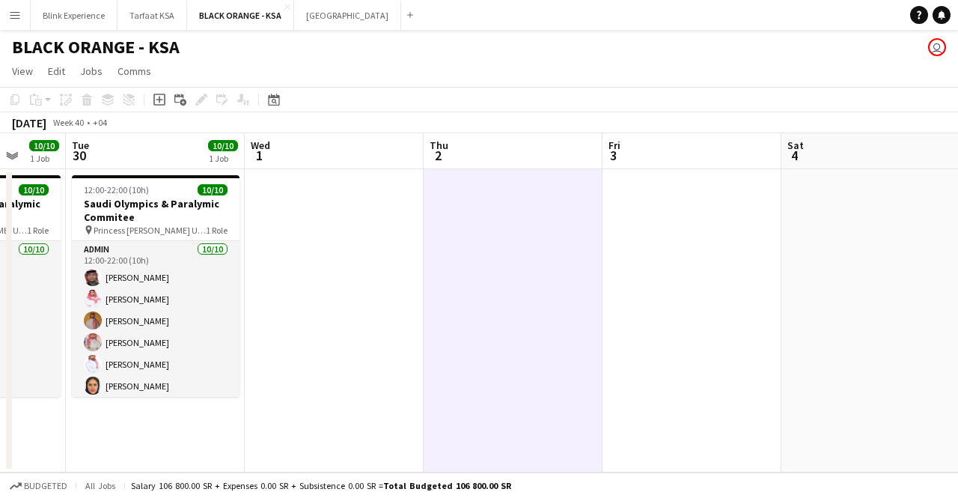
click at [313, 219] on app-date-cell at bounding box center [334, 320] width 179 height 303
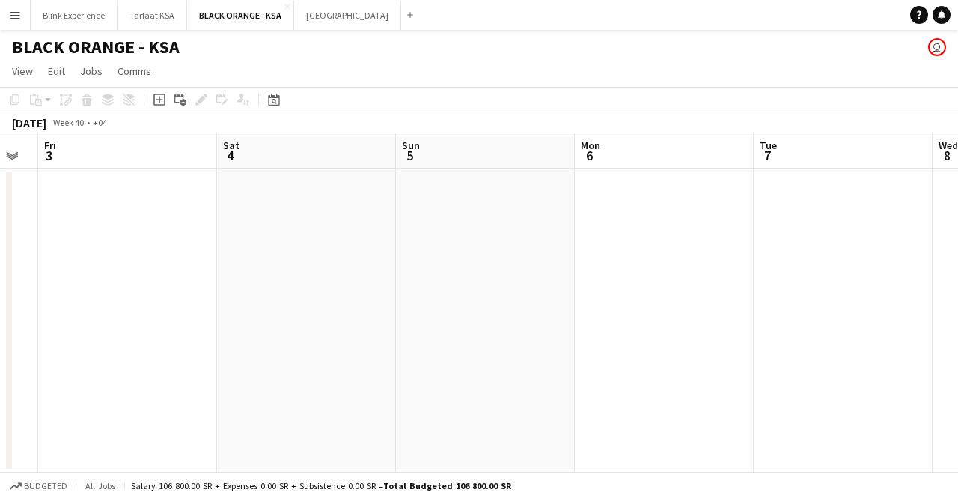
scroll to position [0, 434]
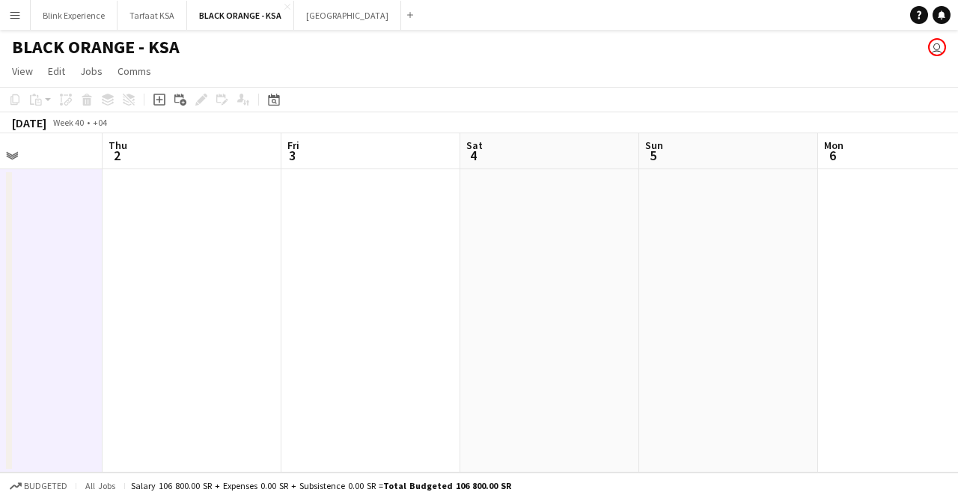
drag, startPoint x: 479, startPoint y: 290, endPoint x: 477, endPoint y: 260, distance: 30.0
click at [242, 258] on app-calendar-viewport "Mon 29 10/10 1 Job Tue 30 10/10 1 Job Wed 1 Thu 2 Fri 3 Sat 4 Sun 5 Mon 6 Tue 7…" at bounding box center [479, 302] width 958 height 339
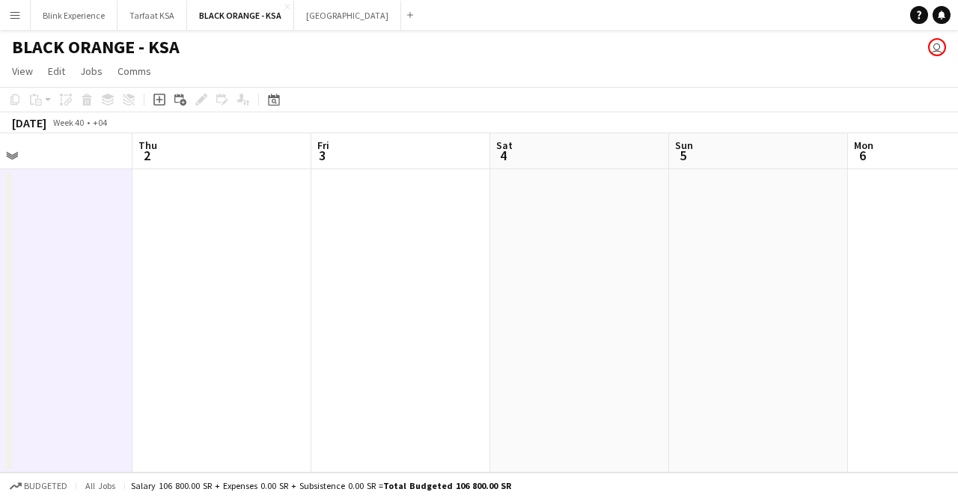
drag, startPoint x: 616, startPoint y: 275, endPoint x: 282, endPoint y: 252, distance: 334.5
click at [283, 252] on app-calendar-viewport "Mon 29 10/10 1 Job Tue 30 10/10 1 Job Wed 1 Thu 2 Fri 3 Sat 4 Sun 5 Mon 6 Tue 7…" at bounding box center [479, 302] width 958 height 339
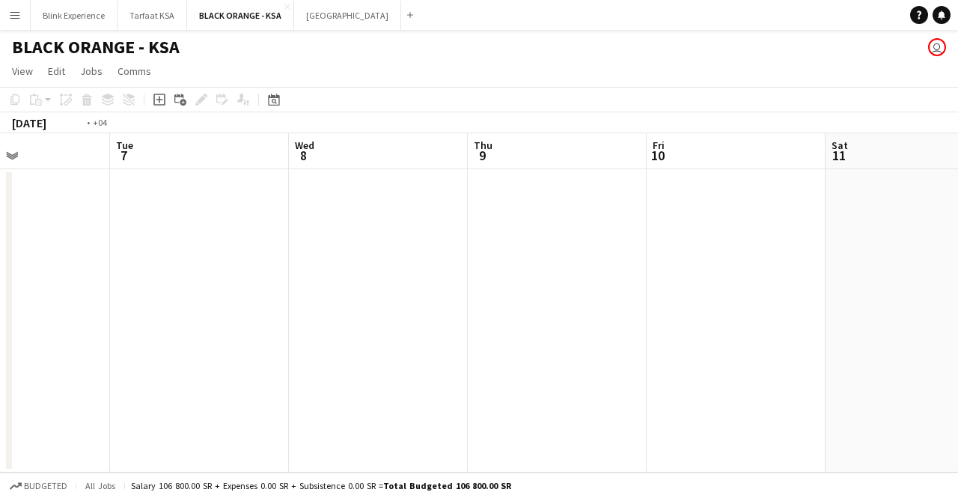
drag, startPoint x: 733, startPoint y: 259, endPoint x: 176, endPoint y: 222, distance: 558.1
click at [176, 222] on app-calendar-viewport "Fri 3 Sat 4 Sun 5 Mon 6 Tue 7 Wed 8 Thu 9 Fri 10 Sat 11 Sun 12 Mon 13" at bounding box center [479, 302] width 958 height 339
drag, startPoint x: 104, startPoint y: 235, endPoint x: 471, endPoint y: 234, distance: 367.5
click at [516, 230] on app-calendar-viewport "Fri 3 Sat 4 Sun 5 Mon 6 Tue 7 Wed 8 Thu 9 Fri 10 Sat 11 Sun 12 Mon 13" at bounding box center [479, 302] width 958 height 339
drag, startPoint x: 112, startPoint y: 192, endPoint x: 543, endPoint y: 204, distance: 430.5
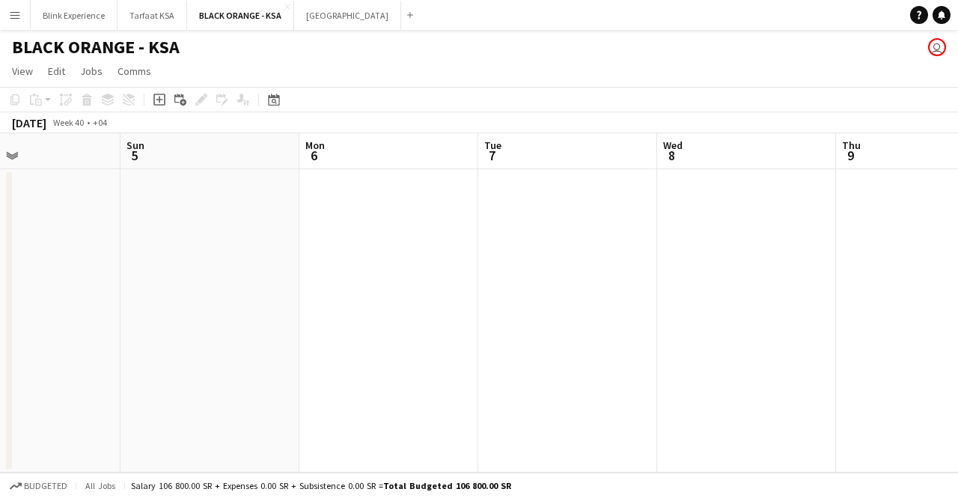
click at [543, 204] on app-calendar-viewport "Thu 2 Fri 3 Sat 4 Sun 5 Mon 6 Tue 7 Wed 8 Thu 9 Fri 10 Sat 11 Sun 12" at bounding box center [479, 302] width 958 height 339
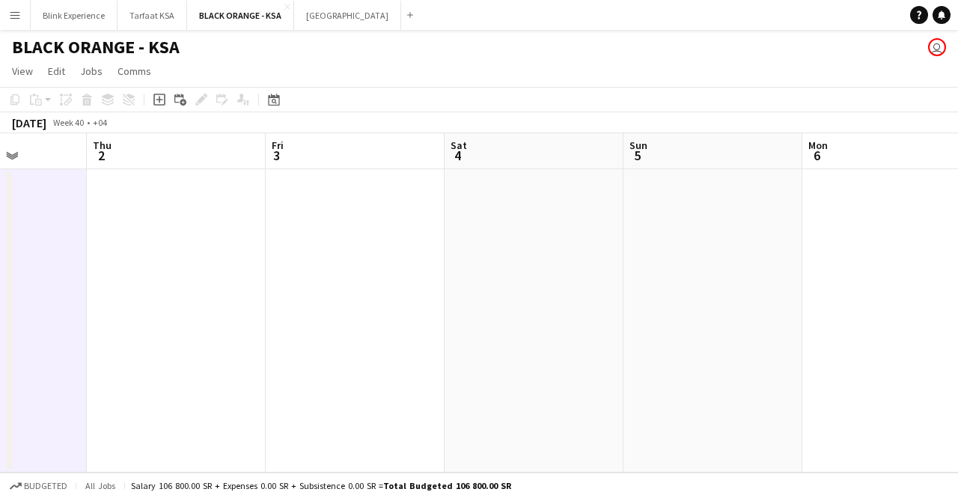
scroll to position [0, 397]
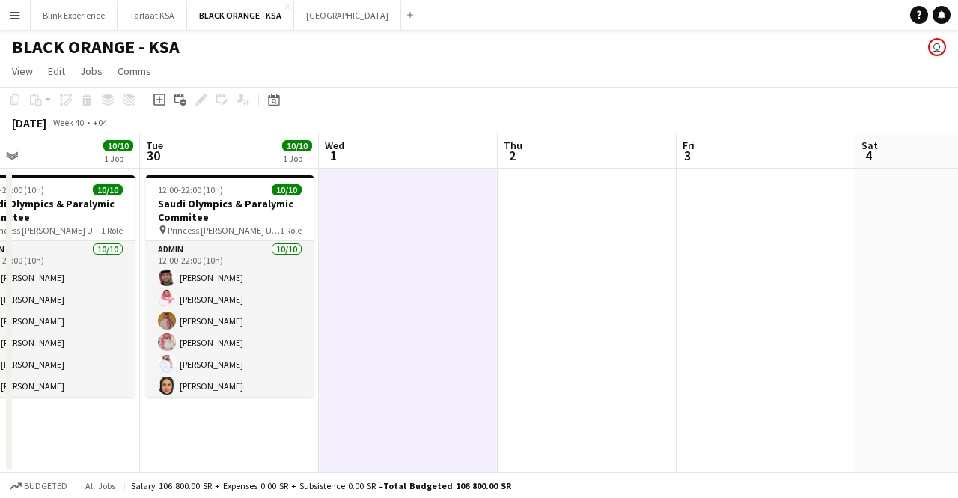
drag, startPoint x: 205, startPoint y: 232, endPoint x: 579, endPoint y: 249, distance: 373.8
click at [579, 249] on app-calendar-viewport "Sat 27 10/10 1 Job Sun 28 10/10 1 Job Mon 29 10/10 1 Job Tue 30 10/10 1 Job Wed…" at bounding box center [479, 302] width 958 height 339
click at [551, 223] on app-date-cell at bounding box center [587, 320] width 179 height 303
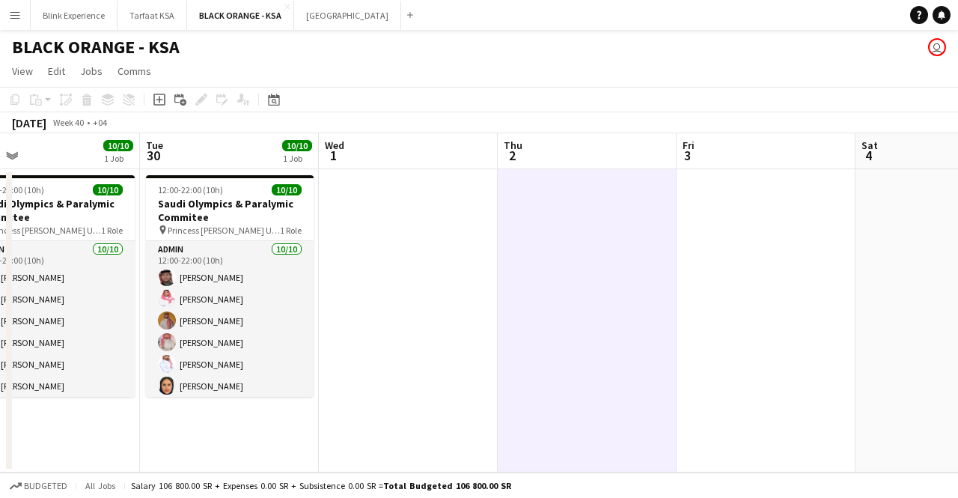
click at [419, 234] on app-date-cell at bounding box center [408, 320] width 179 height 303
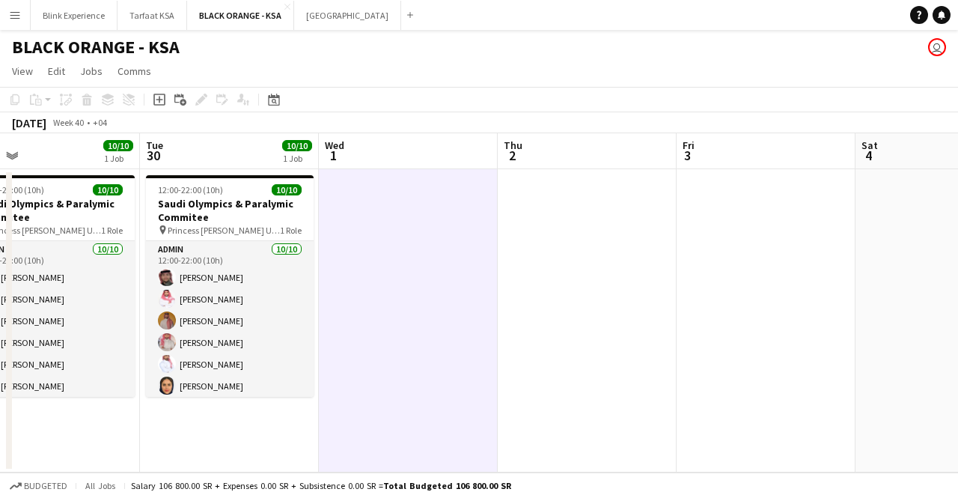
click at [593, 245] on app-date-cell at bounding box center [587, 320] width 179 height 303
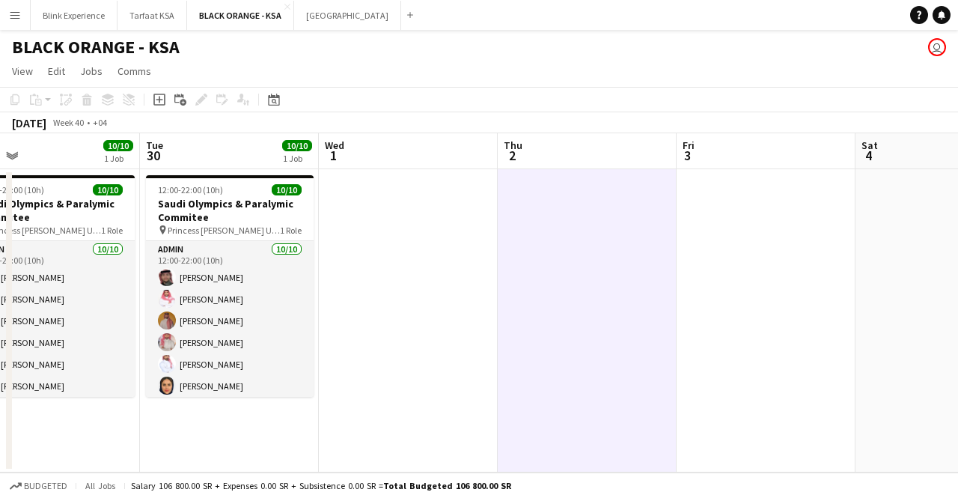
click at [741, 221] on app-date-cell at bounding box center [766, 320] width 179 height 303
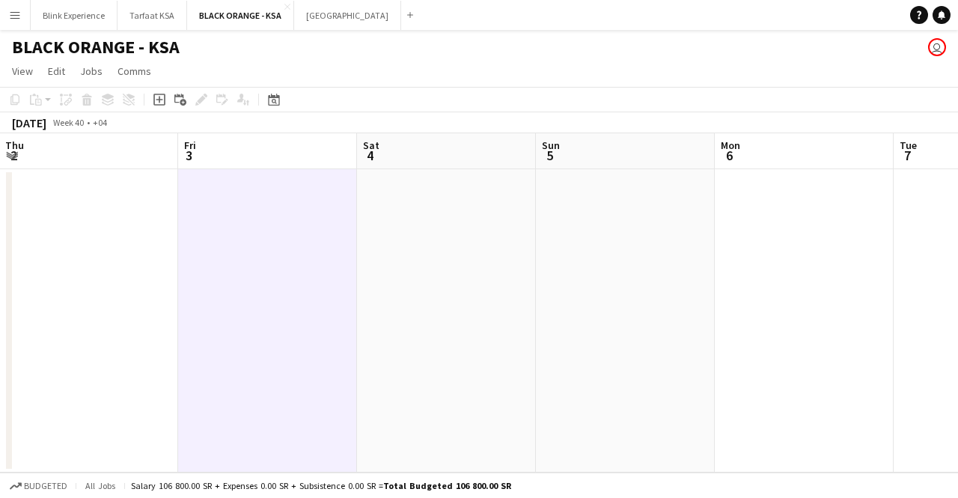
drag, startPoint x: 772, startPoint y: 230, endPoint x: 269, endPoint y: 200, distance: 503.1
click at [269, 200] on app-calendar-viewport "Mon 29 10/10 1 Job Tue 30 10/10 1 Job Wed 1 Thu 2 Fri 3 Sat 4 Sun 5 Mon 6 Tue 7…" at bounding box center [479, 302] width 958 height 339
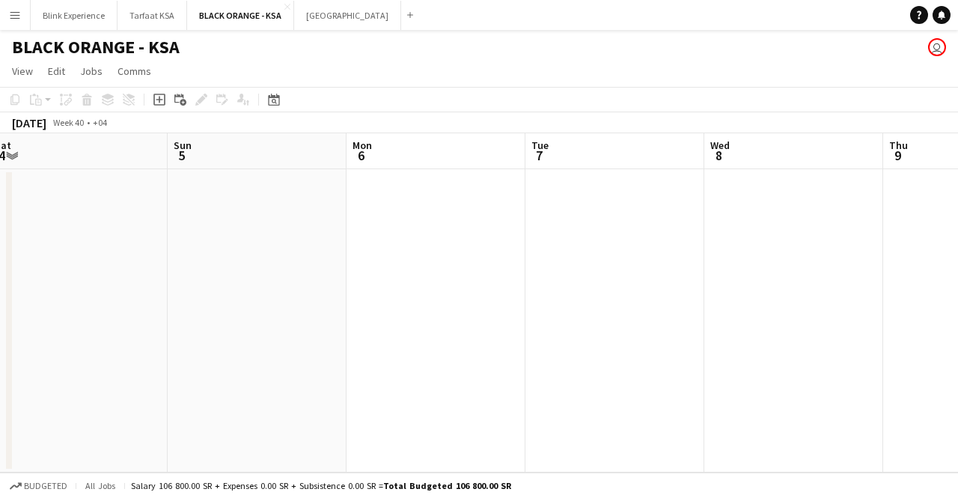
drag, startPoint x: 667, startPoint y: 235, endPoint x: 335, endPoint y: 174, distance: 337.8
click at [296, 188] on app-calendar-viewport "Wed 1 Thu 2 Fri 3 Sat 4 Sun 5 Mon 6 Tue 7 Wed 8 Thu 9 Fri 10 Sat 11" at bounding box center [479, 302] width 958 height 339
drag, startPoint x: 602, startPoint y: 207, endPoint x: 446, endPoint y: 201, distance: 155.8
click at [449, 201] on app-calendar-viewport "Wed 1 Thu 2 Fri 3 Sat 4 Sun 5 Mon 6 Tue 7 Wed 8 Thu 9 Fri 10 Sat 11" at bounding box center [479, 302] width 958 height 339
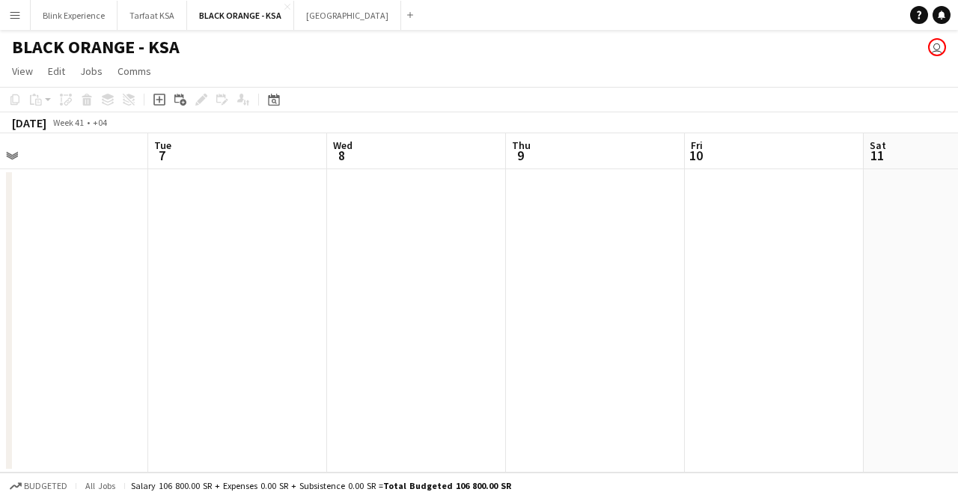
drag, startPoint x: 601, startPoint y: 216, endPoint x: 385, endPoint y: 201, distance: 216.1
click at [385, 201] on app-calendar-viewport "Sat 4 Sun 5 Mon 6 Tue 7 Wed 8 Thu 9 Fri 10 Sat 11 Sun 12 Mon 13 Tue 14" at bounding box center [479, 302] width 958 height 339
drag, startPoint x: 724, startPoint y: 263, endPoint x: 420, endPoint y: 279, distance: 305.0
click at [420, 279] on app-calendar-viewport "Sat 4 Sun 5 Mon 6 Tue 7 Wed 8 Thu 9 Fri 10 Sat 11 Sun 12 Mon 13 Tue 14" at bounding box center [479, 302] width 958 height 339
drag, startPoint x: 646, startPoint y: 261, endPoint x: 281, endPoint y: 225, distance: 366.3
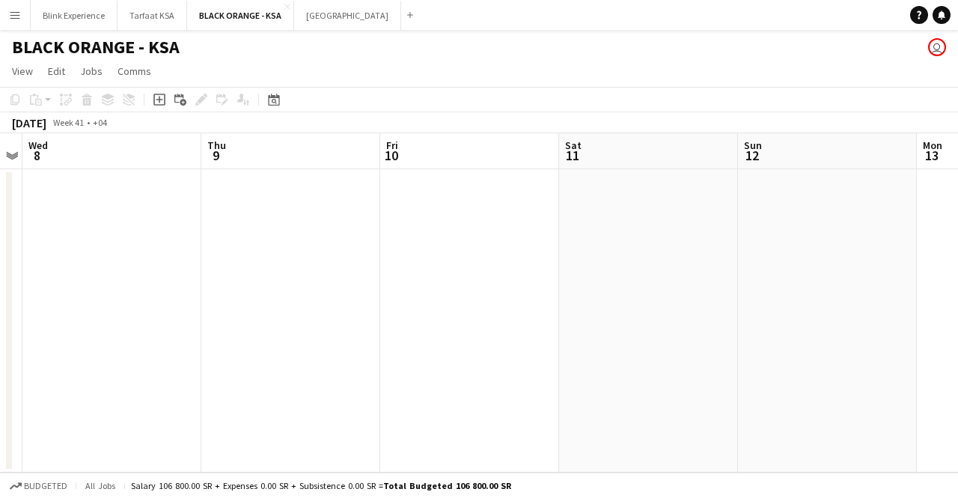
click at [281, 225] on app-calendar-viewport "Sat 4 Sun 5 Mon 6 Tue 7 Wed 8 Thu 9 Fri 10 Sat 11 Sun 12 Mon 13 Tue 14" at bounding box center [479, 302] width 958 height 339
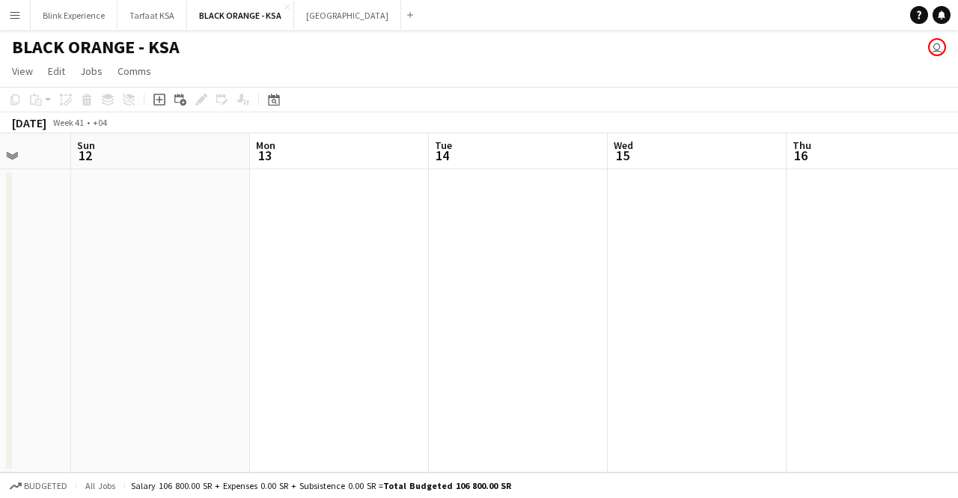
drag, startPoint x: 637, startPoint y: 230, endPoint x: 334, endPoint y: 226, distance: 303.1
click at [334, 227] on app-calendar-viewport "Wed 8 Thu 9 Fri 10 Sat 11 Sun 12 Mon 13 Tue 14 Wed 15 Thu 16 Fri 17 Sat 18" at bounding box center [479, 302] width 958 height 339
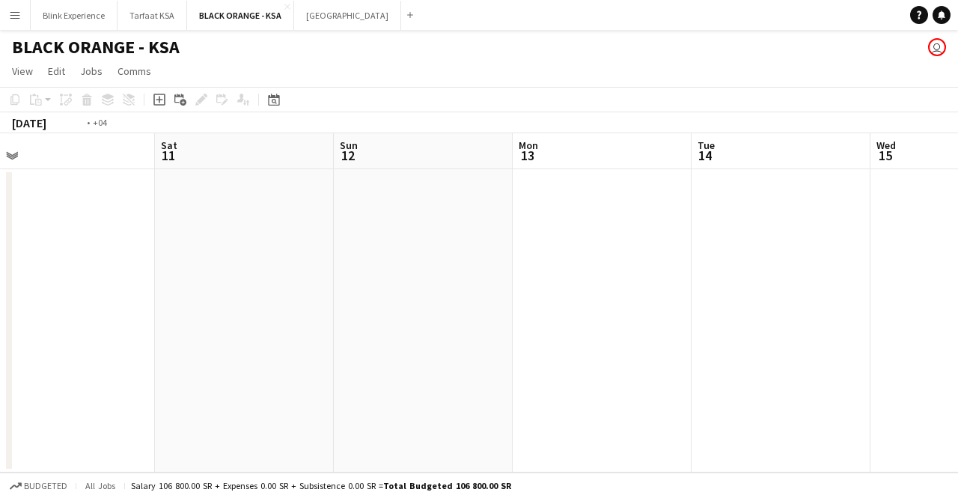
drag, startPoint x: 662, startPoint y: 281, endPoint x: 266, endPoint y: 228, distance: 398.8
click at [266, 228] on app-calendar-viewport "Wed 8 Thu 9 Fri 10 Sat 11 Sun 12 Mon 13 Tue 14 Wed 15 Thu 16 Fri 17 Sat 18" at bounding box center [479, 302] width 958 height 339
drag, startPoint x: 602, startPoint y: 231, endPoint x: 379, endPoint y: 208, distance: 224.2
click at [379, 209] on app-calendar-viewport "Sun 12 Mon 13 Tue 14 Wed 15 Thu 16 Fri 17 Sat 18 Sun 19 Mon 20 Tue 21 Wed 22" at bounding box center [479, 302] width 958 height 339
drag, startPoint x: 708, startPoint y: 263, endPoint x: 568, endPoint y: 272, distance: 140.2
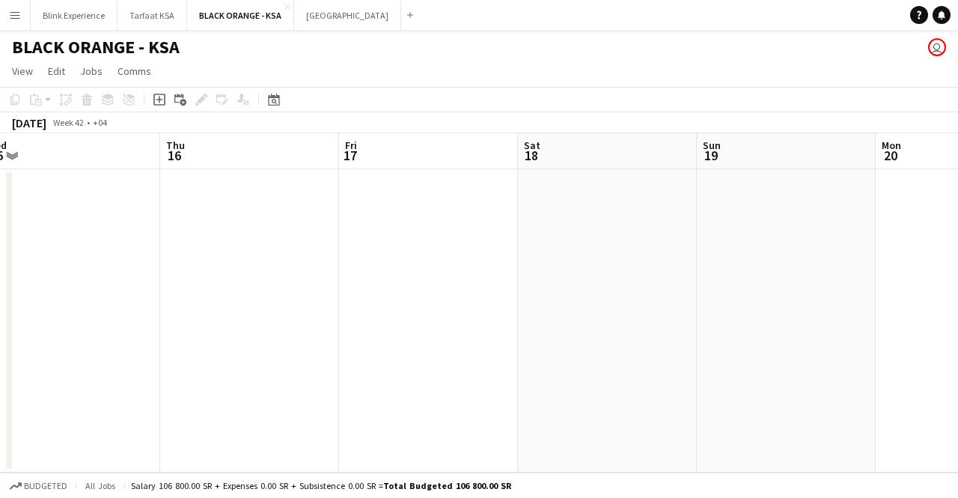
click at [568, 272] on app-calendar-viewport "Sun 12 Mon 13 Tue 14 Wed 15 Thu 16 Fri 17 Sat 18 Sun 19 Mon 20 Tue 21 Wed 22" at bounding box center [479, 302] width 958 height 339
drag, startPoint x: 686, startPoint y: 248, endPoint x: 507, endPoint y: 242, distance: 179.7
click at [478, 250] on app-calendar-viewport "Wed 15 Thu 16 Fri 17 Sat 18 Sun 19 Mon 20 Tue 21 Wed 22 Thu 23 Fri 24 Sat 25" at bounding box center [479, 302] width 958 height 339
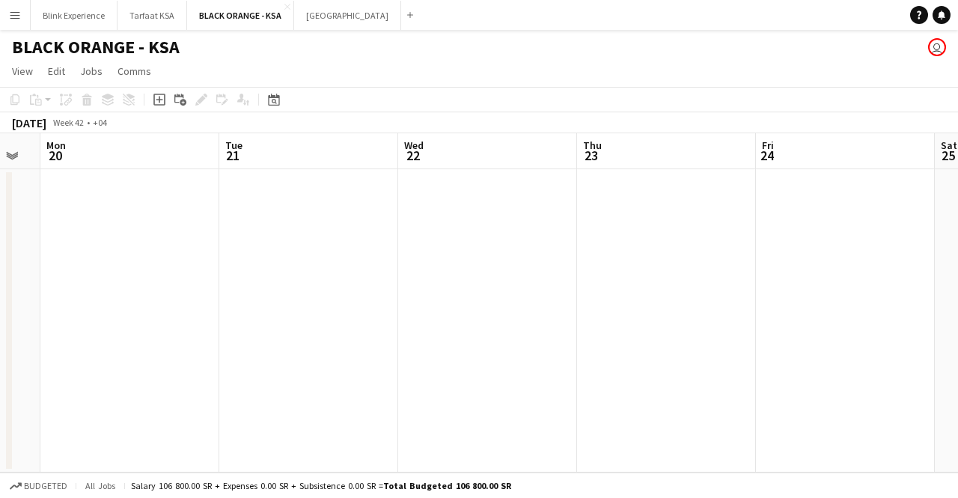
drag, startPoint x: 782, startPoint y: 238, endPoint x: 592, endPoint y: 233, distance: 190.2
click at [501, 241] on app-calendar-viewport "Fri 17 Sat 18 Sun 19 Mon 20 Tue 21 Wed 22 Thu 23 Fri 24 Sat 25 Sun 26 Mon 27" at bounding box center [479, 302] width 958 height 339
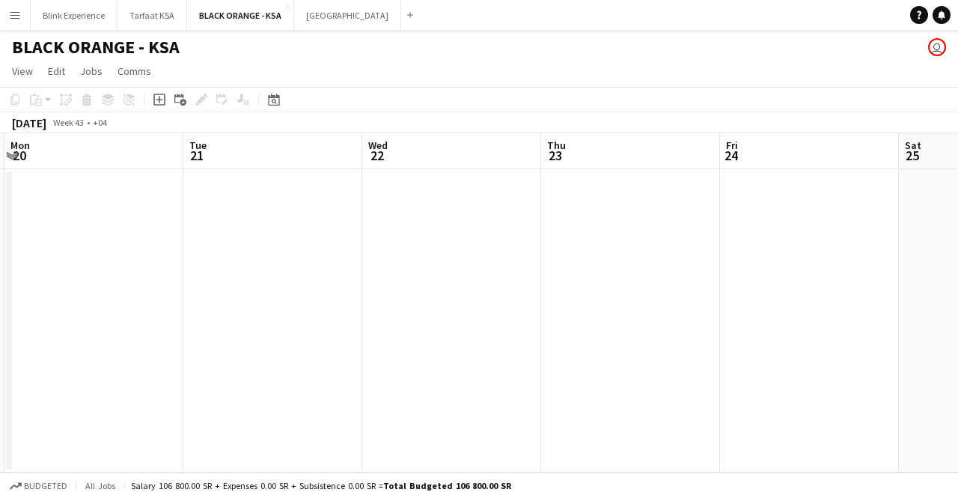
drag, startPoint x: 832, startPoint y: 239, endPoint x: 433, endPoint y: 239, distance: 398.9
click at [434, 240] on app-calendar-viewport "Fri 17 Sat 18 Sun 19 Mon 20 Tue 21 Wed 22 Thu 23 Fri 24 Sat 25 Sun 26 Mon 27" at bounding box center [479, 302] width 958 height 339
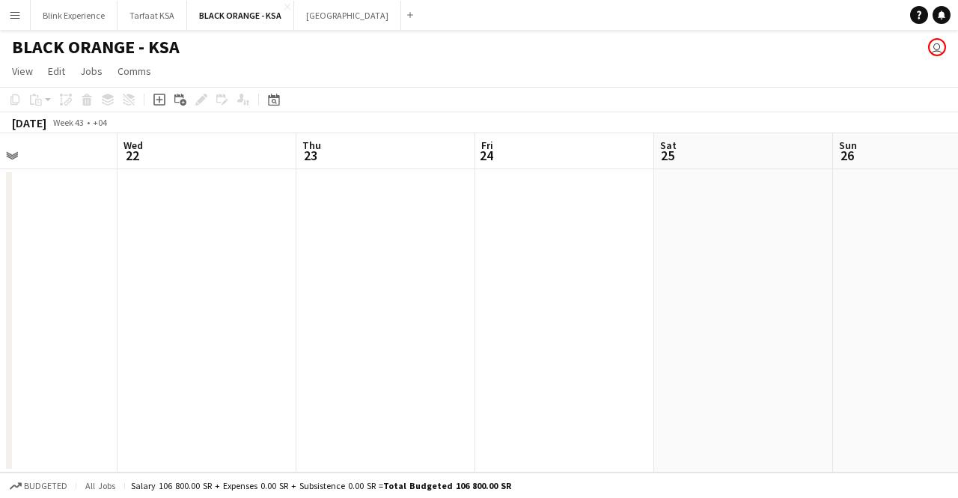
drag, startPoint x: 546, startPoint y: 240, endPoint x: 338, endPoint y: 218, distance: 208.5
click at [339, 218] on app-calendar-viewport "Sun 19 Mon 20 Tue 21 Wed 22 Thu 23 Fri 24 Sat 25 Sun 26 Mon 27 Tue 28 Wed 29" at bounding box center [479, 302] width 958 height 339
drag, startPoint x: 540, startPoint y: 242, endPoint x: 498, endPoint y: 238, distance: 42.1
click at [497, 239] on app-calendar-viewport "Tue 21 Wed 22 Thu 23 Fri 24 Sat 25 Sun 26 Mon 27 Tue 28 Wed 29 Thu 30 Fri 31" at bounding box center [479, 302] width 958 height 339
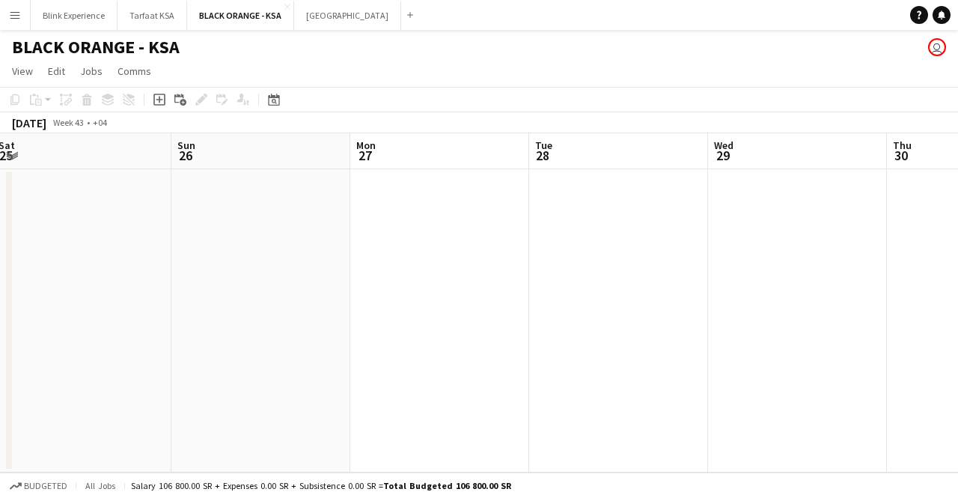
drag, startPoint x: 647, startPoint y: 252, endPoint x: 448, endPoint y: 235, distance: 199.8
click at [448, 235] on app-calendar-viewport "Thu 23 Fri 24 Sat 25 Sun 26 Mon 27 Tue 28 Wed 29 Thu 30 Fri 31 Sat 1 Sun 2" at bounding box center [479, 302] width 958 height 339
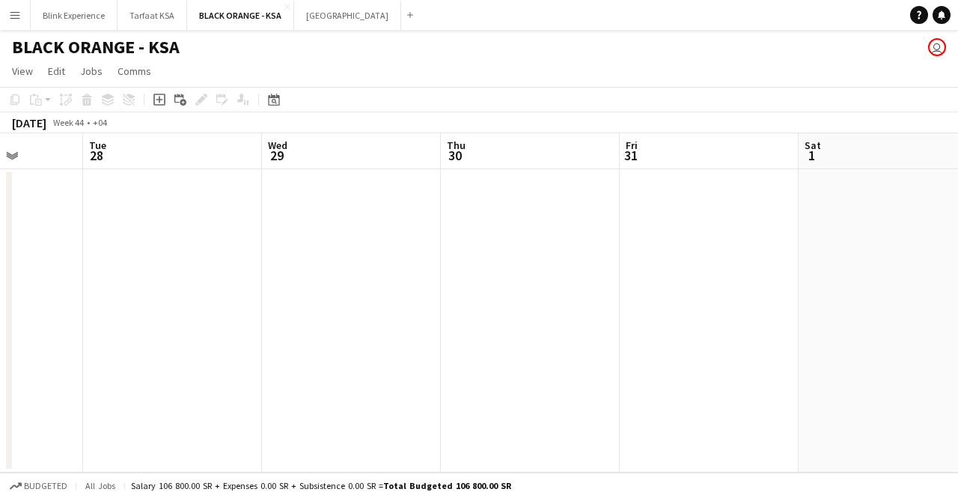
drag, startPoint x: 681, startPoint y: 224, endPoint x: 226, endPoint y: 195, distance: 455.9
click at [226, 195] on app-calendar-viewport "Sat 25 Sun 26 Mon 27 Tue 28 Wed 29 Thu 30 Fri 31 Sat 1 Sun 2 Mon 3 Tue 4" at bounding box center [479, 302] width 958 height 339
drag, startPoint x: 506, startPoint y: 243, endPoint x: 680, endPoint y: 242, distance: 173.6
click at [680, 242] on app-calendar-viewport "Fri 24 Sat 25 Sun 26 Mon 27 Tue 28 Wed 29 Thu 30 Fri 31 Sat 1 Sun 2 Mon 3" at bounding box center [479, 302] width 958 height 339
drag, startPoint x: 81, startPoint y: 213, endPoint x: 608, endPoint y: 242, distance: 527.6
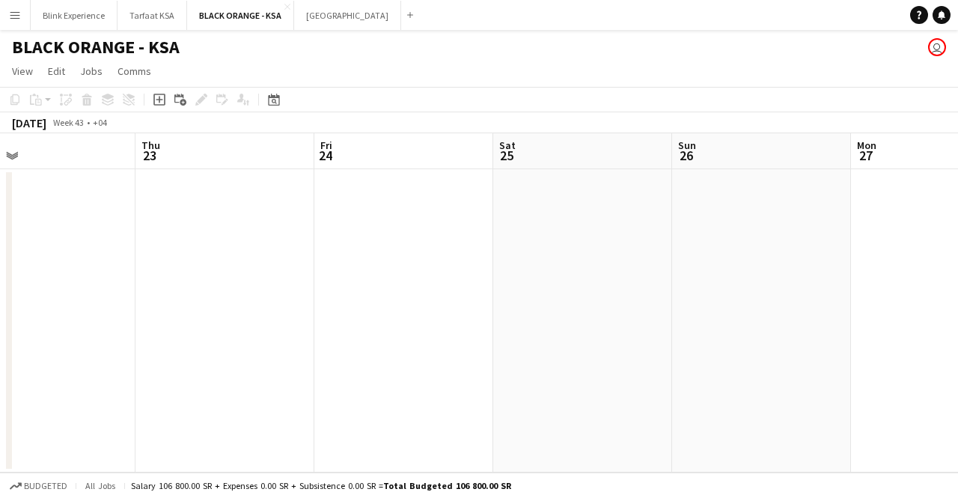
click at [620, 240] on app-calendar-viewport "Mon 20 Tue 21 Wed 22 Thu 23 Fri 24 Sat 25 Sun 26 Mon 27 Tue 28 Wed 29 Thu 30" at bounding box center [479, 302] width 958 height 339
drag, startPoint x: 739, startPoint y: 237, endPoint x: 760, endPoint y: 236, distance: 21.0
click at [760, 236] on app-calendar-viewport "Fri 17 Sat 18 Sun 19 Mon 20 Tue 21 Wed 22 Thu 23 Fri 24 Sat 25 Sun 26 Mon 27" at bounding box center [479, 302] width 958 height 339
click at [498, 215] on app-calendar-viewport "Wed 15 Thu 16 Fri 17 Sat 18 Sun 19 Mon 20 Tue 21 Wed 22 Thu 23 Fri 24 Sat 25" at bounding box center [479, 302] width 958 height 339
click at [611, 262] on app-calendar-viewport "Sat 11 Sun 12 Mon 13 Tue 14 Wed 15 Thu 16 Fri 17 Sat 18 Sun 19 Mon 20 Tue 21" at bounding box center [479, 302] width 958 height 339
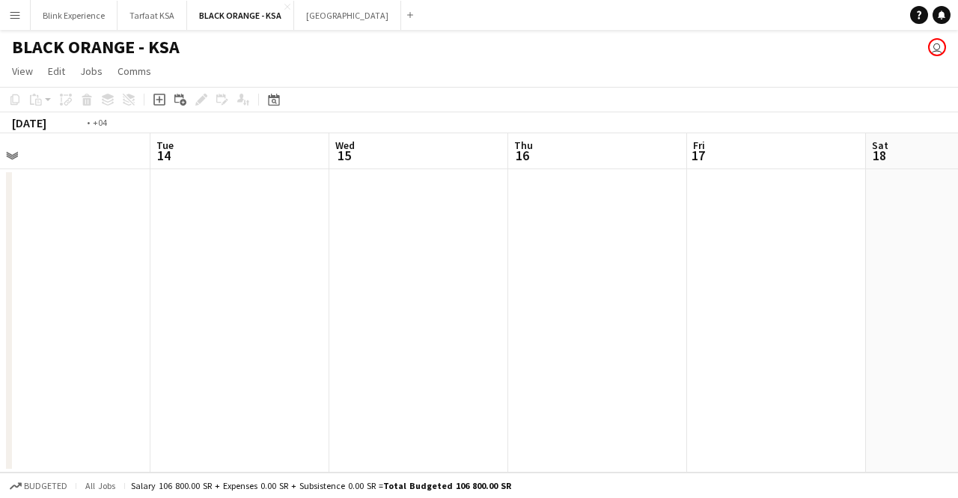
click at [685, 278] on app-calendar-viewport "Sat 11 Sun 12 Mon 13 Tue 14 Wed 15 Thu 16 Fri 17 Sat 18 Sun 19 Mon 20 Tue 21" at bounding box center [479, 302] width 958 height 339
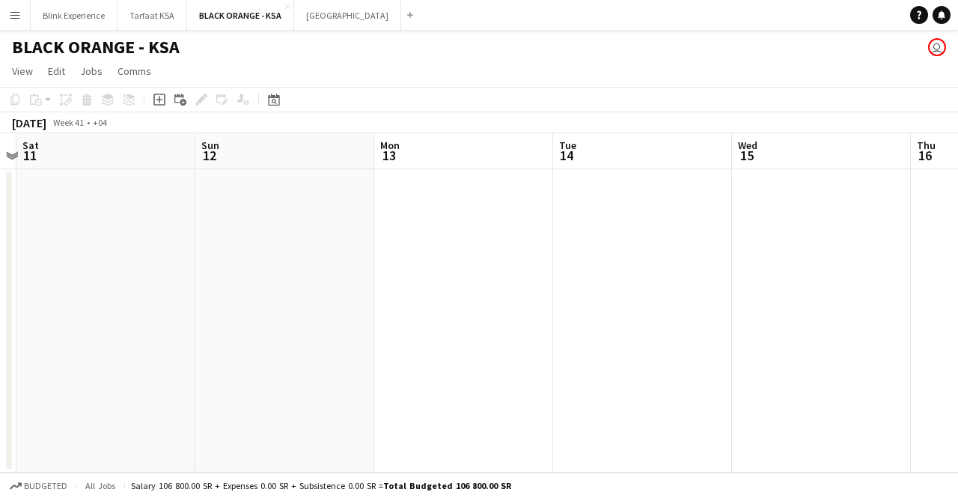
click at [632, 286] on app-calendar-viewport "Thu 9 Fri 10 Sat 11 Sun 12 Mon 13 Tue 14 Wed 15 Thu 16 Fri 17 Sat 18 Sun 19" at bounding box center [479, 302] width 958 height 339
click at [588, 246] on app-calendar-viewport "Sun 5 Mon 6 Tue 7 Wed 8 Thu 9 Fri 10 Sat 11 Sun 12 Mon 13 Tue 14 Wed 15" at bounding box center [479, 302] width 958 height 339
click at [537, 222] on app-calendar-viewport "Sun 5 Mon 6 Tue 7 Wed 8 Thu 9 Fri 10 Sat 11 Sun 12 Mon 13 Tue 14 Wed 15" at bounding box center [479, 302] width 958 height 339
click at [508, 233] on app-calendar-viewport "Thu 2 Fri 3 Sat 4 Sun 5 Mon 6 Tue 7 Wed 8 Thu 9 Fri 10 Sat 11 Sun 12" at bounding box center [479, 302] width 958 height 339
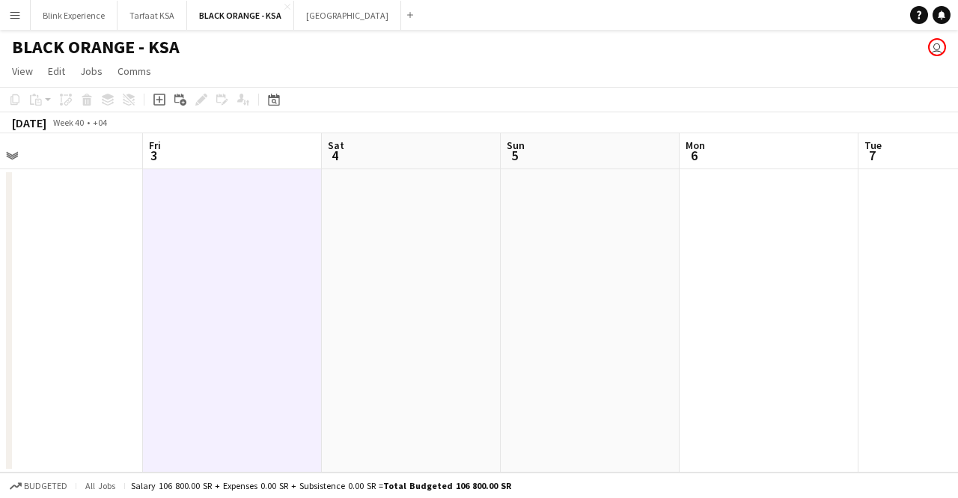
click at [418, 243] on app-calendar-viewport "Tue 30 10/10 1 Job Wed 1 Thu 2 Fri 3 Sat 4 Sun 5 Mon 6 Tue 7 Wed 8 Thu 9 Fri 10…" at bounding box center [479, 302] width 958 height 339
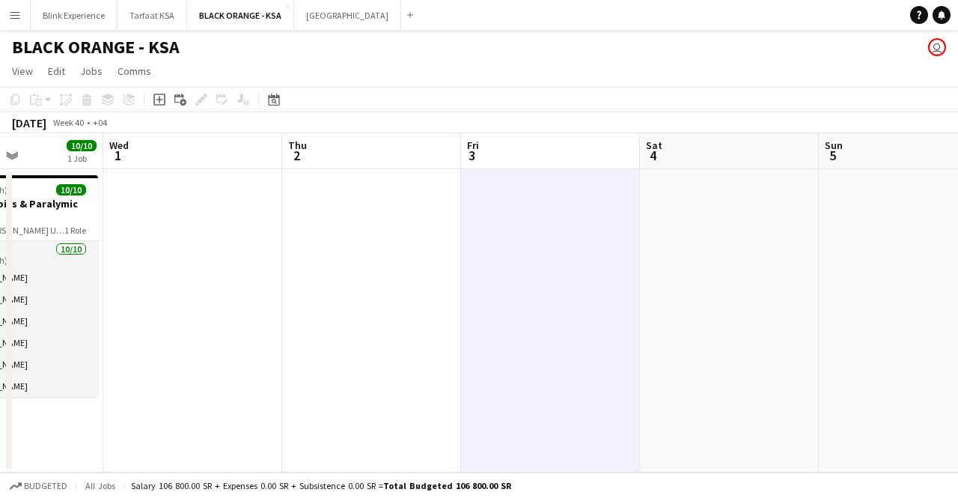
click at [498, 233] on app-calendar-viewport "Sun 28 10/10 1 Job Mon 29 10/10 1 Job Tue 30 10/10 1 Job Wed 1 Thu 2 Fri 3 Sat …" at bounding box center [479, 302] width 958 height 339
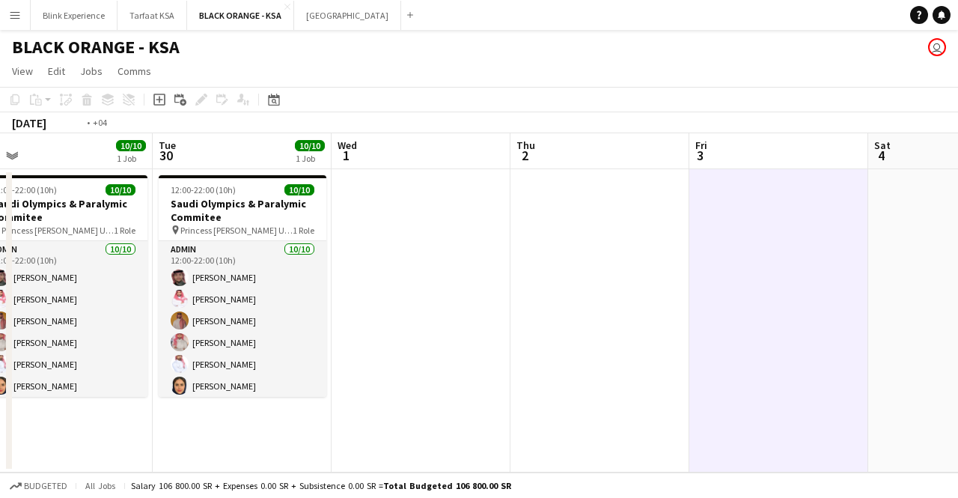
scroll to position [0, 306]
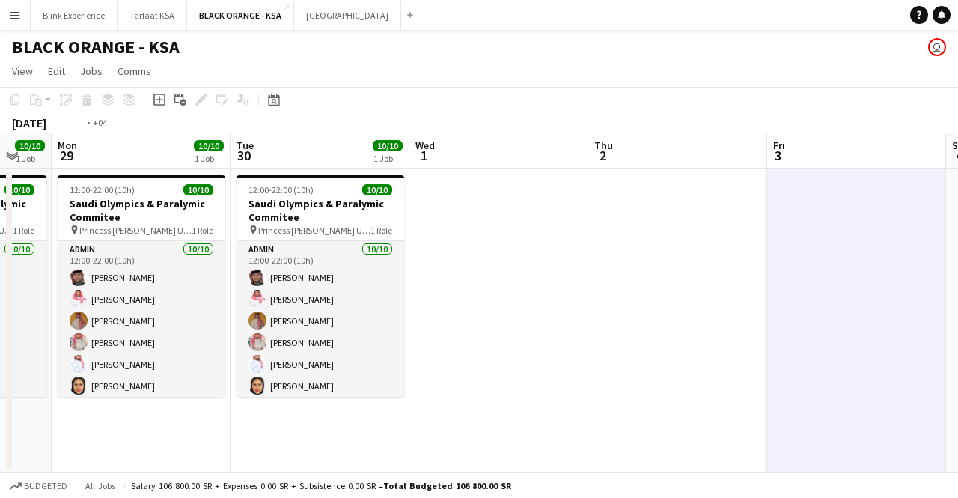
click at [454, 225] on app-calendar-viewport "Sat 27 10/10 1 Job Sun 28 10/10 1 Job Mon 29 10/10 1 Job Tue 30 10/10 1 Job Wed…" at bounding box center [479, 302] width 958 height 339
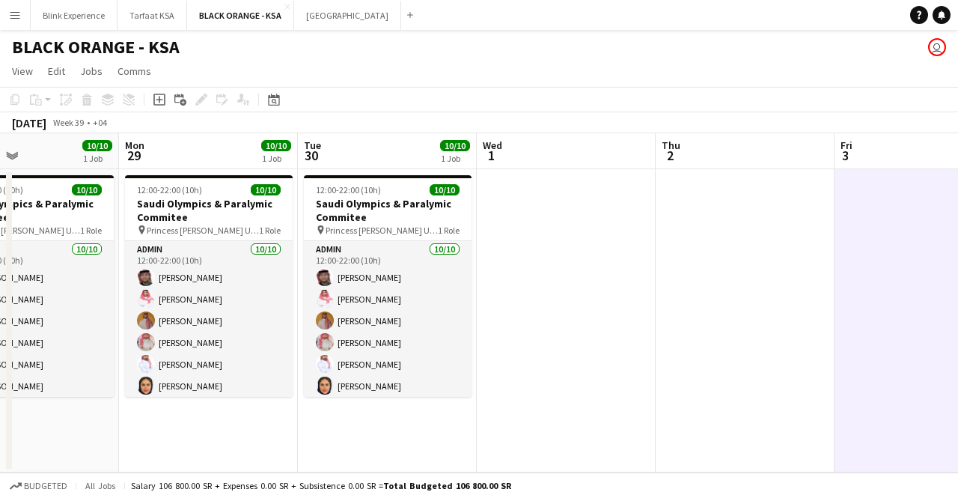
scroll to position [0, 394]
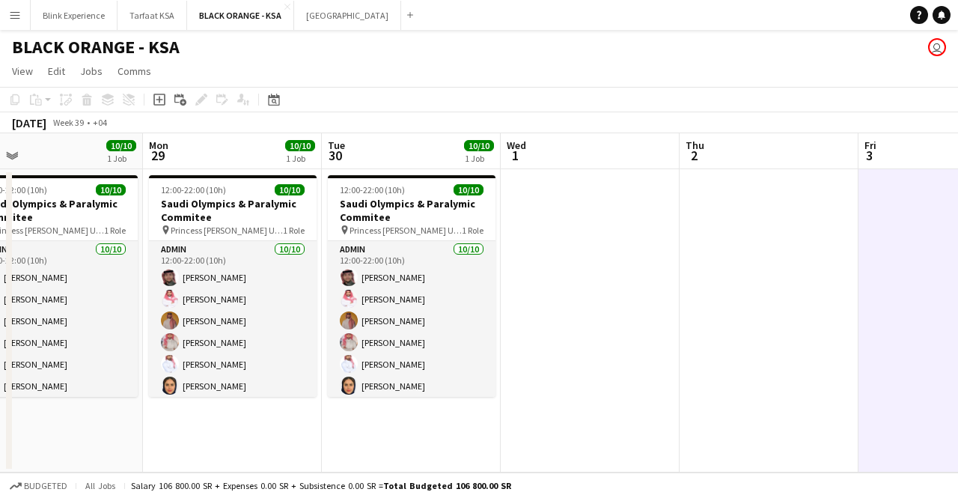
click at [526, 231] on app-calendar-viewport "Fri 26 10/10 1 Job Sat 27 10/10 1 Job Sun 28 10/10 1 Job Mon 29 10/10 1 Job Tue…" at bounding box center [479, 302] width 958 height 339
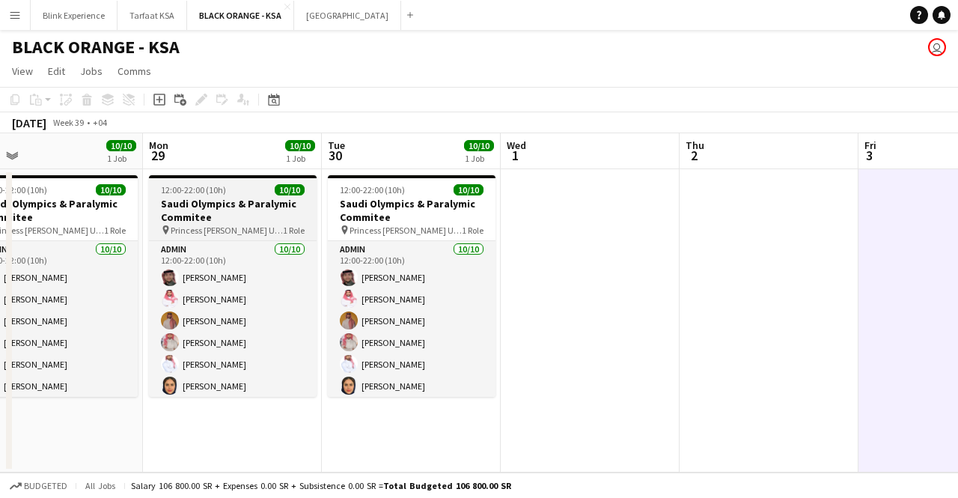
click at [254, 217] on h3 "Saudi Olympics & Paralymic Commitee" at bounding box center [233, 210] width 168 height 27
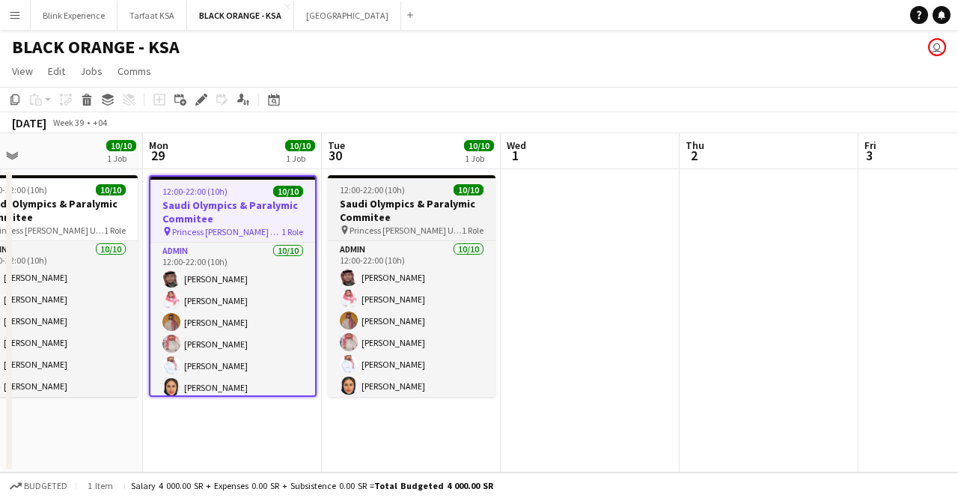
click at [379, 209] on h3 "Saudi Olympics & Paralymic Commitee" at bounding box center [412, 210] width 168 height 27
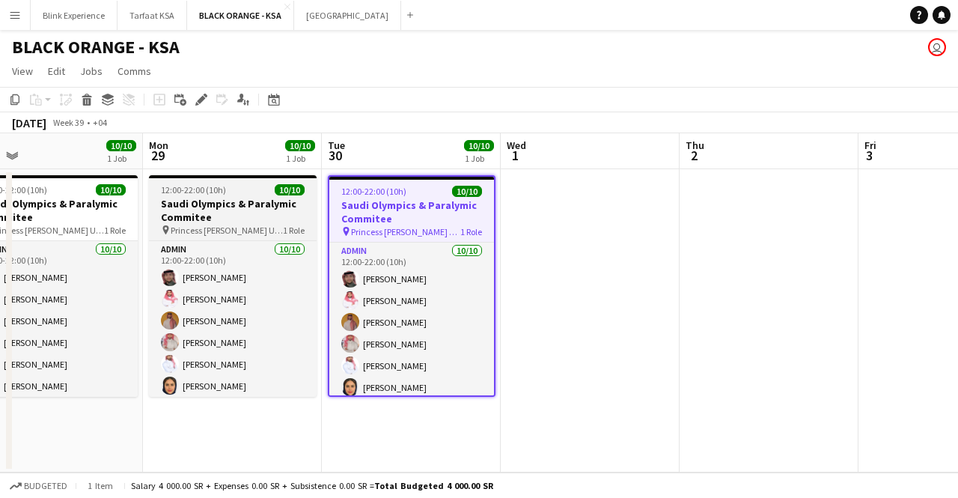
click at [204, 193] on span "12:00-22:00 (10h)" at bounding box center [193, 189] width 65 height 11
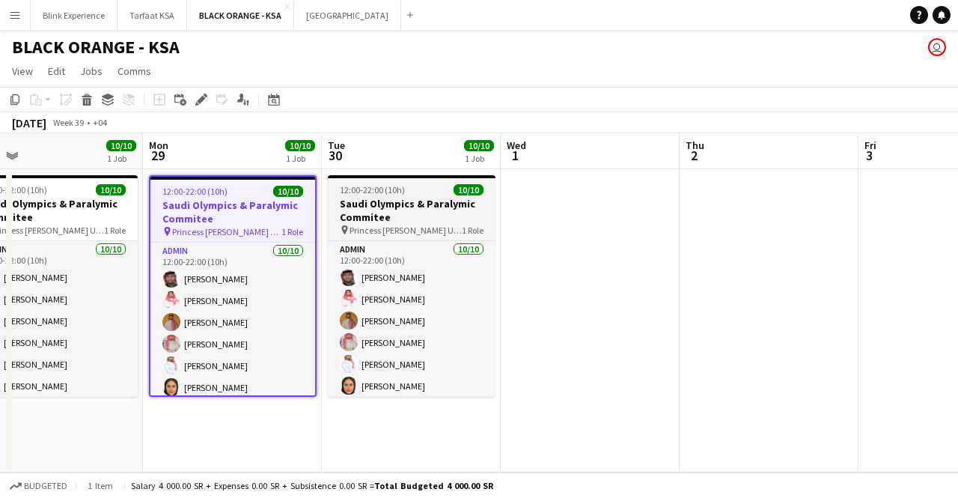
click at [394, 212] on h3 "Saudi Olympics & Paralymic Commitee" at bounding box center [412, 210] width 168 height 27
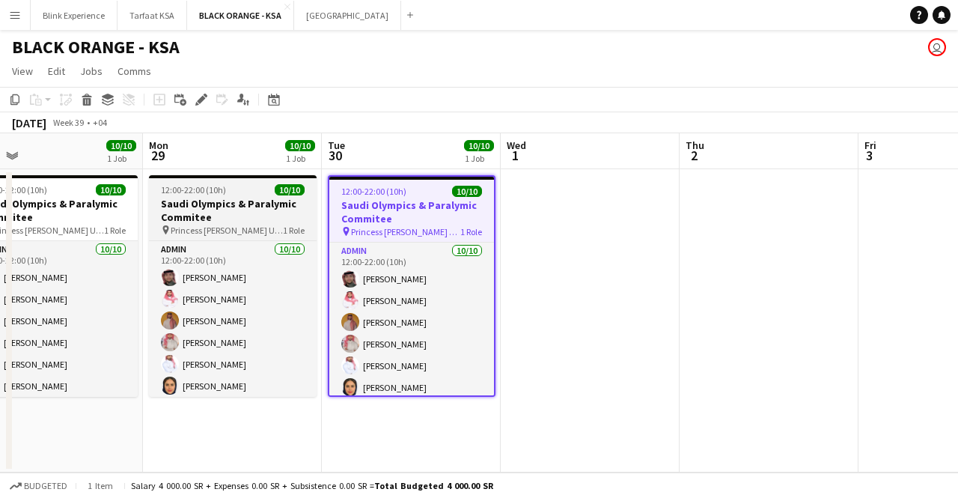
click at [227, 197] on h3 "Saudi Olympics & Paralymic Commitee" at bounding box center [233, 210] width 168 height 27
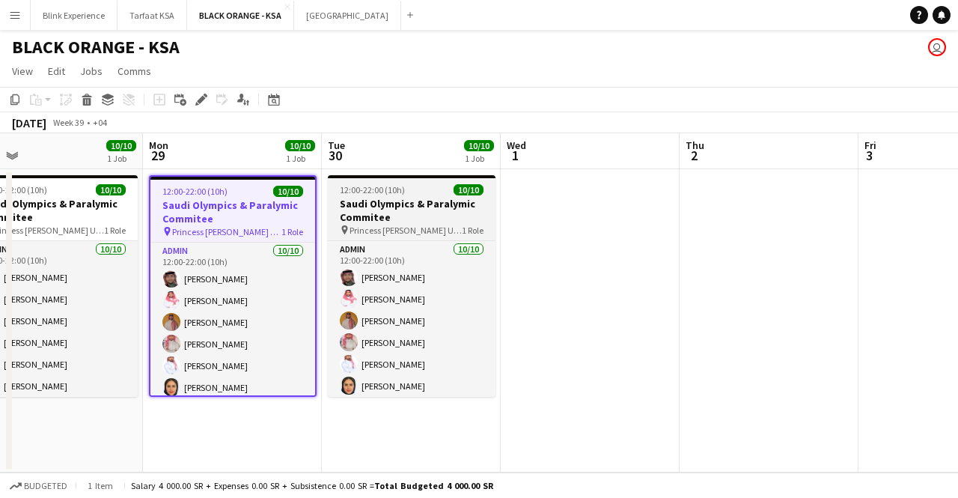
click at [355, 202] on h3 "Saudi Olympics & Paralymic Commitee" at bounding box center [412, 210] width 168 height 27
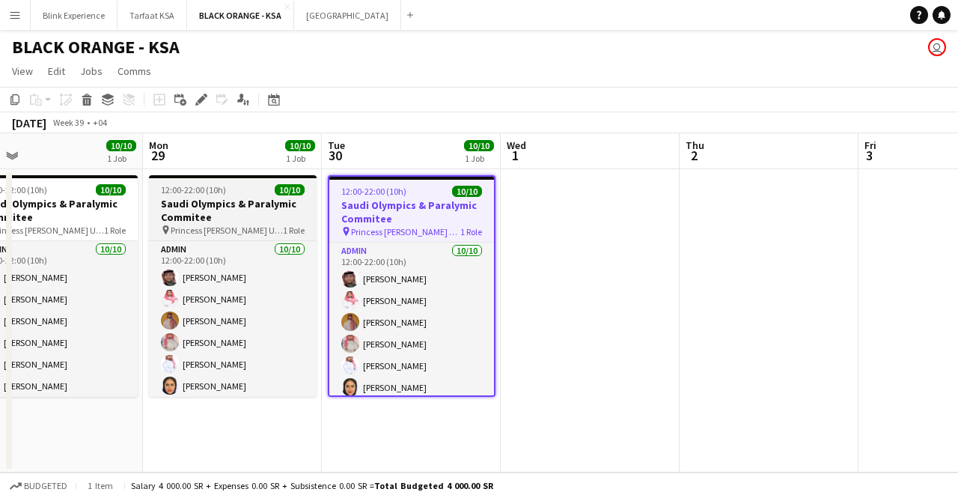
click at [176, 201] on h3 "Saudi Olympics & Paralymic Commitee" at bounding box center [233, 210] width 168 height 27
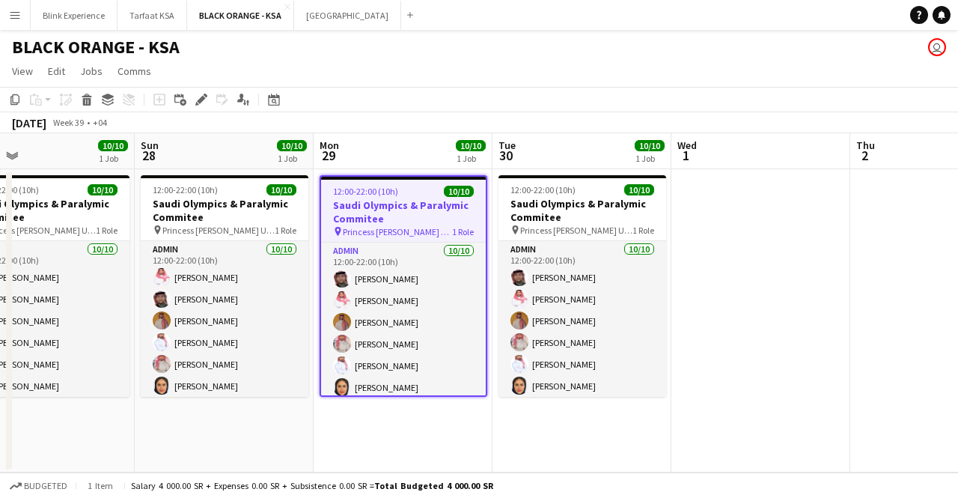
click at [361, 201] on app-calendar-viewport "Thu 25 10/10 1 Job Fri 26 10/10 1 Job Sat 27 10/10 1 Job Sun 28 10/10 1 Job Mon…" at bounding box center [479, 302] width 958 height 339
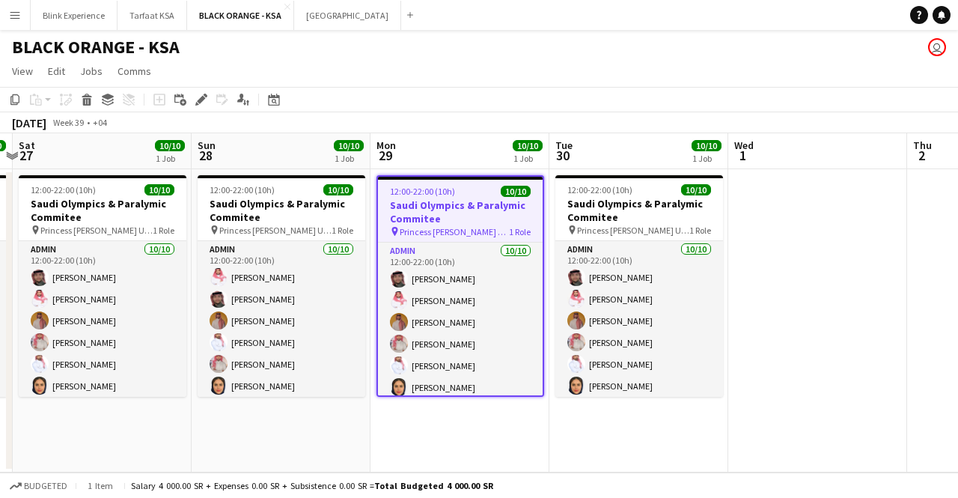
scroll to position [0, 337]
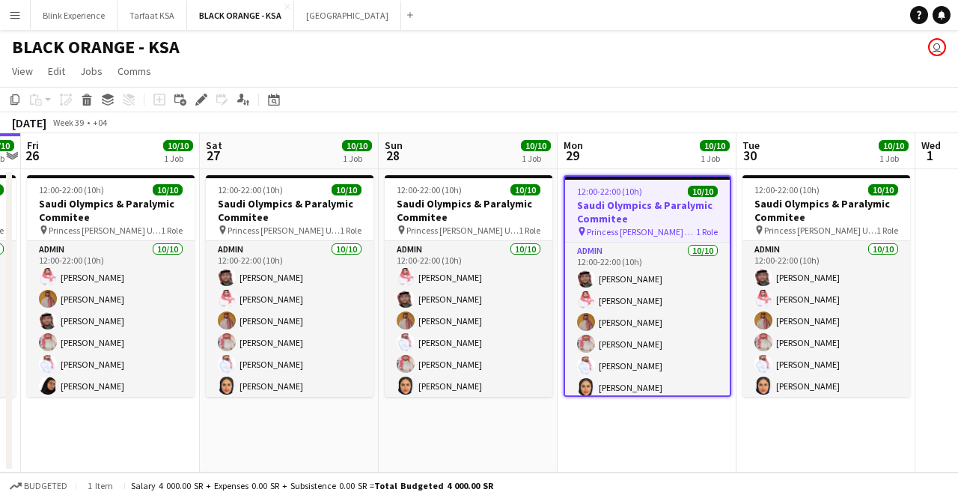
click at [457, 248] on app-calendar-viewport "Wed 24 10/10 1 Job Thu 25 10/10 1 Job Fri 26 10/10 1 Job Sat 27 10/10 1 Job Sun…" at bounding box center [479, 302] width 958 height 339
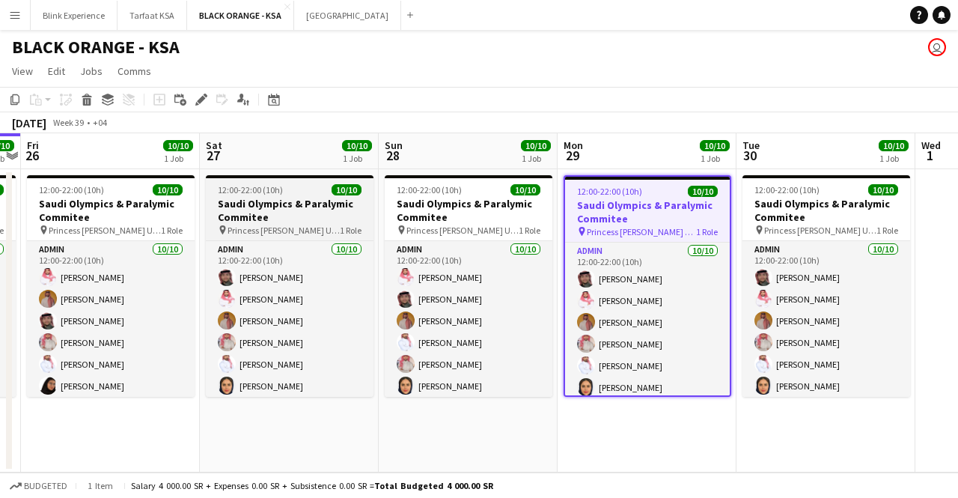
click at [304, 228] on span "Princess [PERSON_NAME] University" at bounding box center [284, 230] width 112 height 11
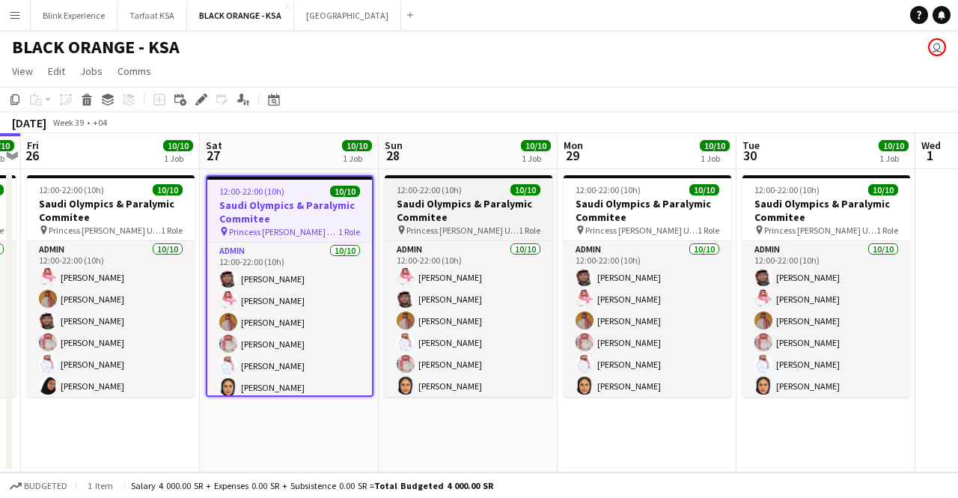
click at [430, 220] on h3 "Saudi Olympics & Paralymic Commitee" at bounding box center [469, 210] width 168 height 27
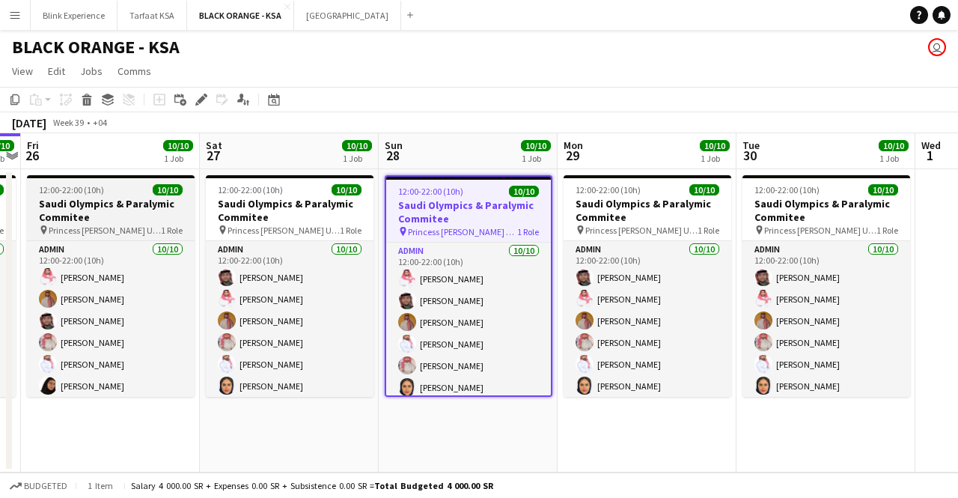
click at [103, 204] on h3 "Saudi Olympics & Paralymic Commitee" at bounding box center [111, 210] width 168 height 27
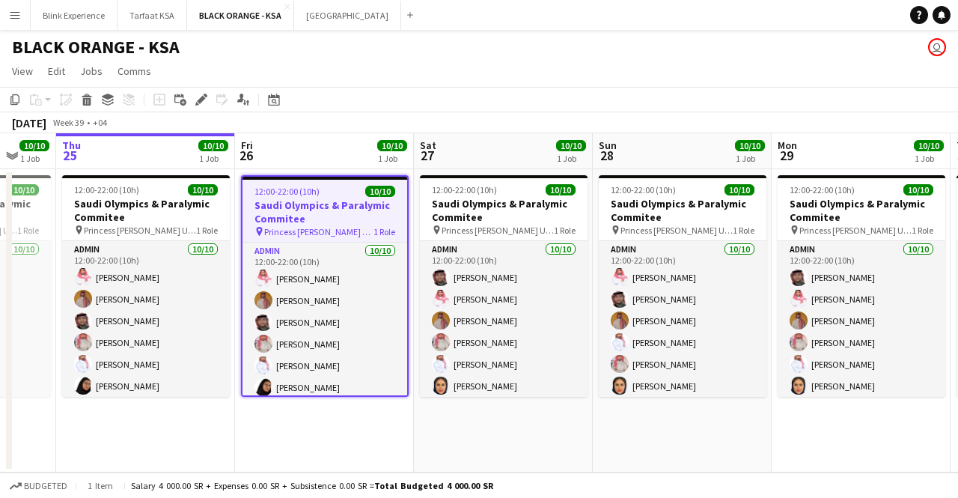
click at [280, 198] on app-calendar-viewport "Tue 23 10/10 1 Job Wed 24 10/10 1 Job Thu 25 10/10 1 Job Fri 26 10/10 1 Job Sat…" at bounding box center [479, 302] width 958 height 339
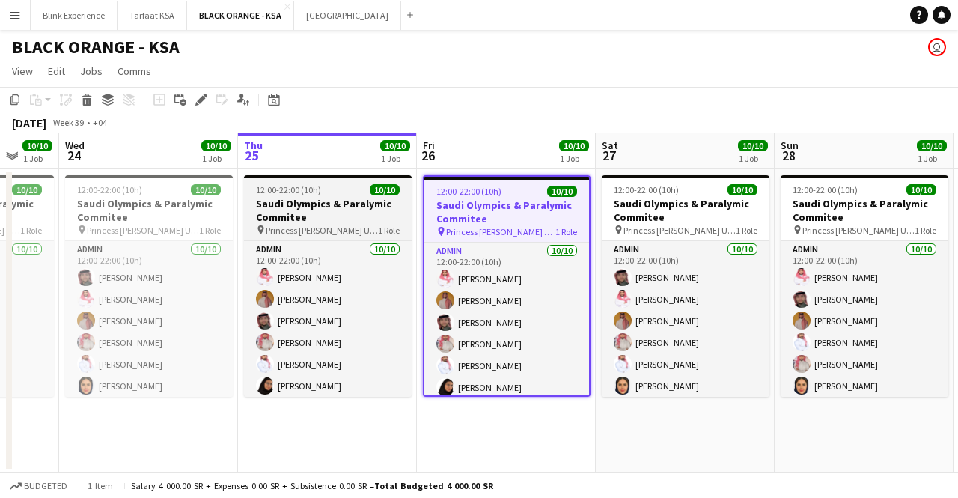
click at [311, 214] on app-calendar-viewport "Sun 21 9/10 1 Job Mon 22 10/10 1 Job Tue 23 10/10 1 Job Wed 24 10/10 1 Job Thu …" at bounding box center [479, 302] width 958 height 339
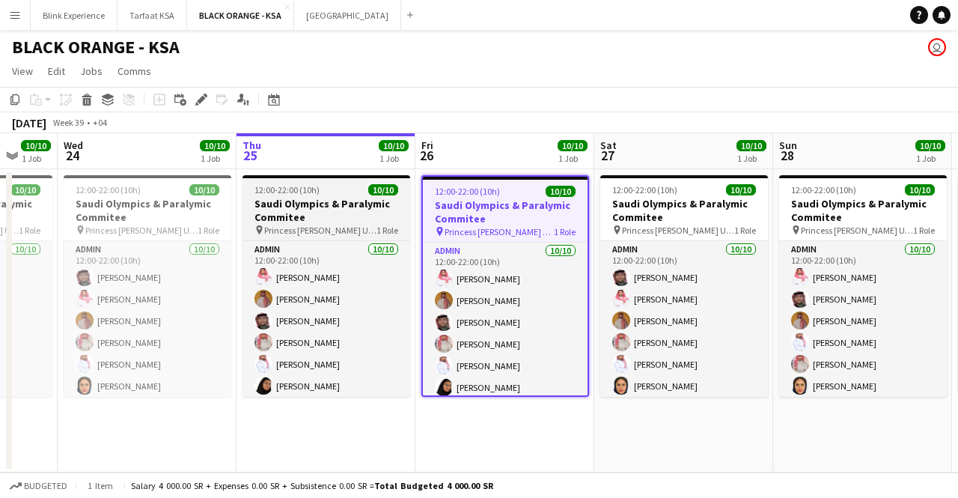
click at [277, 222] on h3 "Saudi Olympics & Paralymic Commitee" at bounding box center [326, 210] width 168 height 27
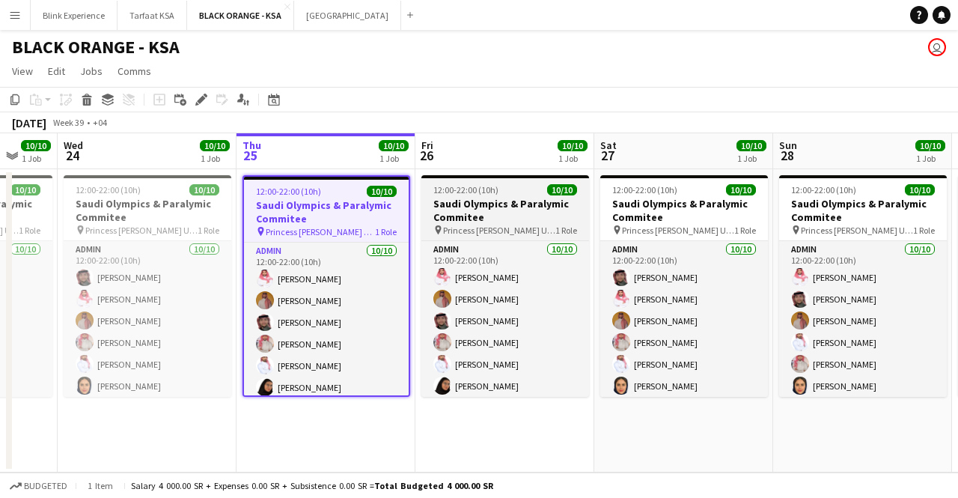
click at [454, 202] on h3 "Saudi Olympics & Paralymic Commitee" at bounding box center [505, 210] width 168 height 27
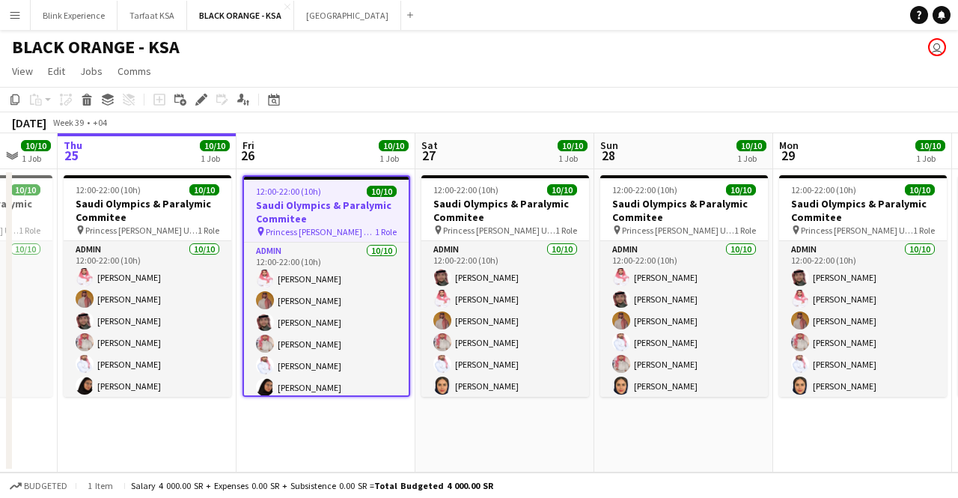
click at [257, 224] on app-calendar-viewport "Sun 21 9/10 1 Job Mon 22 10/10 1 Job Tue 23 10/10 1 Job Wed 24 10/10 1 Job Thu …" at bounding box center [479, 302] width 958 height 339
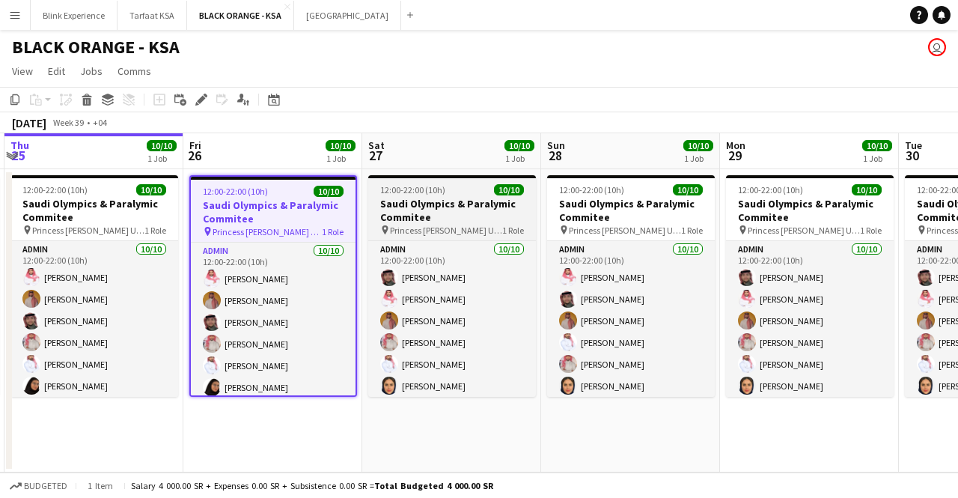
click at [430, 216] on h3 "Saudi Olympics & Paralymic Commitee" at bounding box center [452, 210] width 168 height 27
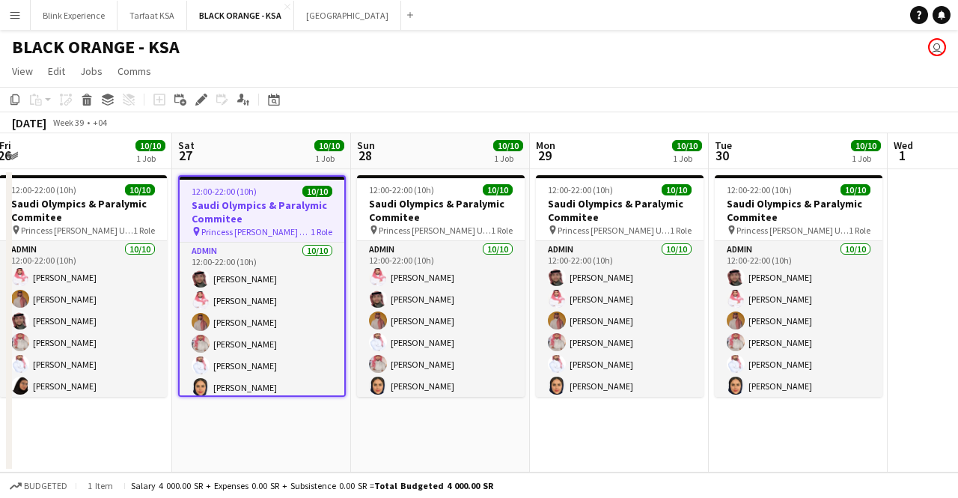
click at [284, 213] on app-calendar-viewport "Tue 23 10/10 1 Job Wed 24 10/10 1 Job Thu 25 10/10 1 Job Fri 26 10/10 1 Job Sat…" at bounding box center [479, 302] width 958 height 339
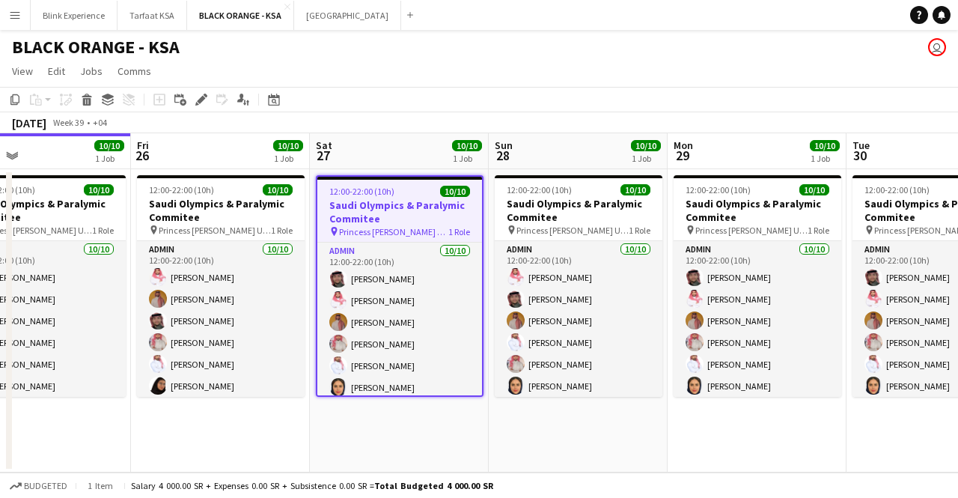
click at [266, 204] on app-calendar-viewport "Tue 23 10/10 1 Job Wed 24 10/10 1 Job Thu 25 10/10 1 Job Fri 26 10/10 1 Job Sat…" at bounding box center [479, 302] width 958 height 339
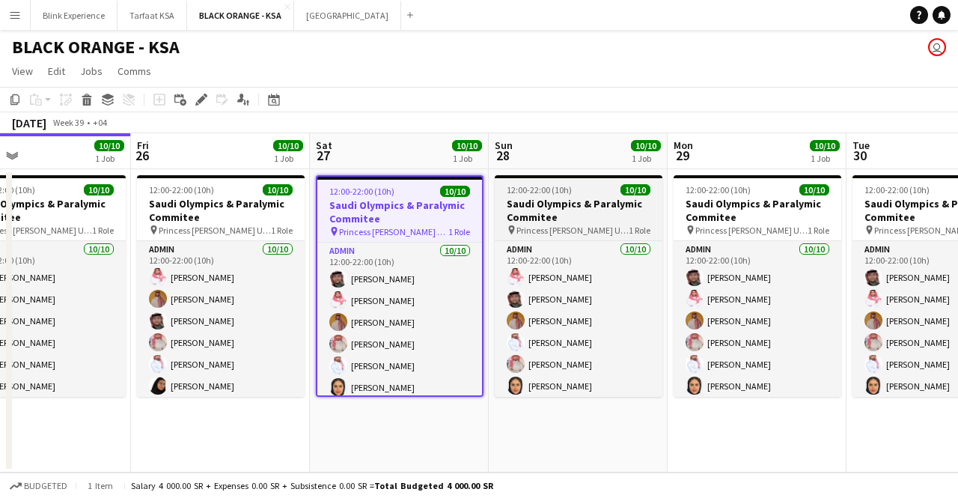
scroll to position [0, 407]
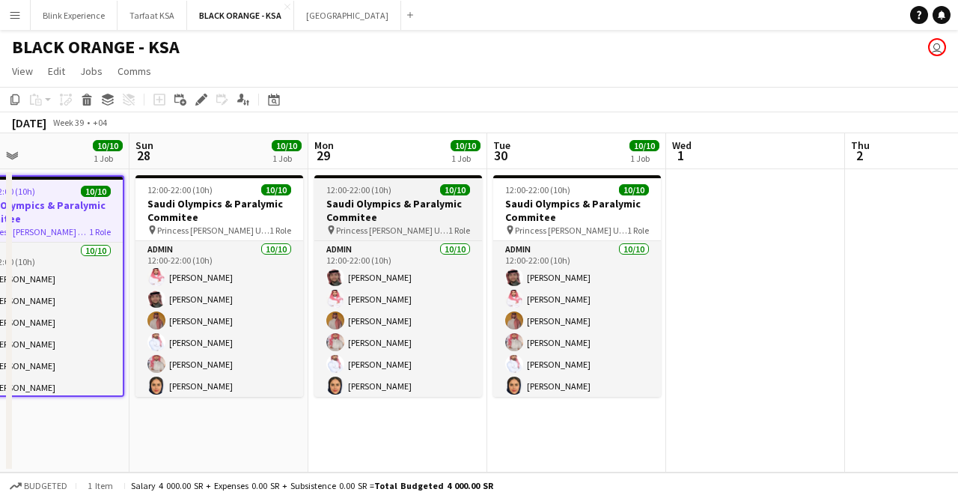
click at [401, 204] on h3 "Saudi Olympics & Paralymic Commitee" at bounding box center [398, 210] width 168 height 27
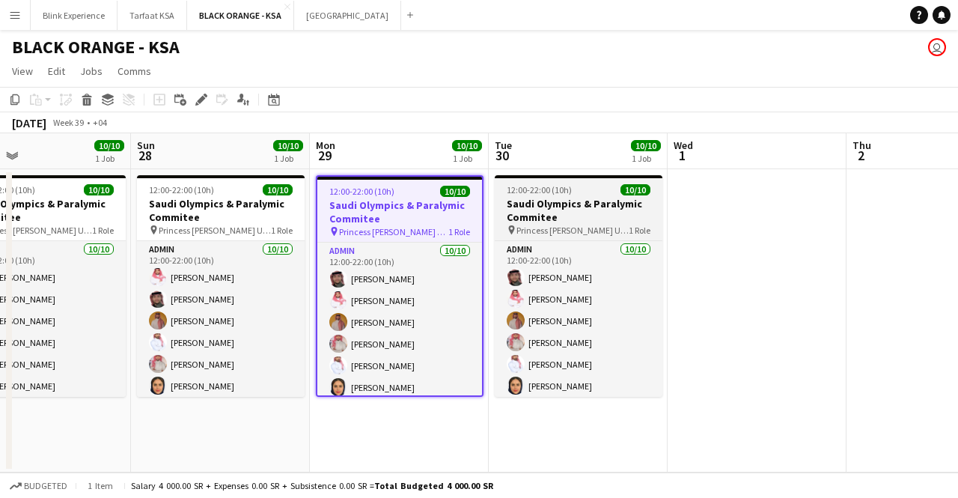
click at [532, 201] on h3 "Saudi Olympics & Paralymic Commitee" at bounding box center [579, 210] width 168 height 27
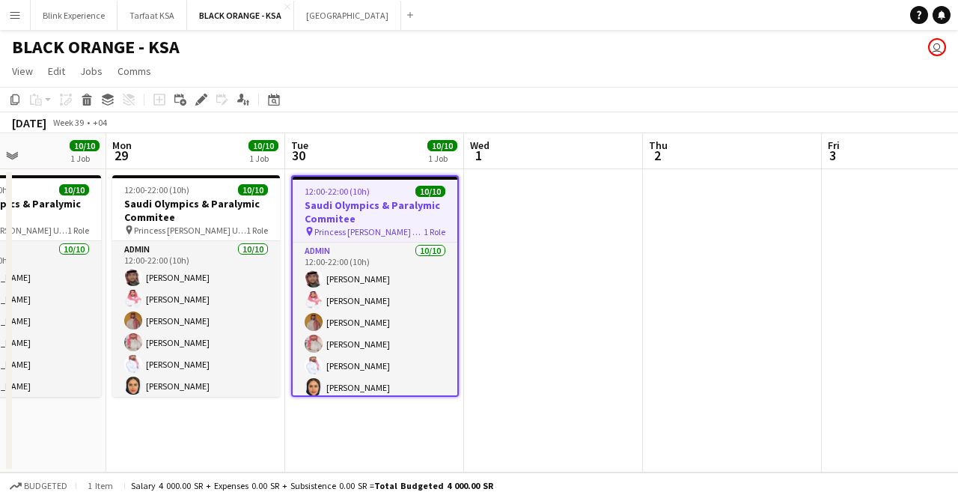
click at [322, 202] on app-calendar-viewport "Thu 25 10/10 1 Job Fri 26 10/10 1 Job Sat 27 10/10 1 Job Sun 28 10/10 1 Job Mon…" at bounding box center [479, 302] width 958 height 339
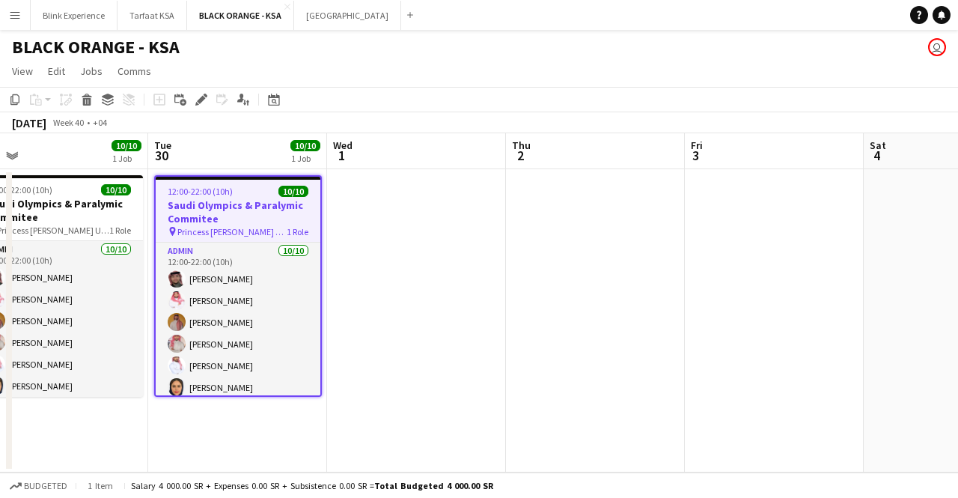
click at [430, 213] on app-calendar-viewport "Fri 26 10/10 1 Job Sat 27 10/10 1 Job Sun 28 10/10 1 Job Mon 29 10/10 1 Job Tue…" at bounding box center [479, 302] width 958 height 339
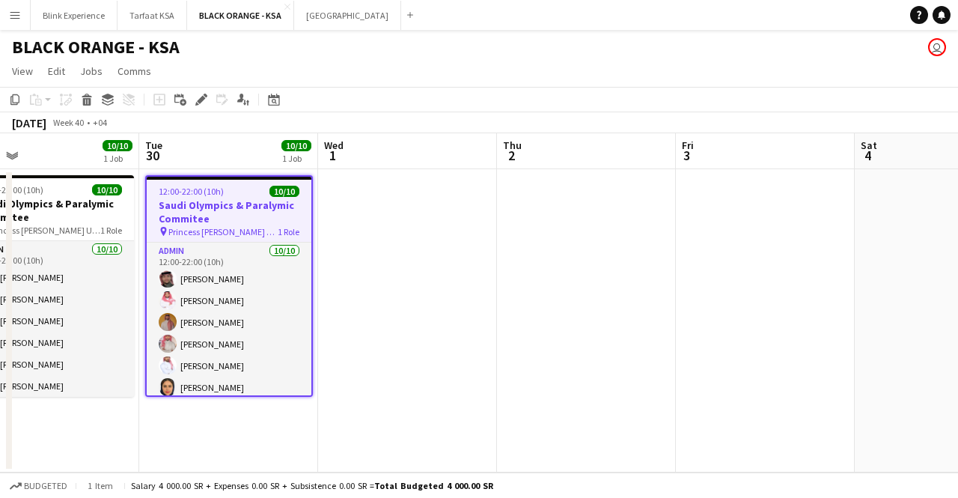
click at [363, 213] on app-date-cell at bounding box center [407, 320] width 179 height 303
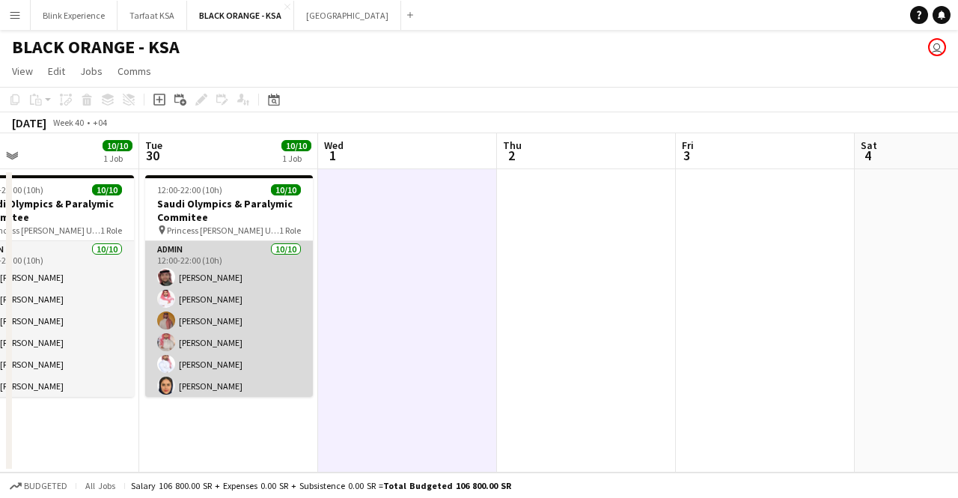
click at [185, 278] on app-card-role "Admin [DATE] 12:00-22:00 (10h) [PERSON_NAME] [PERSON_NAME]" at bounding box center [229, 364] width 168 height 246
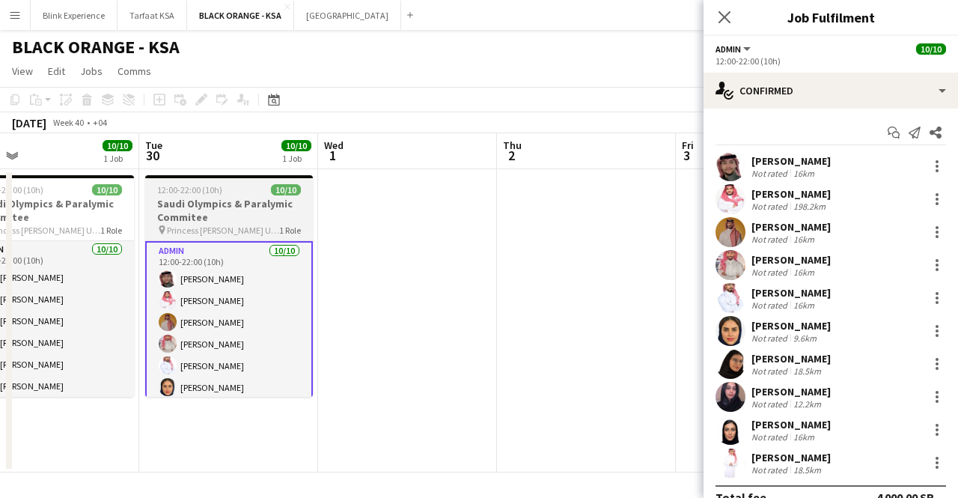
click at [228, 201] on h3 "Saudi Olympics & Paralymic Commitee" at bounding box center [229, 210] width 168 height 27
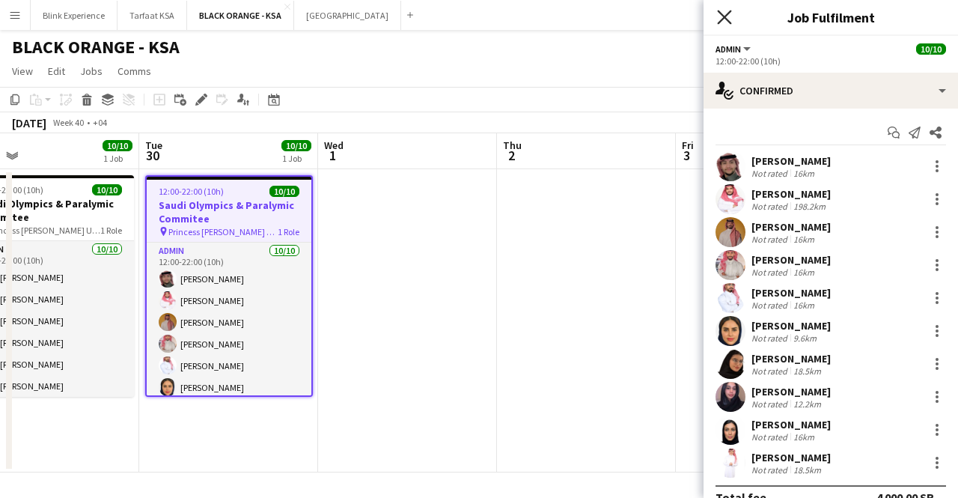
click at [725, 14] on icon "Close pop-in" at bounding box center [724, 17] width 14 height 14
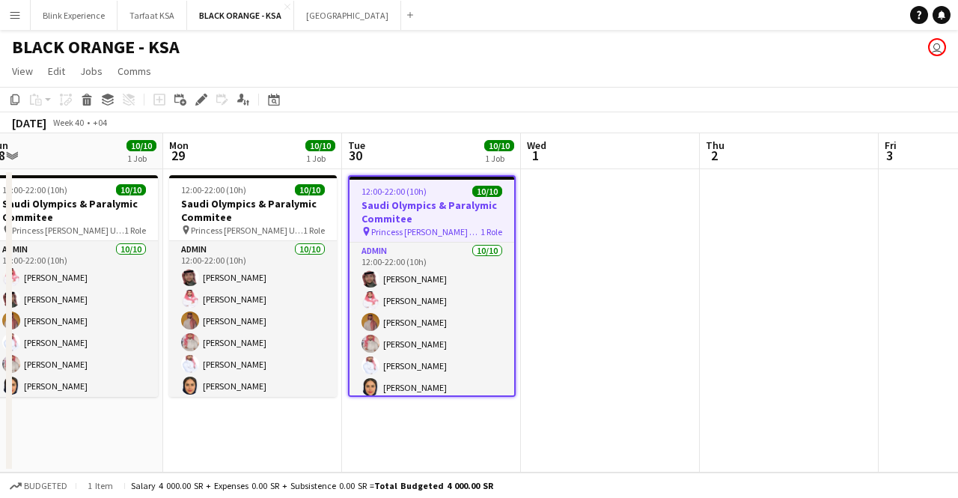
click at [313, 228] on app-calendar-viewport "Fri 26 10/10 1 Job Sat 27 10/10 1 Job Sun 28 10/10 1 Job Mon 29 10/10 1 Job Tue…" at bounding box center [479, 302] width 958 height 339
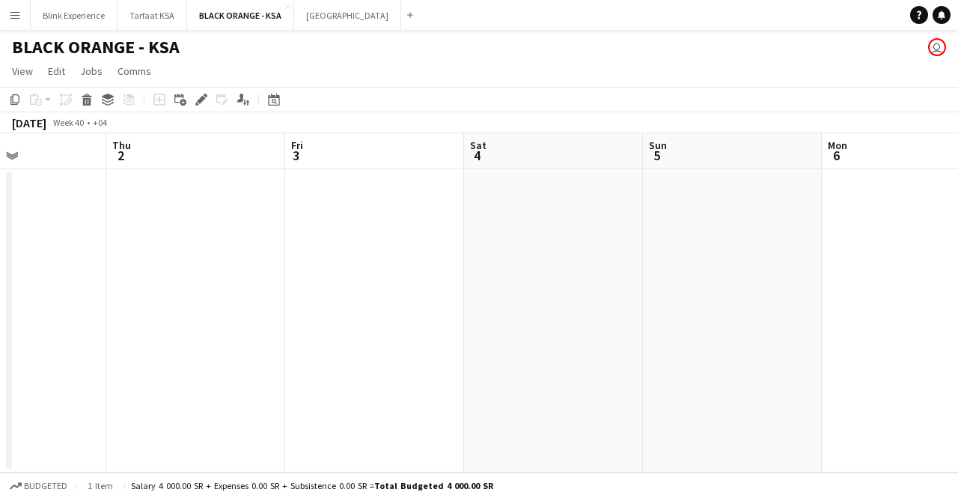
click at [372, 228] on app-calendar-viewport "Sun 28 10/10 1 Job Mon 29 10/10 1 Job Tue 30 10/10 1 Job Wed 1 Thu 2 Fri 3 Sat …" at bounding box center [479, 302] width 958 height 339
click at [346, 216] on app-calendar-viewport "Tue 30 10/10 1 Job Wed 1 Thu 2 Fri 3 Sat 4 Sun 5 Mon 6 Tue 7 Wed 8 Thu 9 Fri 10…" at bounding box center [479, 302] width 958 height 339
click at [437, 237] on app-calendar-viewport "Thu 2 Fri 3 Sat 4 Sun 5 Mon 6 Tue 7 Wed 8 Thu 9 Fri 10 Sat 11 Sun 12" at bounding box center [479, 302] width 958 height 339
click at [486, 198] on app-calendar-viewport "Wed 1 Thu 2 Fri 3 Sat 4 Sun 5 Mon 6 Tue 7 Wed 8 Thu 9 Fri 10 Sat 11" at bounding box center [479, 302] width 958 height 339
click at [444, 198] on app-calendar-viewport "Tue 30 10/10 1 Job Wed 1 Thu 2 Fri 3 Sat 4 Sun 5 Mon 6 Tue 7 Wed 8 Thu 9 Fri 10…" at bounding box center [479, 302] width 958 height 339
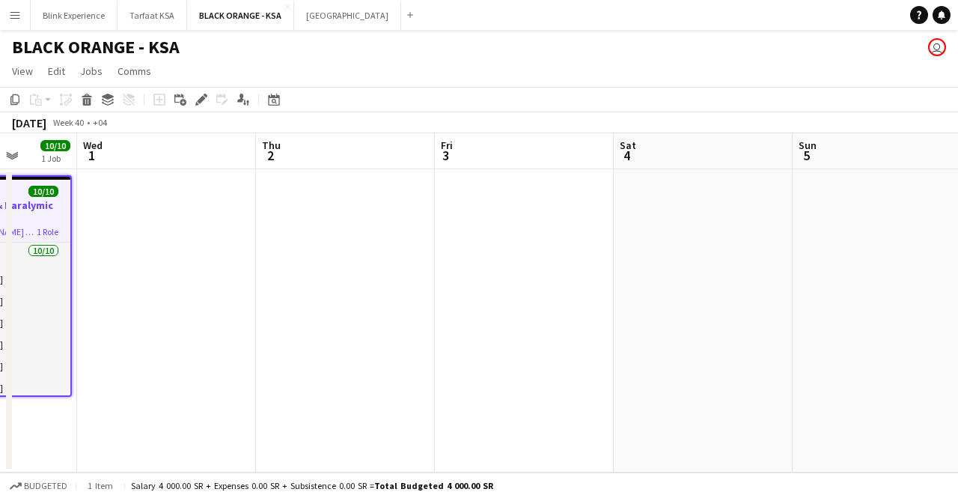
click at [409, 221] on app-calendar-viewport "Sun 28 10/10 1 Job Mon 29 10/10 1 Job Tue 30 10/10 1 Job Wed 1 Thu 2 Fri 3 Sat …" at bounding box center [479, 302] width 958 height 339
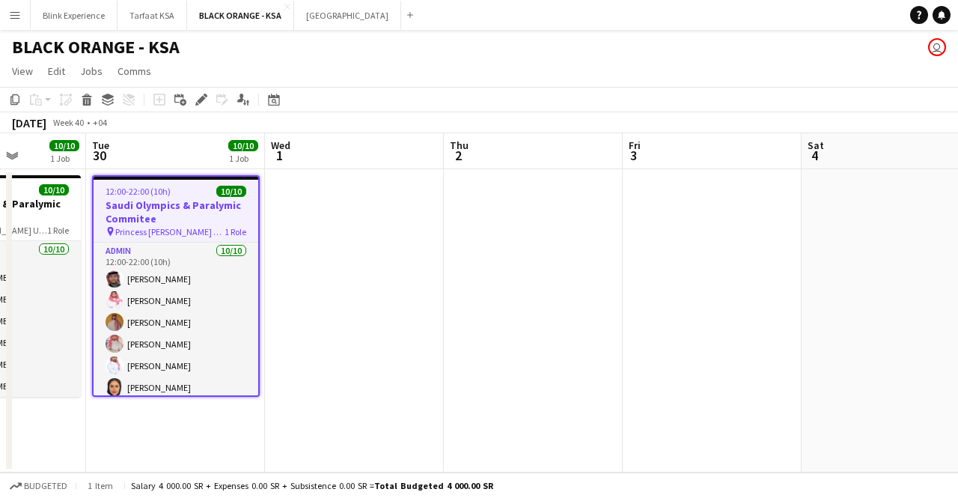
click at [398, 224] on app-calendar-viewport "Sat 27 10/10 1 Job Sun 28 10/10 1 Job Mon 29 10/10 1 Job Tue 30 10/10 1 Job Wed…" at bounding box center [479, 302] width 958 height 339
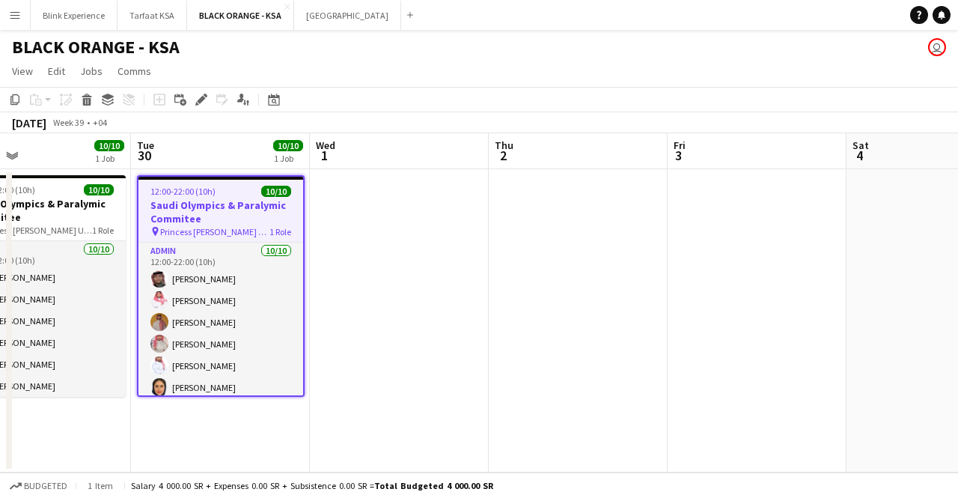
click at [374, 225] on app-calendar-viewport "Sat 27 10/10 1 Job Sun 28 10/10 1 Job Mon 29 10/10 1 Job Tue 30 10/10 1 Job Wed…" at bounding box center [479, 302] width 958 height 339
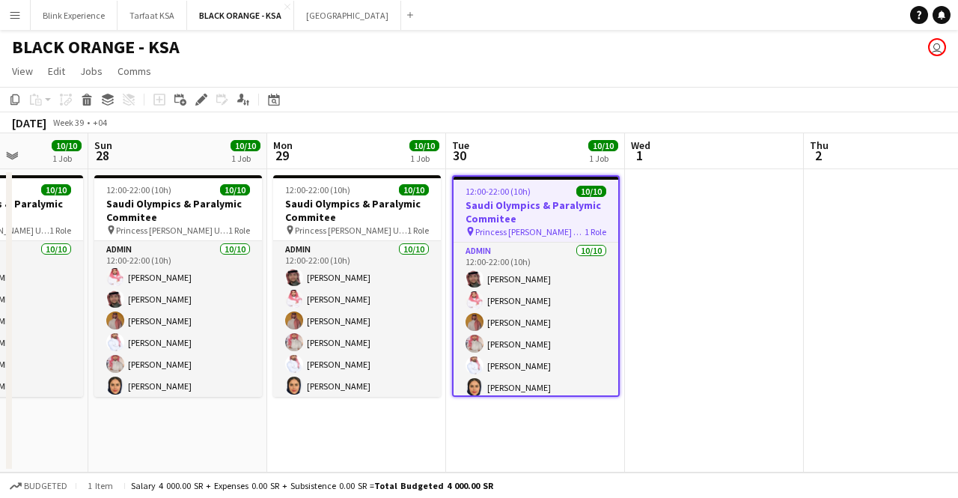
scroll to position [0, 410]
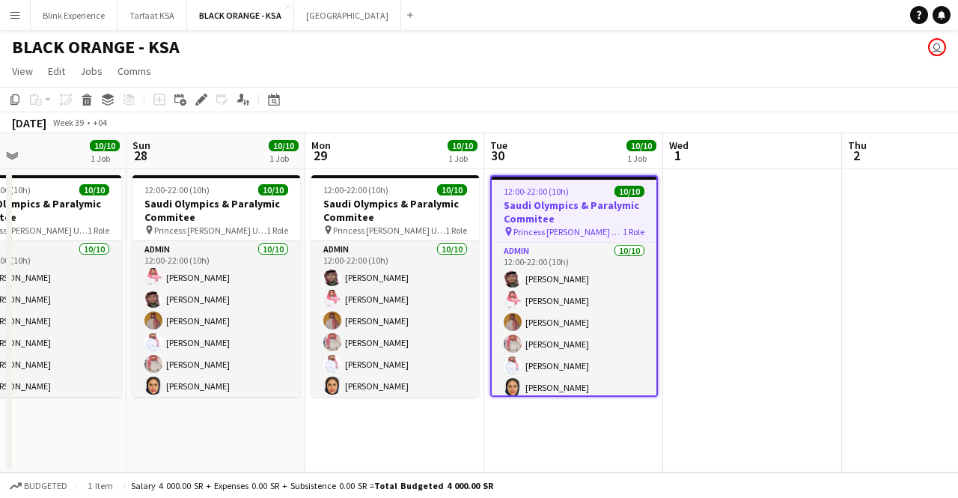
click at [388, 212] on app-calendar-viewport "Thu 25 10/10 1 Job Fri 26 10/10 1 Job Sat 27 10/10 1 Job Sun 28 10/10 1 Job Mon…" at bounding box center [479, 302] width 958 height 339
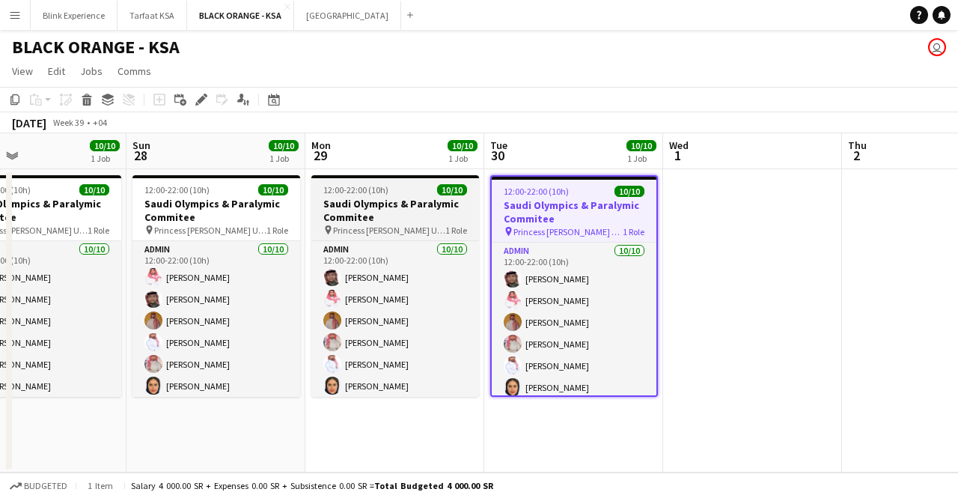
click at [371, 218] on h3 "Saudi Olympics & Paralymic Commitee" at bounding box center [395, 210] width 168 height 27
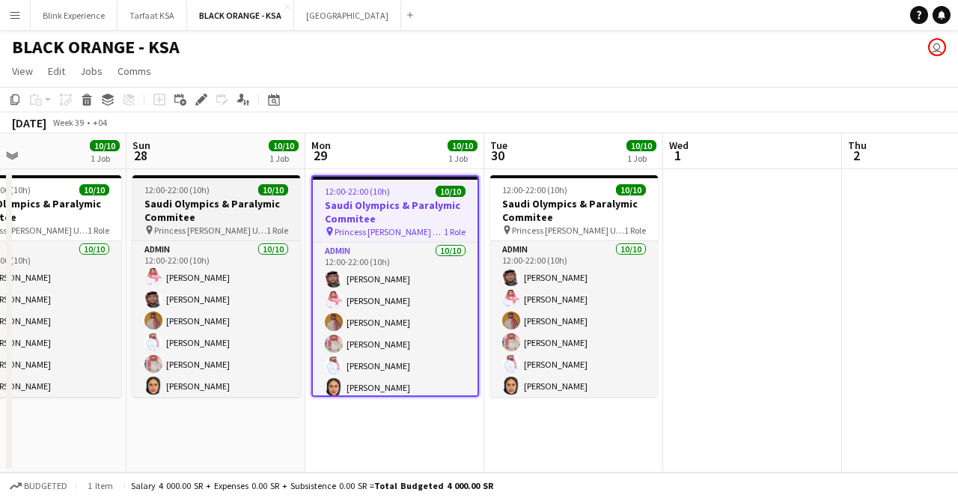
click at [193, 203] on h3 "Saudi Olympics & Paralymic Commitee" at bounding box center [216, 210] width 168 height 27
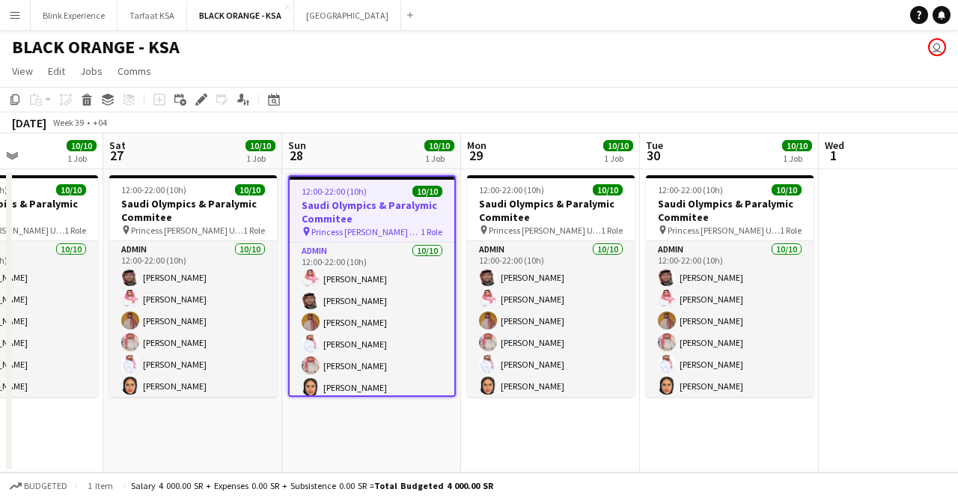
scroll to position [0, 430]
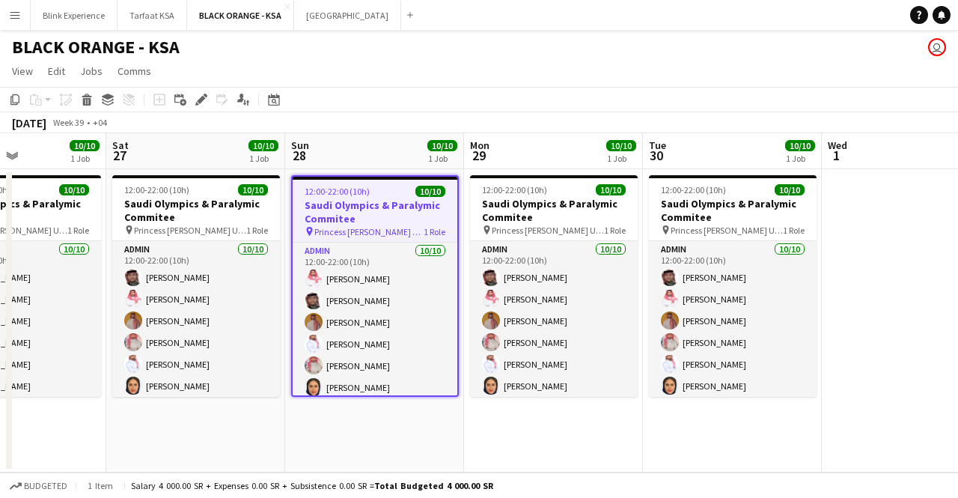
click at [322, 210] on app-calendar-viewport "Wed 24 10/10 1 Job Thu 25 10/10 1 Job Fri 26 10/10 1 Job Sat 27 10/10 1 Job Sun…" at bounding box center [479, 302] width 958 height 339
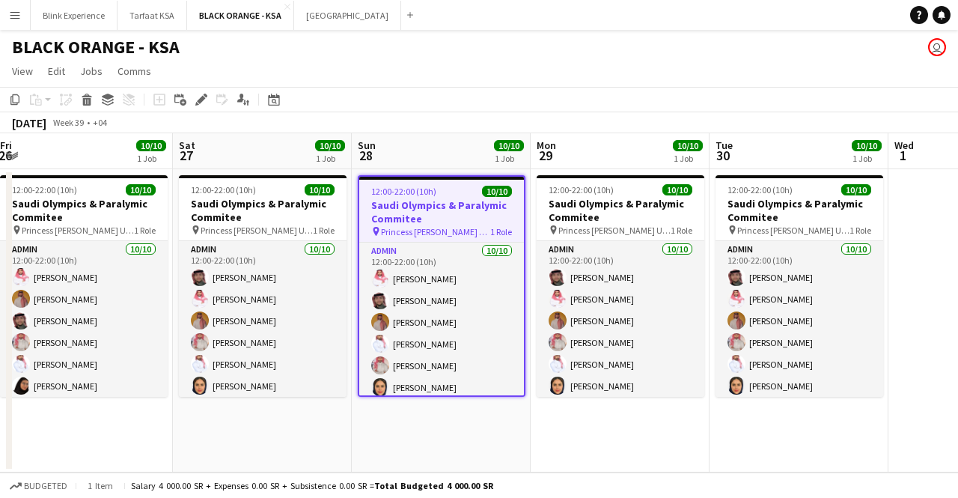
click at [415, 213] on app-calendar-viewport "Wed 24 10/10 1 Job Thu 25 10/10 1 Job Fri 26 10/10 1 Job Sat 27 10/10 1 Job Sun…" at bounding box center [479, 302] width 958 height 339
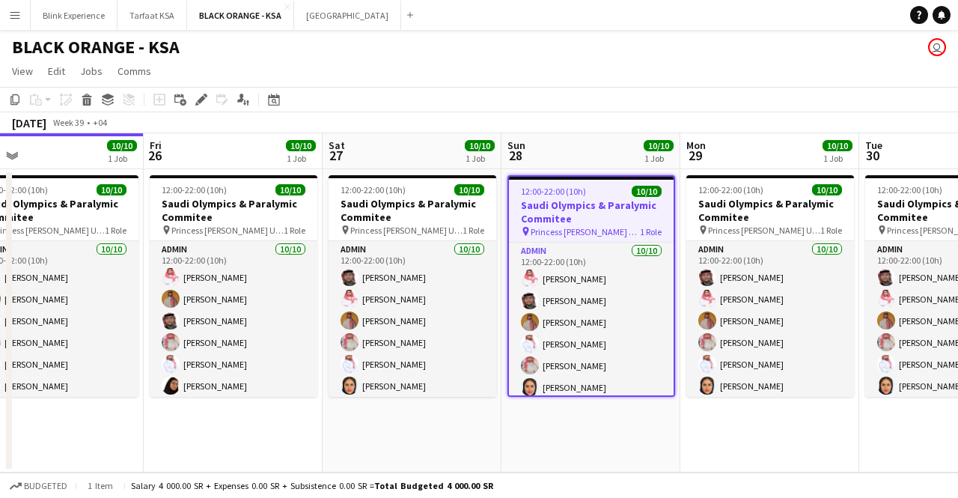
scroll to position [0, 388]
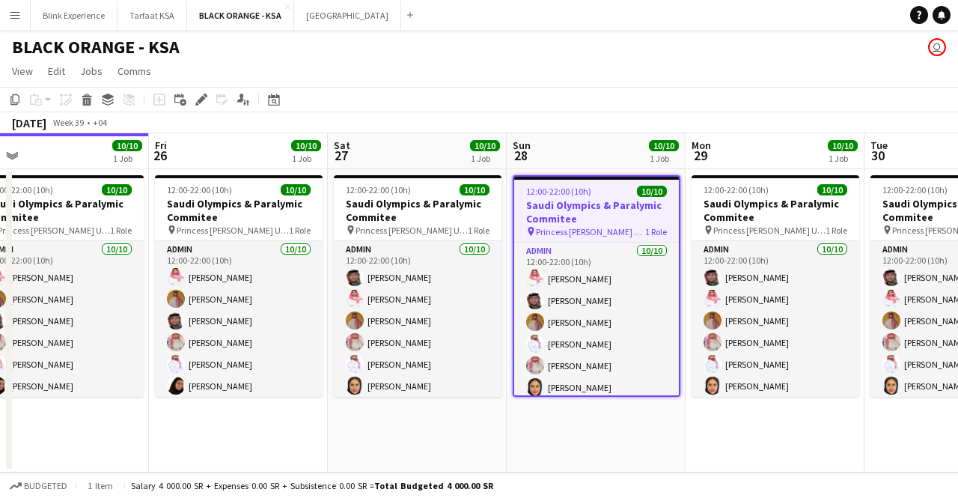
click at [367, 217] on app-calendar-viewport "Tue 23 10/10 1 Job Wed 24 10/10 1 Job Thu 25 10/10 1 Job Fri 26 10/10 1 Job Sat…" at bounding box center [479, 302] width 958 height 339
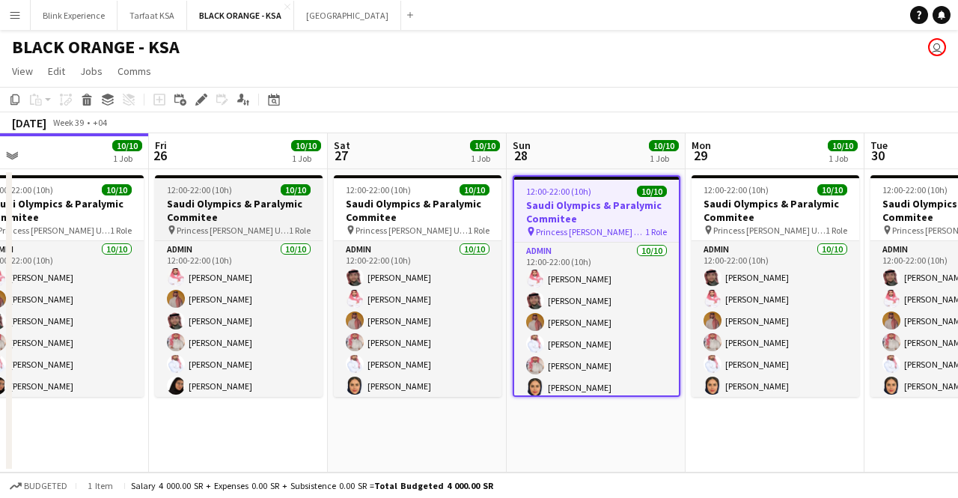
click at [222, 221] on h3 "Saudi Olympics & Paralymic Commitee" at bounding box center [239, 210] width 168 height 27
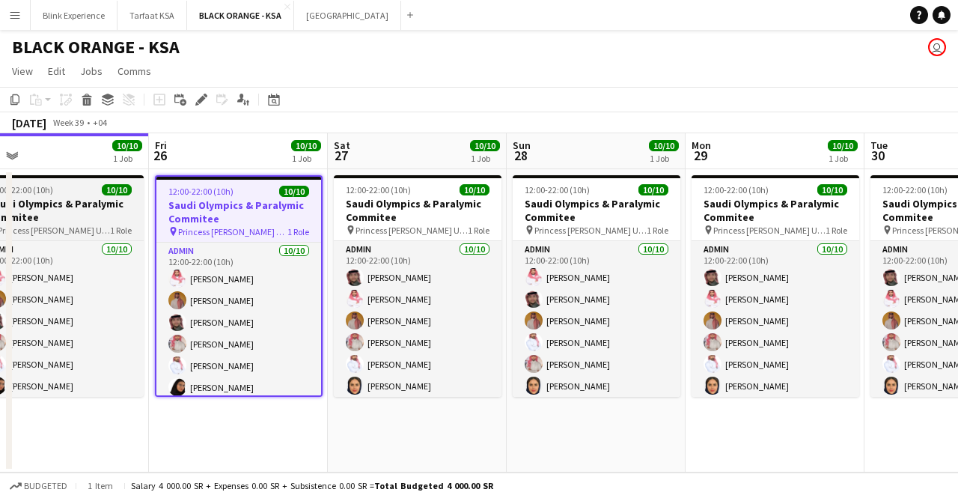
click at [70, 195] on app-job-card "12:00-22:00 (10h) 10/10 Saudi Olympics & Paralymic Commitee pin Princess [PERSO…" at bounding box center [60, 286] width 168 height 222
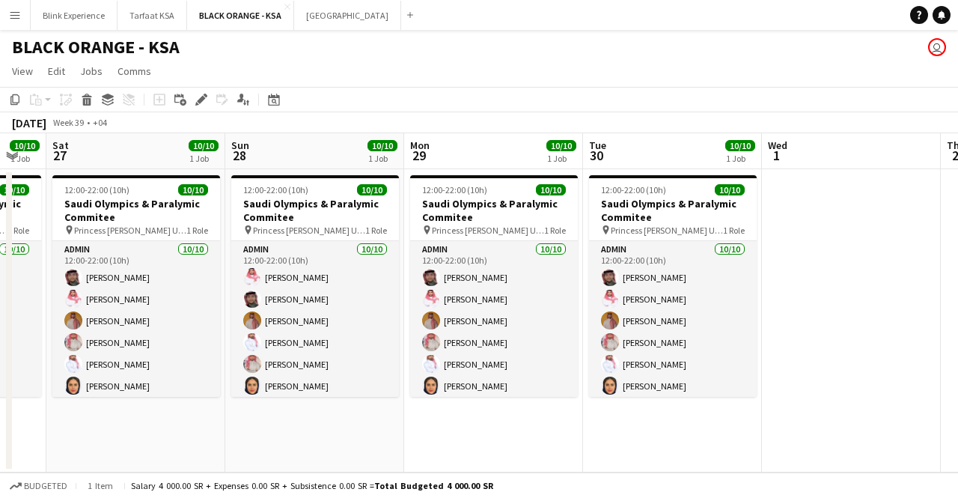
click at [141, 213] on app-calendar-viewport "Tue 23 10/10 1 Job Wed 24 10/10 1 Job Thu 25 10/10 1 Job Fri 26 10/10 1 Job Sat…" at bounding box center [479, 302] width 958 height 339
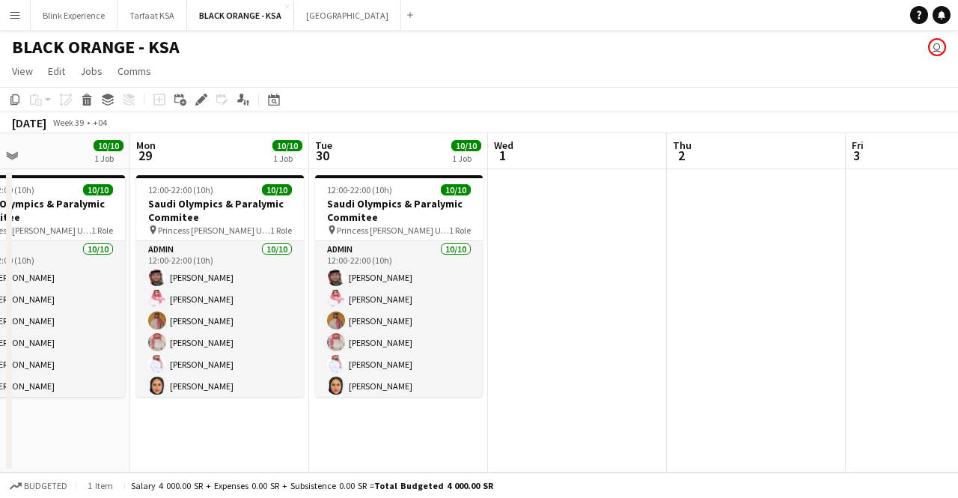
click at [225, 198] on app-calendar-viewport "Thu 25 10/10 1 Job Fri 26 10/10 1 Job Sat 27 10/10 1 Job Sun 28 10/10 1 Job Mon…" at bounding box center [479, 302] width 958 height 339
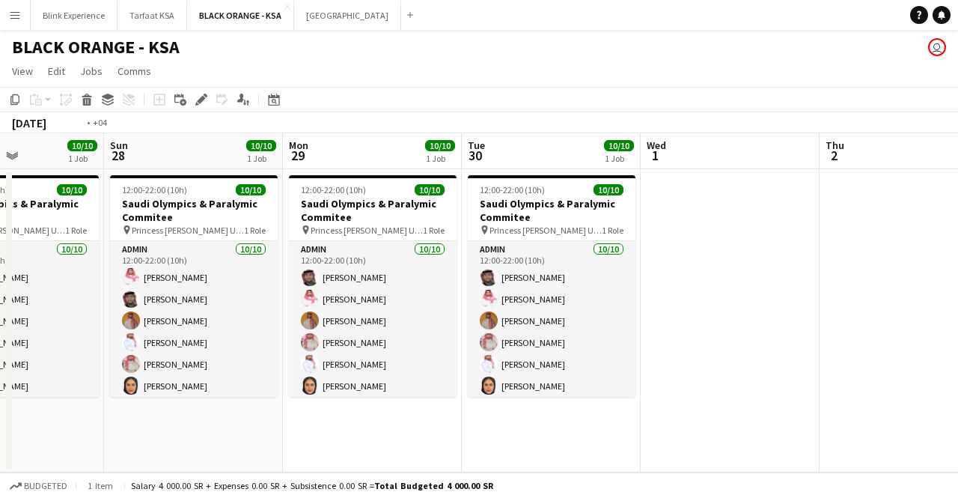
click at [231, 212] on app-calendar-viewport "Thu 25 10/10 1 Job Fri 26 10/10 1 Job Sat 27 10/10 1 Job Sun 28 10/10 1 Job Mon…" at bounding box center [479, 302] width 958 height 339
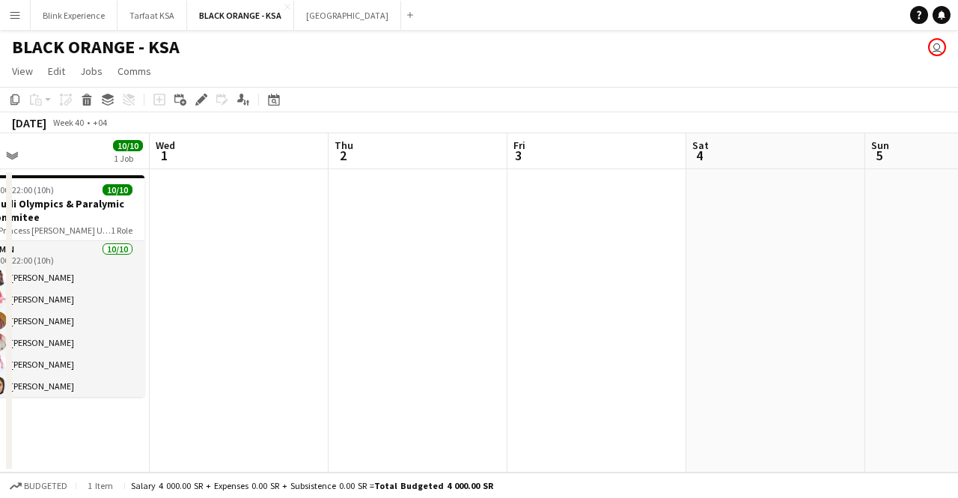
click at [223, 199] on app-calendar-viewport "Sat 27 10/10 1 Job Sun 28 10/10 1 Job Mon 29 10/10 1 Job Tue 30 10/10 1 Job Wed…" at bounding box center [479, 302] width 958 height 339
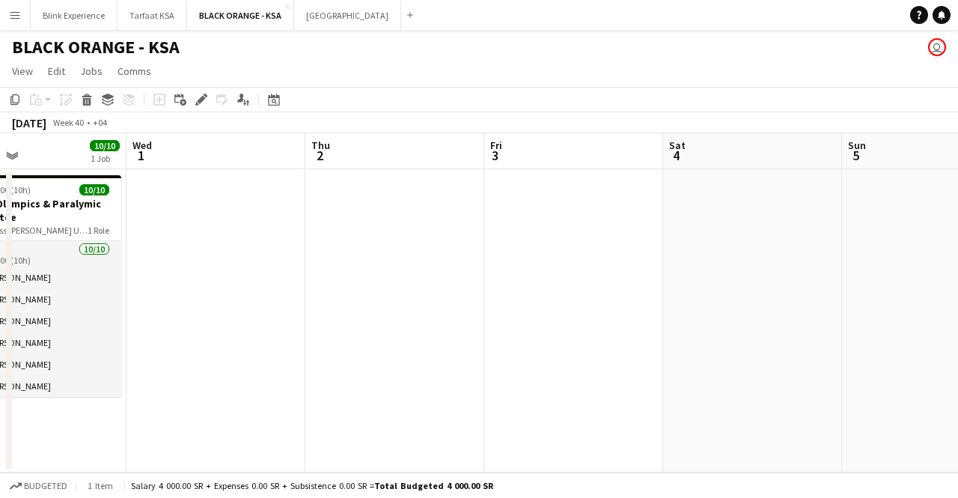
click at [321, 231] on app-calendar-viewport "Sat 27 10/10 1 Job Sun 28 10/10 1 Job Mon 29 10/10 1 Job Tue 30 10/10 1 Job Wed…" at bounding box center [479, 302] width 958 height 339
click at [201, 206] on app-date-cell at bounding box center [210, 320] width 179 height 303
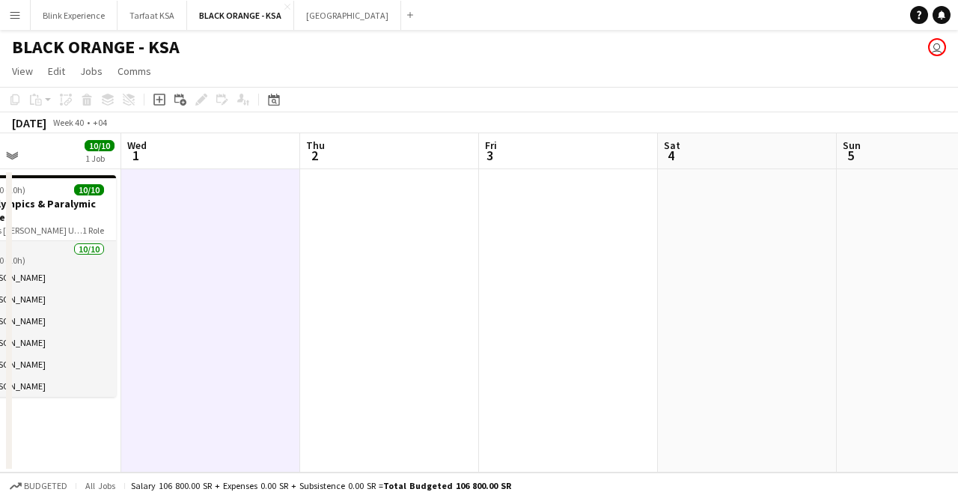
click at [412, 224] on app-date-cell at bounding box center [389, 320] width 179 height 303
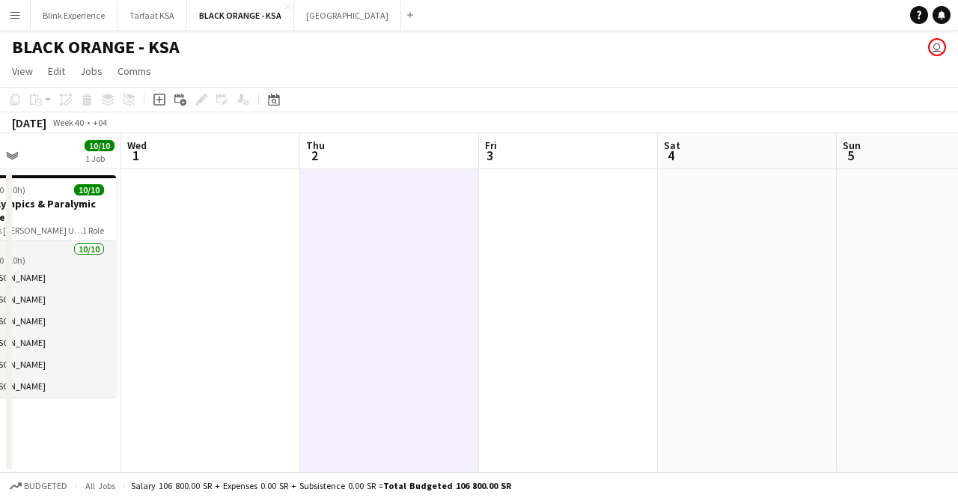
click at [579, 225] on app-date-cell at bounding box center [568, 320] width 179 height 303
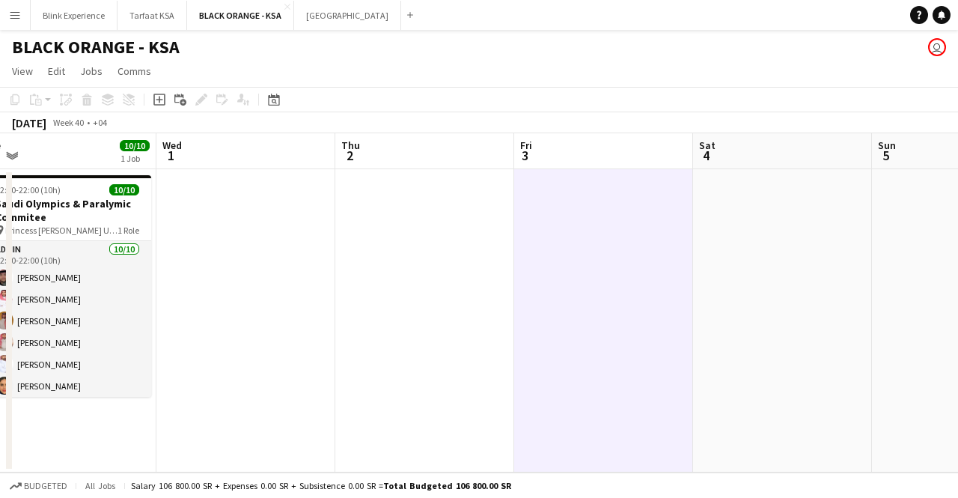
click at [245, 239] on app-calendar-viewport "Sun 28 10/10 1 Job Mon 29 10/10 1 Job Tue 30 10/10 1 Job Wed 1 Thu 2 Fri 3 Sat …" at bounding box center [479, 302] width 958 height 339
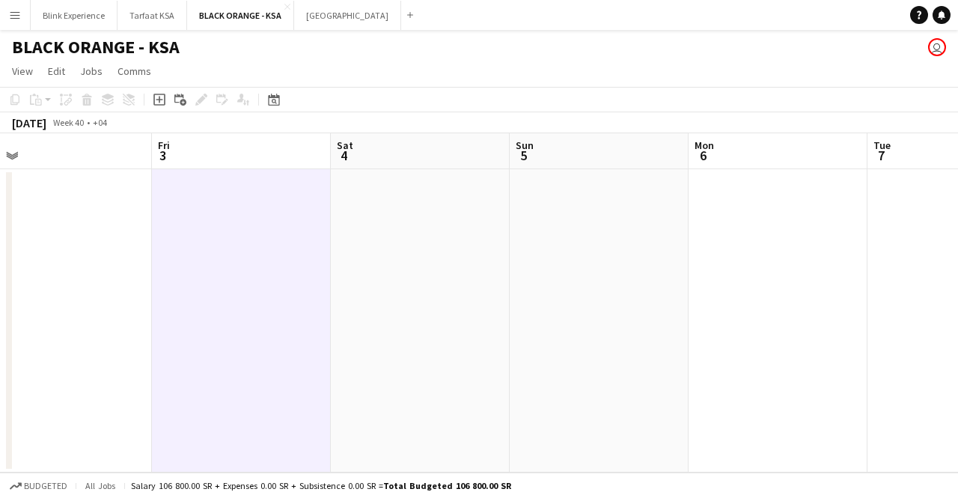
click at [461, 228] on app-date-cell at bounding box center [420, 320] width 179 height 303
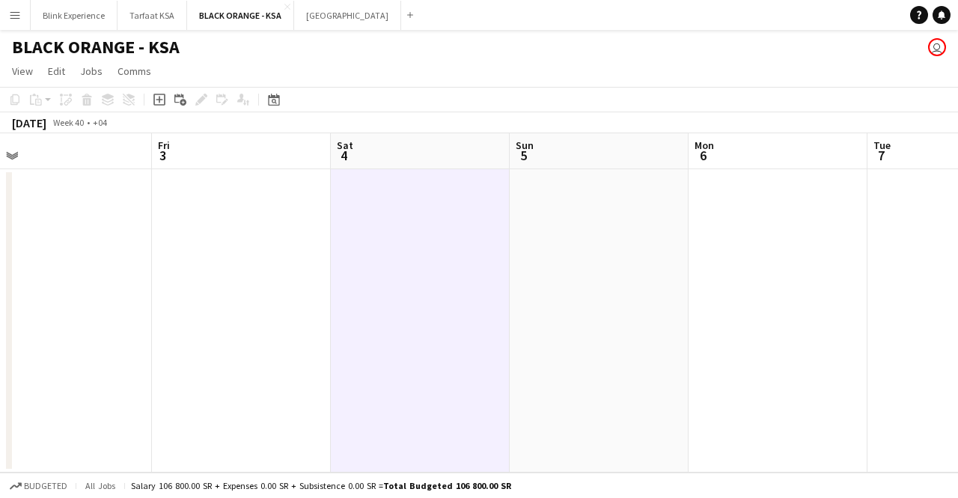
click at [593, 228] on app-date-cell at bounding box center [599, 320] width 179 height 303
click at [290, 228] on app-calendar-viewport "Tue 30 10/10 1 Job Wed 1 Thu 2 Fri 3 Sat 4 Sun 5 Mon 6 Tue 7 Wed 8 Thu 9 Fri 10…" at bounding box center [479, 302] width 958 height 339
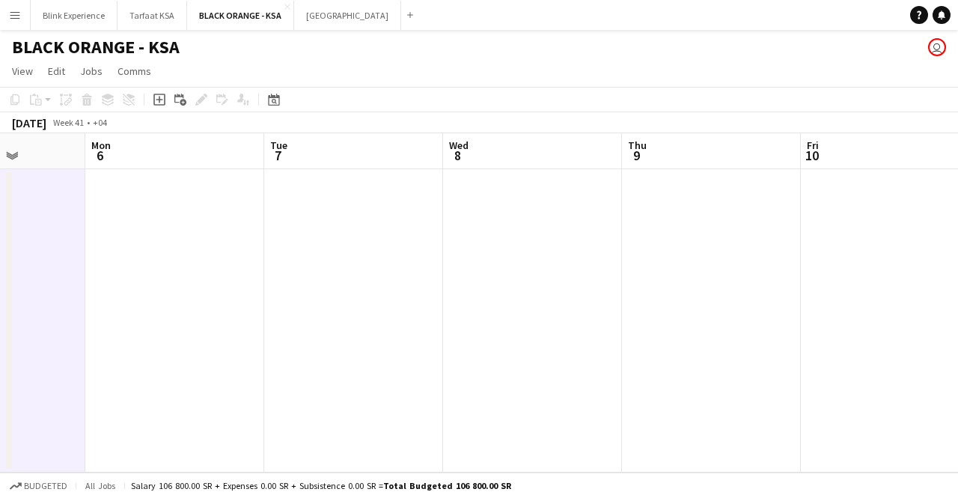
click at [193, 224] on app-calendar-viewport "Fri 3 Sat 4 Sun 5 Mon 6 Tue 7 Wed 8 Thu 9 Fri 10 Sat 11 Sun 12 Mon 13" at bounding box center [479, 302] width 958 height 339
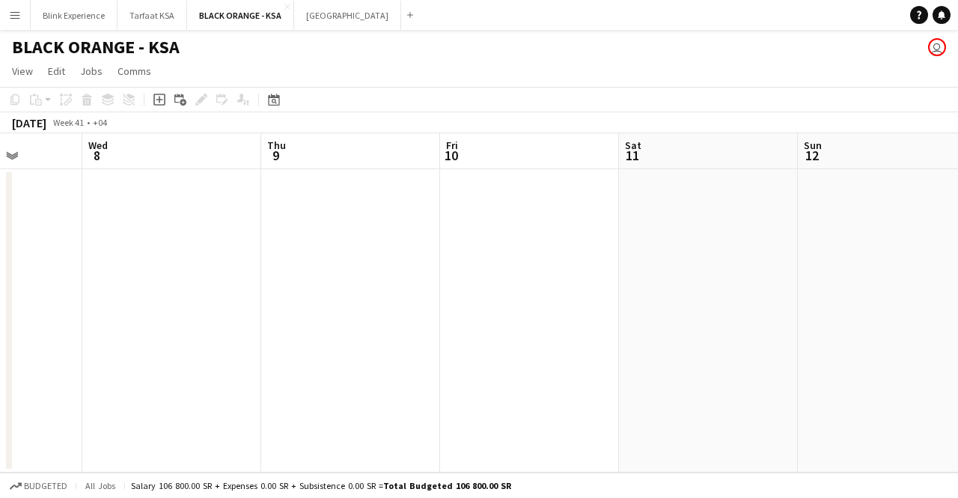
click at [244, 220] on app-calendar-viewport "Sun 5 Mon 6 Tue 7 Wed 8 Thu 9 Fri 10 Sat 11 Sun 12 Mon 13 Tue 14 Wed 15" at bounding box center [479, 302] width 958 height 339
click at [313, 230] on app-calendar-viewport "Sun 5 Mon 6 Tue 7 Wed 8 Thu 9 Fri 10 Sat 11 Sun 12 Mon 13 Tue 14 Wed 15" at bounding box center [479, 302] width 958 height 339
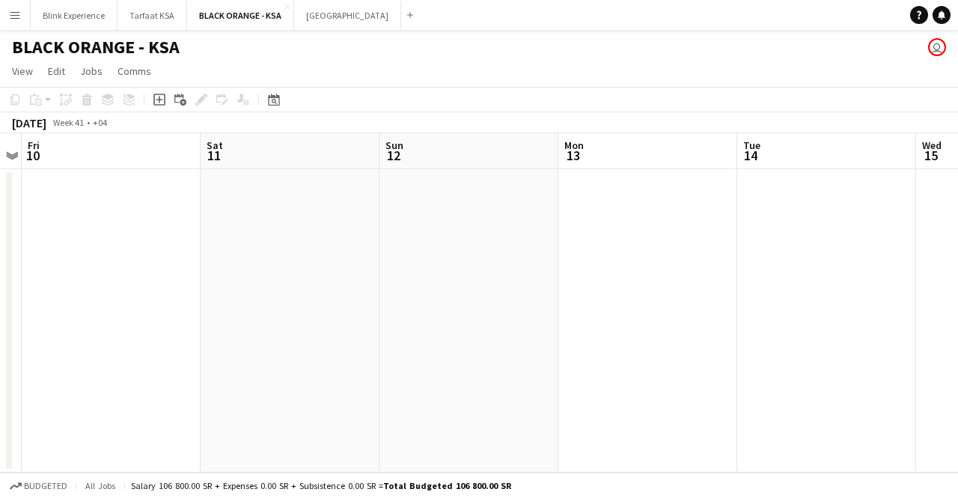
click at [434, 235] on app-calendar-viewport "Tue 7 Wed 8 Thu 9 Fri 10 Sat 11 Sun 12 Mon 13 Tue 14 Wed 15 Thu 16 Fri 17" at bounding box center [479, 302] width 958 height 339
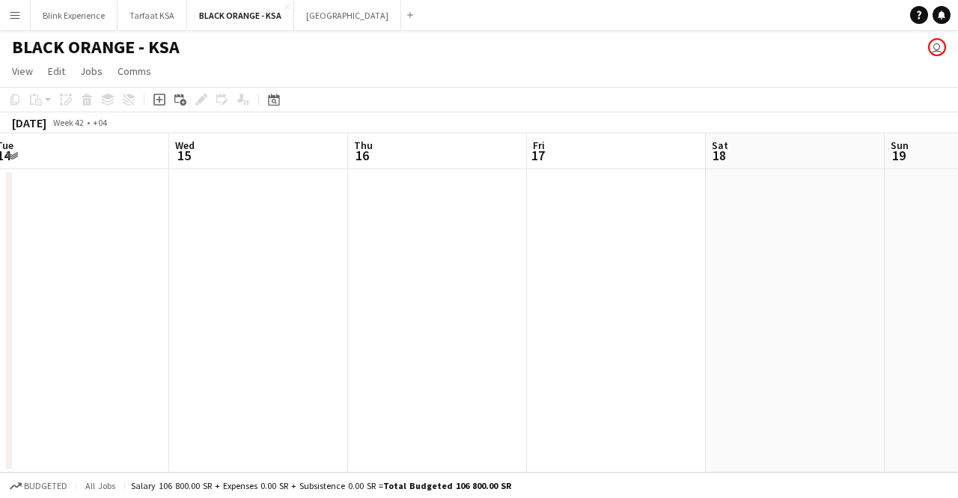
click at [344, 213] on app-calendar-viewport "Sat 11 Sun 12 Mon 13 Tue 14 Wed 15 Thu 16 Fri 17 Sat 18 Sun 19 Mon 20 Tue 21" at bounding box center [479, 302] width 958 height 339
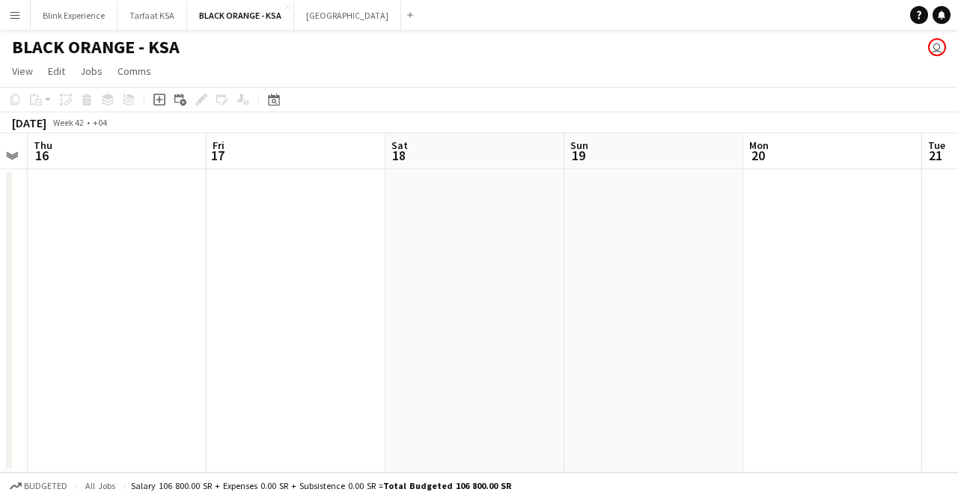
click at [433, 205] on app-calendar-viewport "Mon 13 Tue 14 Wed 15 Thu 16 Fri 17 Sat 18 Sun 19 Mon 20 Tue 21 Wed 22 Thu 23" at bounding box center [479, 302] width 958 height 339
click at [456, 198] on app-date-cell at bounding box center [453, 320] width 179 height 303
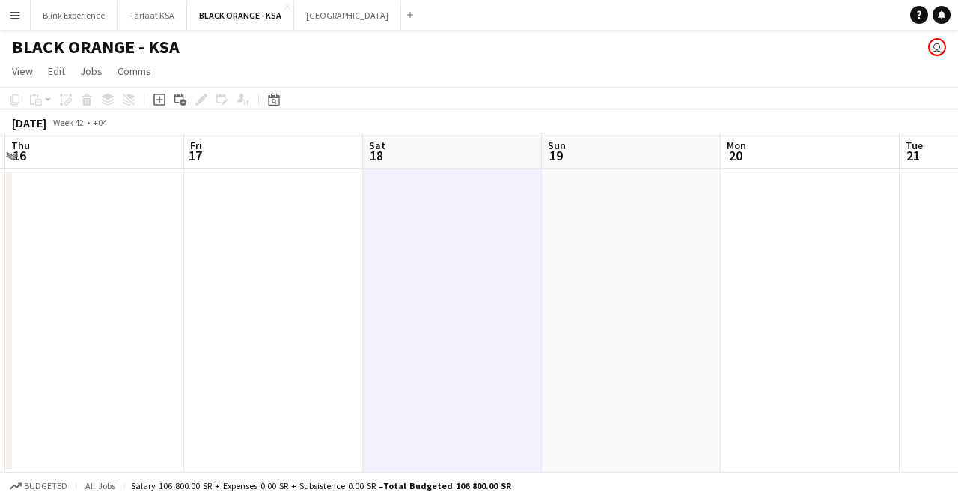
click at [648, 221] on app-date-cell at bounding box center [631, 320] width 179 height 303
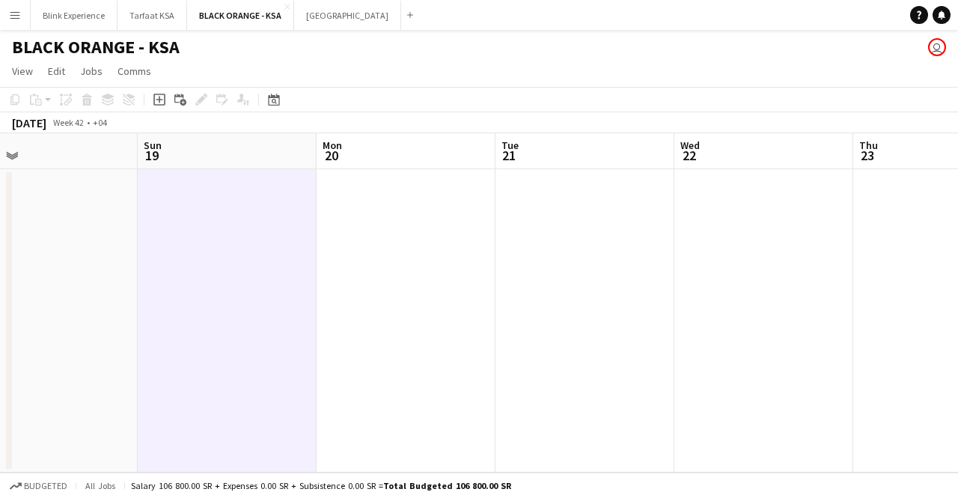
click at [235, 231] on app-calendar-viewport "Wed 15 Thu 16 Fri 17 Sat 18 Sun 19 Mon 20 Tue 21 Wed 22 Thu 23 Fri 24 Sat 25" at bounding box center [479, 302] width 958 height 339
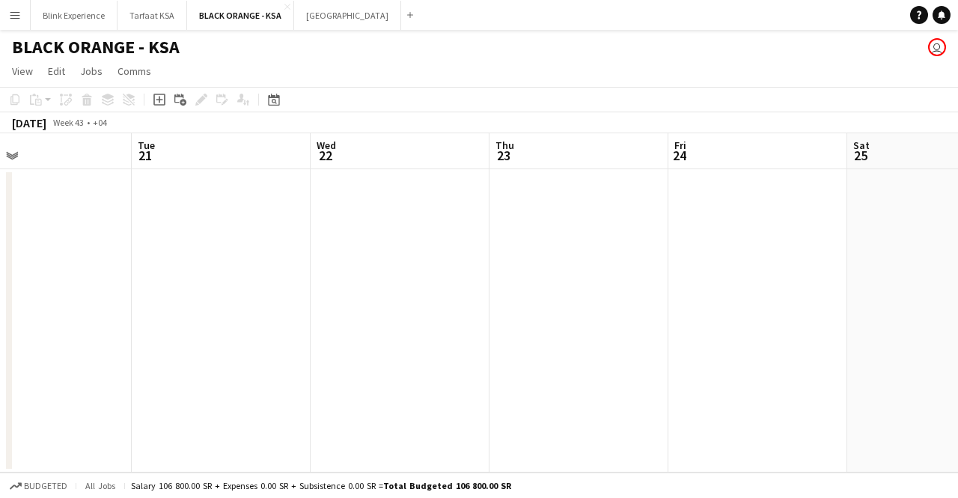
click at [203, 232] on app-calendar-viewport "Fri 17 Sat 18 Sun 19 Mon 20 Tue 21 Wed 22 Thu 23 Fri 24 Sat 25 Sun 26 Mon 27" at bounding box center [479, 302] width 958 height 339
click at [263, 197] on app-calendar-viewport "Sun 19 Mon 20 Tue 21 Wed 22 Thu 23 Fri 24 Sat 25 Sun 26 Mon 27 Tue 28 Wed 29" at bounding box center [479, 302] width 958 height 339
click at [587, 201] on app-calendar-viewport "Sun 19 Mon 20 Tue 21 Wed 22 Thu 23 Fri 24 Sat 25 Sun 26 Mon 27 Tue 28 Wed 29" at bounding box center [479, 302] width 958 height 339
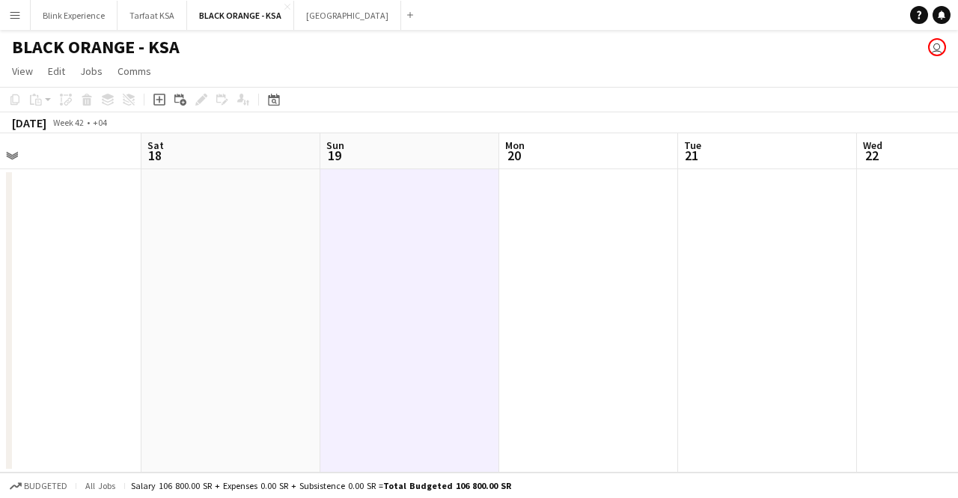
click at [517, 204] on app-calendar-viewport "Wed 15 Thu 16 Fri 17 Sat 18 Sun 19 Mon 20 Tue 21 Wed 22 Thu 23 Fri 24 Sat 25" at bounding box center [479, 302] width 958 height 339
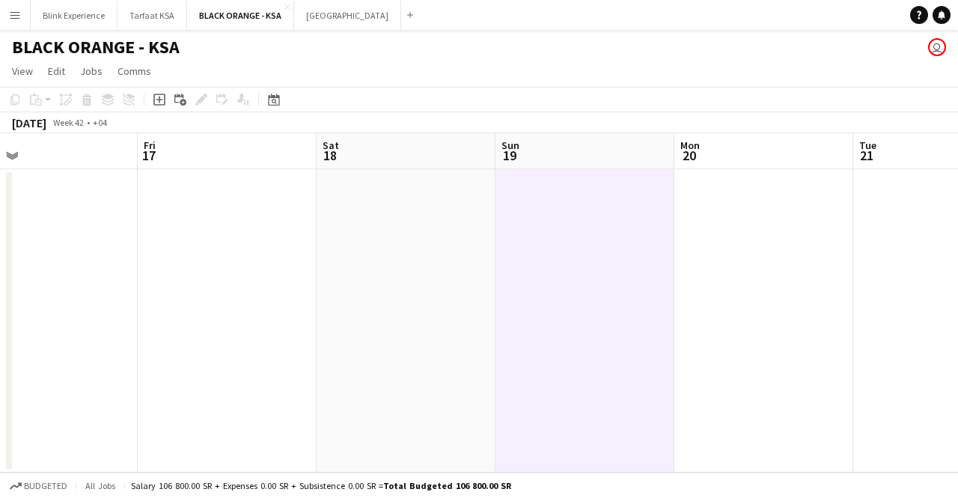
click at [466, 231] on app-calendar-viewport "Tue 14 Wed 15 Thu 16 Fri 17 Sat 18 Sun 19 Mon 20 Tue 21 Wed 22 Thu 23 Fri 24" at bounding box center [479, 302] width 958 height 339
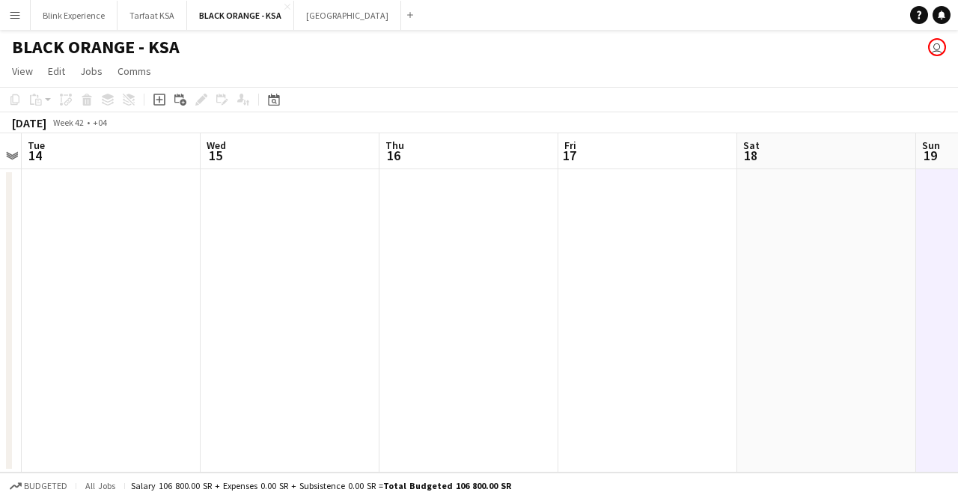
click at [518, 239] on app-calendar-viewport "Sun 12 Mon 13 Tue 14 Wed 15 Thu 16 Fri 17 Sat 18 Sun 19 Mon 20 Tue 21 Wed 22" at bounding box center [479, 302] width 958 height 339
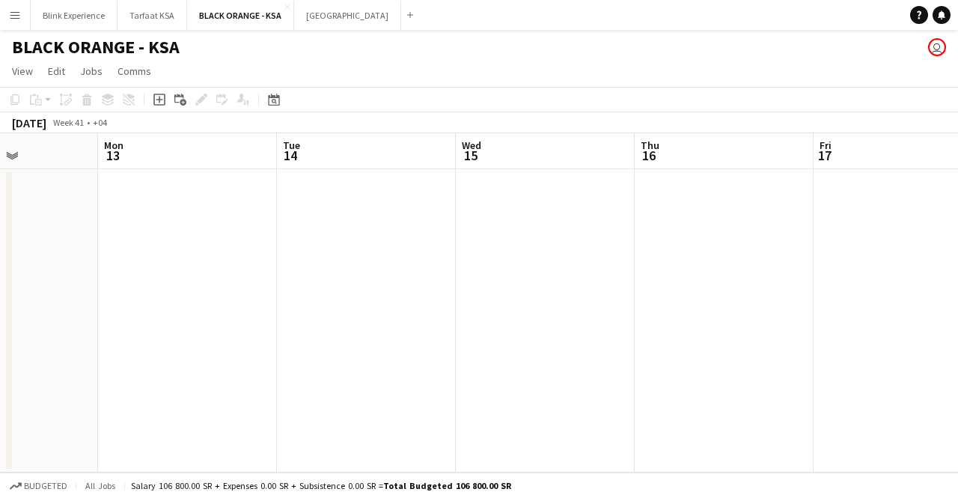
click at [445, 231] on app-calendar-viewport "Fri 10 Sat 11 Sun 12 Mon 13 Tue 14 Wed 15 Thu 16 Fri 17 Sat 18 Sun 19 Mon 20" at bounding box center [479, 302] width 958 height 339
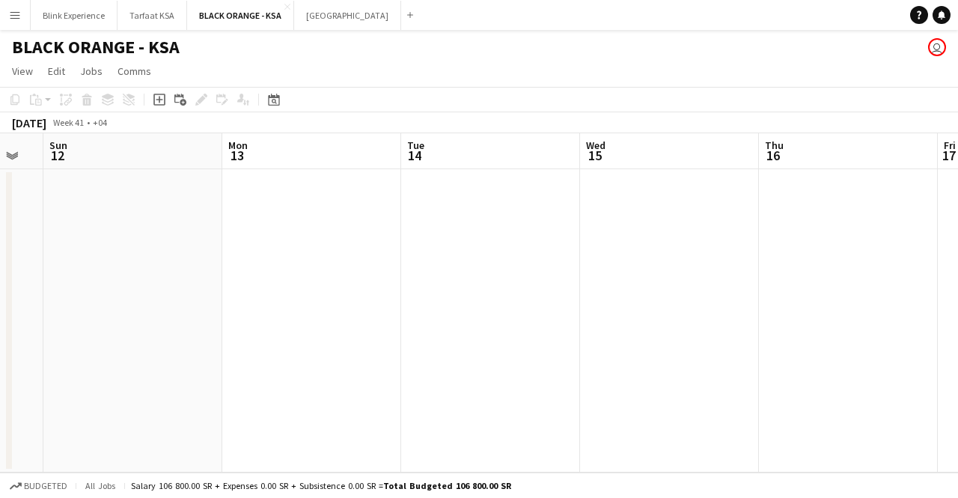
click at [453, 239] on app-calendar-viewport "Fri 10 Sat 11 Sun 12 Mon 13 Tue 14 Wed 15 Thu 16 Fri 17 Sat 18 Sun 19 Mon 20" at bounding box center [479, 302] width 958 height 339
click at [466, 242] on app-calendar-viewport "Tue 7 Wed 8 Thu 9 Fri 10 Sat 11 Sun 12 Mon 13 Tue 14 Wed 15 Thu 16 Fri 17" at bounding box center [479, 302] width 958 height 339
click at [430, 237] on app-calendar-viewport "Sun 5 Mon 6 Tue 7 Wed 8 Thu 9 Fri 10 Sat 11 Sun 12 Mon 13 Tue 14 Wed 15" at bounding box center [479, 302] width 958 height 339
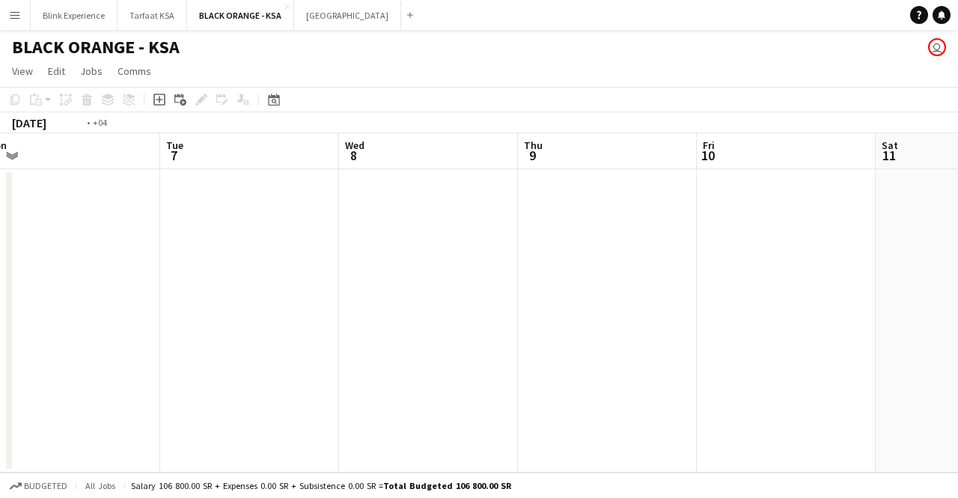
click at [574, 241] on app-calendar-viewport "Sat 4 Sun 5 Mon 6 Tue 7 Wed 8 Thu 9 Fri 10 Sat 11 Sun 12 Mon 13 Tue 14" at bounding box center [479, 302] width 958 height 339
click at [535, 237] on app-calendar-viewport "Tue 30 10/10 1 Job Wed 1 Thu 2 Fri 3 Sat 4 Sun 5 Mon 6 Tue 7 Wed 8 Thu 9 Fri 10…" at bounding box center [479, 302] width 958 height 339
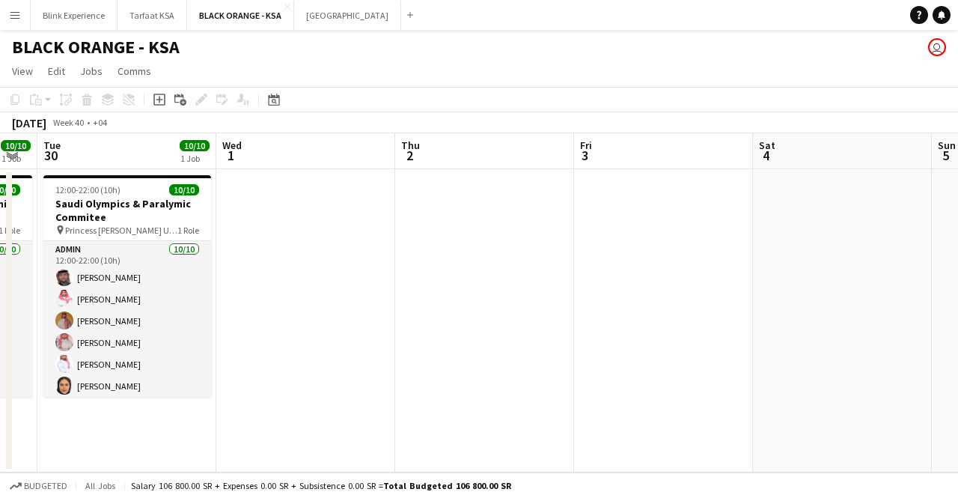
click at [501, 234] on app-calendar-viewport "Sun 28 10/10 1 Job Mon 29 10/10 1 Job Tue 30 10/10 1 Job Wed 1 Thu 2 Fri 3 Sat …" at bounding box center [479, 302] width 958 height 339
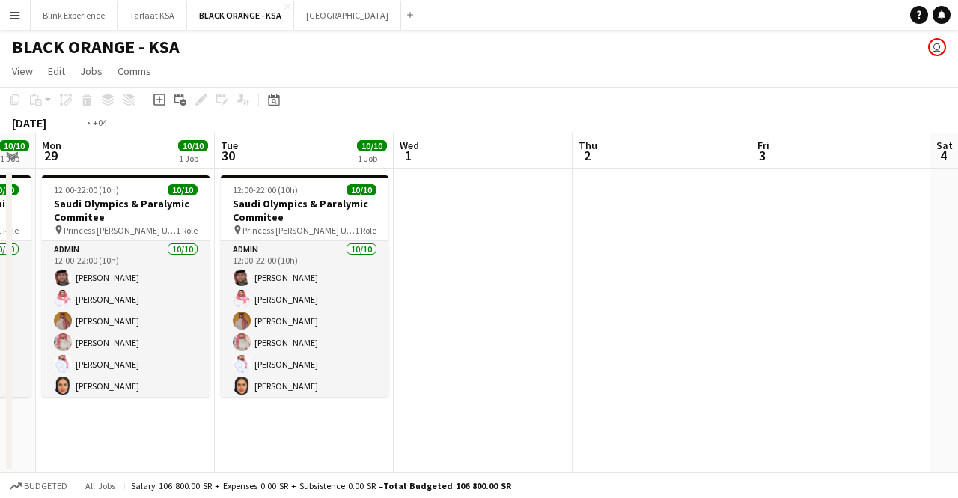
scroll to position [0, 444]
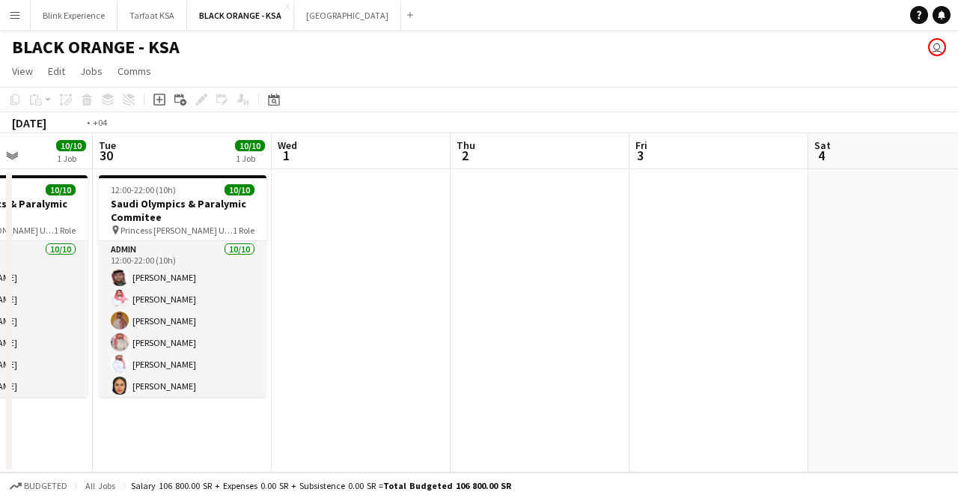
click at [433, 246] on app-calendar-viewport "Sat 27 10/10 1 Job Sun 28 10/10 1 Job Mon 29 10/10 1 Job Tue 30 10/10 1 Job Wed…" at bounding box center [479, 302] width 958 height 339
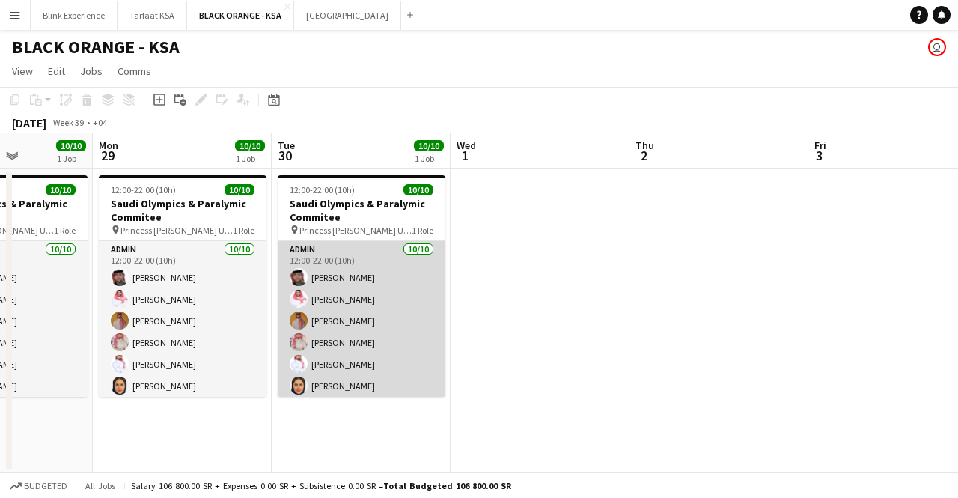
click at [309, 254] on app-card-role "Admin [DATE] 12:00-22:00 (10h) [PERSON_NAME] [PERSON_NAME]" at bounding box center [362, 364] width 168 height 246
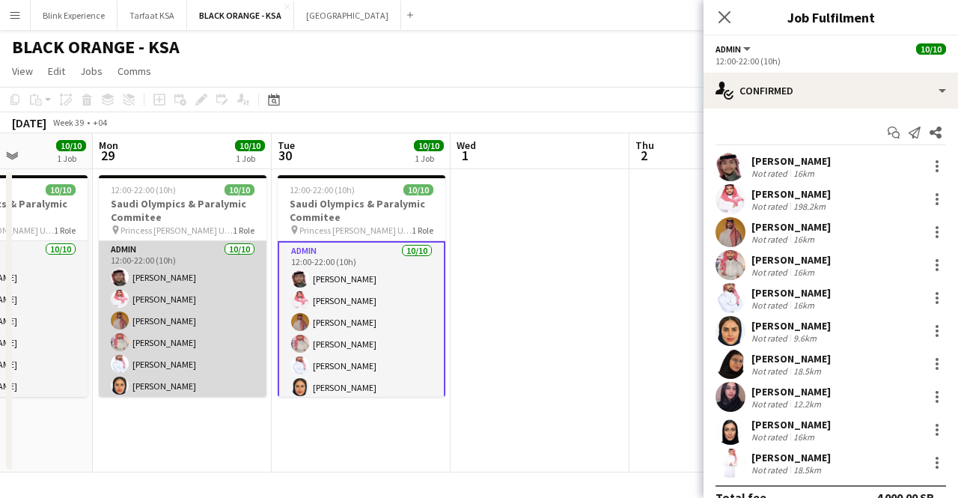
click at [154, 254] on app-card-role "Admin [DATE] 12:00-22:00 (10h) [PERSON_NAME] [PERSON_NAME]" at bounding box center [183, 364] width 168 height 246
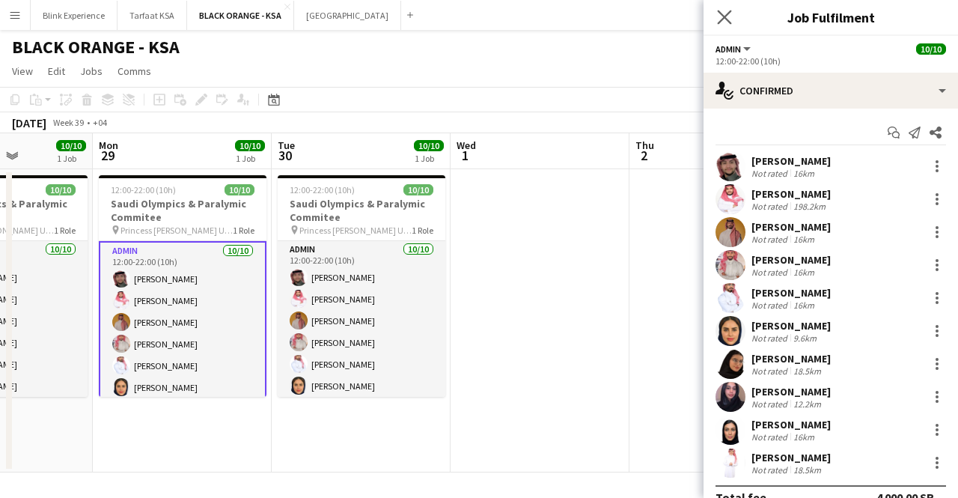
click at [732, 19] on app-icon "Close pop-in" at bounding box center [725, 18] width 22 height 22
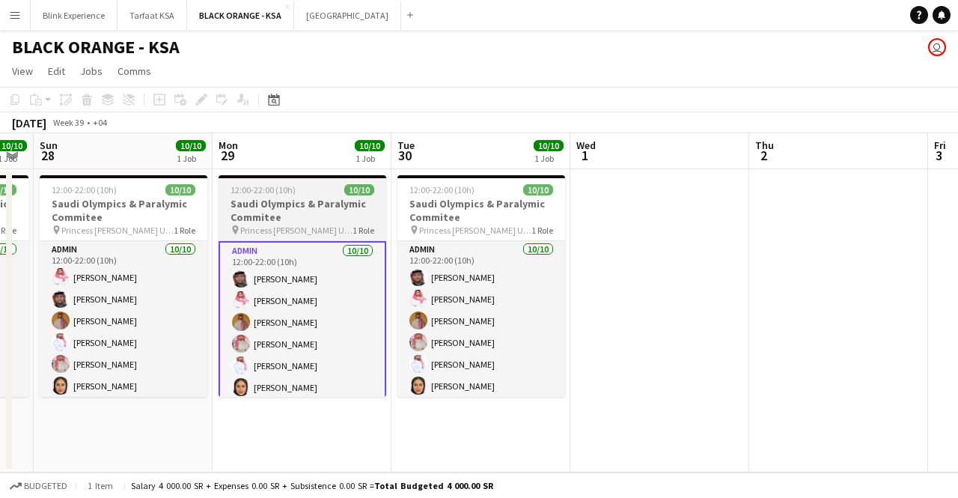
click at [285, 272] on app-calendar-viewport "Fri 26 10/10 1 Job Sat 27 10/10 1 Job Sun 28 10/10 1 Job Mon 29 10/10 1 Job Tue…" at bounding box center [479, 302] width 958 height 339
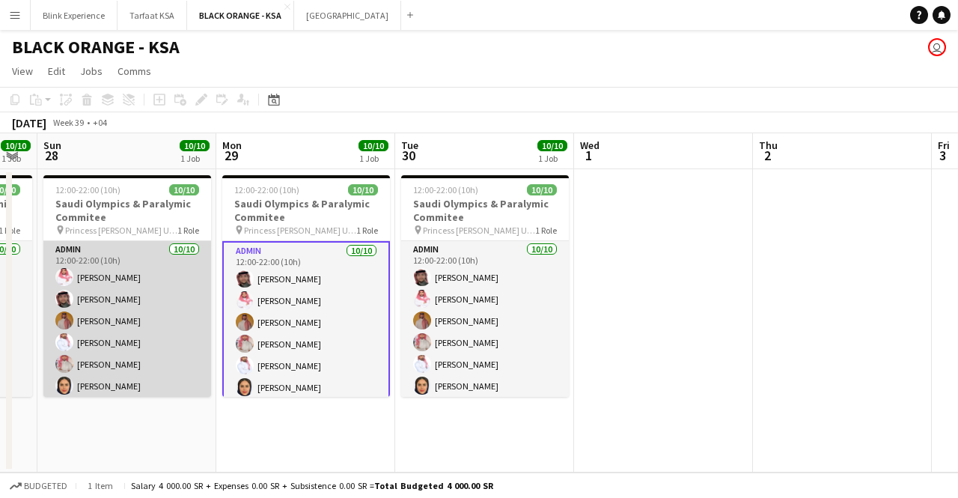
click at [141, 286] on app-card-role "Admin 10/10 12:00-22:00 (10h) Saleh Essam SAUD ALQAHTANI Ahmed Yagmowr Yazeed A…" at bounding box center [127, 364] width 168 height 246
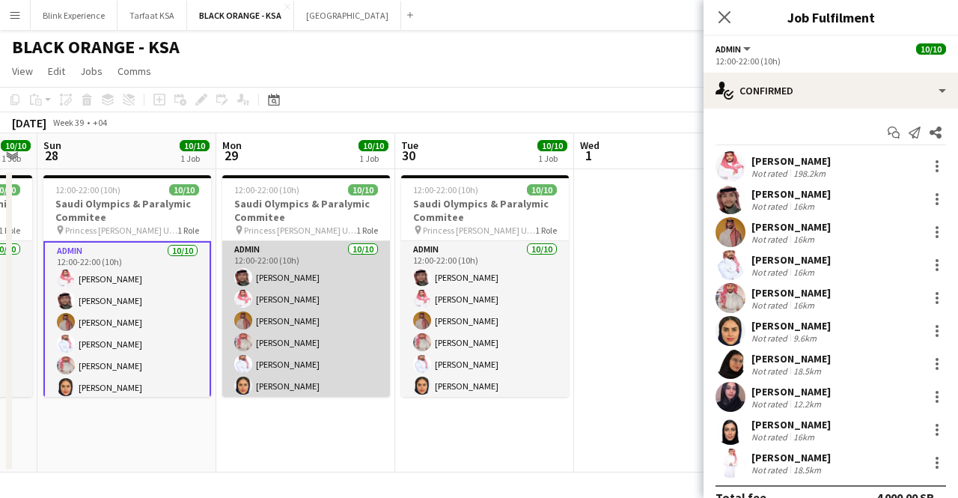
click at [315, 263] on app-card-role "Admin [DATE] 12:00-22:00 (10h) [PERSON_NAME] [PERSON_NAME]" at bounding box center [306, 364] width 168 height 246
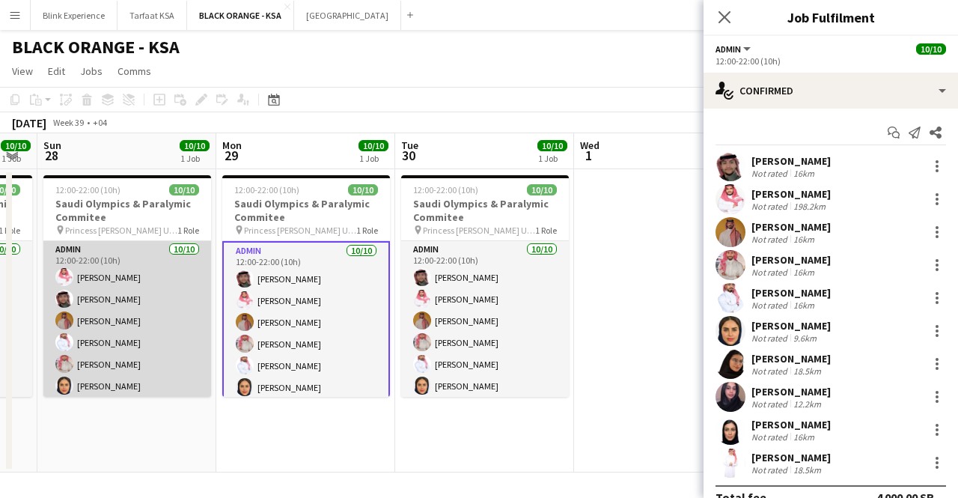
click at [90, 252] on app-card-role "Admin 10/10 12:00-22:00 (10h) Saleh Essam SAUD ALQAHTANI Ahmed Yagmowr Yazeed A…" at bounding box center [127, 364] width 168 height 246
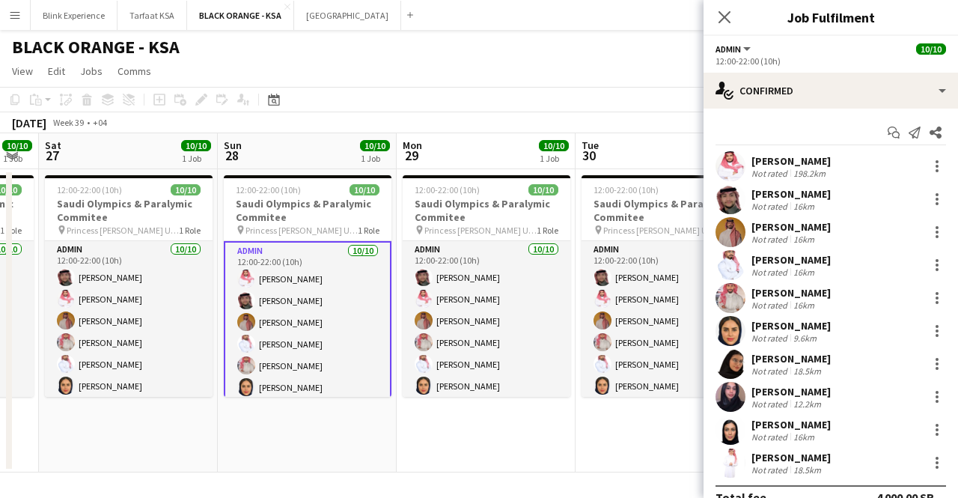
scroll to position [0, 305]
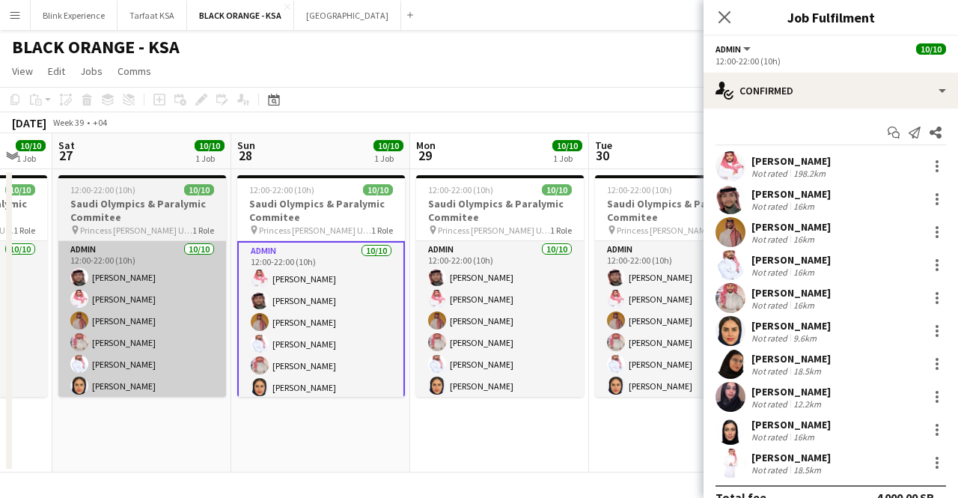
click at [265, 245] on app-calendar-viewport "Thu 25 10/10 1 Job Fri 26 10/10 1 Job Sat 27 10/10 1 Job Sun 28 10/10 1 Job Mon…" at bounding box center [479, 302] width 958 height 339
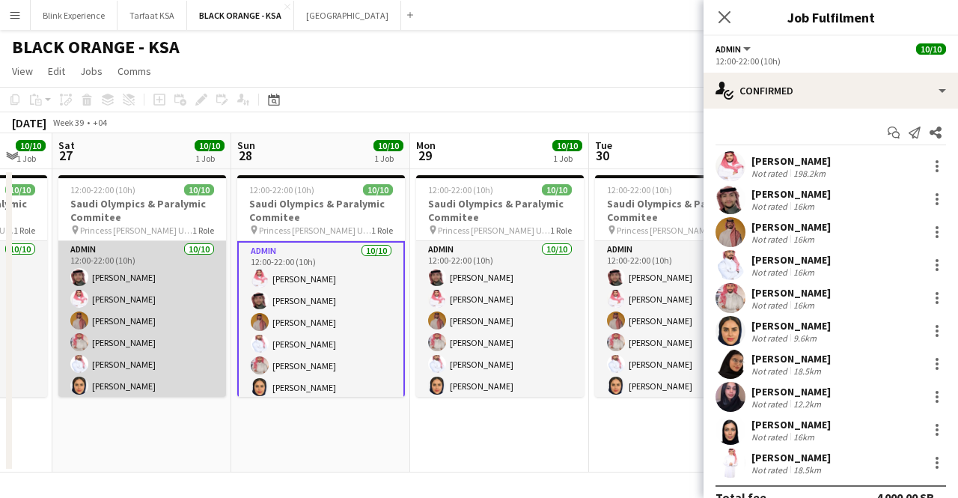
click at [138, 273] on app-card-role "Admin [DATE] 12:00-22:00 (10h) [PERSON_NAME] [PERSON_NAME]" at bounding box center [142, 364] width 168 height 246
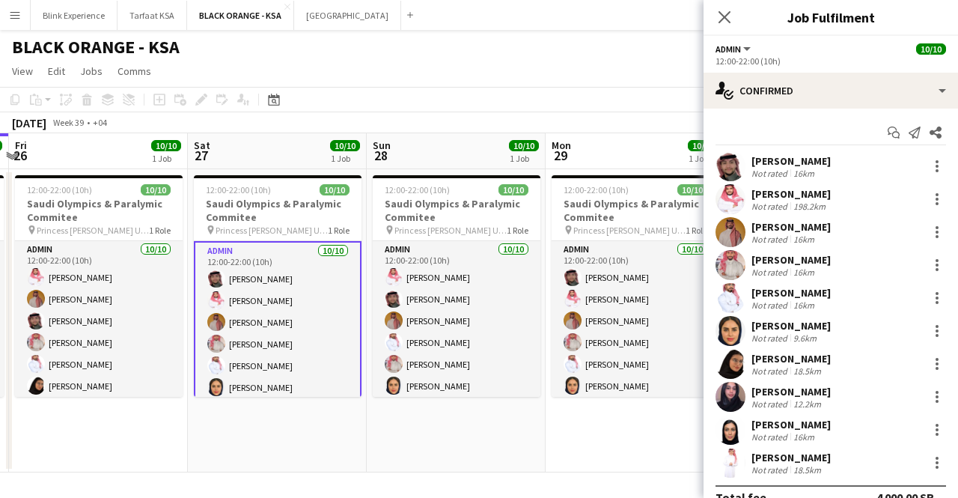
scroll to position [0, 348]
click at [421, 305] on app-calendar-viewport "Wed 24 10/10 1 Job Thu 25 10/10 1 Job Fri 26 10/10 1 Job Sat 27 10/10 1 Job Sun…" at bounding box center [479, 302] width 958 height 339
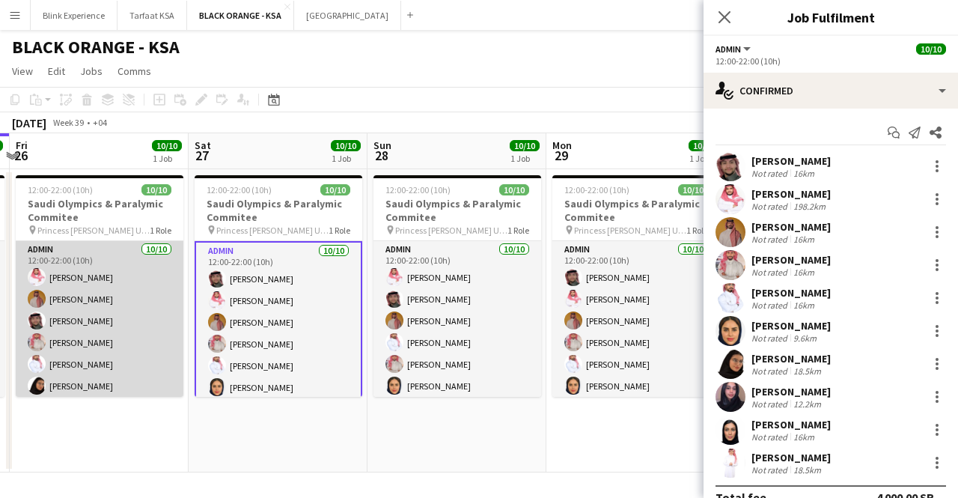
click at [114, 296] on app-card-role "Admin [DATE] 12:00-22:00 (10h) [PERSON_NAME] [PERSON_NAME] [PERSON_NAME] Albass…" at bounding box center [100, 364] width 168 height 246
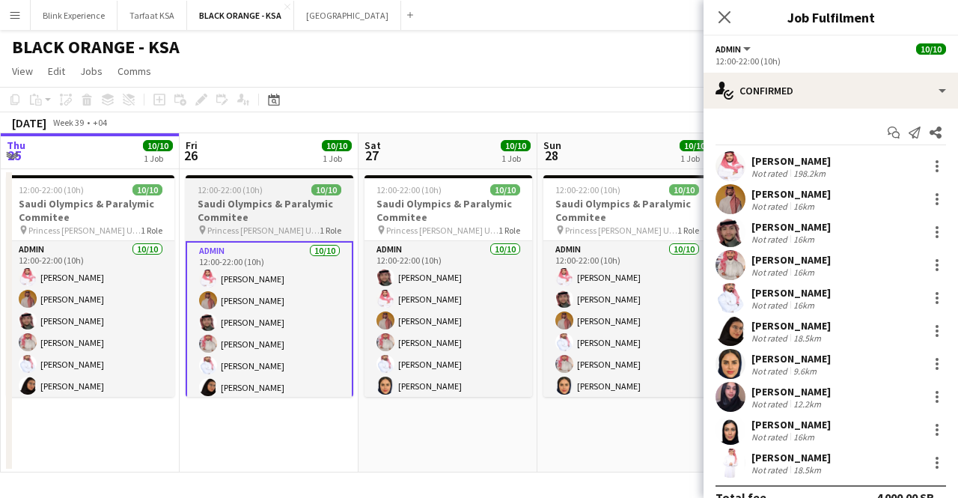
click at [281, 284] on app-calendar-viewport "Tue 23 10/10 1 Job Wed 24 10/10 1 Job Thu 25 10/10 1 Job Fri 26 10/10 1 Job Sat…" at bounding box center [479, 302] width 958 height 339
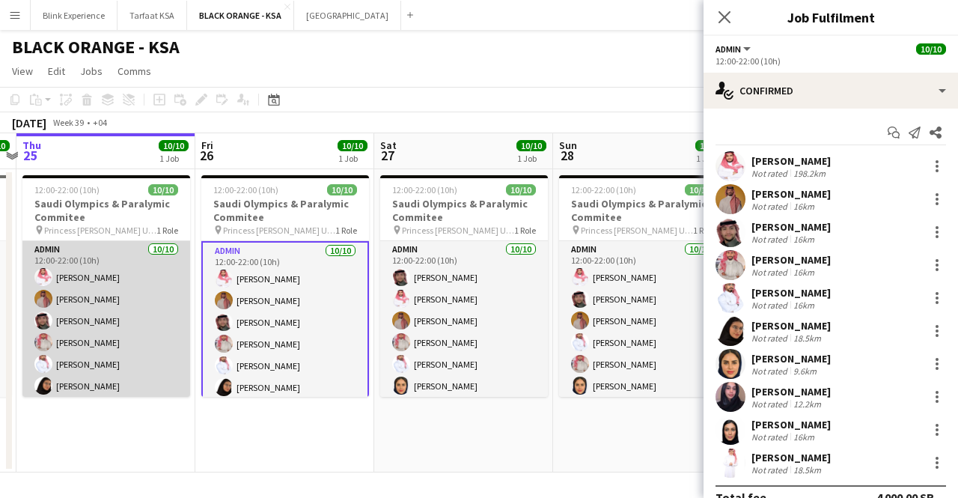
click at [123, 281] on app-card-role "Admin [DATE] 12:00-22:00 (10h) [PERSON_NAME] [PERSON_NAME] [PERSON_NAME] Albass…" at bounding box center [106, 364] width 168 height 246
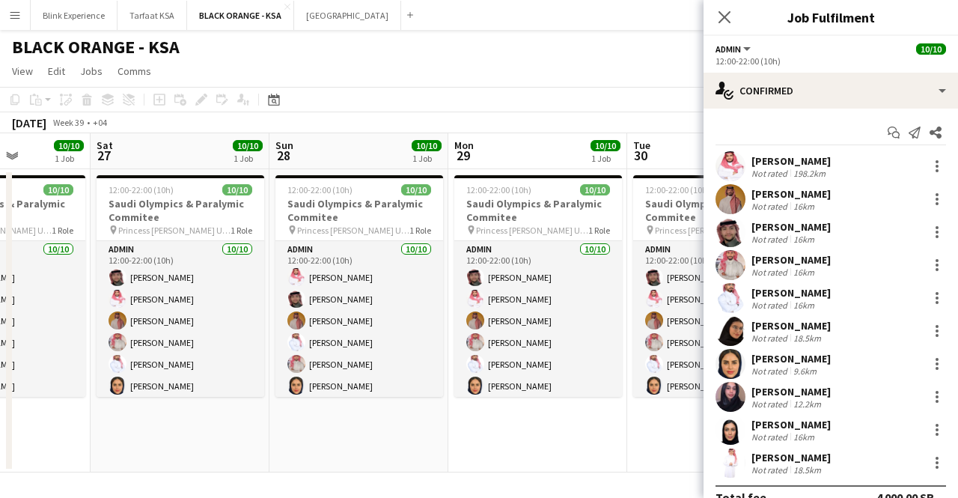
click at [0, 248] on app-calendar-viewport "Tue 23 10/10 1 Job Wed 24 10/10 1 Job Thu 25 10/10 1 Job Fri 26 10/10 1 Job Sat…" at bounding box center [479, 302] width 958 height 339
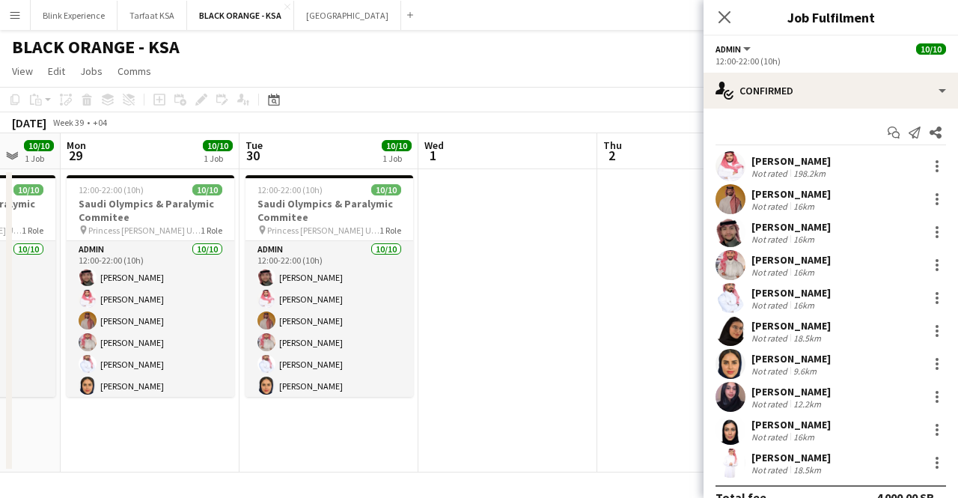
click at [16, 243] on app-calendar-viewport "Thu 25 10/10 1 Job Fri 26 10/10 1 Job Sat 27 10/10 1 Job Sun 28 10/10 1 Job Mon…" at bounding box center [479, 302] width 958 height 339
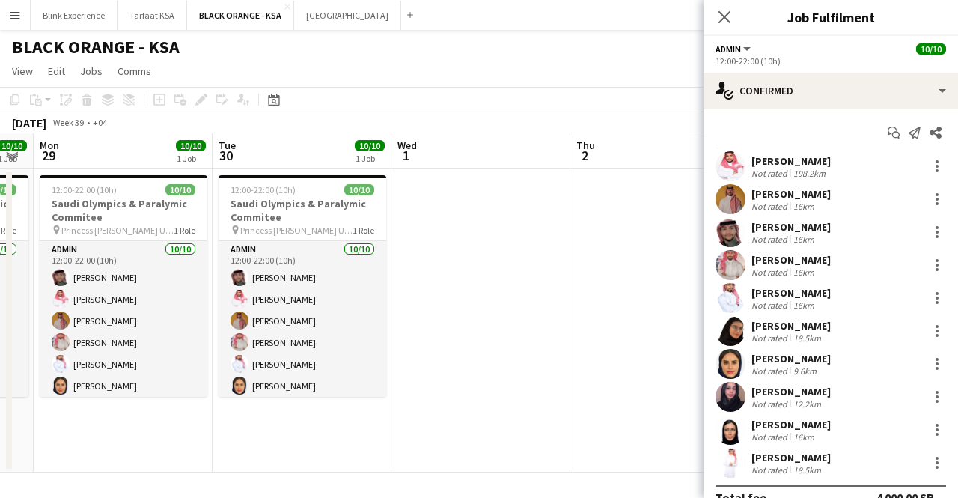
scroll to position [0, 685]
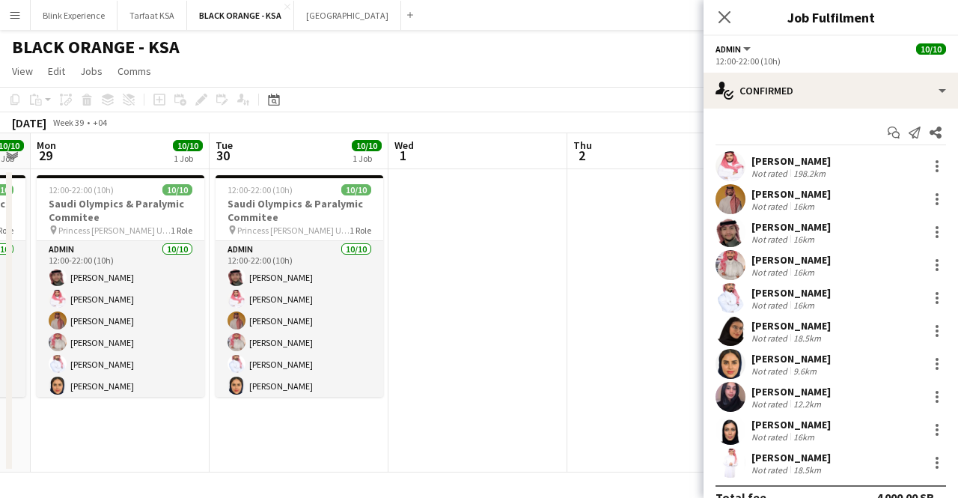
click at [437, 225] on app-calendar-viewport "Thu 25 10/10 1 Job Fri 26 10/10 1 Job Sat 27 10/10 1 Job Sun 28 10/10 1 Job Mon…" at bounding box center [479, 302] width 958 height 339
click at [156, 22] on button "Tarfaat KSA Close" at bounding box center [152, 15] width 70 height 29
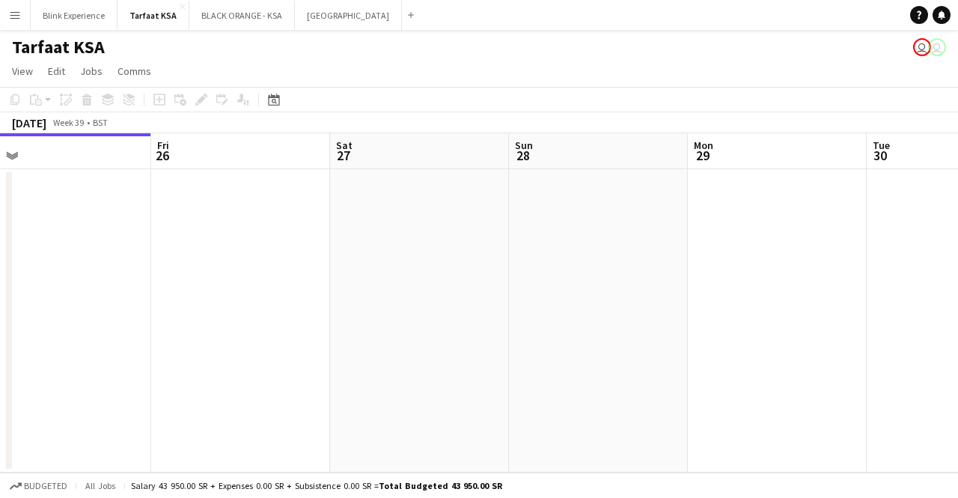
click at [270, 246] on app-calendar-viewport "Mon 22 3/3 1 Job Tue 23 3/3 1 Job Wed 24 Thu 25 Fri 26 Sat 27 Sun 28 Mon 29 Tue…" at bounding box center [479, 302] width 958 height 339
click at [259, 245] on app-calendar-viewport "Wed 24 Thu 25 Fri 26 Sat 27 Sun 28 Mon 29 Tue 30 Wed 1 Thu 2 Fri 3 Sat 4" at bounding box center [479, 302] width 958 height 339
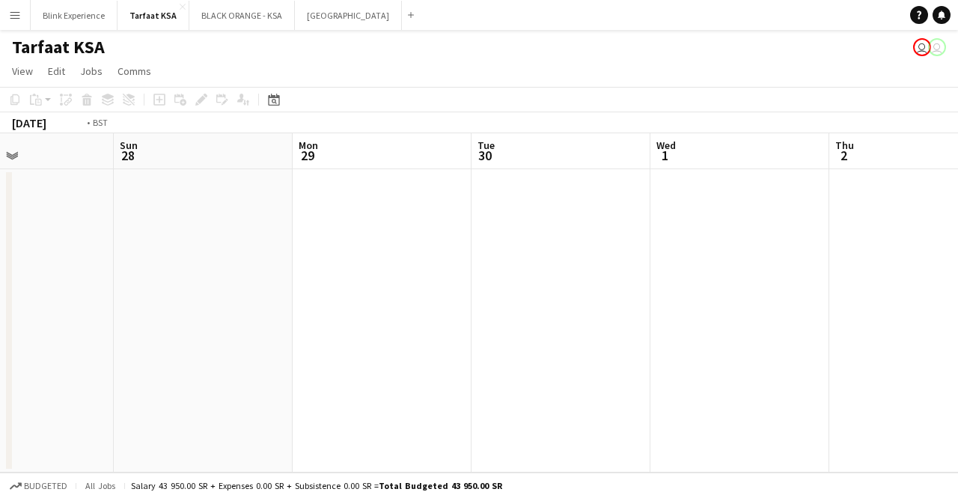
click at [309, 297] on app-calendar-viewport "Wed 24 Thu 25 Fri 26 Sat 27 Sun 28 Mon 29 Tue 30 Wed 1 Thu 2 Fri 3 Sat 4" at bounding box center [479, 302] width 958 height 339
click at [358, 278] on app-calendar-viewport "Sun 28 Mon 29 Tue 30 Wed 1 Thu 2 Fri 3 Sat 4 Sun 5 Mon 6 Tue 7 Wed 8" at bounding box center [479, 302] width 958 height 339
click at [412, 293] on app-calendar-viewport "Sun 28 Mon 29 Tue 30 Wed 1 Thu 2 Fri 3 Sat 4 Sun 5 Mon 6 Tue 7 Wed 8" at bounding box center [479, 302] width 958 height 339
click at [411, 281] on app-calendar-viewport "Tue 30 Wed 1 Thu 2 Fri 3 Sat 4 Sun 5 Mon 6 Tue 7 Wed 8 Thu 9 Fri 10" at bounding box center [479, 302] width 958 height 339
click at [488, 291] on app-calendar-viewport "Thu 2 Fri 3 Sat 4 Sun 5 Mon 6 Tue 7 Wed 8 Thu 9 Fri 10 Sat 11 Sun 12" at bounding box center [479, 302] width 958 height 339
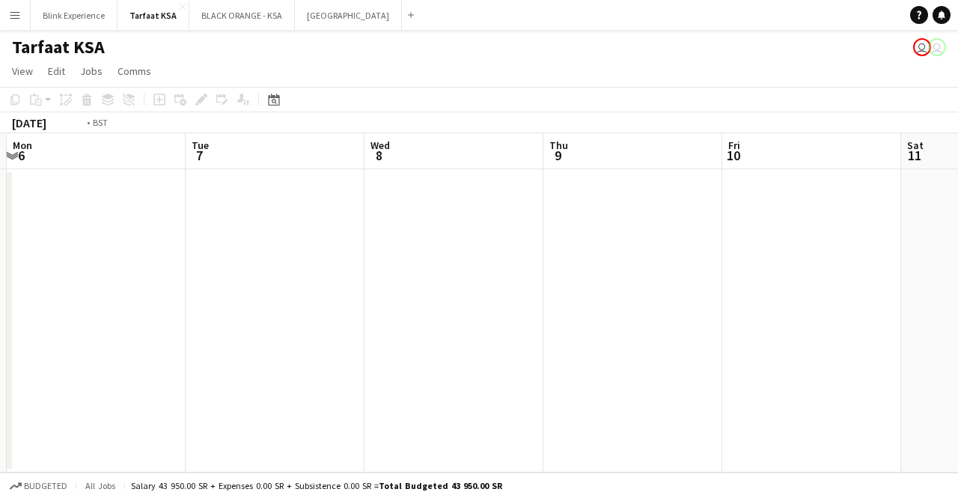
click at [957, 290] on app-calendar-viewport "Sat 4 Sun 5 Mon 6 Tue 7 Wed 8 Thu 9 Fri 10 Sat 11 Sun 12 Mon 13 Tue 14" at bounding box center [479, 302] width 958 height 339
click at [956, 281] on app-calendar-viewport "Tue 30 Wed 1 Thu 2 Fri 3 Sat 4 Sun 5 Mon 6 Tue 7 Wed 8 Thu 9 Fri 10" at bounding box center [479, 302] width 958 height 339
click at [953, 281] on app-calendar-viewport "Mon 29 Tue 30 Wed 1 Thu 2 Fri 3 Sat 4 Sun 5 Mon 6 Tue 7 Wed 8 Thu 9" at bounding box center [479, 302] width 958 height 339
click at [867, 249] on app-calendar-viewport "Sat 27 Sun 28 Mon 29 Tue 30 Wed 1 Thu 2 Fri 3 Sat 4 Sun 5 Mon 6 Tue 7" at bounding box center [479, 302] width 958 height 339
click at [839, 233] on app-calendar-viewport "Thu 25 Fri 26 Sat 27 Sun 28 Mon 29 Tue 30 Wed 1 Thu 2 Fri 3 Sat 4 Sun 5" at bounding box center [479, 302] width 958 height 339
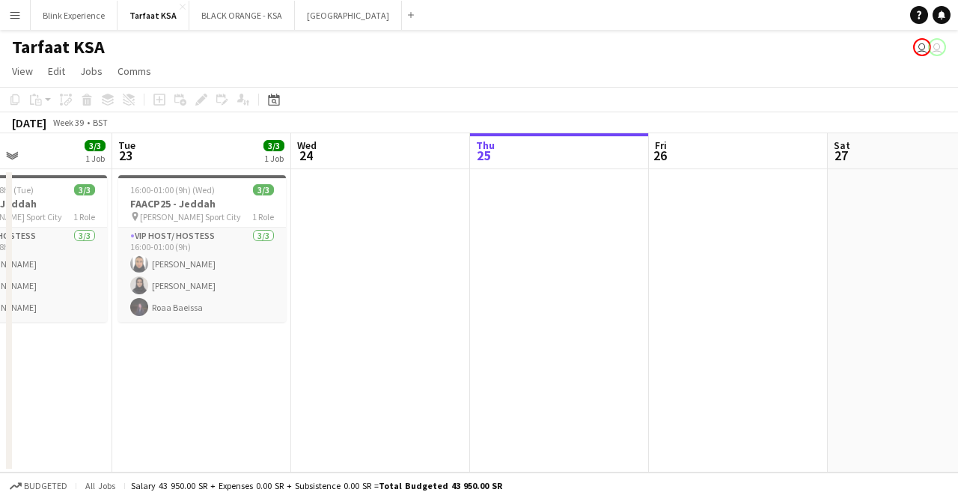
click at [829, 236] on app-calendar-viewport "Sat 20 Sun 21 Mon 22 3/3 1 Job Tue 23 3/3 1 Job Wed 24 Thu 25 Fri 26 Sat 27 Sun…" at bounding box center [479, 302] width 958 height 339
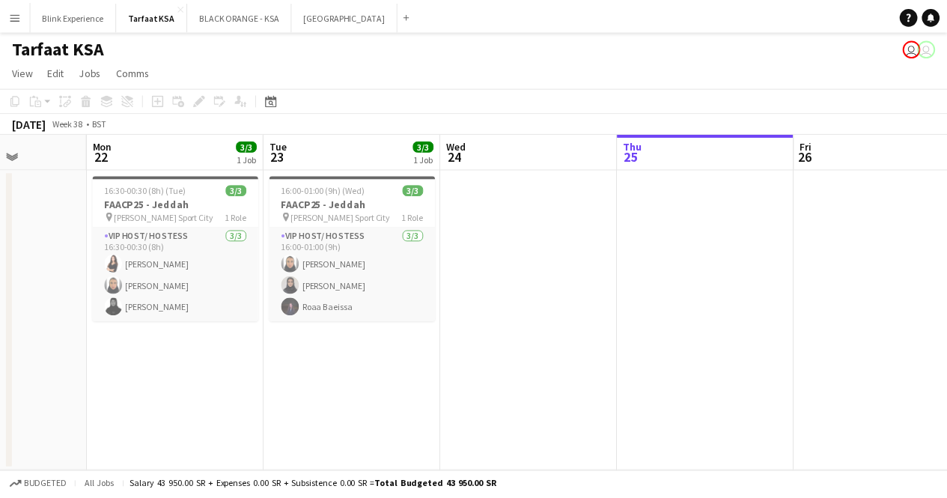
scroll to position [0, 358]
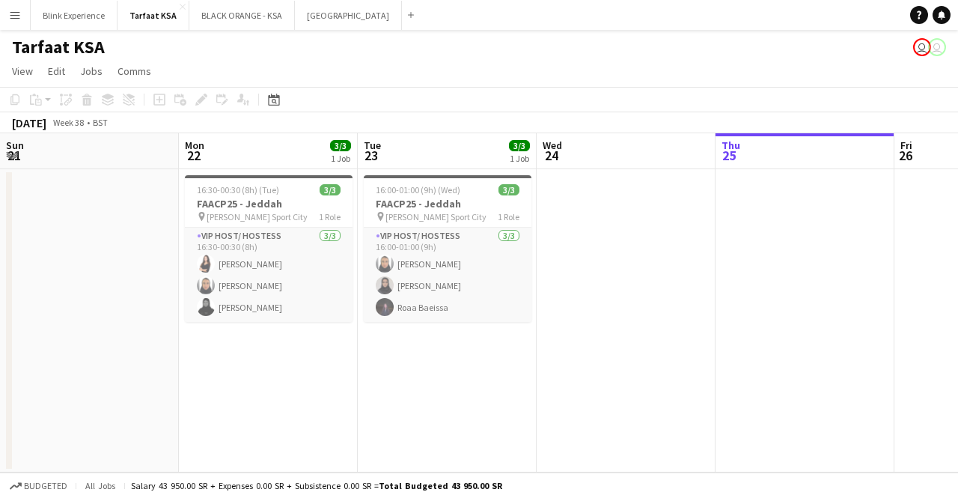
click at [711, 249] on app-calendar-viewport "Fri 19 Sat 20 Sun 21 Mon 22 3/3 1 Job Tue 23 3/3 1 Job Wed 24 Thu 25 Fri 26 Sat…" at bounding box center [479, 302] width 958 height 339
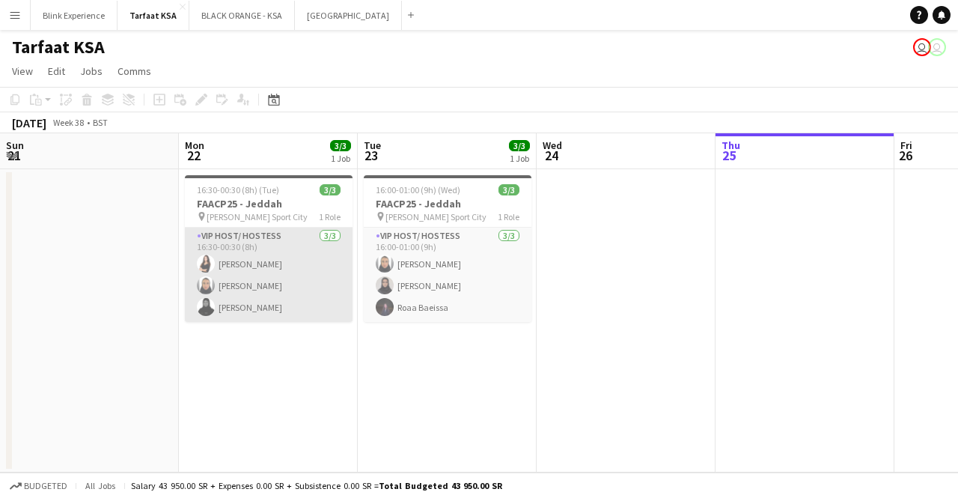
click at [258, 258] on app-card-role "VIP Host/ Hostess 3/3 16:30-00:30 (8h) Razan Hani Raneem Albishi Batool Alnajjar" at bounding box center [269, 275] width 168 height 94
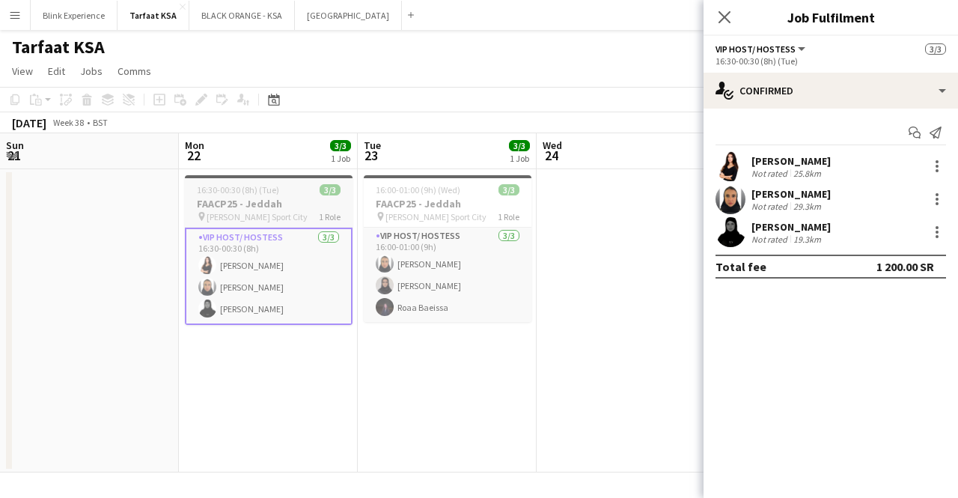
click at [283, 206] on h3 "FAACP25 - Jeddah" at bounding box center [269, 203] width 168 height 13
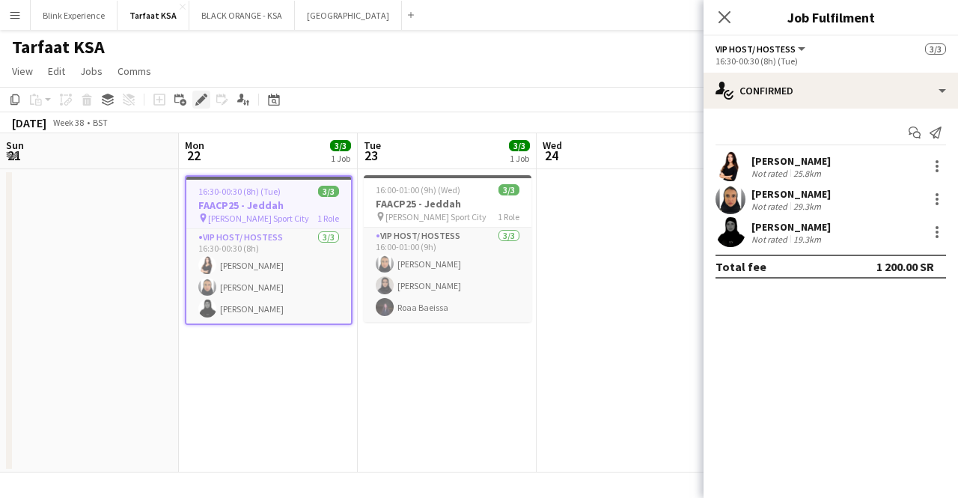
click at [204, 97] on icon "Edit" at bounding box center [201, 100] width 12 height 12
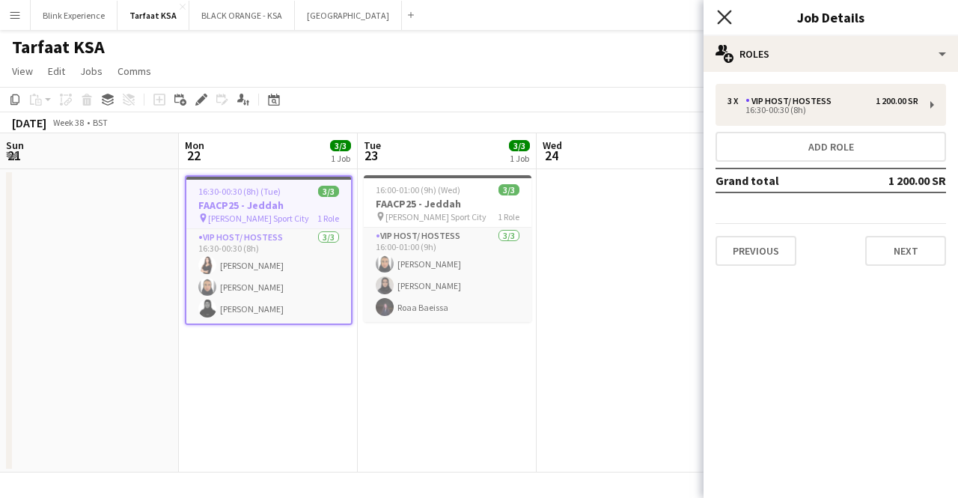
click at [726, 15] on icon at bounding box center [724, 17] width 14 height 14
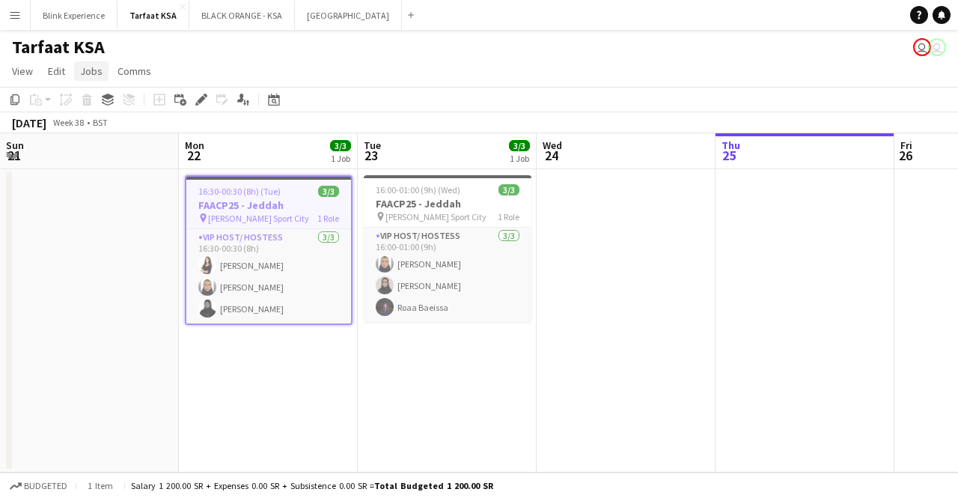
click at [93, 71] on span "Jobs" at bounding box center [91, 70] width 22 height 13
click at [33, 68] on link "View" at bounding box center [22, 70] width 33 height 19
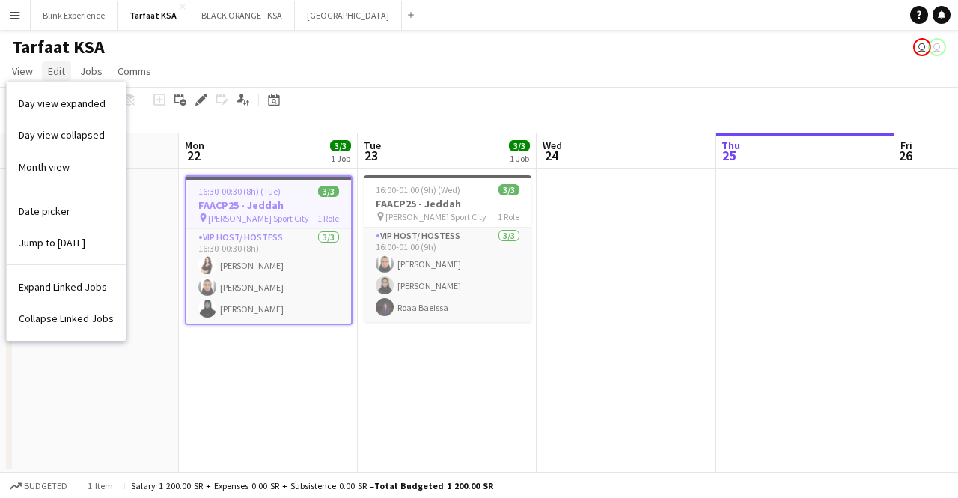
click at [54, 67] on span "Edit" at bounding box center [56, 70] width 17 height 13
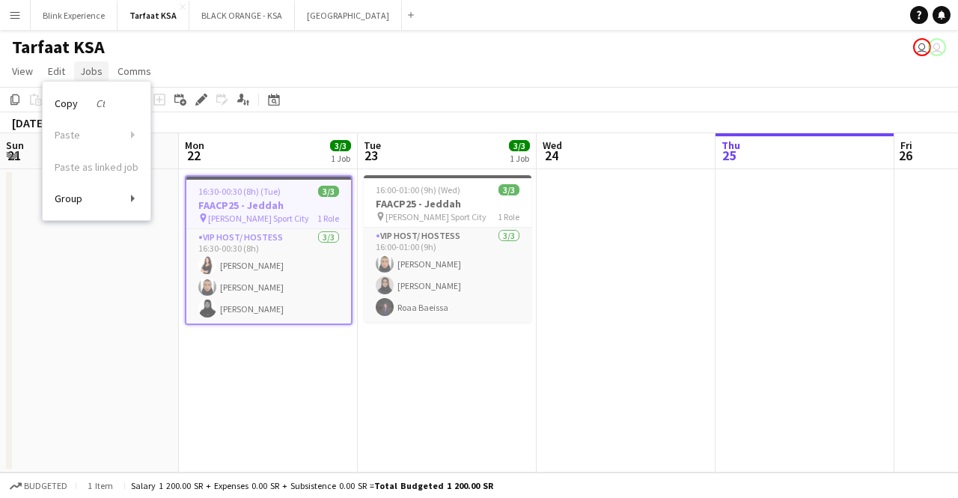
click at [91, 70] on span "Jobs" at bounding box center [91, 70] width 22 height 13
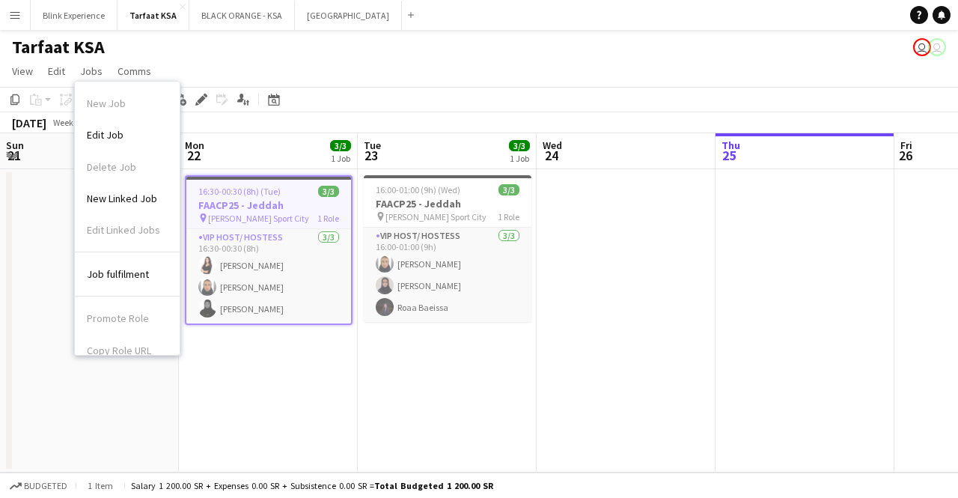
click at [12, 16] on app-icon "Menu" at bounding box center [15, 15] width 12 height 12
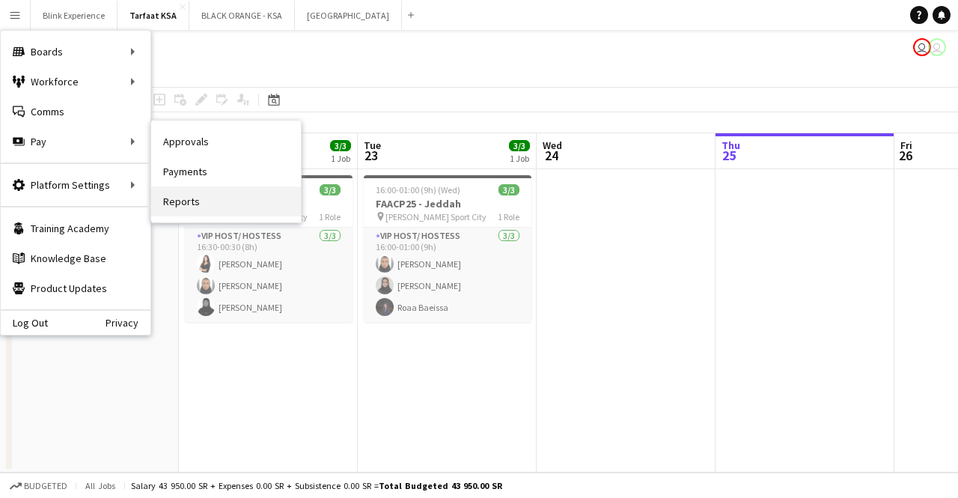
click at [201, 197] on link "Reports" at bounding box center [226, 201] width 150 height 30
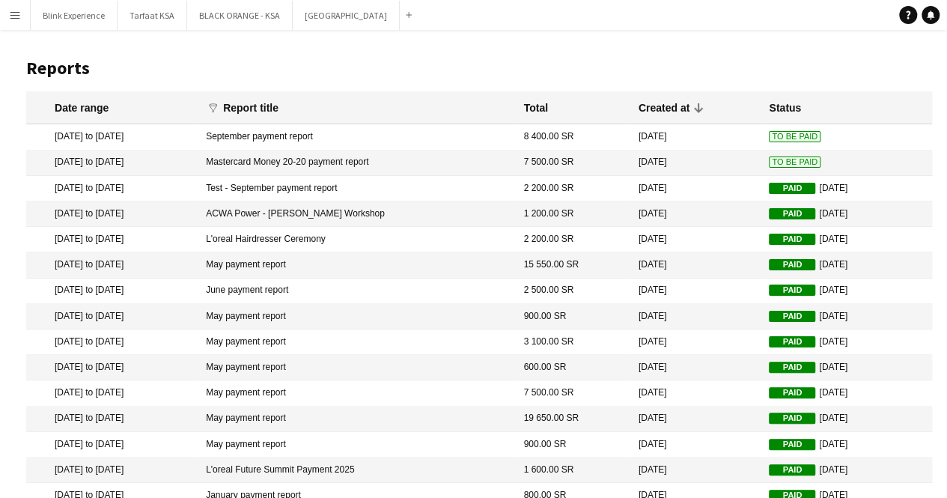
click at [283, 135] on mat-cell "September payment report" at bounding box center [356, 136] width 317 height 25
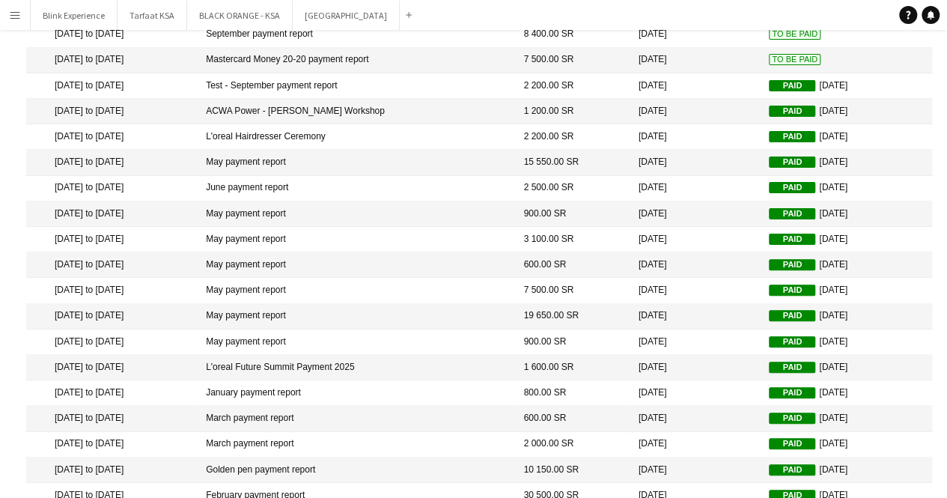
scroll to position [186, 0]
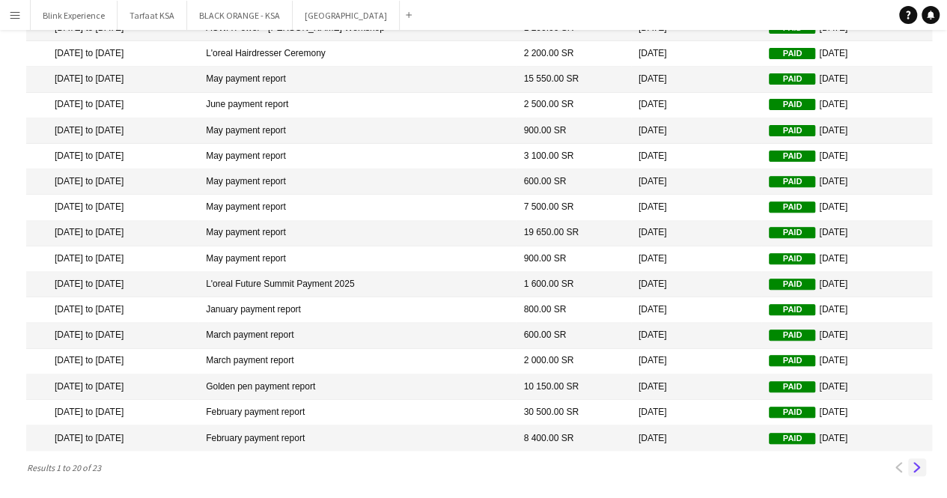
click at [912, 469] on app-icon "Next" at bounding box center [917, 467] width 10 height 10
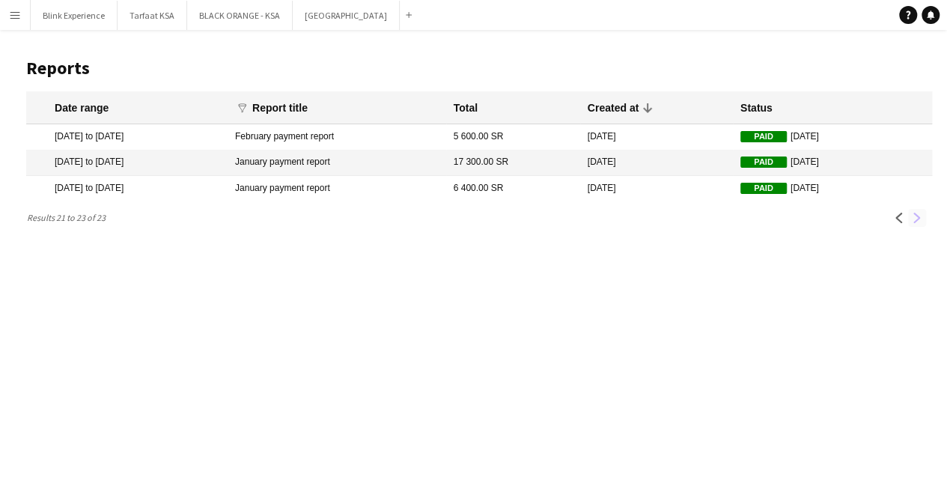
scroll to position [0, 0]
click at [175, 133] on mat-cell "2 Feb 2025 to 5 Feb 2025" at bounding box center [128, 136] width 204 height 25
click at [496, 193] on mat-cell "6 400.00 SR" at bounding box center [518, 188] width 135 height 25
click at [908, 216] on app-icon "Previous" at bounding box center [910, 218] width 10 height 10
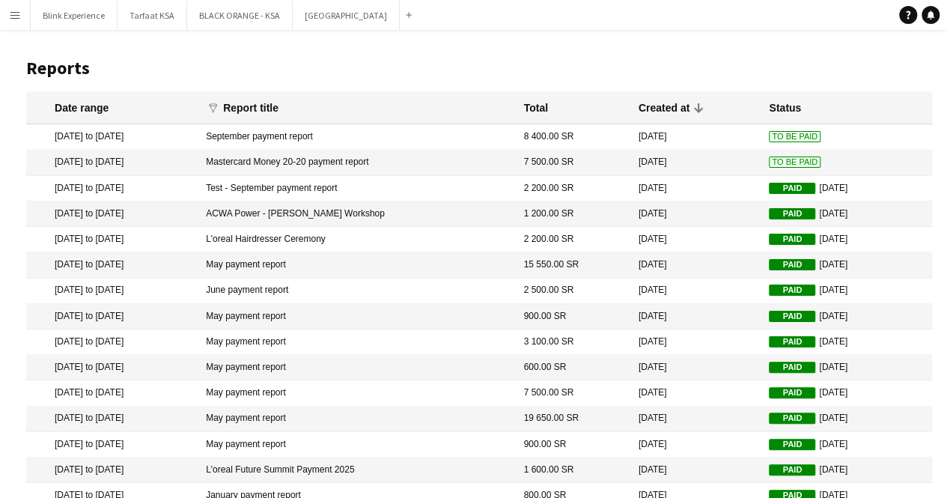
click at [590, 137] on mat-cell "8 400.00 SR" at bounding box center [573, 136] width 115 height 25
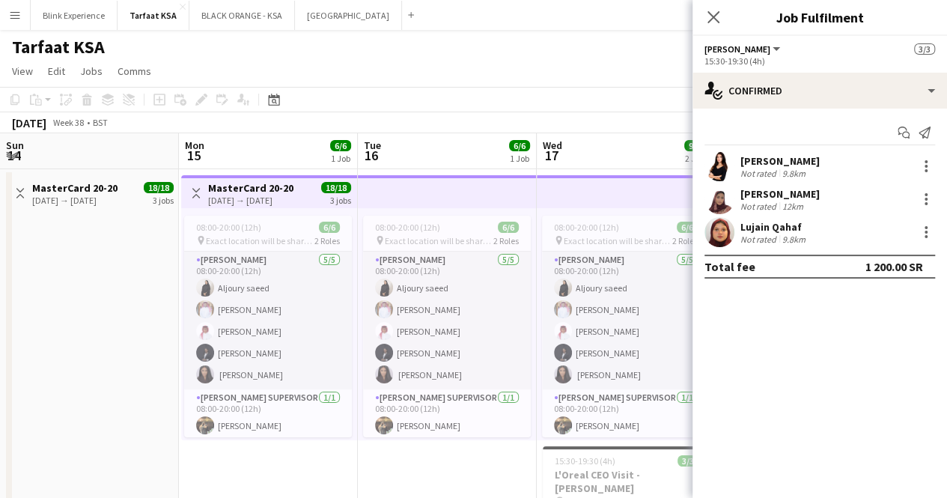
scroll to position [0, 498]
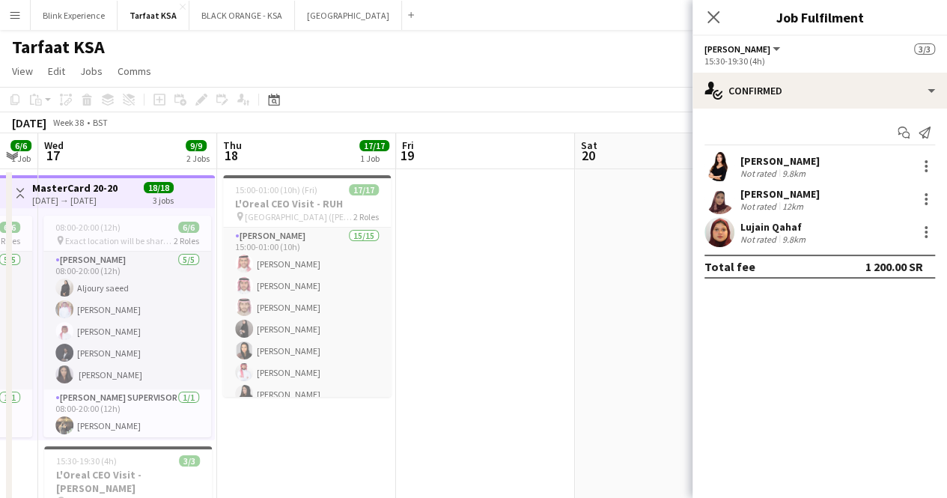
click at [525, 245] on app-date-cell at bounding box center [485, 403] width 179 height 468
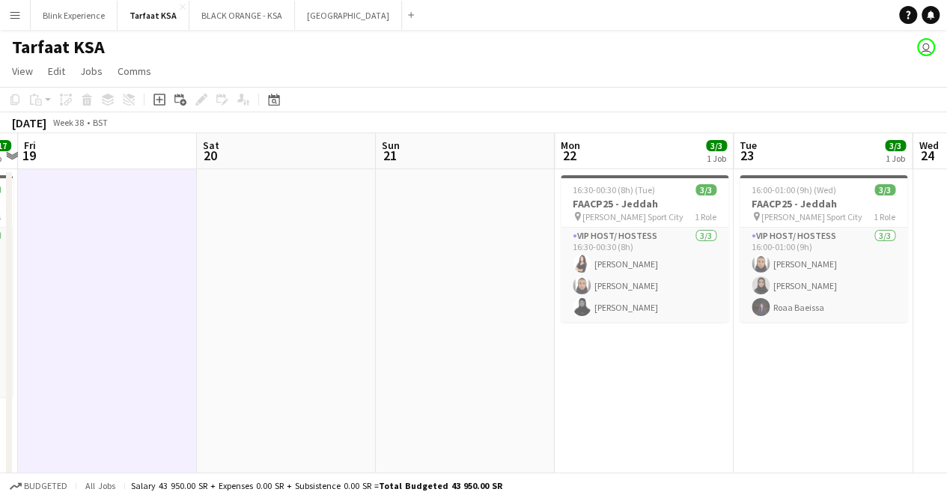
drag, startPoint x: 632, startPoint y: 239, endPoint x: 225, endPoint y: 237, distance: 407.1
click at [227, 237] on app-calendar-viewport "Tue 16 6/6 1 Job Wed 17 9/9 2 Jobs Thu 18 17/17 1 Job Fri 19 Sat 20 Sun 21 Mon …" at bounding box center [473, 385] width 947 height 504
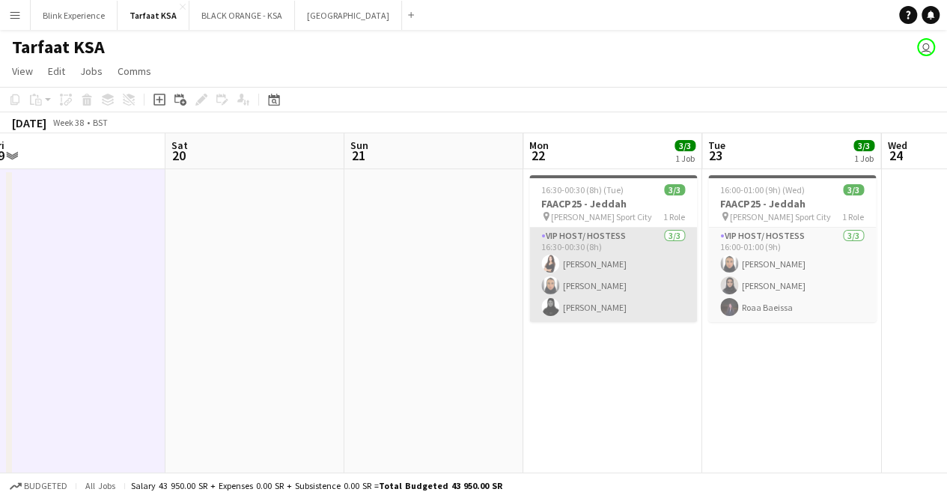
click at [647, 264] on app-card-role "VIP Host/ Hostess [DATE] 16:30-00:30 (8h) [PERSON_NAME] [PERSON_NAME] [PERSON_N…" at bounding box center [613, 275] width 168 height 94
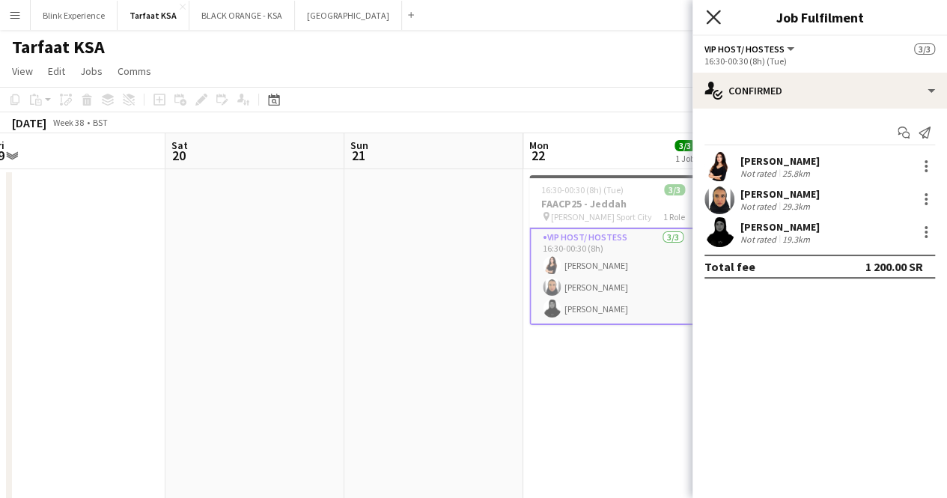
click at [714, 14] on icon "Close pop-in" at bounding box center [713, 17] width 14 height 14
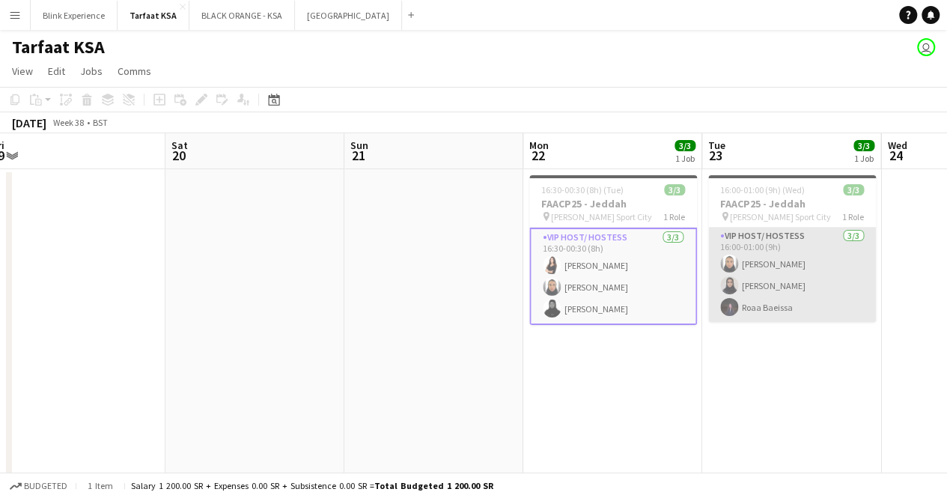
click at [786, 259] on app-card-role "VIP Host/ Hostess 3/3 16:00-01:00 (9h) Raneem Albishi Sarah Baghanim Roaa Baeis…" at bounding box center [792, 275] width 168 height 94
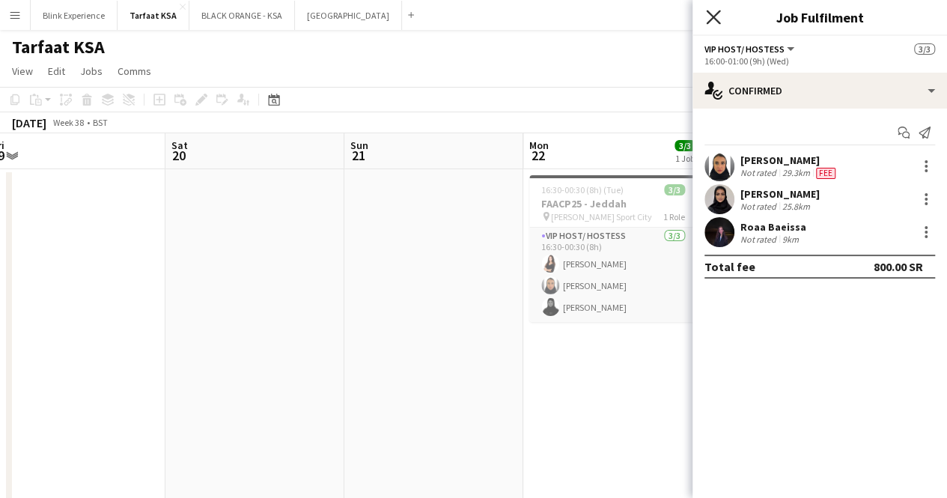
click at [720, 17] on app-icon "Close pop-in" at bounding box center [714, 18] width 22 height 22
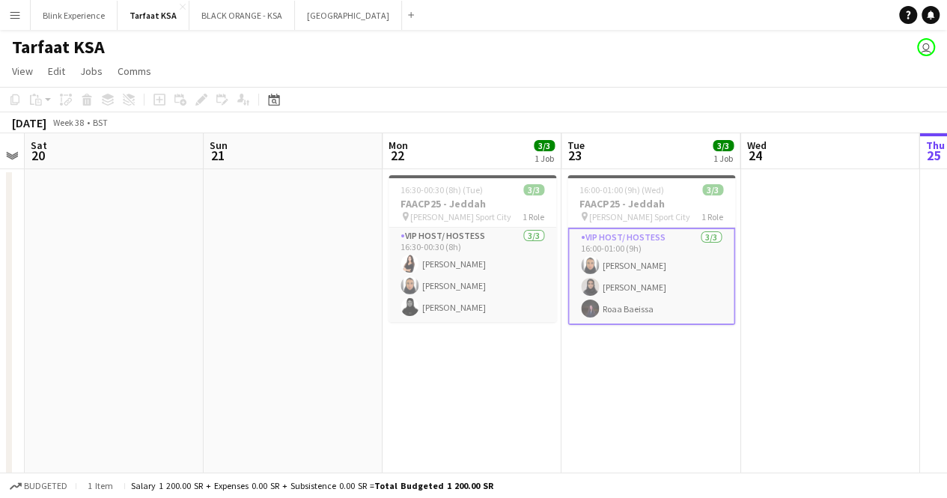
drag, startPoint x: 787, startPoint y: 210, endPoint x: 644, endPoint y: 219, distance: 143.2
click at [644, 219] on app-calendar-viewport "Tue 16 6/6 1 Job Wed 17 9/9 2 Jobs Thu 18 17/17 1 Job Fri 19 Sat 20 Sun 21 Mon …" at bounding box center [473, 385] width 947 height 504
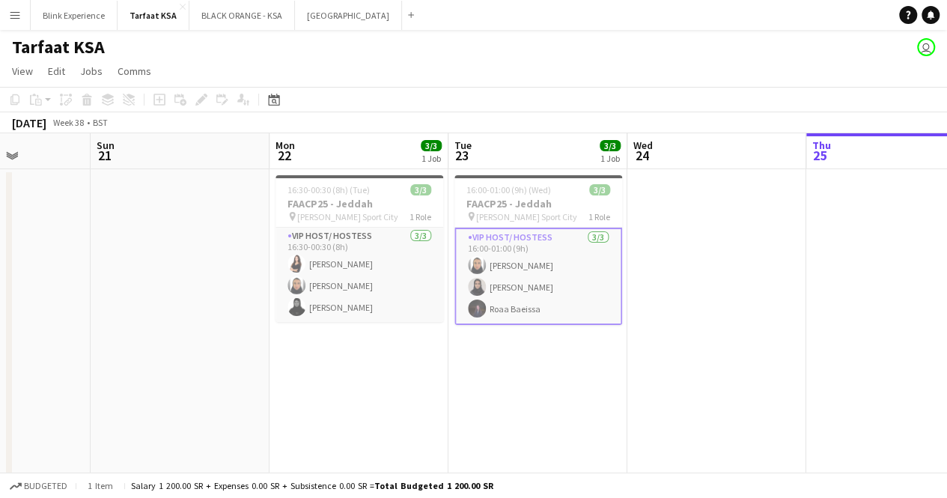
scroll to position [0, 524]
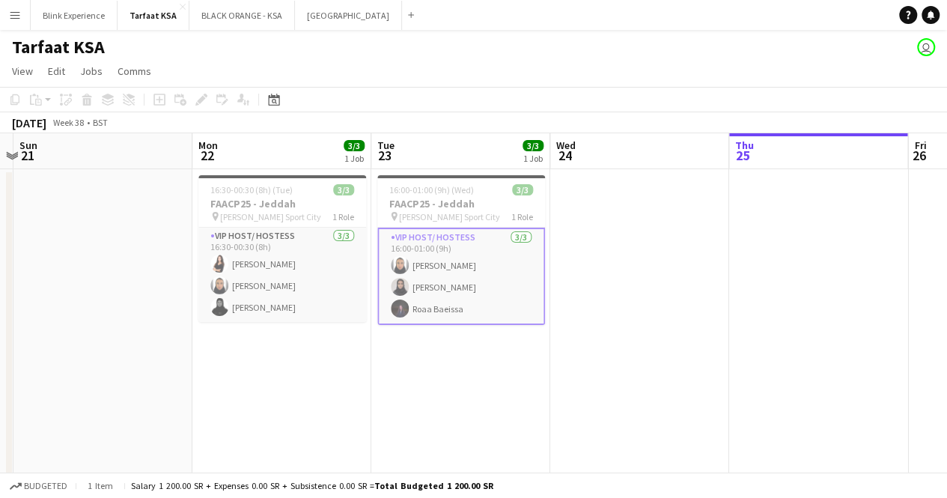
drag, startPoint x: 784, startPoint y: 224, endPoint x: 594, endPoint y: 235, distance: 189.7
click at [594, 235] on app-calendar-viewport "Thu 18 17/17 1 Job Fri 19 Sat 20 Sun 21 Mon 22 3/3 1 Job Tue 23 3/3 1 Job Wed 2…" at bounding box center [473, 385] width 947 height 504
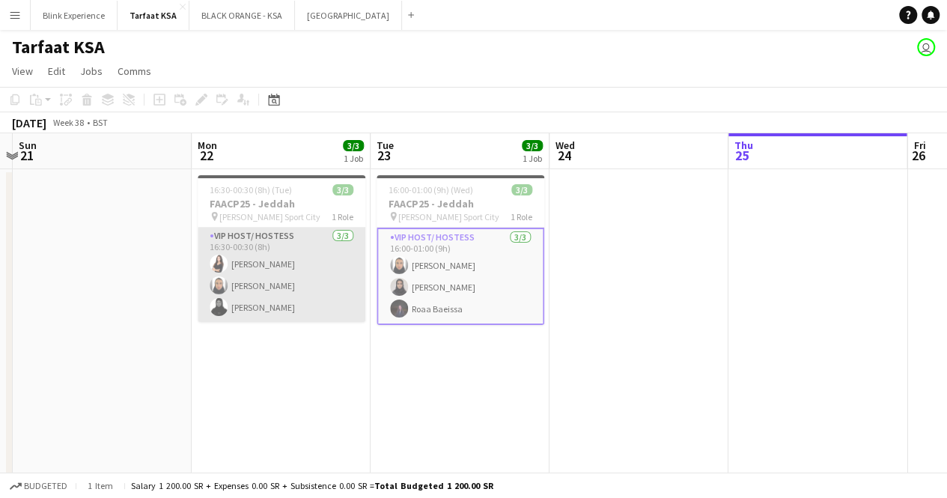
click at [302, 245] on app-card-role "VIP Host/ Hostess 3/3 16:30-00:30 (8h) Razan Hani Raneem Albishi Batool Alnajjar" at bounding box center [282, 275] width 168 height 94
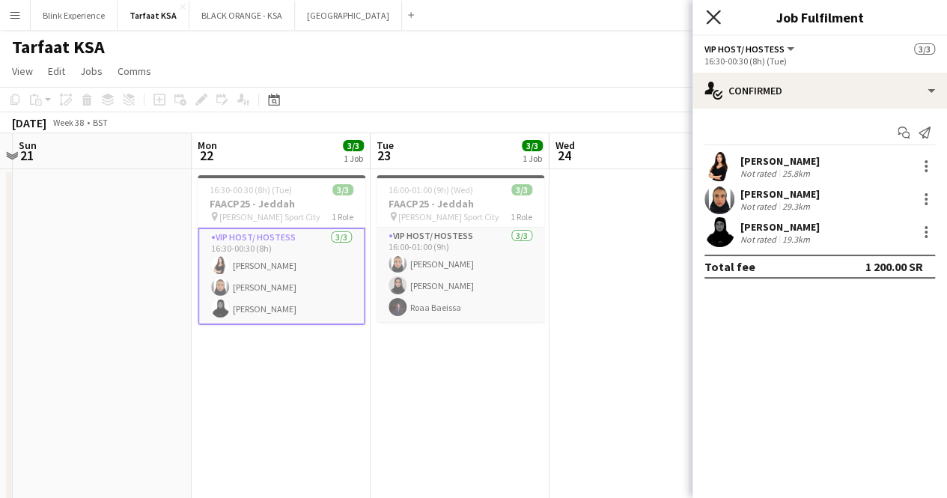
click at [717, 17] on icon "Close pop-in" at bounding box center [713, 17] width 14 height 14
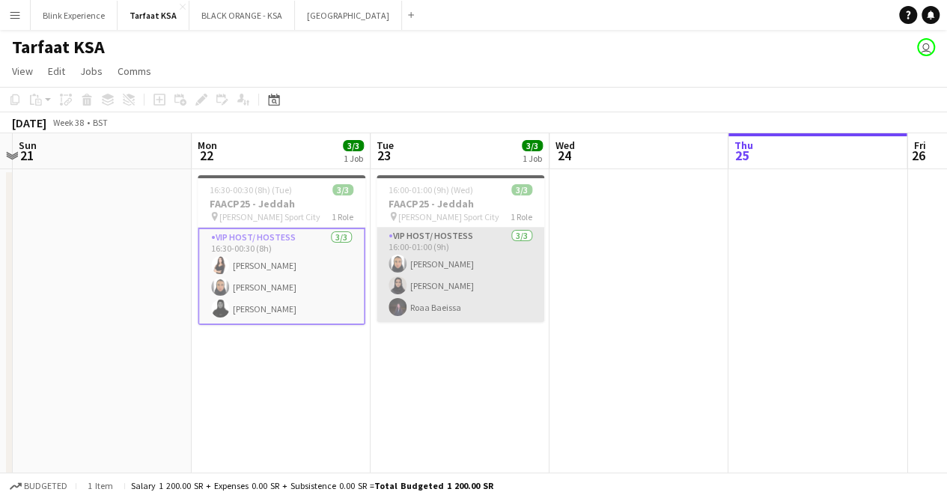
click at [488, 234] on app-card-role "VIP Host/ Hostess 3/3 16:00-01:00 (9h) Raneem Albishi Sarah Baghanim Roaa Baeis…" at bounding box center [460, 275] width 168 height 94
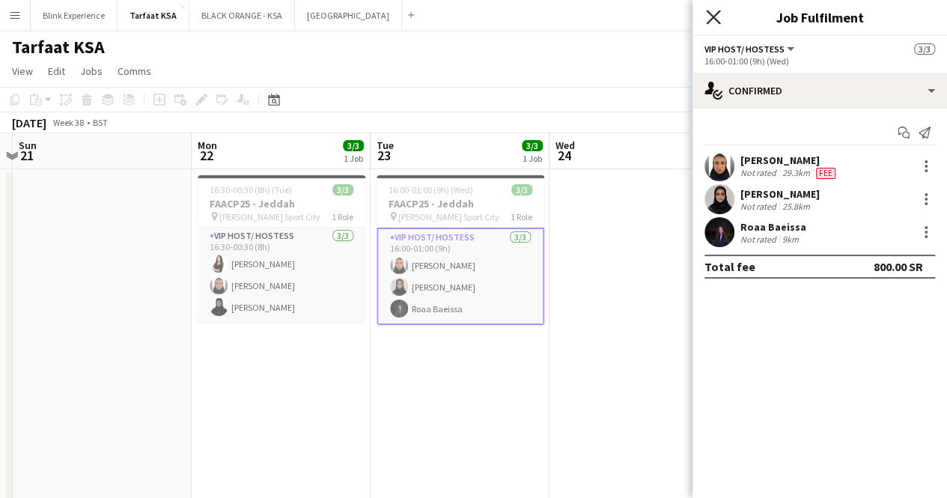
click at [713, 13] on icon "Close pop-in" at bounding box center [713, 17] width 14 height 14
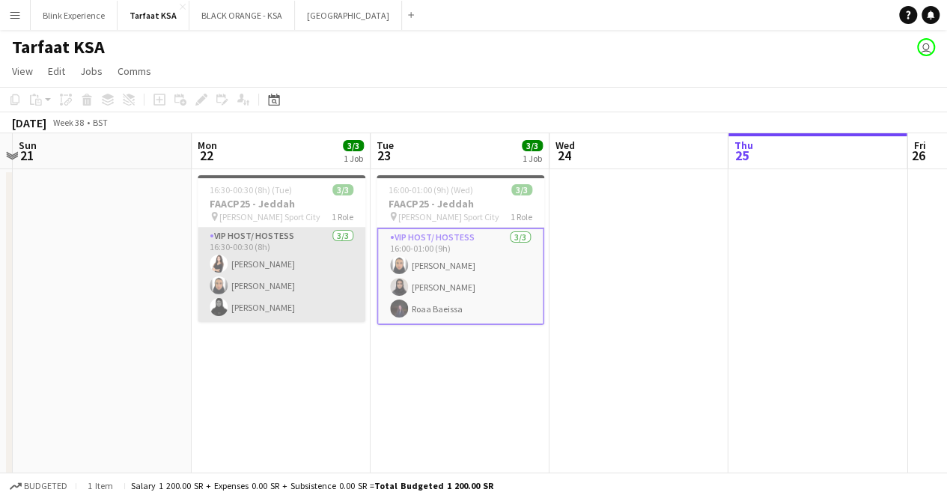
click at [312, 257] on app-card-role "VIP Host/ Hostess 3/3 16:30-00:30 (8h) Razan Hani Raneem Albishi Batool Alnajjar" at bounding box center [282, 275] width 168 height 94
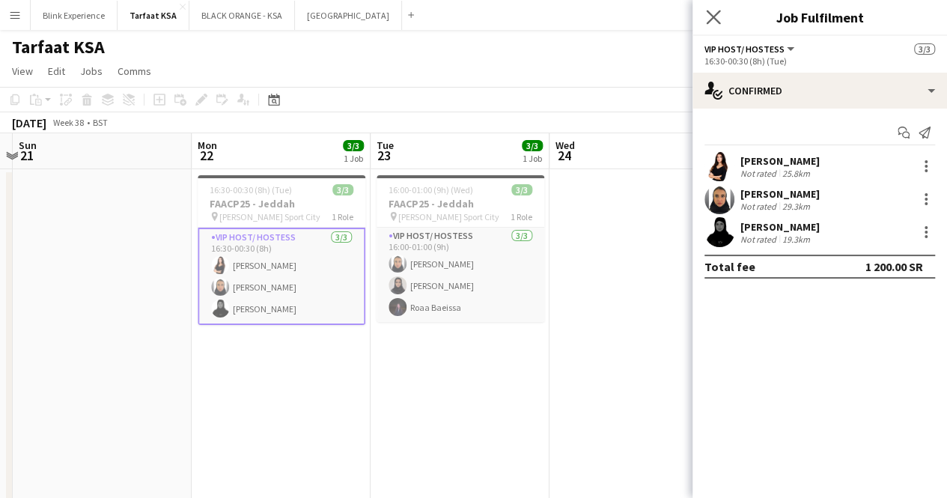
click at [721, 18] on app-icon "Close pop-in" at bounding box center [714, 18] width 22 height 22
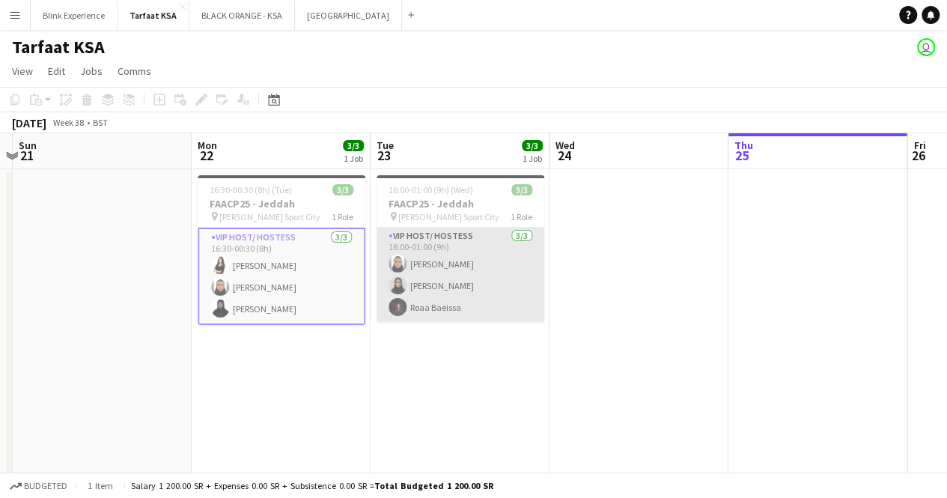
scroll to position [0, 525]
click at [474, 254] on app-card-role "VIP Host/ Hostess 3/3 16:00-01:00 (9h) Raneem Albishi Sarah Baghanim Roaa Baeis…" at bounding box center [459, 275] width 168 height 94
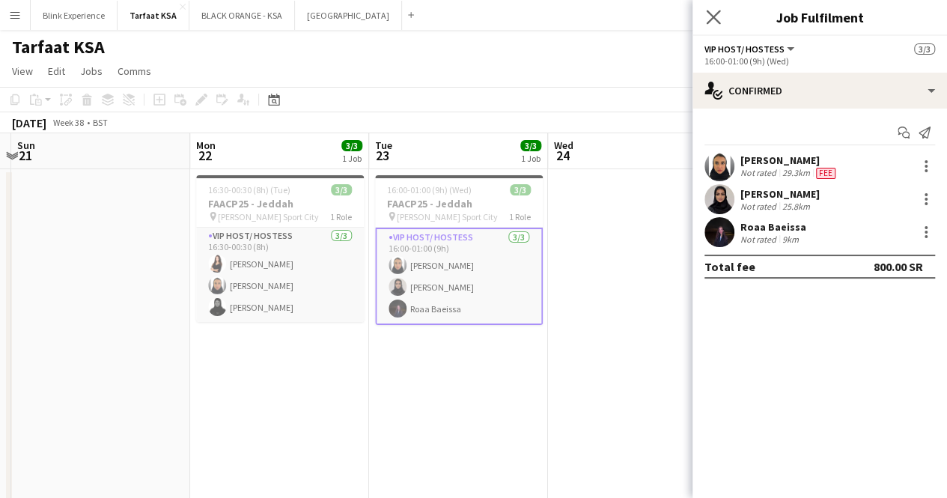
click at [709, 10] on icon "Close pop-in" at bounding box center [713, 17] width 14 height 14
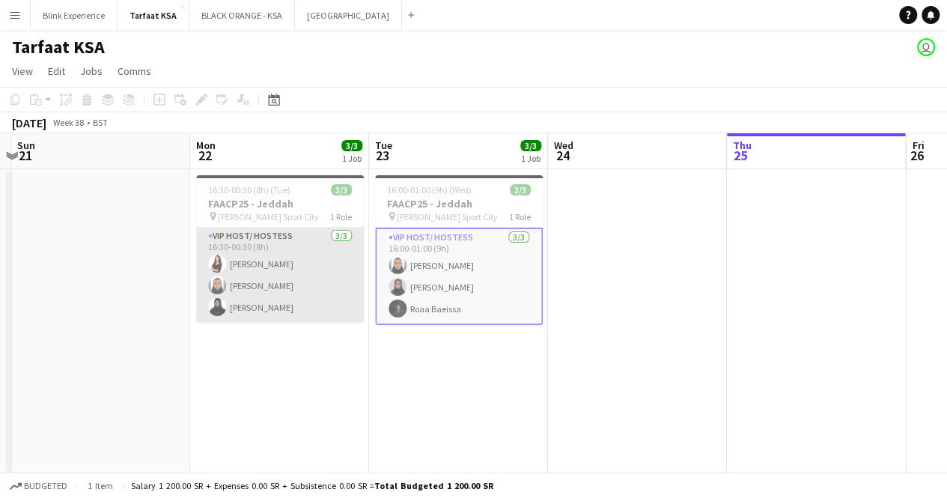
click at [255, 252] on app-card-role "VIP Host/ Hostess 3/3 16:30-00:30 (8h) Razan Hani Raneem Albishi Batool Alnajjar" at bounding box center [280, 275] width 168 height 94
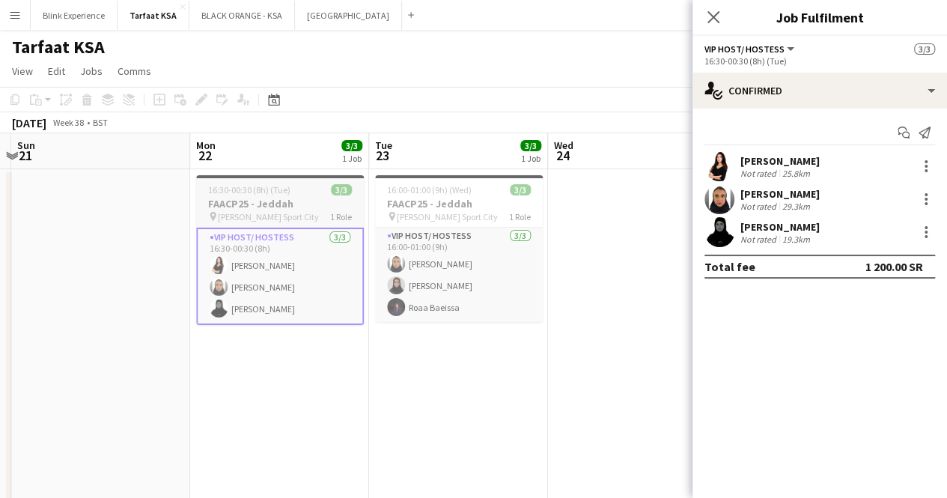
click at [261, 209] on h3 "FAACP25 - Jeddah" at bounding box center [280, 203] width 168 height 13
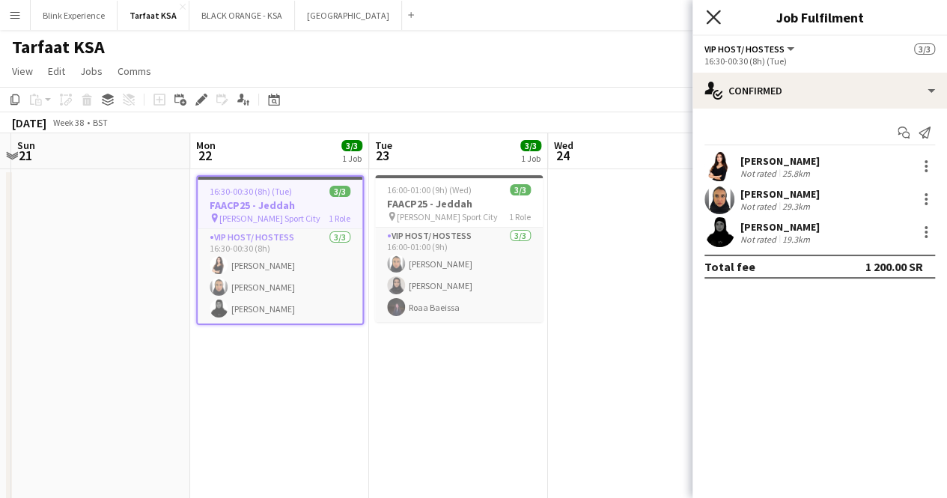
click at [712, 17] on icon at bounding box center [713, 17] width 14 height 14
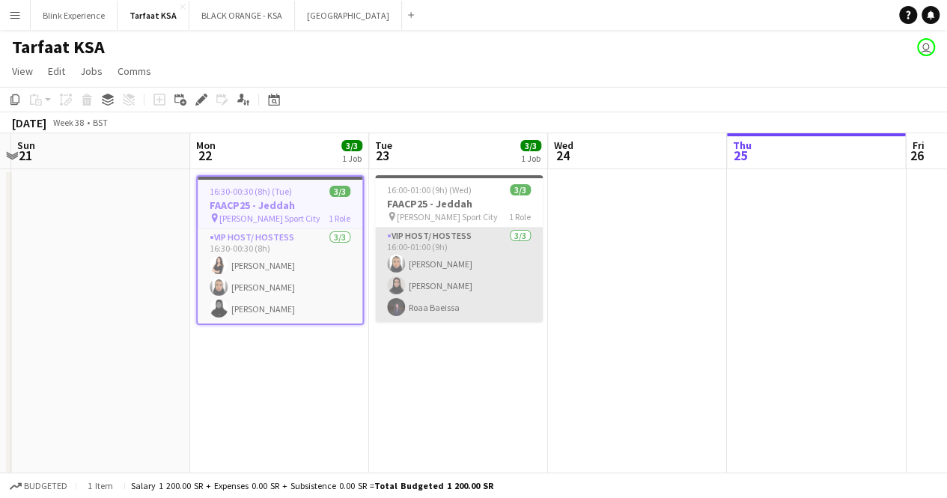
click at [439, 251] on app-card-role "VIP Host/ Hostess 3/3 16:00-01:00 (9h) Raneem Albishi Sarah Baghanim Roaa Baeis…" at bounding box center [459, 275] width 168 height 94
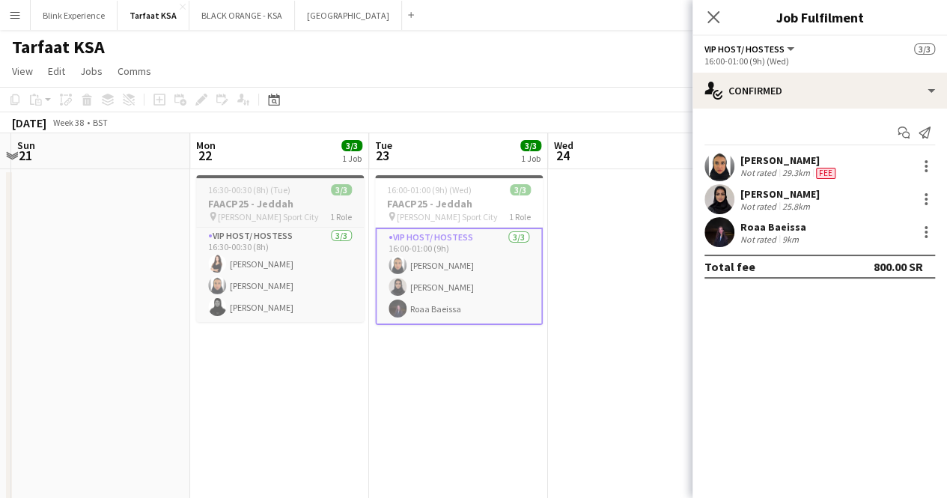
click at [311, 210] on div "pin King Abdullah Sport City 1 Role" at bounding box center [280, 216] width 168 height 12
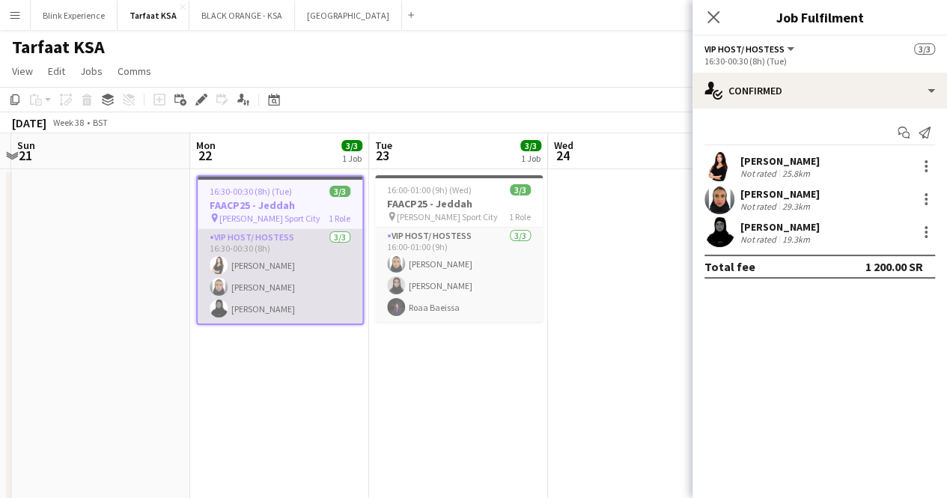
click at [254, 252] on app-card-role "VIP Host/ Hostess 3/3 16:30-00:30 (8h) Razan Hani Raneem Albishi Batool Alnajjar" at bounding box center [280, 276] width 165 height 94
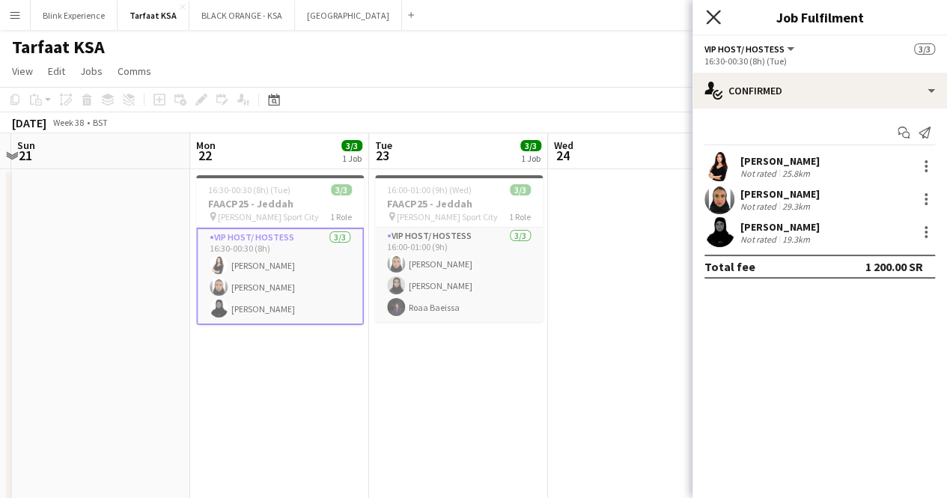
click at [714, 20] on icon "Close pop-in" at bounding box center [713, 17] width 14 height 14
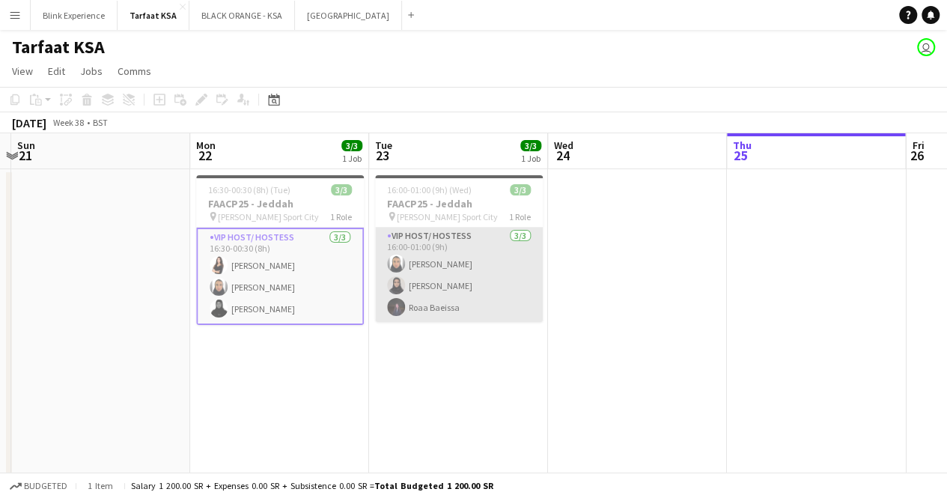
click at [466, 258] on app-card-role "VIP Host/ Hostess 3/3 16:00-01:00 (9h) Raneem Albishi Sarah Baghanim Roaa Baeis…" at bounding box center [459, 275] width 168 height 94
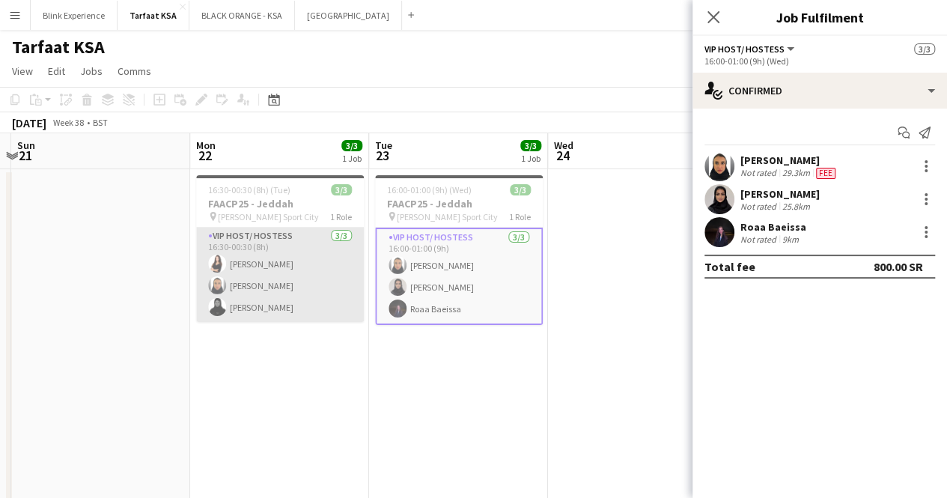
click at [263, 257] on app-card-role "VIP Host/ Hostess 3/3 16:30-00:30 (8h) Razan Hani Raneem Albishi Batool Alnajjar" at bounding box center [280, 275] width 168 height 94
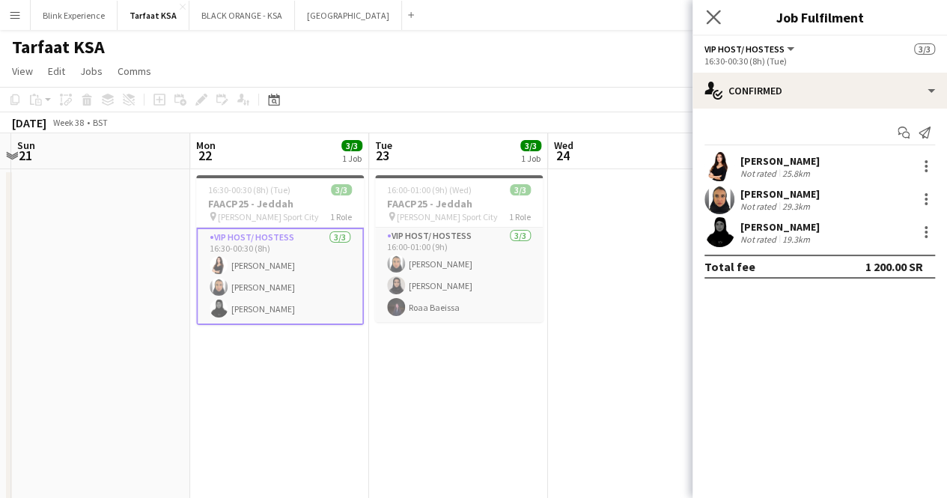
click at [721, 9] on app-icon "Close pop-in" at bounding box center [714, 18] width 22 height 22
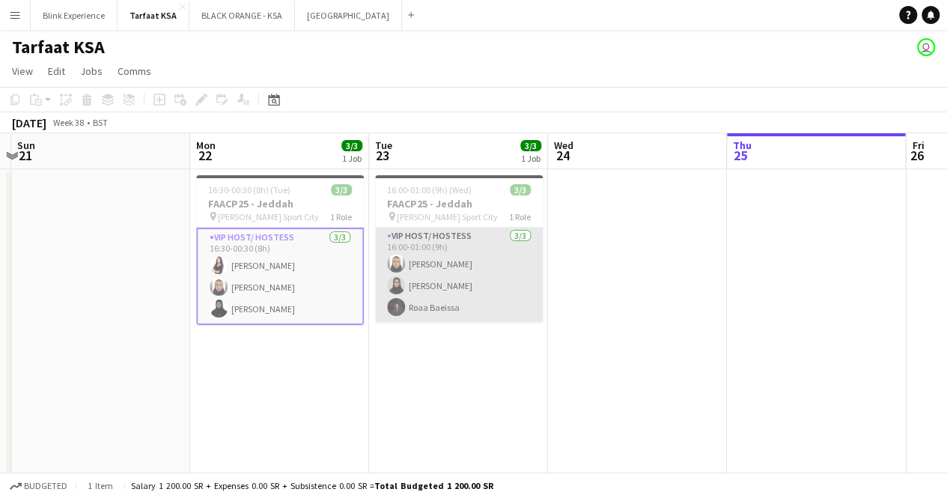
click at [454, 244] on app-card-role "VIP Host/ Hostess 3/3 16:00-01:00 (9h) Raneem Albishi Sarah Baghanim Roaa Baeis…" at bounding box center [459, 275] width 168 height 94
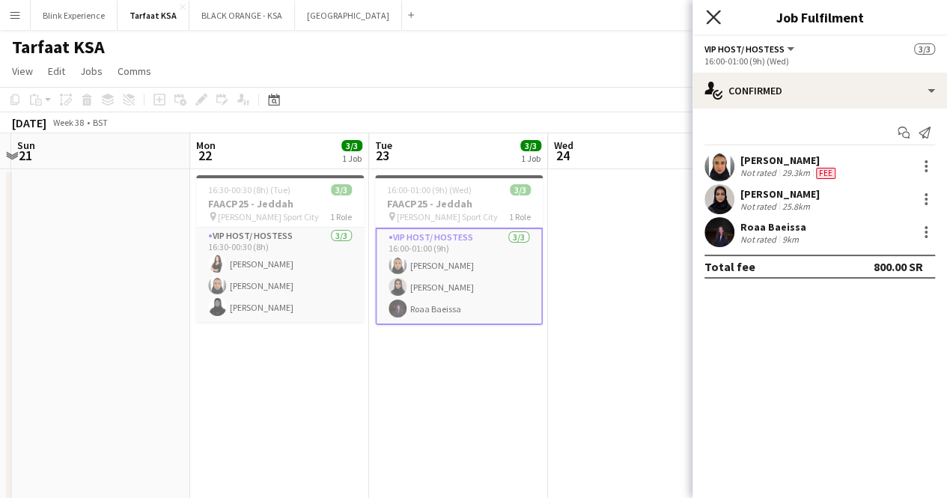
click at [717, 13] on icon "Close pop-in" at bounding box center [713, 17] width 14 height 14
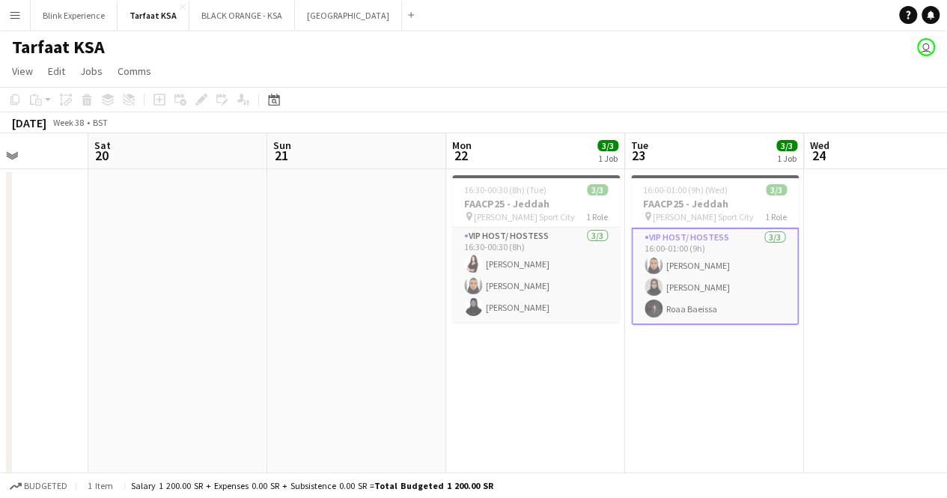
drag, startPoint x: 477, startPoint y: 290, endPoint x: 735, endPoint y: 287, distance: 257.5
click at [735, 287] on app-calendar-viewport "Wed 17 9/9 2 Jobs Thu 18 17/17 1 Job Fri 19 Sat 20 Sun 21 Mon 22 3/3 1 Job Tue …" at bounding box center [473, 385] width 947 height 504
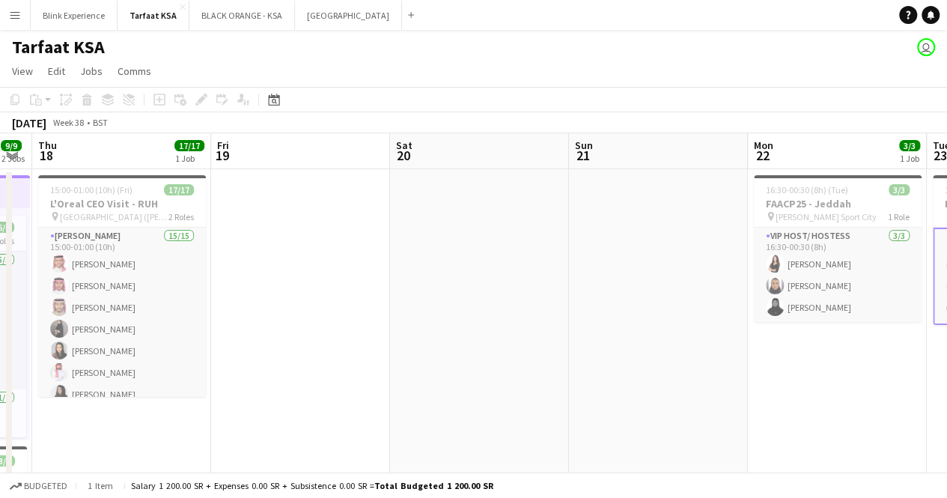
drag, startPoint x: 359, startPoint y: 284, endPoint x: 660, endPoint y: 288, distance: 300.9
click at [660, 288] on app-calendar-viewport "Tue 16 6/6 1 Job Wed 17 9/9 2 Jobs Thu 18 17/17 1 Job Fri 19 Sat 20 Sun 21 Mon …" at bounding box center [473, 385] width 947 height 504
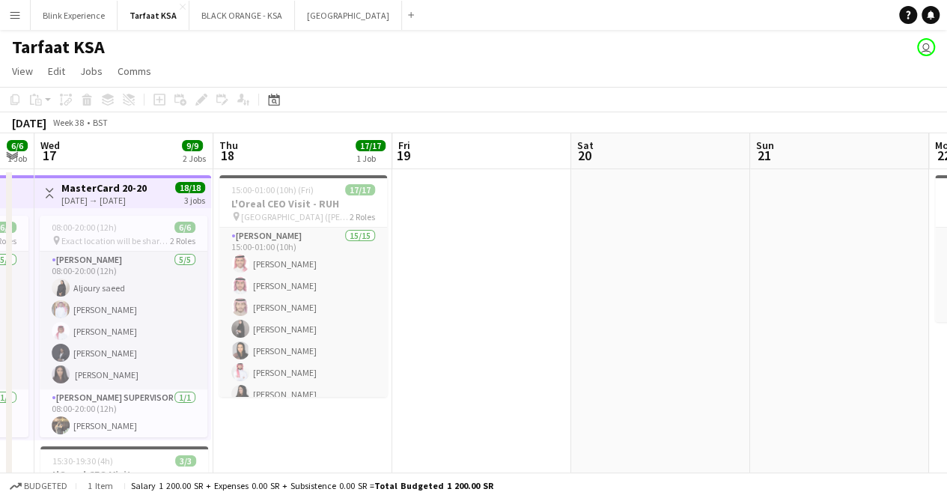
drag, startPoint x: 409, startPoint y: 281, endPoint x: 476, endPoint y: 280, distance: 67.4
click at [476, 280] on app-calendar-viewport "Mon 15 6/6 1 Job Tue 16 6/6 1 Job Wed 17 9/9 2 Jobs Thu 18 17/17 1 Job Fri 19 S…" at bounding box center [473, 385] width 947 height 504
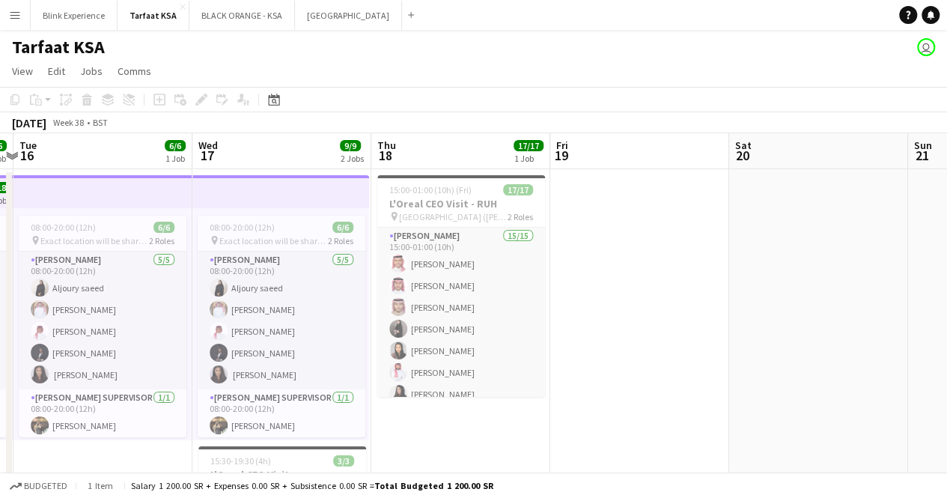
drag, startPoint x: 308, startPoint y: 270, endPoint x: 466, endPoint y: 270, distance: 157.9
click at [466, 270] on app-calendar-viewport "Sun 14 Mon 15 6/6 1 Job Tue 16 6/6 1 Job Wed 17 9/9 2 Jobs Thu 18 17/17 1 Job F…" at bounding box center [473, 385] width 947 height 504
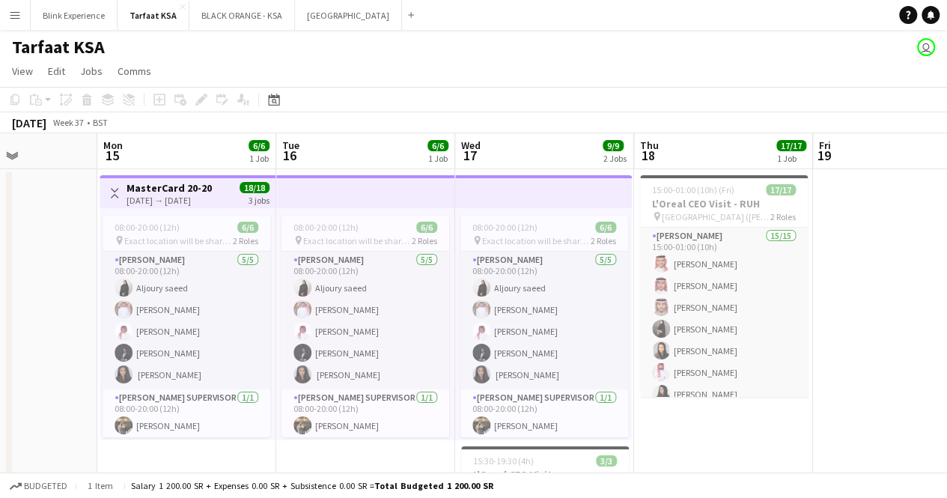
drag, startPoint x: 334, startPoint y: 257, endPoint x: 596, endPoint y: 259, distance: 262.7
click at [596, 259] on app-calendar-viewport "Fri 12 Sat 13 Sun 14 Mon 15 6/6 1 Job Tue 16 6/6 1 Job Wed 17 9/9 2 Jobs Thu 18…" at bounding box center [473, 385] width 947 height 504
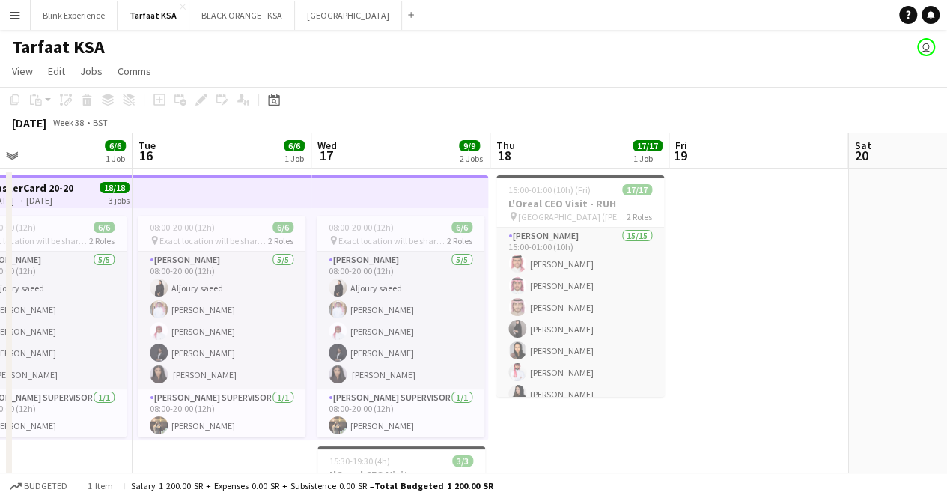
drag, startPoint x: 698, startPoint y: 229, endPoint x: 533, endPoint y: 228, distance: 165.4
click at [533, 228] on app-calendar-viewport "Fri 12 Sat 13 Sun 14 Mon 15 6/6 1 Job Tue 16 6/6 1 Job Wed 17 9/9 2 Jobs Thu 18…" at bounding box center [473, 385] width 947 height 504
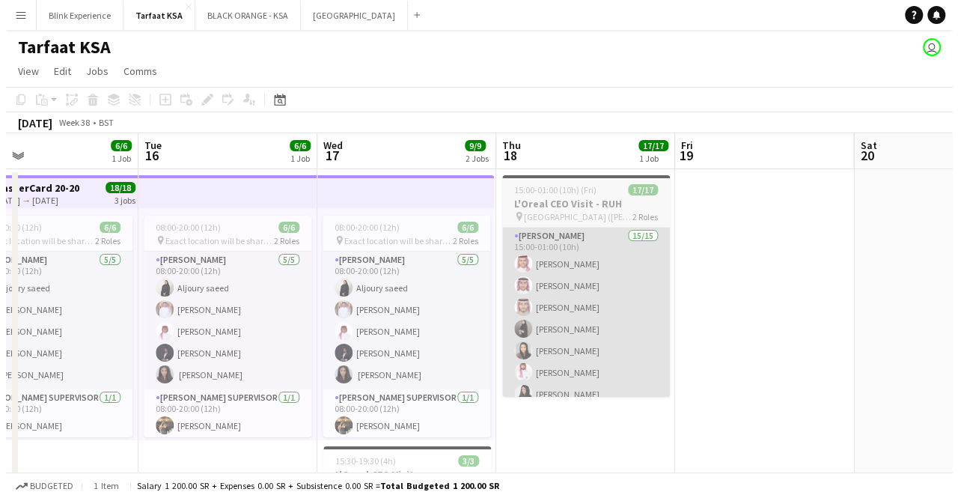
scroll to position [0, 605]
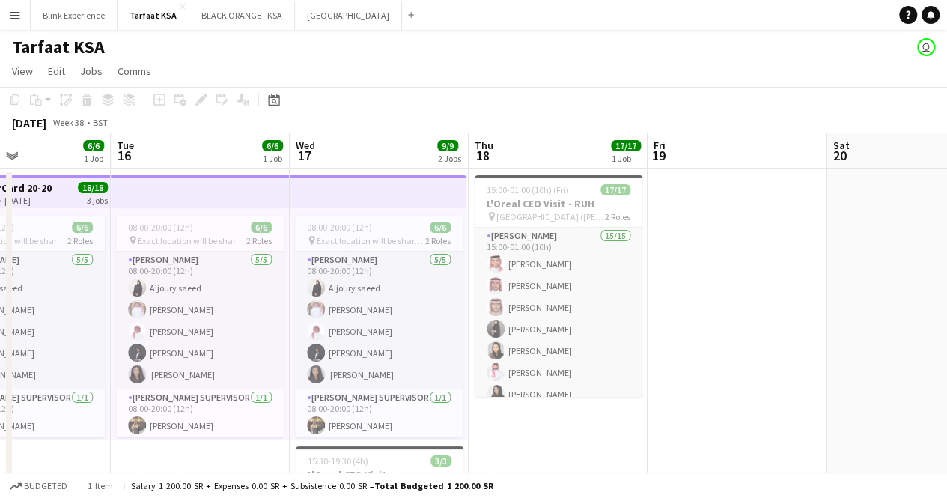
click at [16, 5] on button "Menu" at bounding box center [15, 15] width 30 height 30
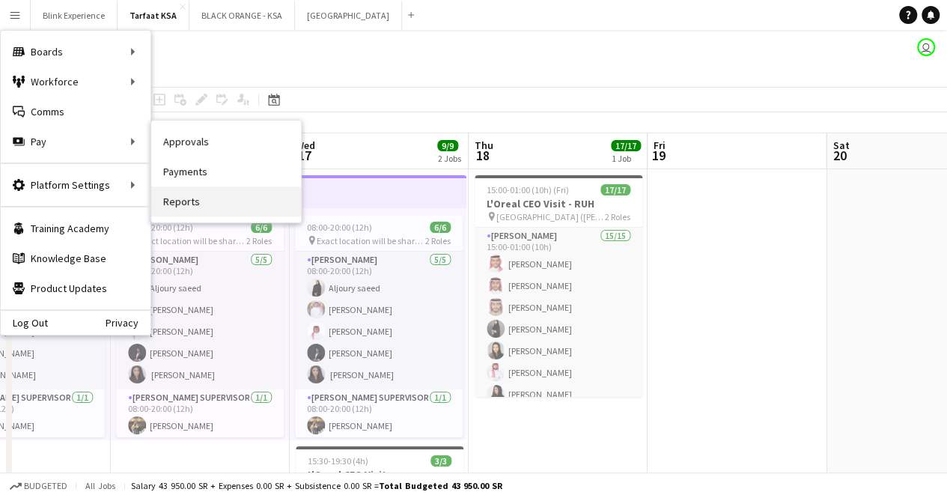
click at [193, 195] on link "Reports" at bounding box center [226, 201] width 150 height 30
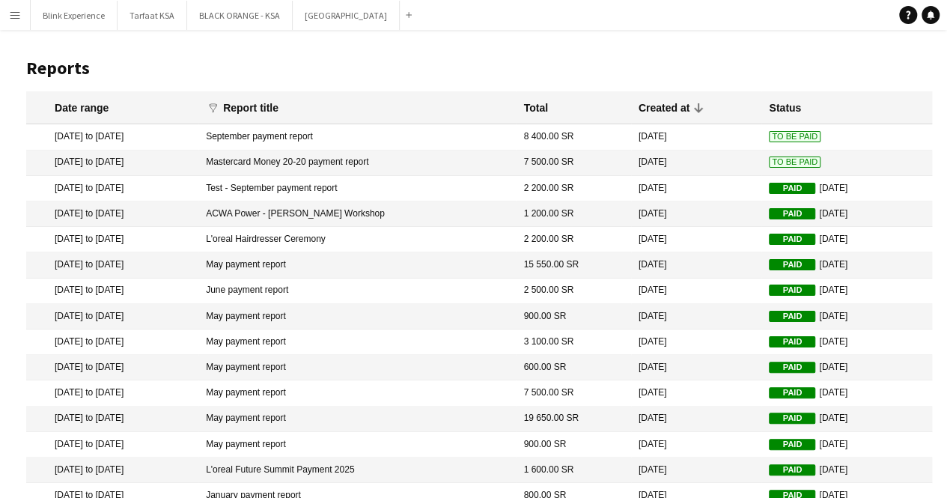
click at [769, 134] on span "To Be Paid" at bounding box center [795, 136] width 52 height 11
click at [13, 9] on app-icon "Menu" at bounding box center [15, 15] width 12 height 12
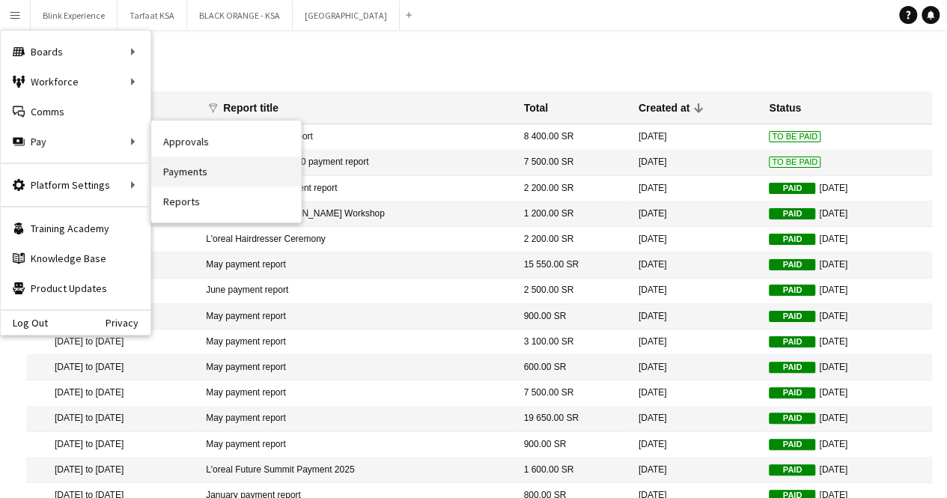
click at [213, 169] on link "Payments" at bounding box center [226, 171] width 150 height 30
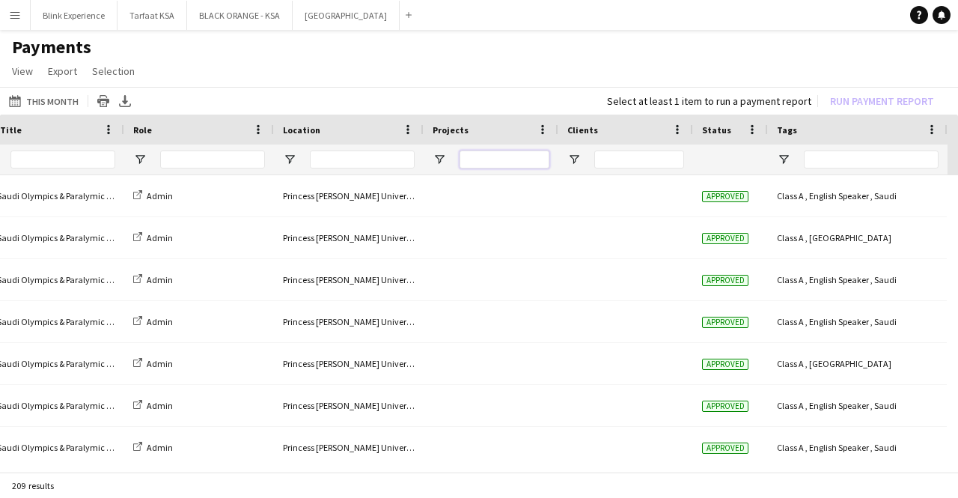
click at [510, 159] on input "Projects Filter Input" at bounding box center [505, 159] width 90 height 18
click at [377, 162] on input "Location Filter Input" at bounding box center [362, 159] width 105 height 18
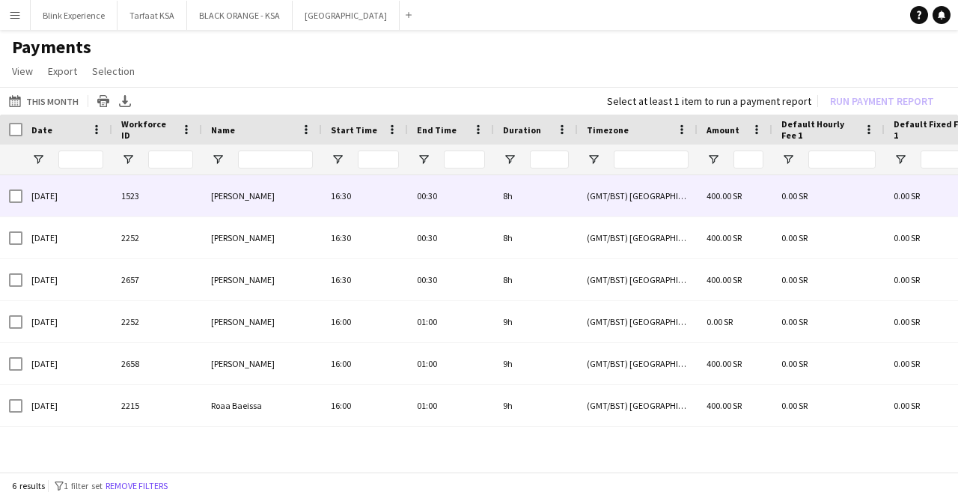
type input "****"
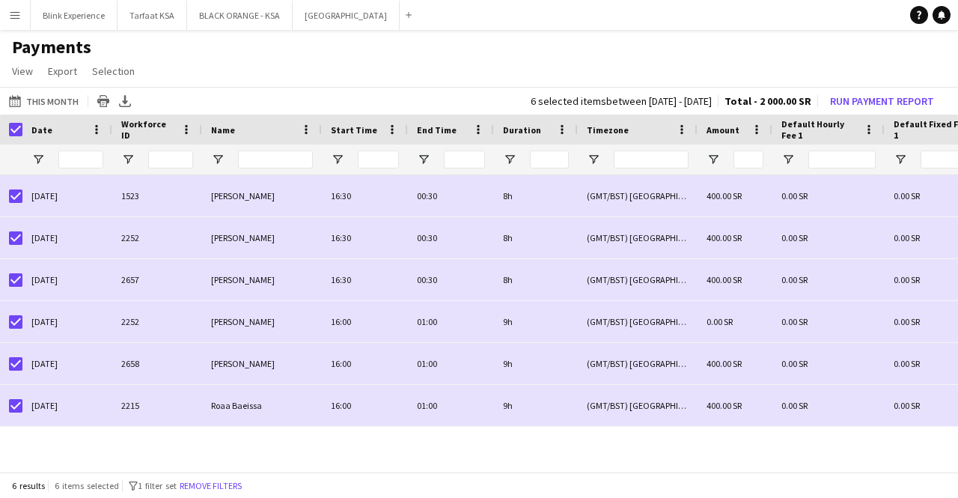
drag, startPoint x: 302, startPoint y: 472, endPoint x: 397, endPoint y: 469, distance: 94.3
click at [397, 469] on div "This Month This Month Today This Week This Month Yesterday Last Week Last Month…" at bounding box center [479, 281] width 958 height 388
click at [903, 94] on button "Run Payment Report" at bounding box center [882, 100] width 116 height 19
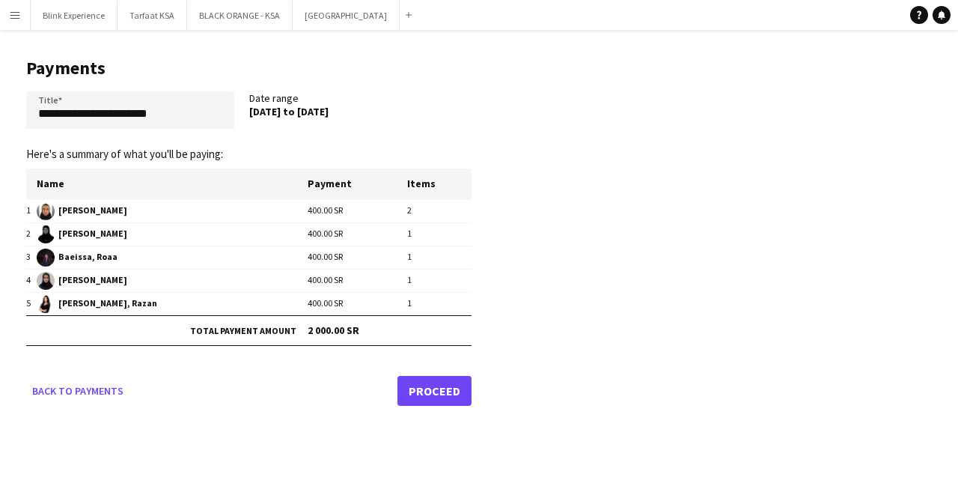
click at [432, 389] on link "Proceed" at bounding box center [434, 391] width 74 height 30
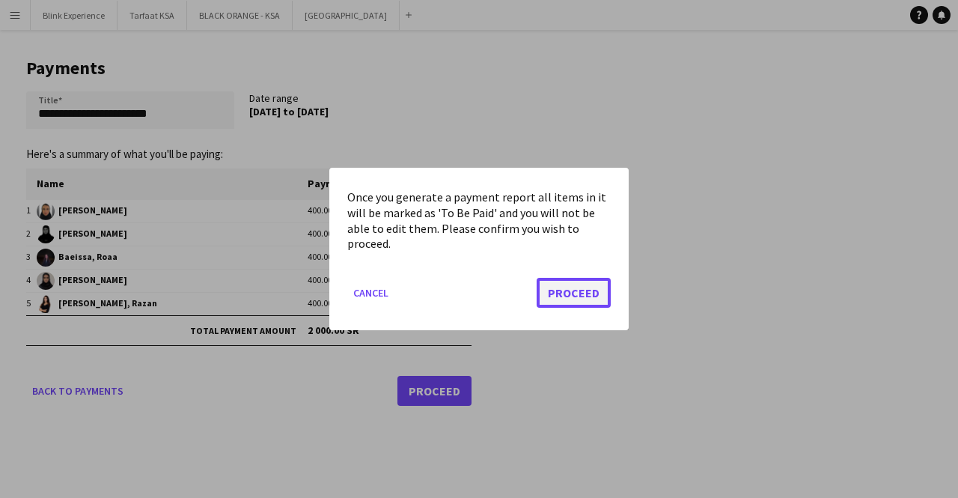
click at [573, 293] on button "Proceed" at bounding box center [574, 293] width 74 height 30
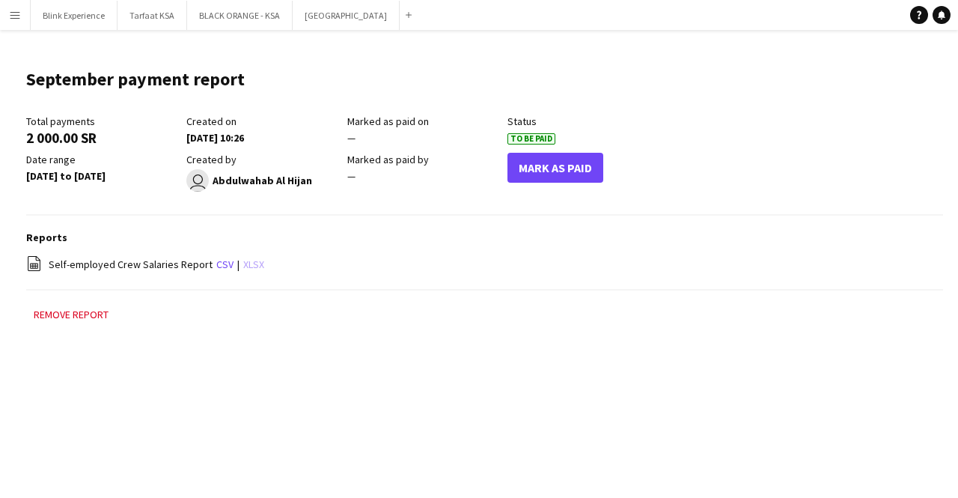
click at [248, 264] on link "xlsx" at bounding box center [253, 263] width 21 height 13
